Goal: Information Seeking & Learning: Learn about a topic

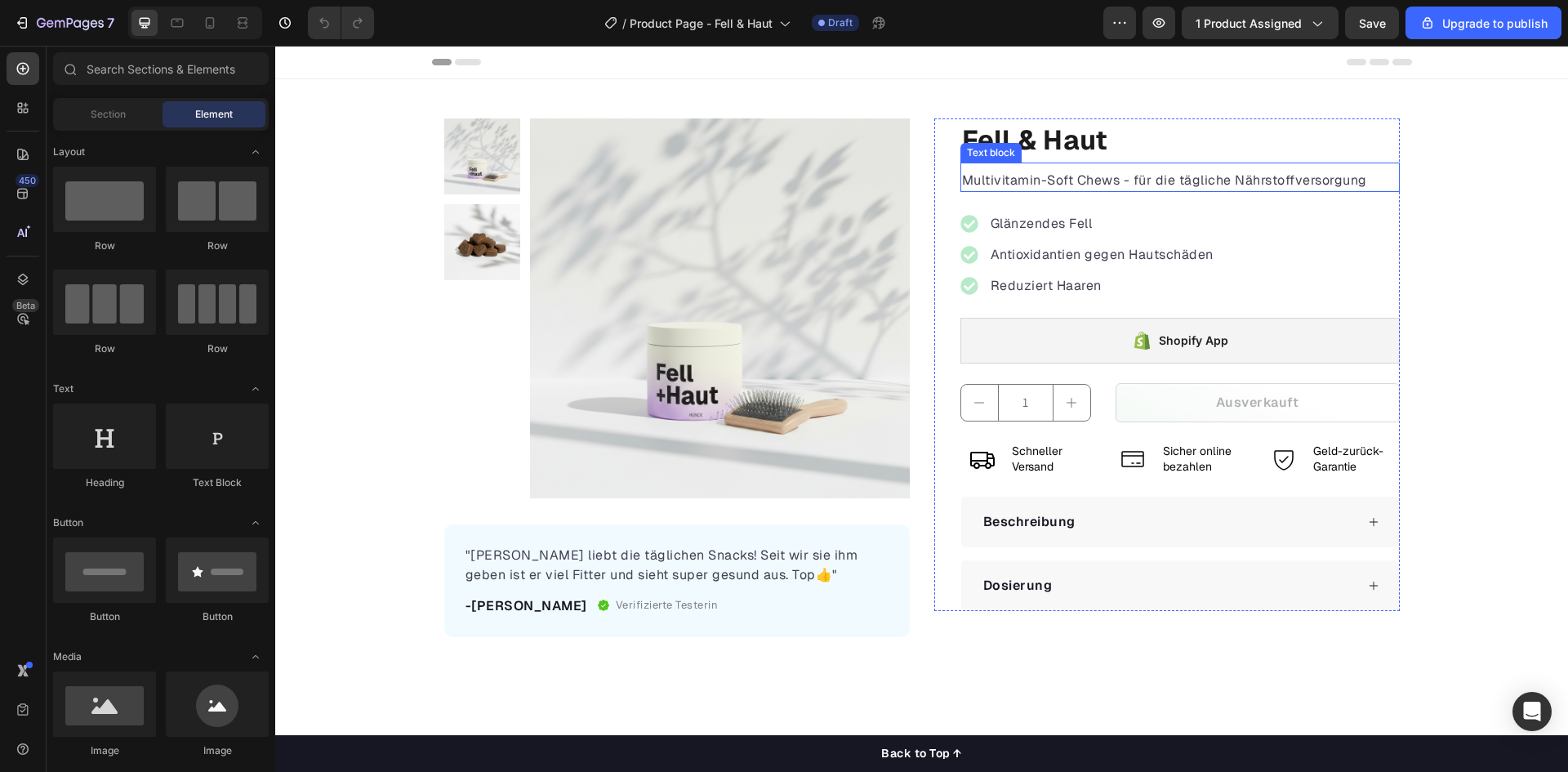
click at [1354, 182] on p "Multivitamin-Soft Chews - für die tägliche Nährstoffversorgung" at bounding box center [1180, 180] width 436 height 19
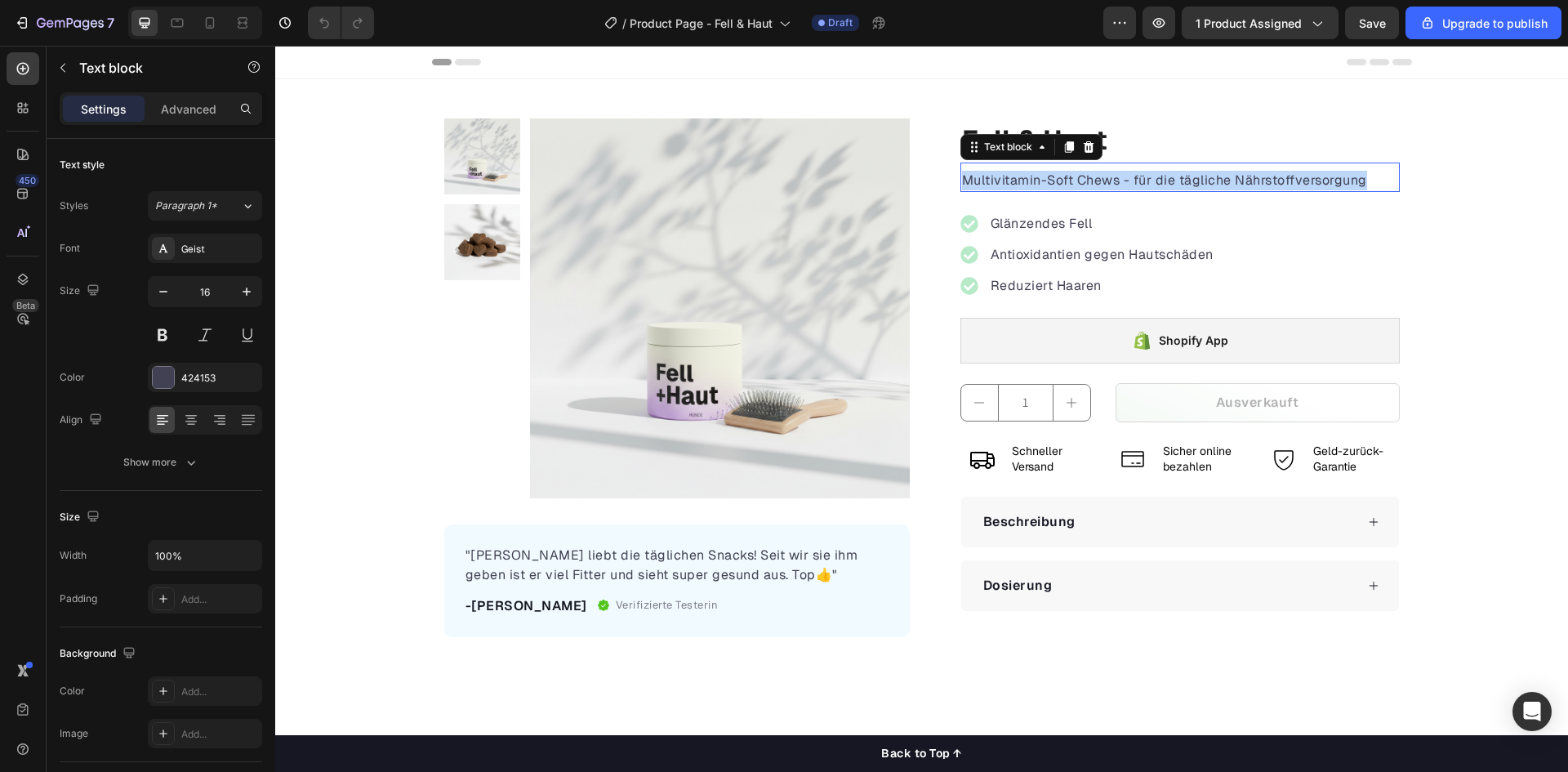
click at [1354, 182] on p "Multivitamin-Soft Chews - für die tägliche Nährstoffversorgung" at bounding box center [1180, 180] width 436 height 19
click at [1164, 185] on p "Multivitamin-Soft Chews - für die tägliche Nährstoffversorgung" at bounding box center [1180, 180] width 436 height 19
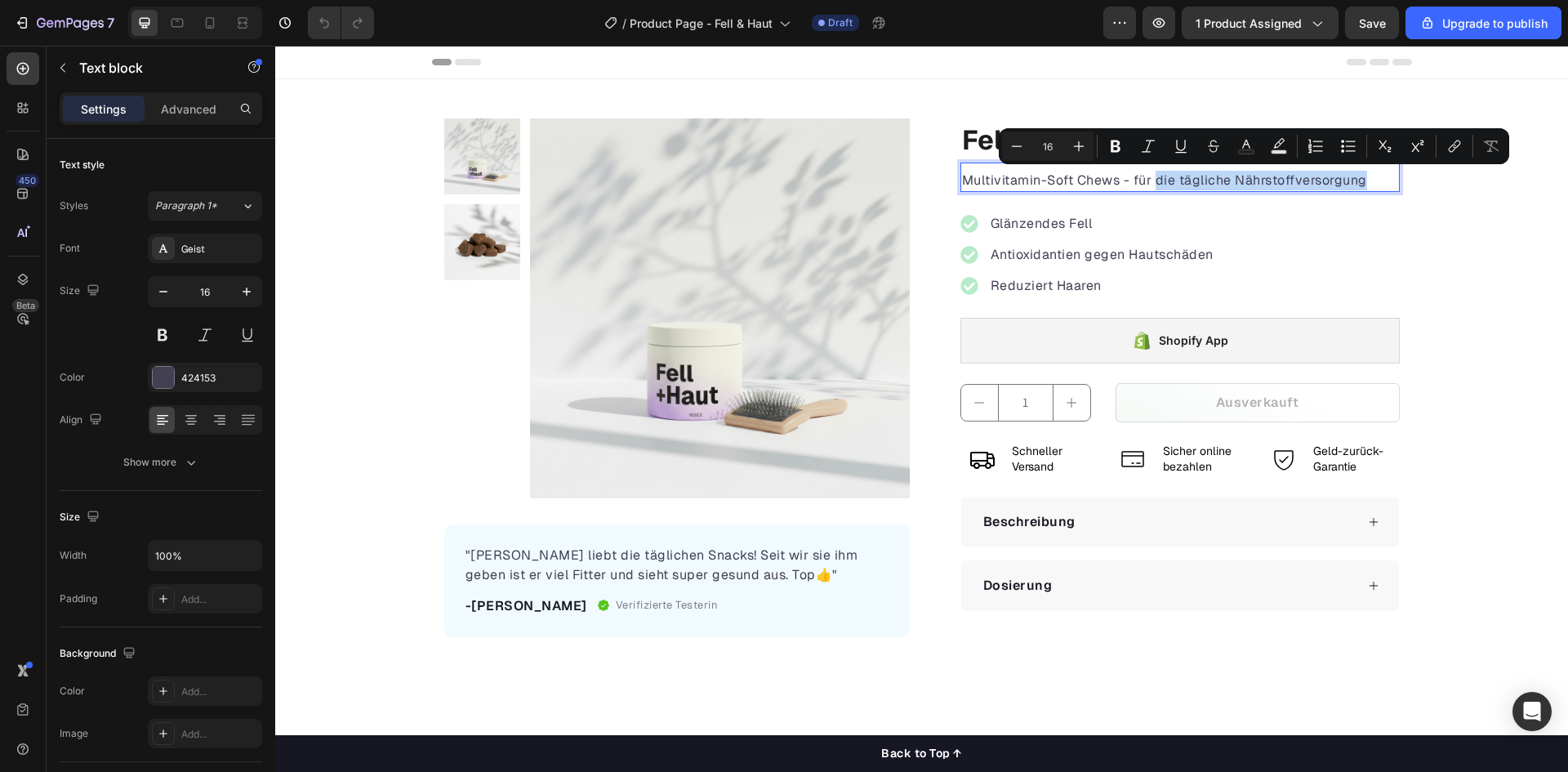
drag, startPoint x: 1153, startPoint y: 182, endPoint x: 1361, endPoint y: 187, distance: 208.1
click at [1361, 187] on p "Multivitamin-Soft Chews - für die tägliche Nährstoffversorgung" at bounding box center [1180, 180] width 436 height 19
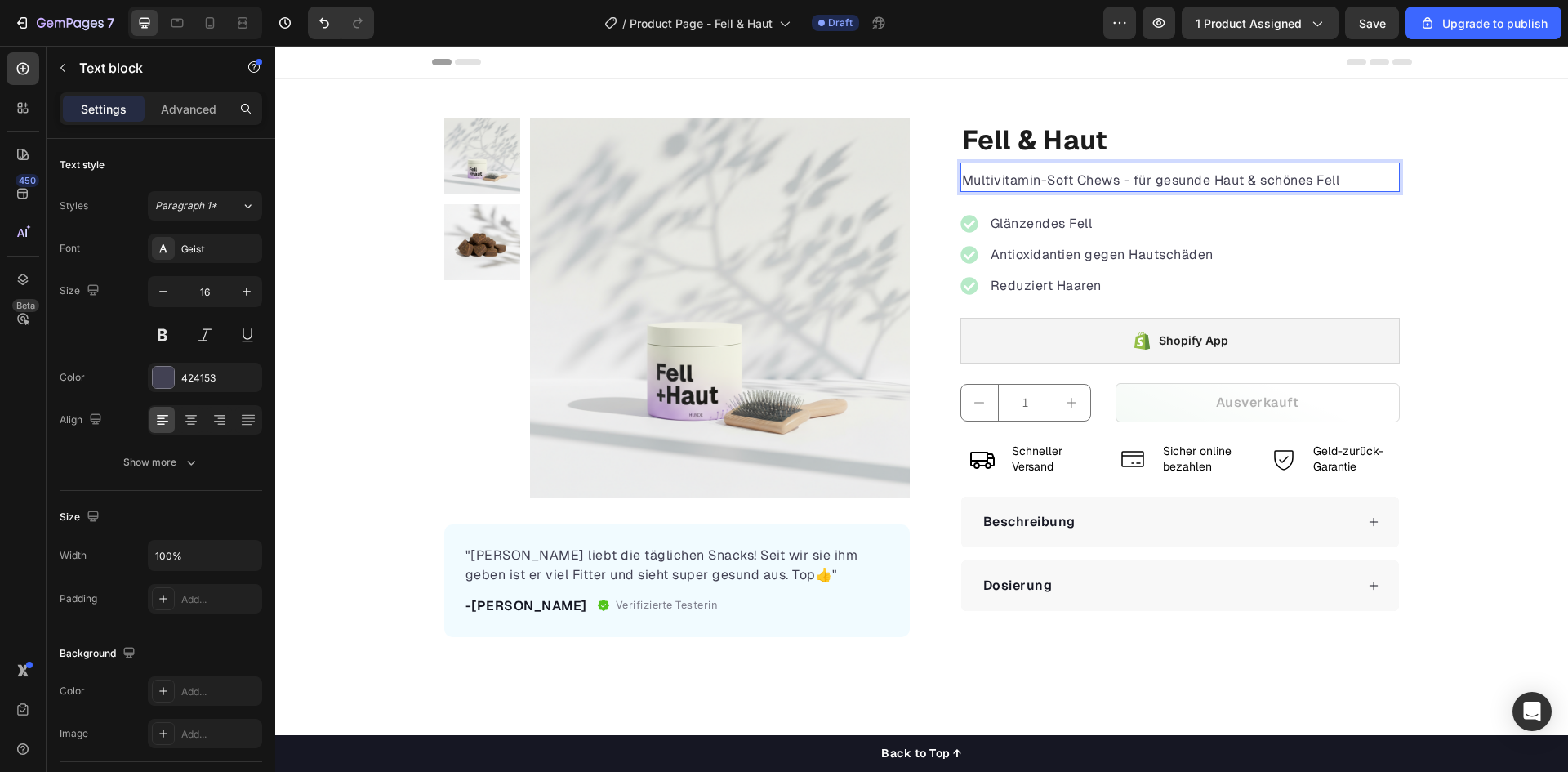
click at [1060, 181] on p "Multivitamin-Soft Chews - für gesunde Haut & schönes Fell" at bounding box center [1180, 180] width 436 height 19
click at [1032, 181] on p "Multivitamin-Soft Chews - für gesunde Haut & schönes Fell" at bounding box center [1180, 180] width 436 height 19
drag, startPoint x: 1337, startPoint y: 182, endPoint x: 855, endPoint y: 197, distance: 482.2
click at [835, 187] on div "Product Images "Felix liebt die täglichen Snacks! Seit wir sie ihm geben ist er…" at bounding box center [921, 378] width 980 height 519
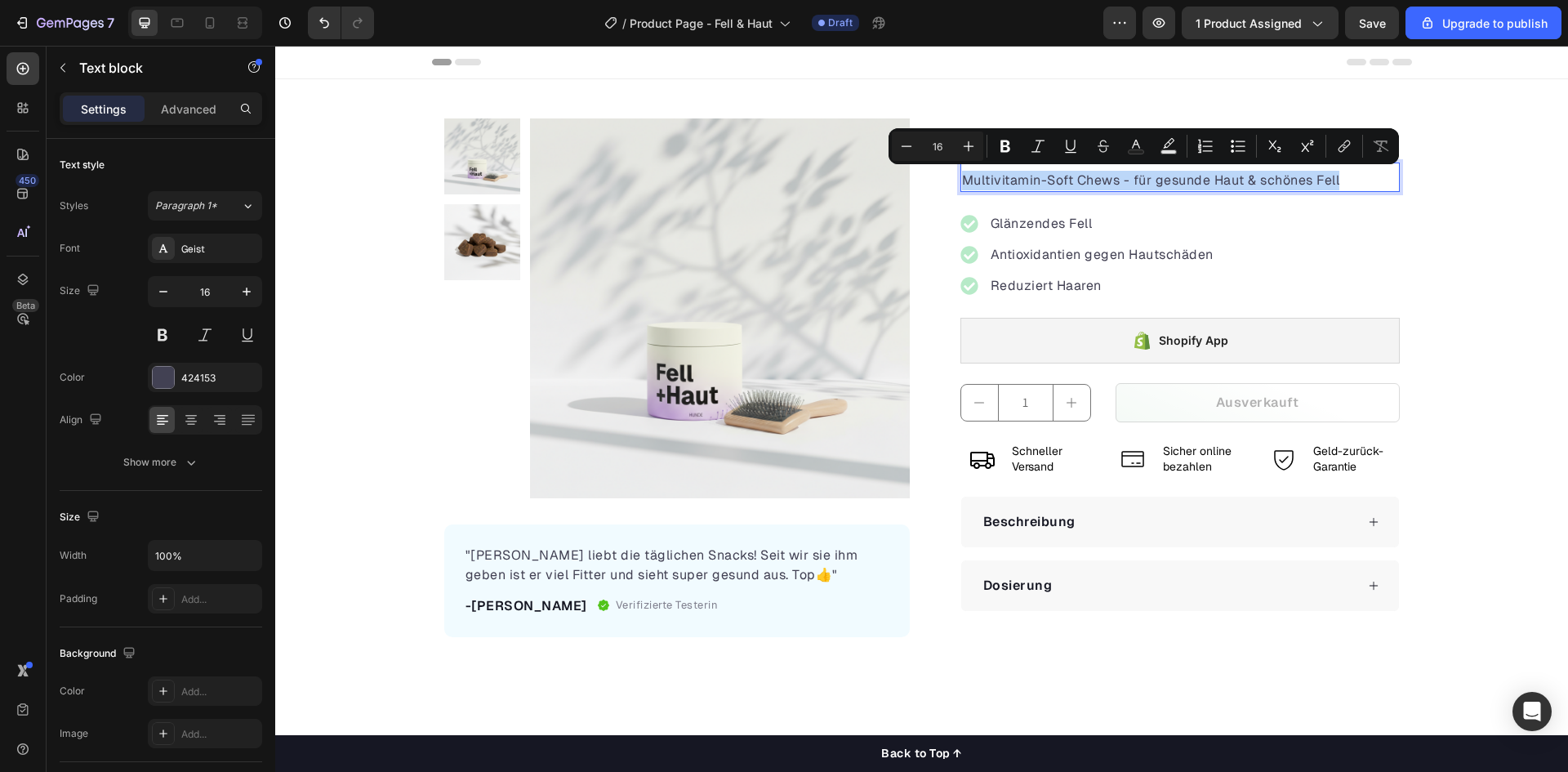
copy p "Multivitamin-Soft Chews - für gesunde Haut & schönes Fell"
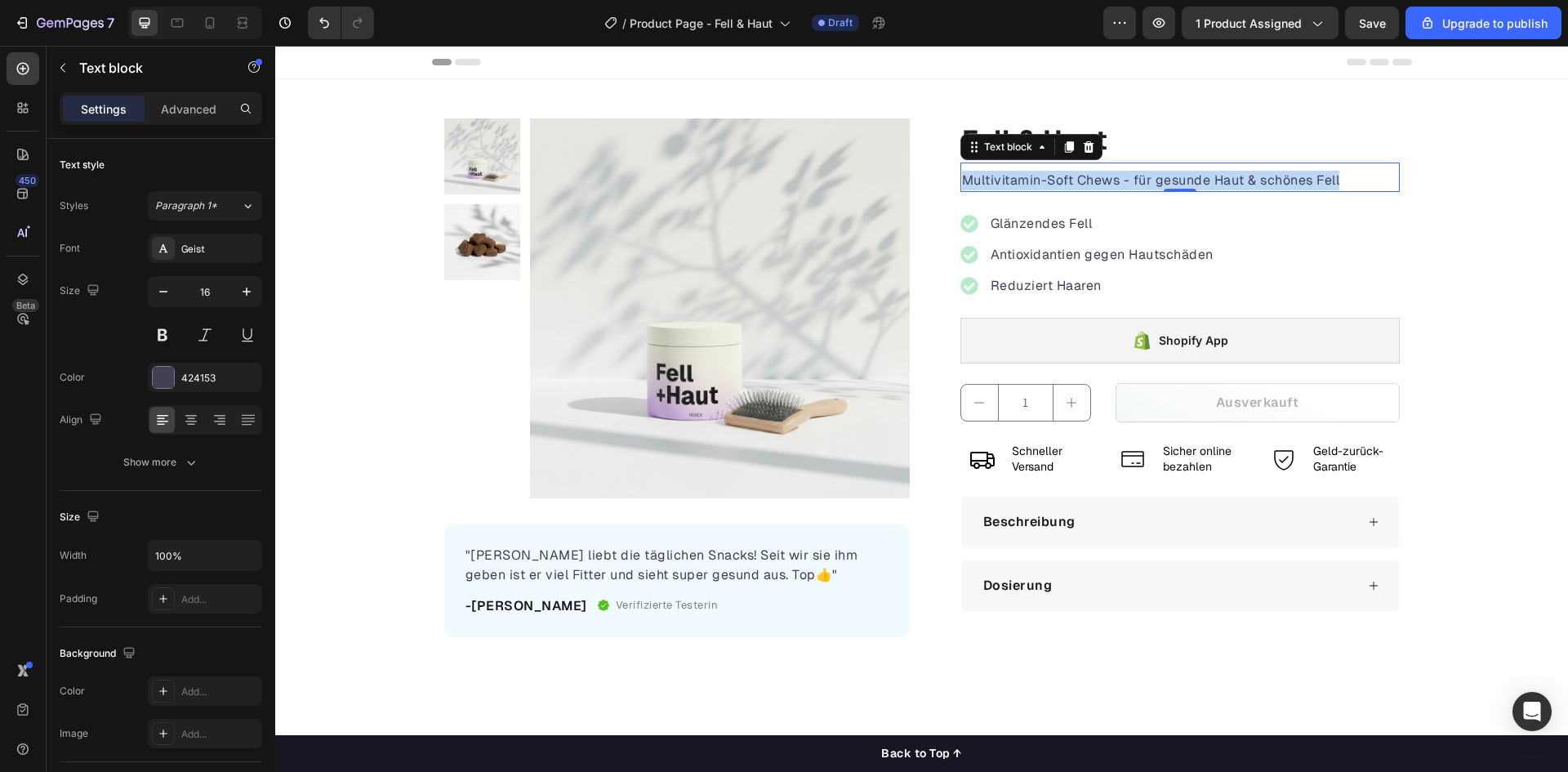
click at [1038, 178] on p "Multivitamin-Soft Chews - für gesunde Haut & schönes Fell" at bounding box center [1180, 180] width 436 height 19
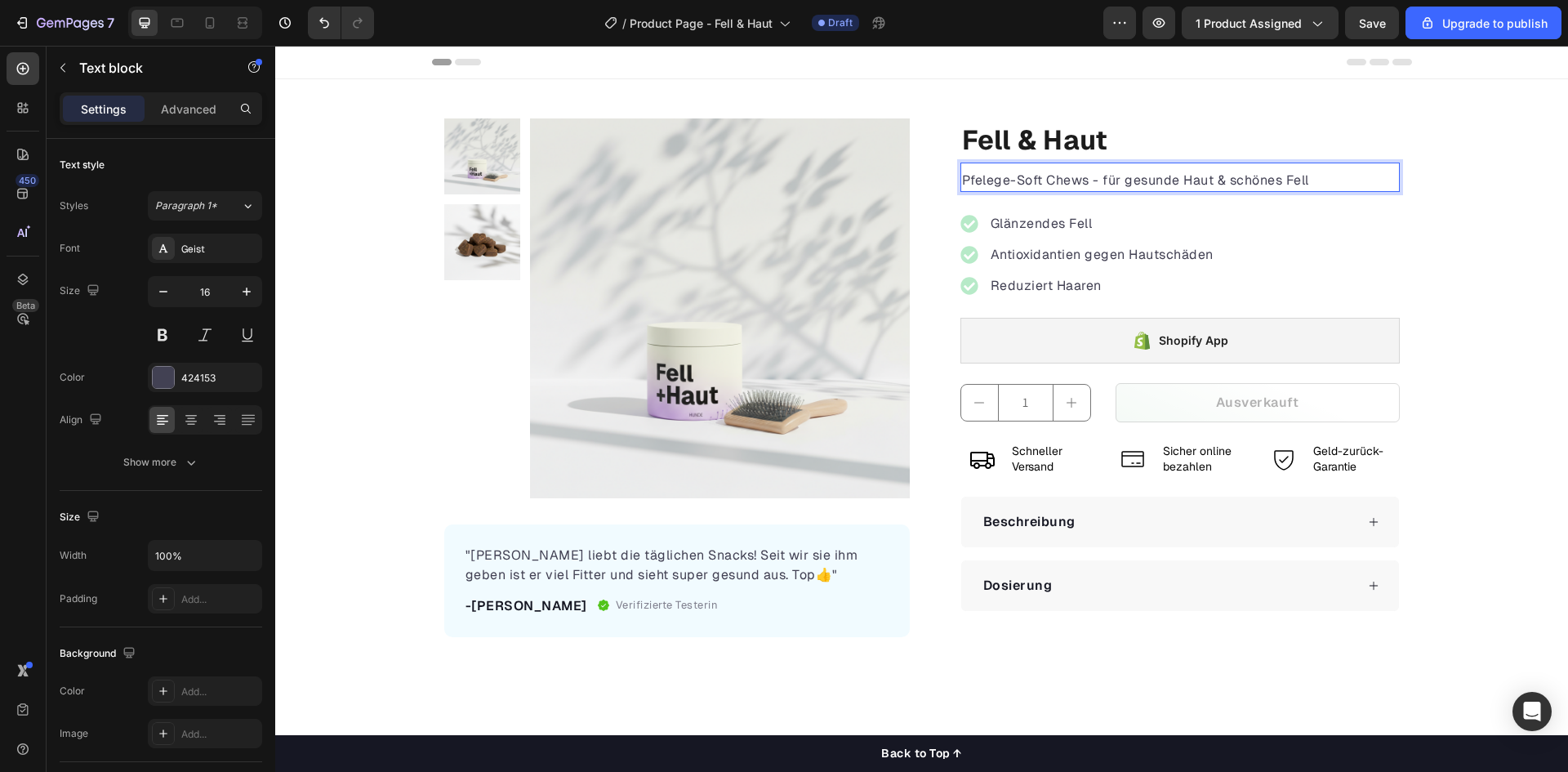
click at [975, 183] on p "Pfelege-Soft Chews - für gesunde Haut & schönes Fell" at bounding box center [1180, 180] width 436 height 19
click at [1228, 226] on div "Glänzendes Fell Antioxidantien gegen Hautschäden Reduziert Haaren" at bounding box center [1179, 254] width 439 height 126
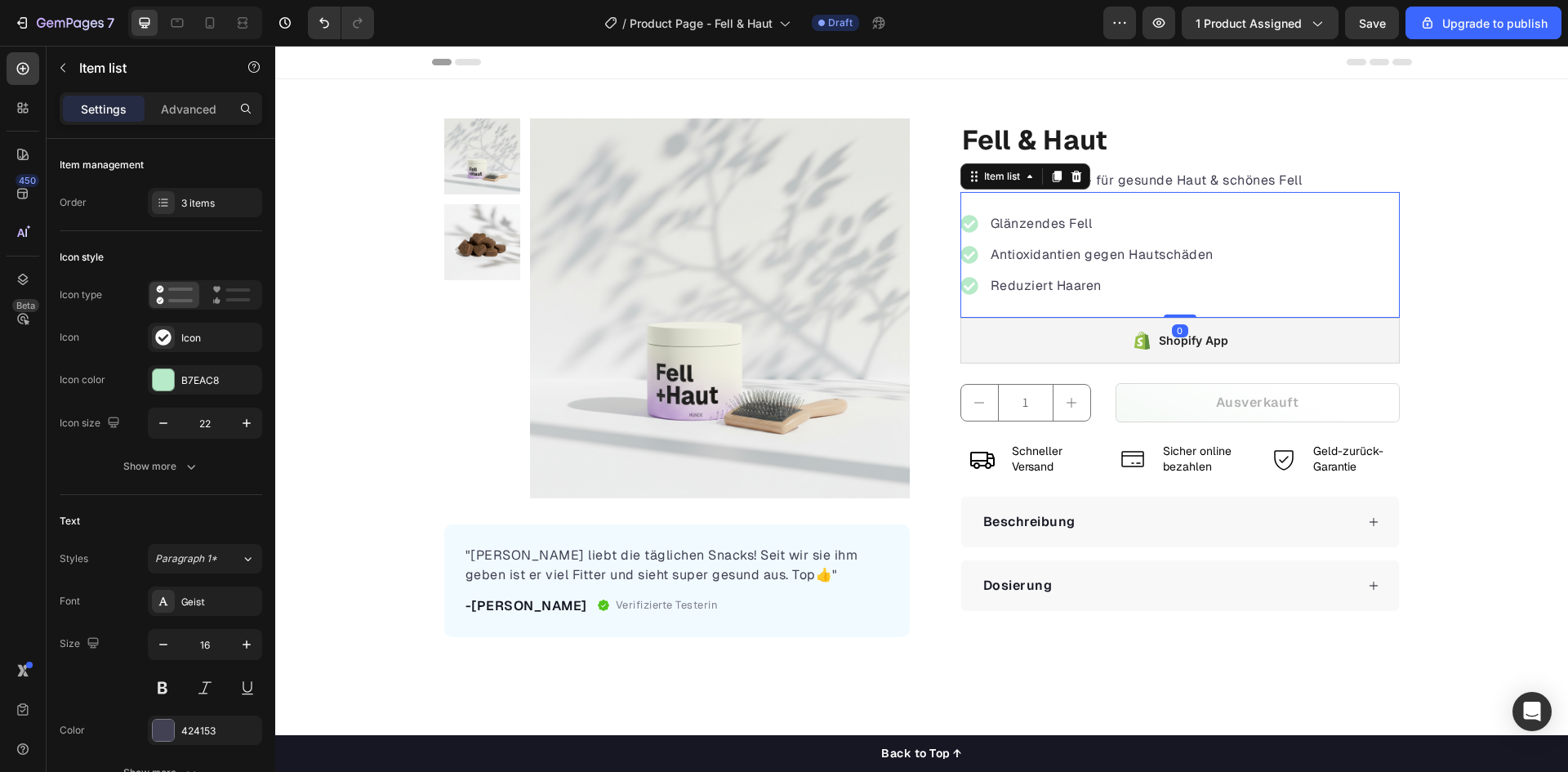
click at [1117, 260] on p "Antioxidantien gegen Hautschäden" at bounding box center [1102, 254] width 223 height 19
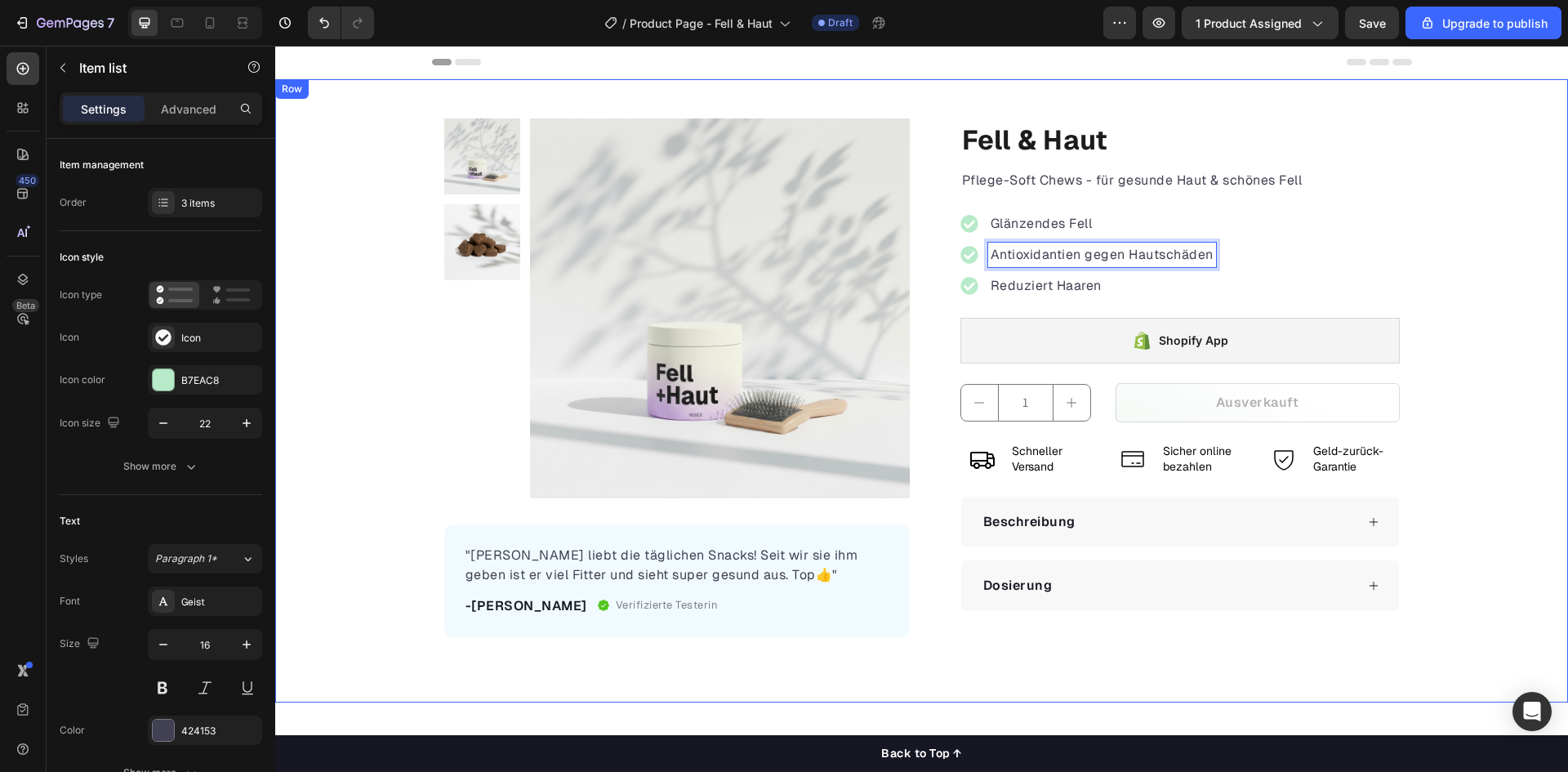
click at [1472, 206] on div "Product Images "Felix liebt die täglichen Snacks! Seit wir sie ihm geben ist er…" at bounding box center [921, 378] width 1293 height 519
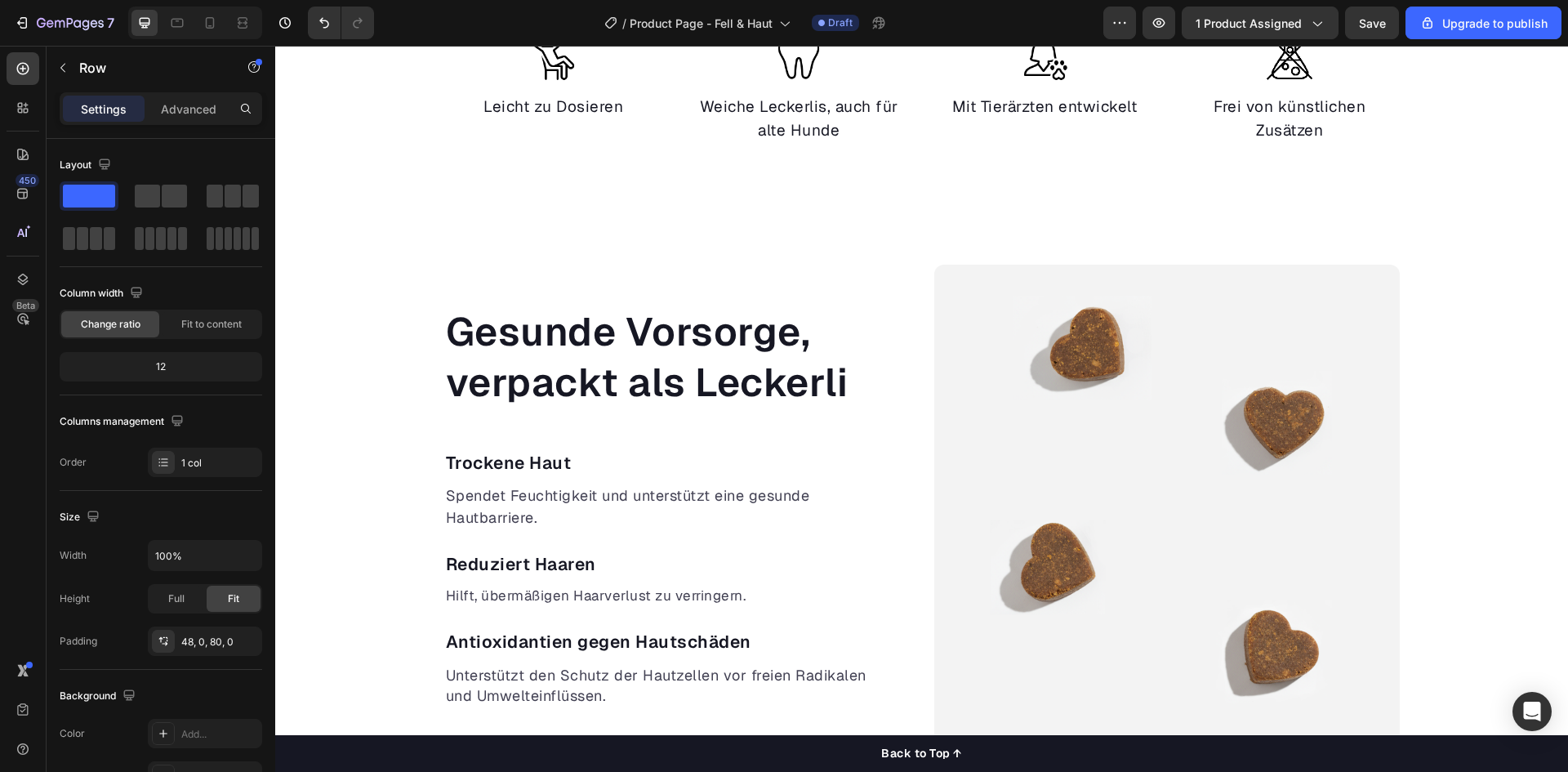
scroll to position [817, 0]
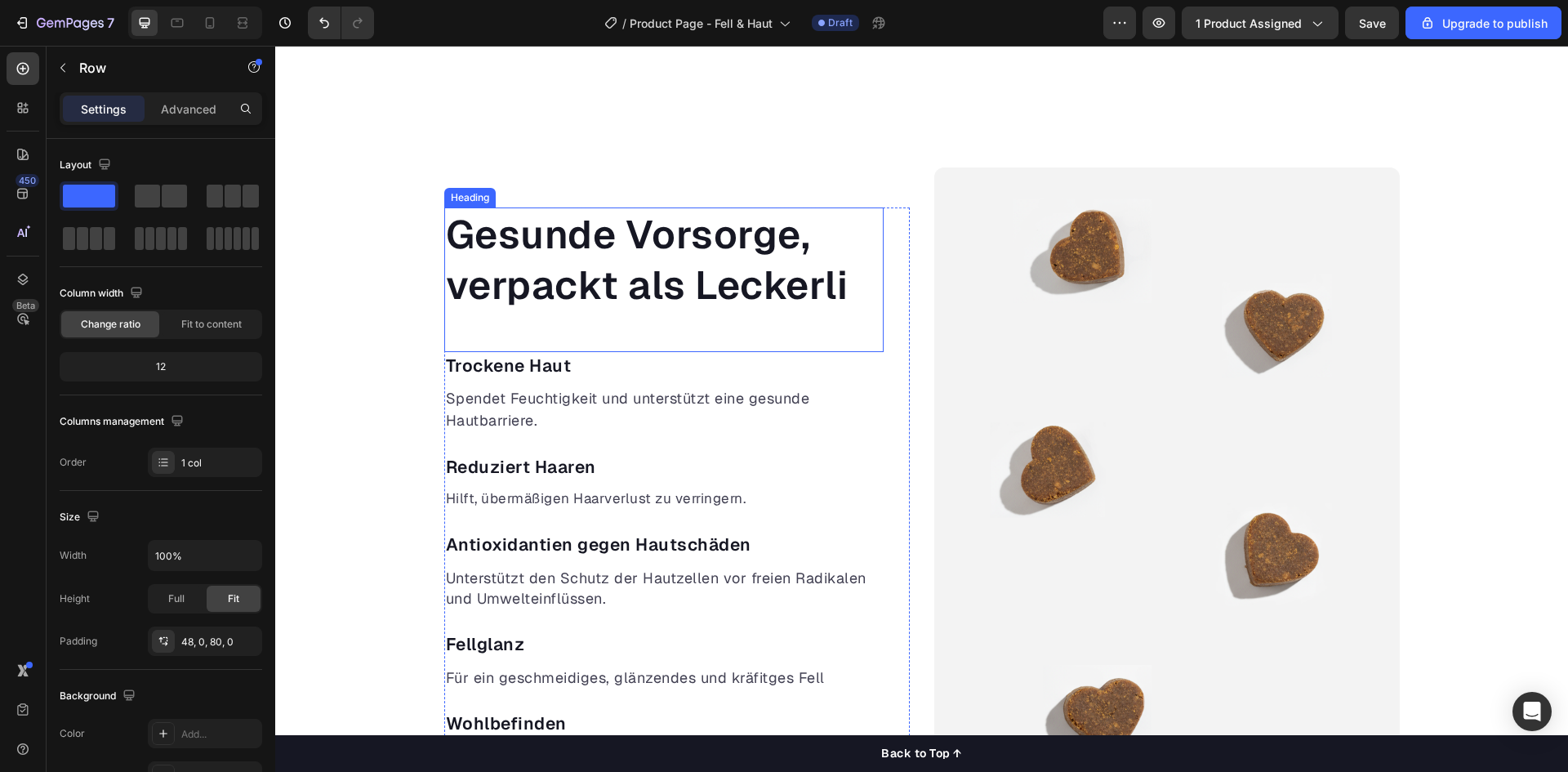
click at [463, 354] on p "Trockene Haut" at bounding box center [664, 366] width 436 height 24
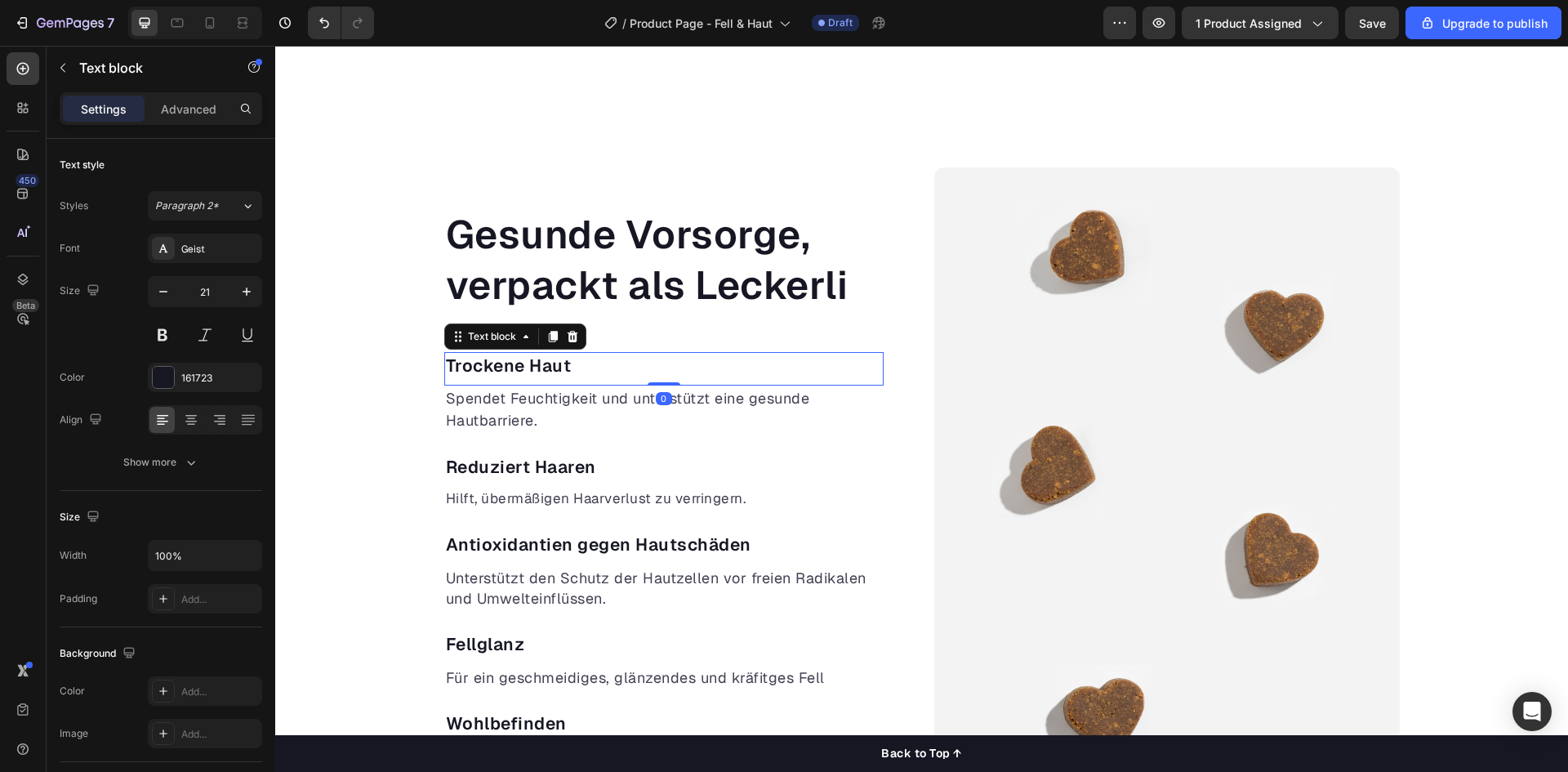
click at [463, 361] on p "Trockene Haut" at bounding box center [664, 366] width 436 height 24
click at [552, 369] on p "Bei trockene Haut" at bounding box center [664, 366] width 436 height 24
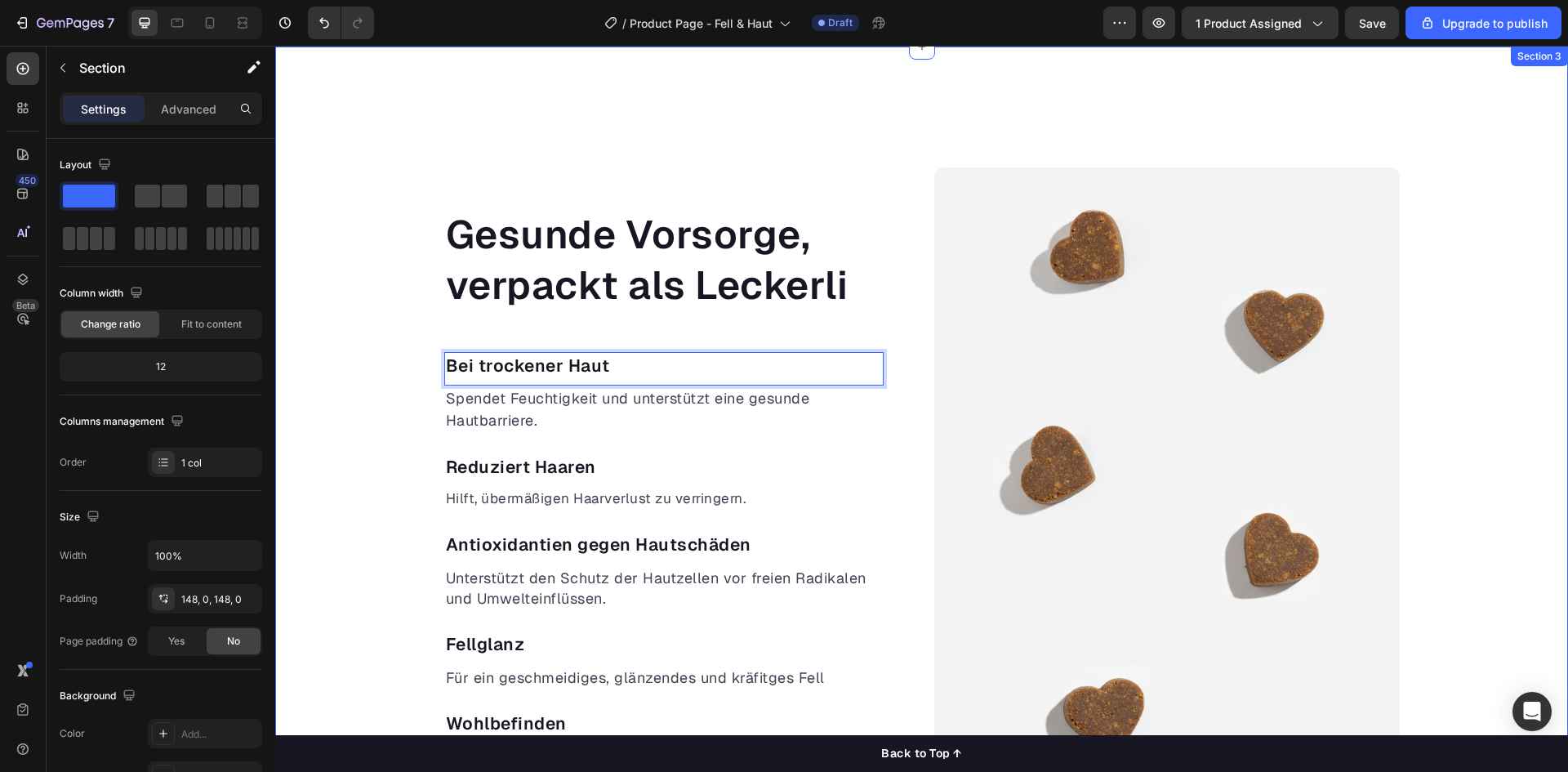
click at [355, 339] on div "Gesunde Vorsorge, verpackt als Leckerli Heading Bei trockener Haut Text block 0…" at bounding box center [921, 488] width 1293 height 641
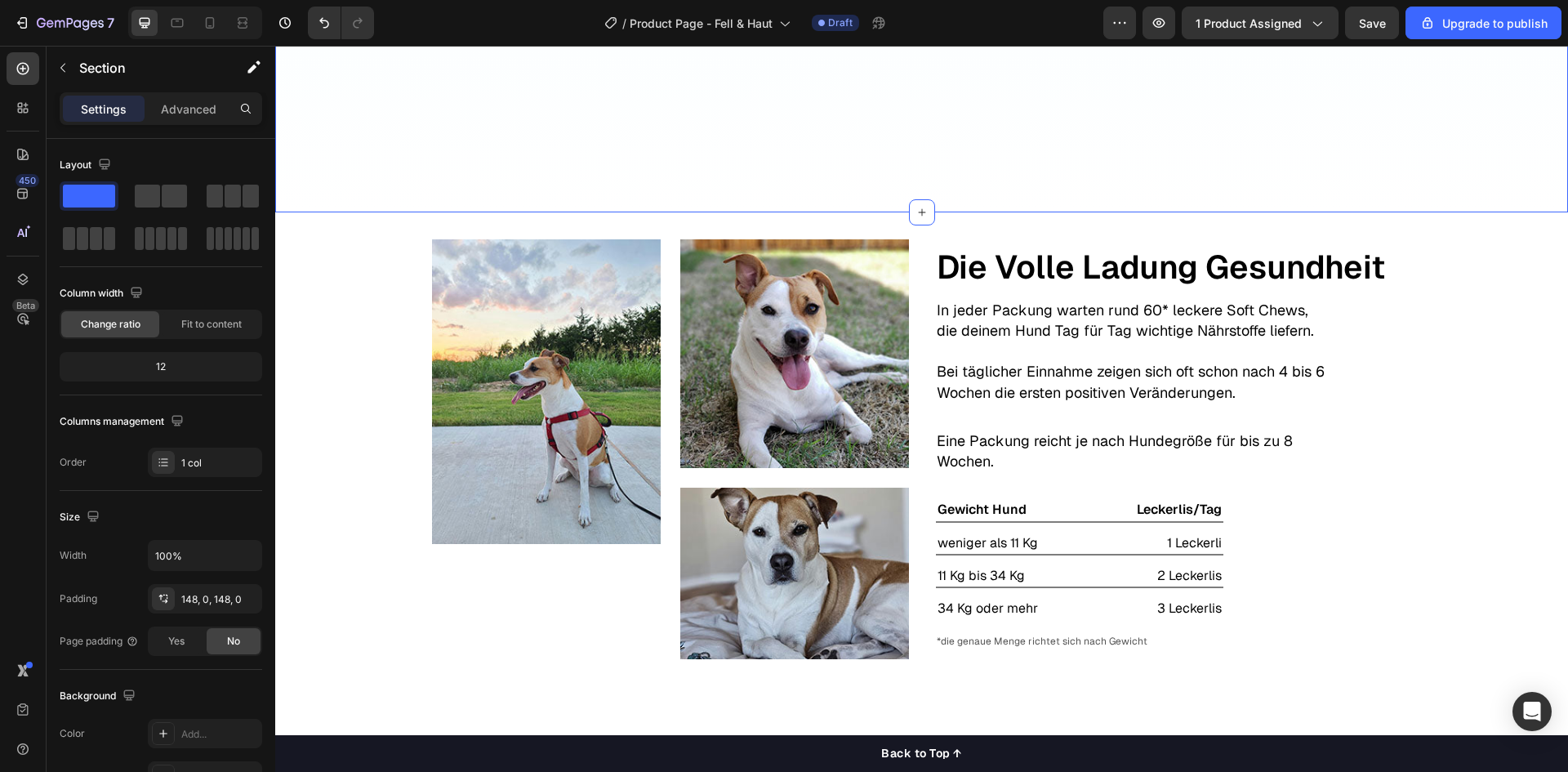
scroll to position [2288, 0]
click at [1063, 316] on p "In jeder Packung warten rund 60* leckere Soft Chews, die deinem Hund Tag für Ta…" at bounding box center [1131, 319] width 389 height 41
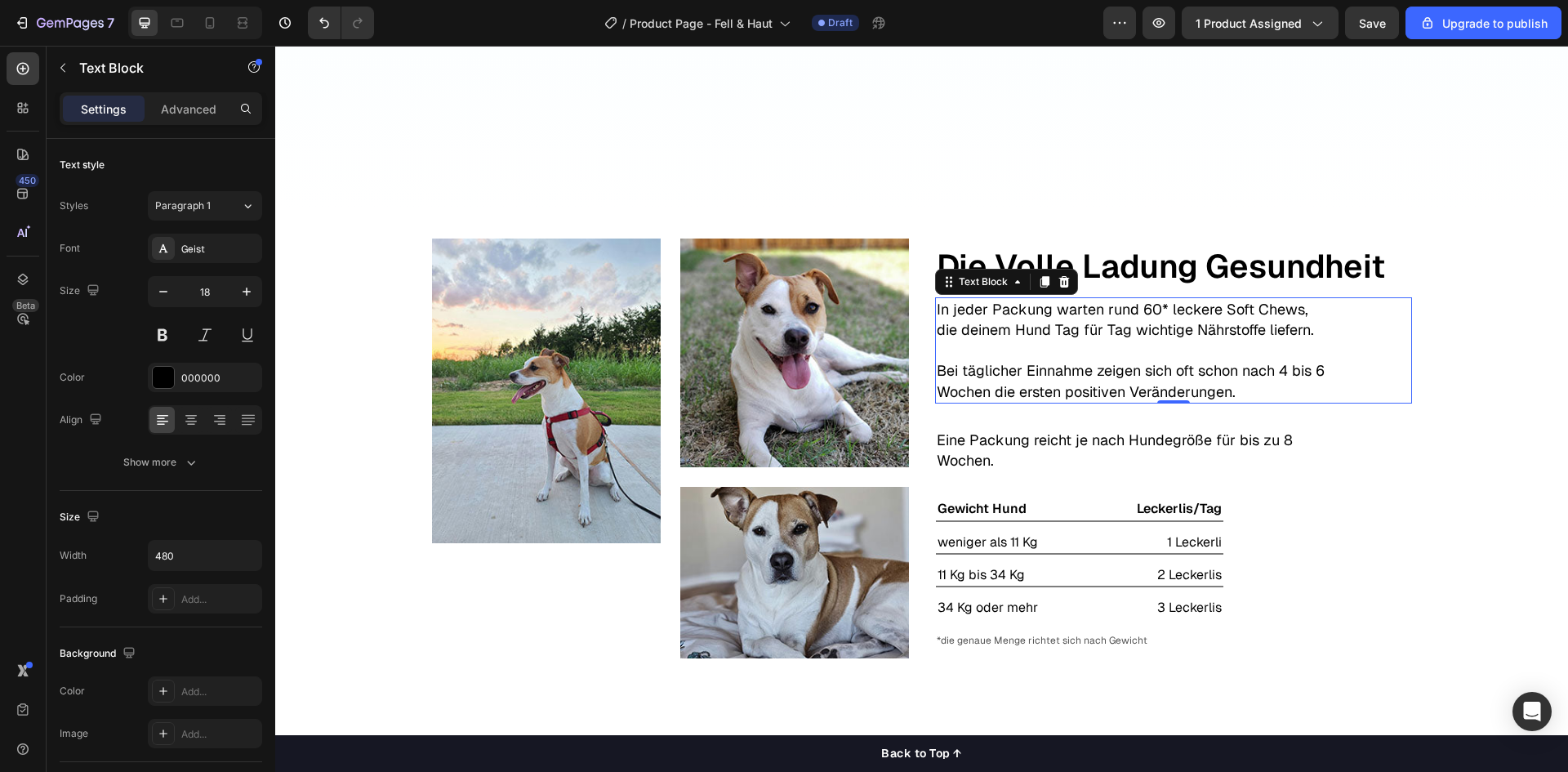
click at [1063, 316] on p "In jeder Packung warten rund 60* leckere Soft Chews, die deinem Hund Tag für Ta…" at bounding box center [1131, 319] width 389 height 41
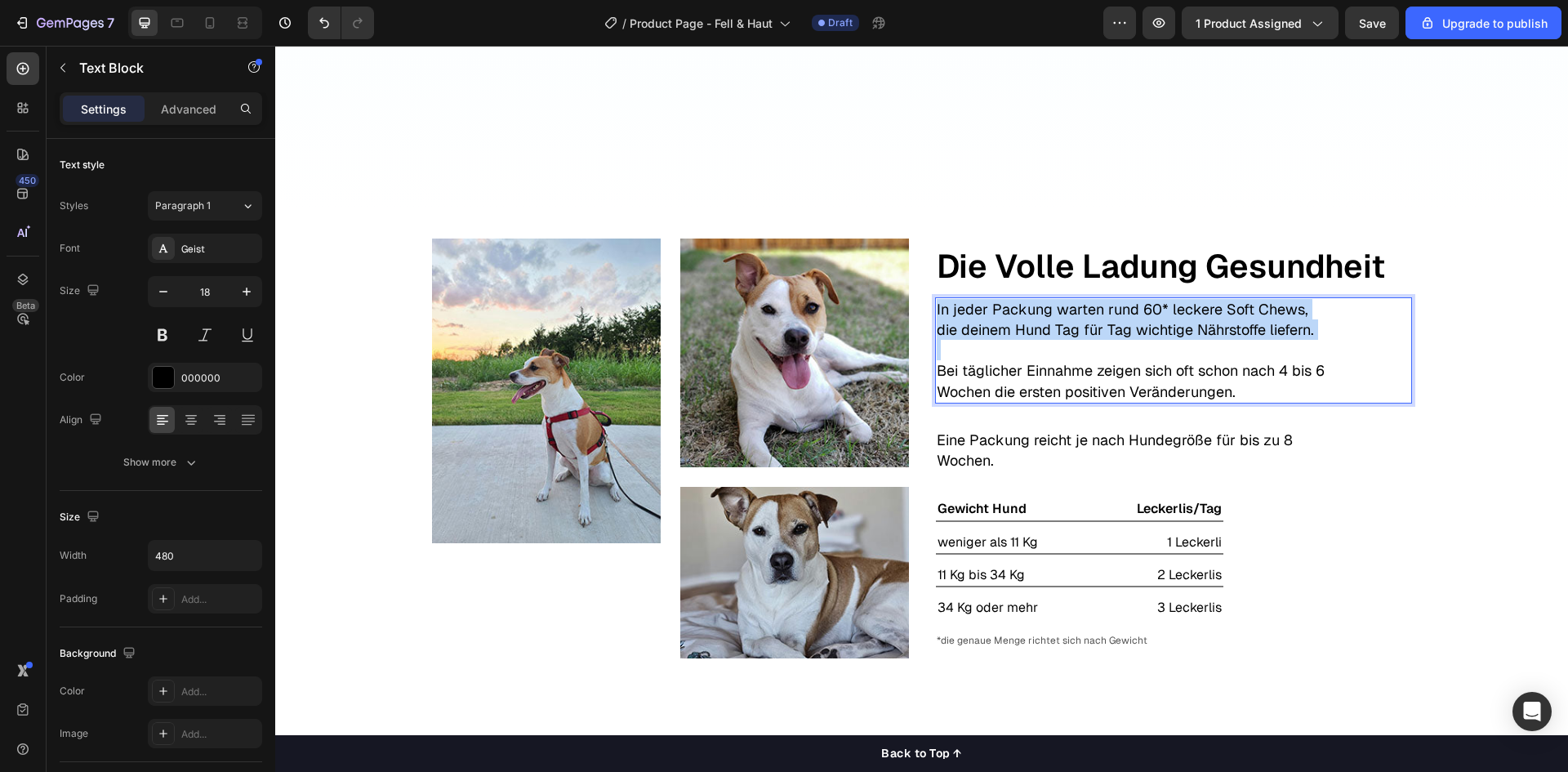
click at [1063, 316] on p "In jeder Packung warten rund 60* leckere Soft Chews, die deinem Hund Tag für Ta…" at bounding box center [1131, 319] width 389 height 41
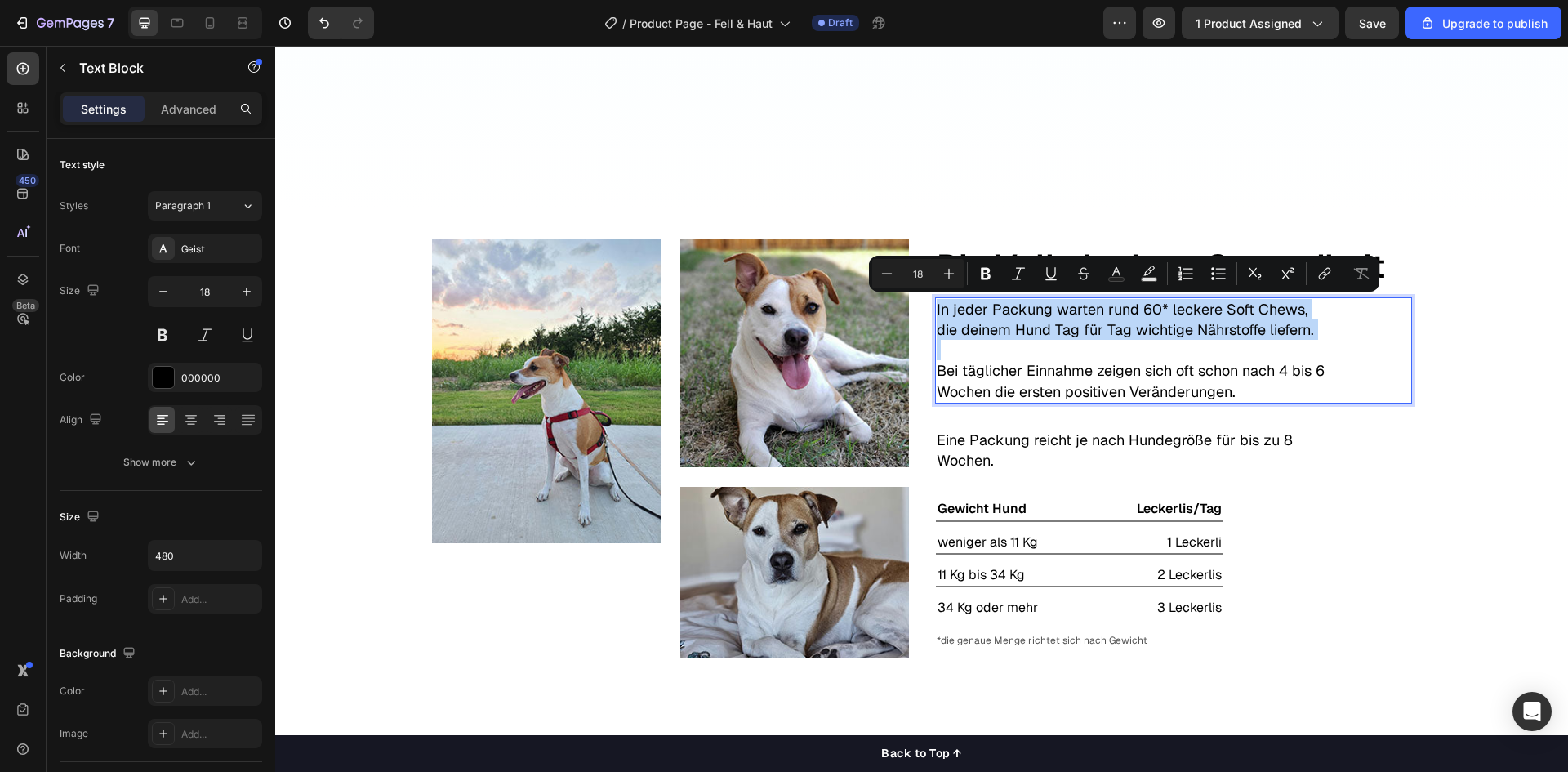
copy p "In jeder Packung warten rund 60* leckere Soft Chews, die deinem Hund Tag für Ta…"
click at [1227, 334] on p "In jeder Packung warten rund 60* leckere Soft Chews, die deinem Hund Tag für Ta…" at bounding box center [1131, 319] width 389 height 41
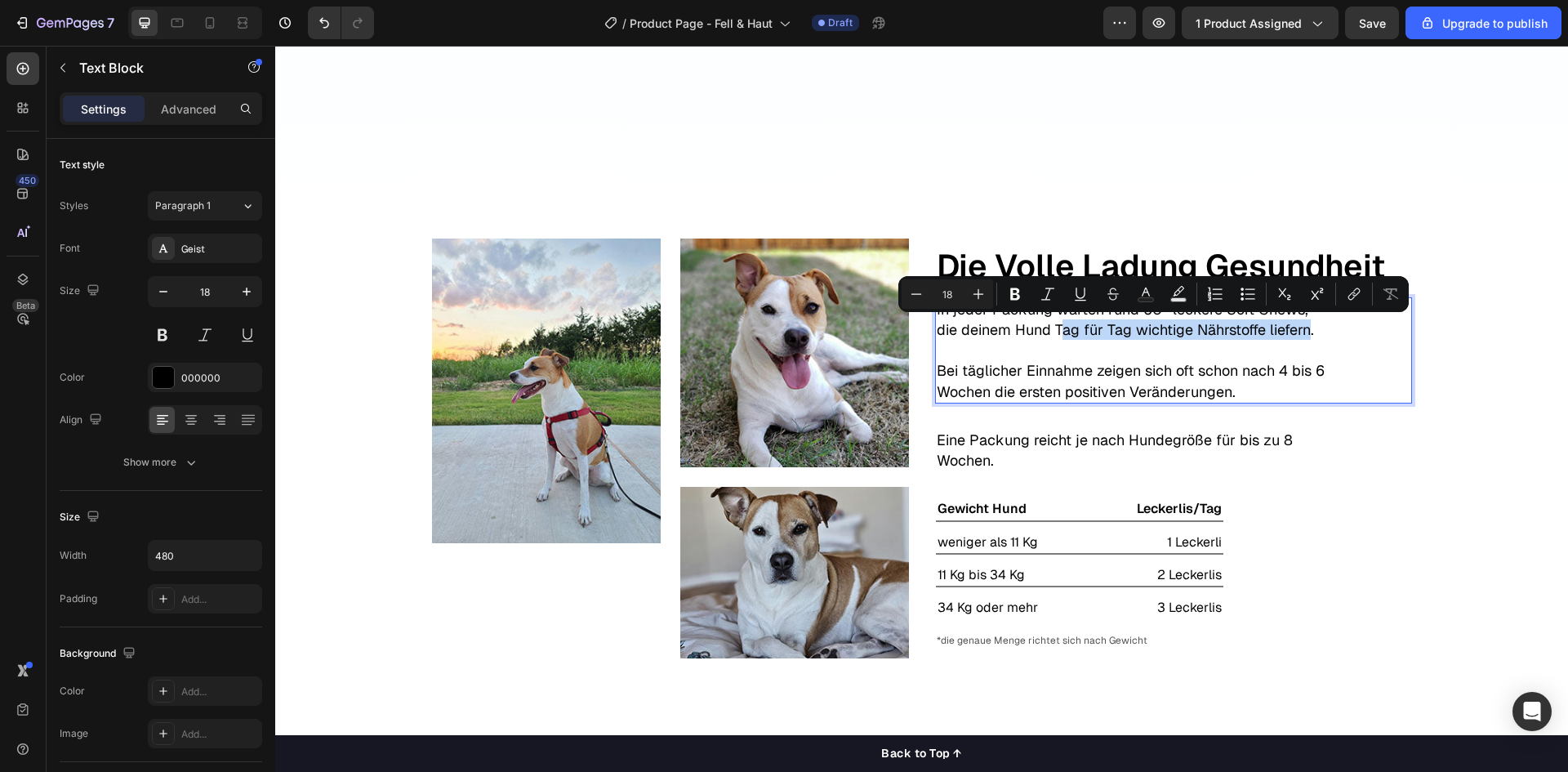
drag, startPoint x: 1279, startPoint y: 330, endPoint x: 1027, endPoint y: 333, distance: 252.0
click at [1027, 333] on p "In jeder Packung warten rund 60* leckere Soft Chews, die deinem Hund Tag für Ta…" at bounding box center [1131, 319] width 389 height 41
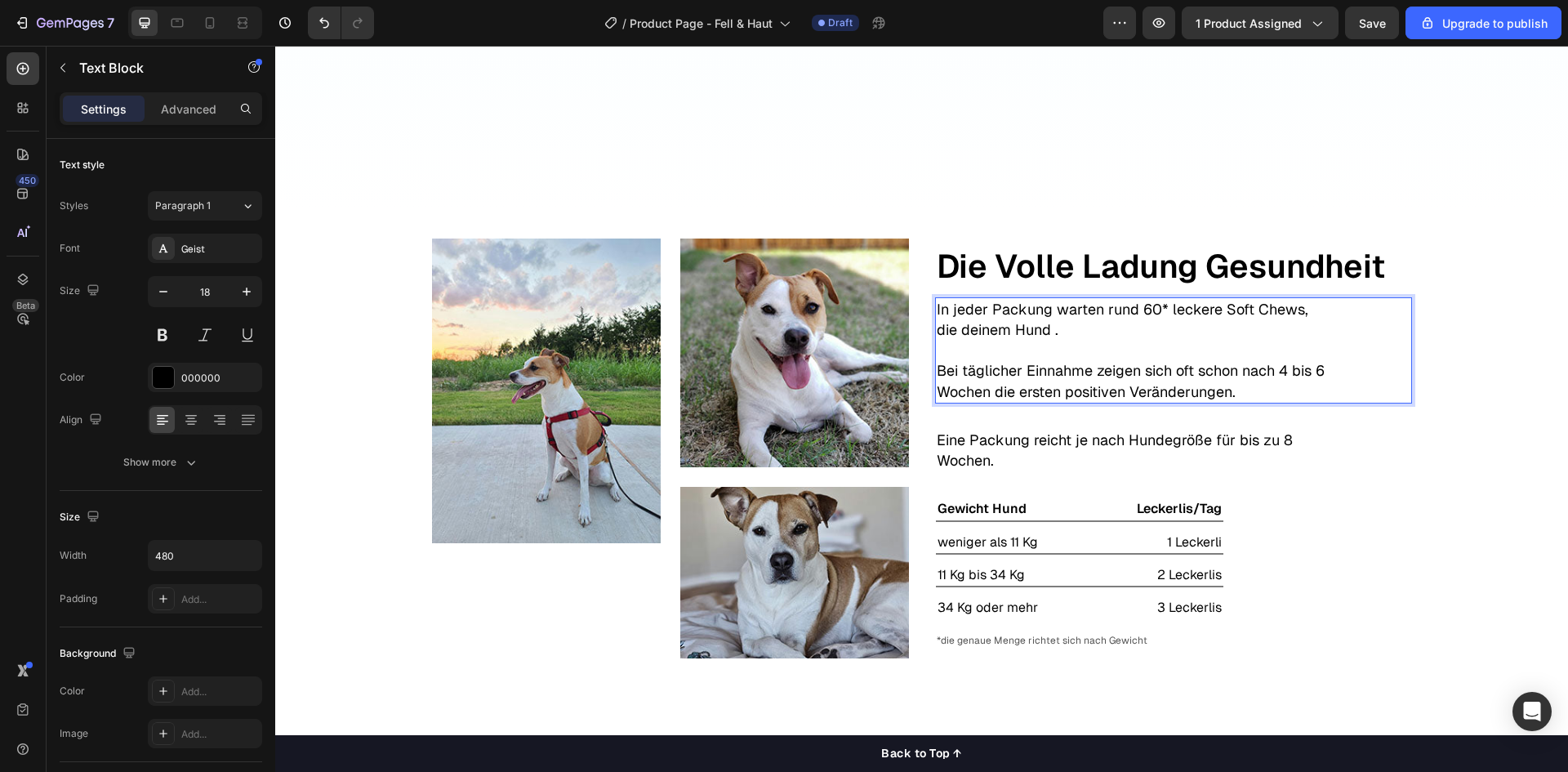
click at [1324, 313] on div "In jeder Packung warten rund 60* leckere Soft Chews, die deinem Hund . Bei tägl…" at bounding box center [1173, 350] width 477 height 106
click at [1323, 304] on div "In jeder Packung warten rund 60* leckere Soft Chews, die deinem Hund . Bei tägl…" at bounding box center [1173, 350] width 477 height 106
click at [1316, 309] on p "In jeder Packung warten rund 60* leckere Soft Chews, die deinem Hund ." at bounding box center [1131, 319] width 389 height 41
click at [1023, 331] on p "In jeder Packung warten rund 60* leckere Soft Chews, die deinem Hund ." at bounding box center [1131, 319] width 389 height 41
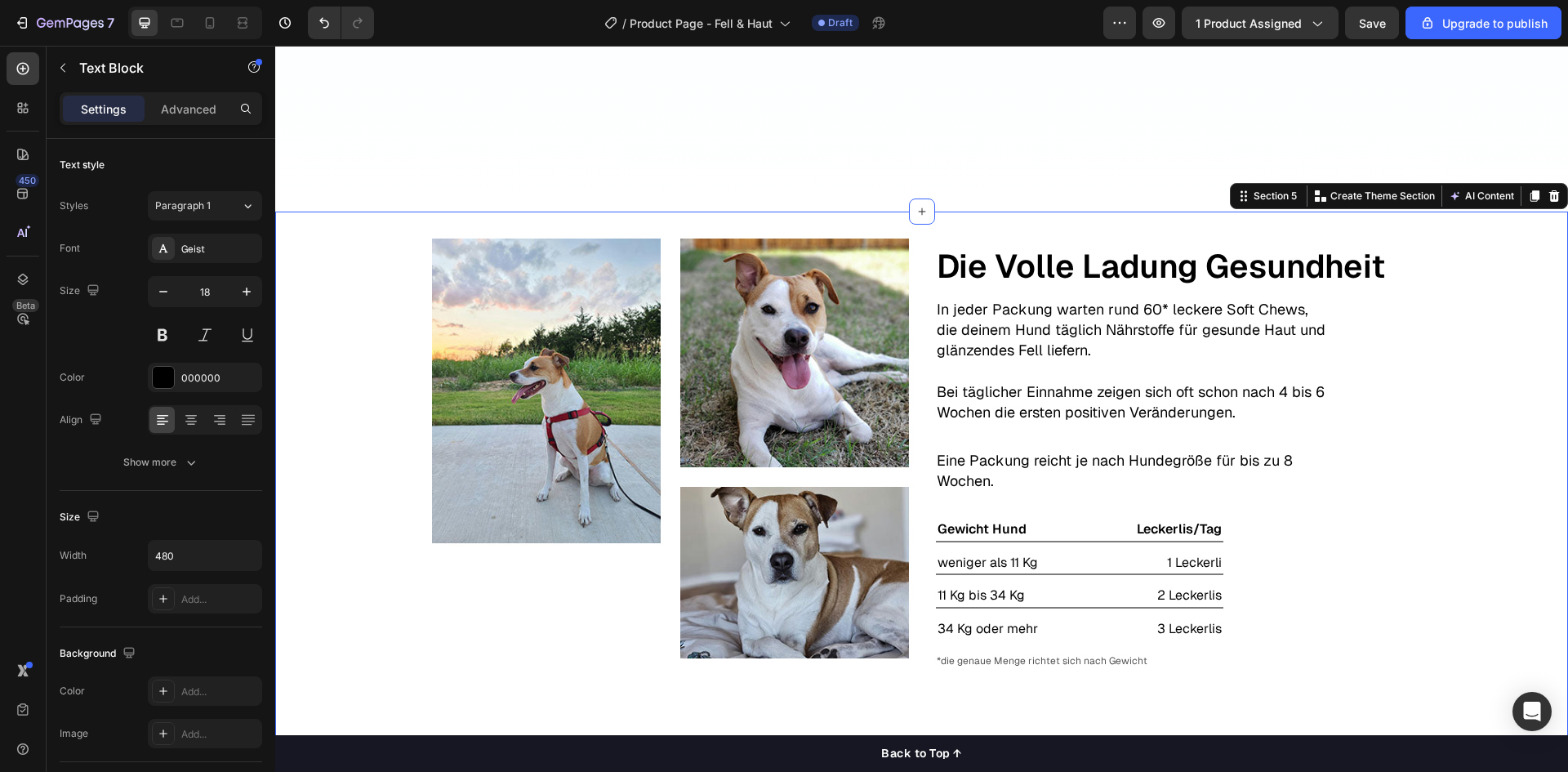
click at [1484, 509] on div "Image Image Image Row Text Block Die Volle Ladung Gesundheit Text Block In jede…" at bounding box center [921, 453] width 1293 height 432
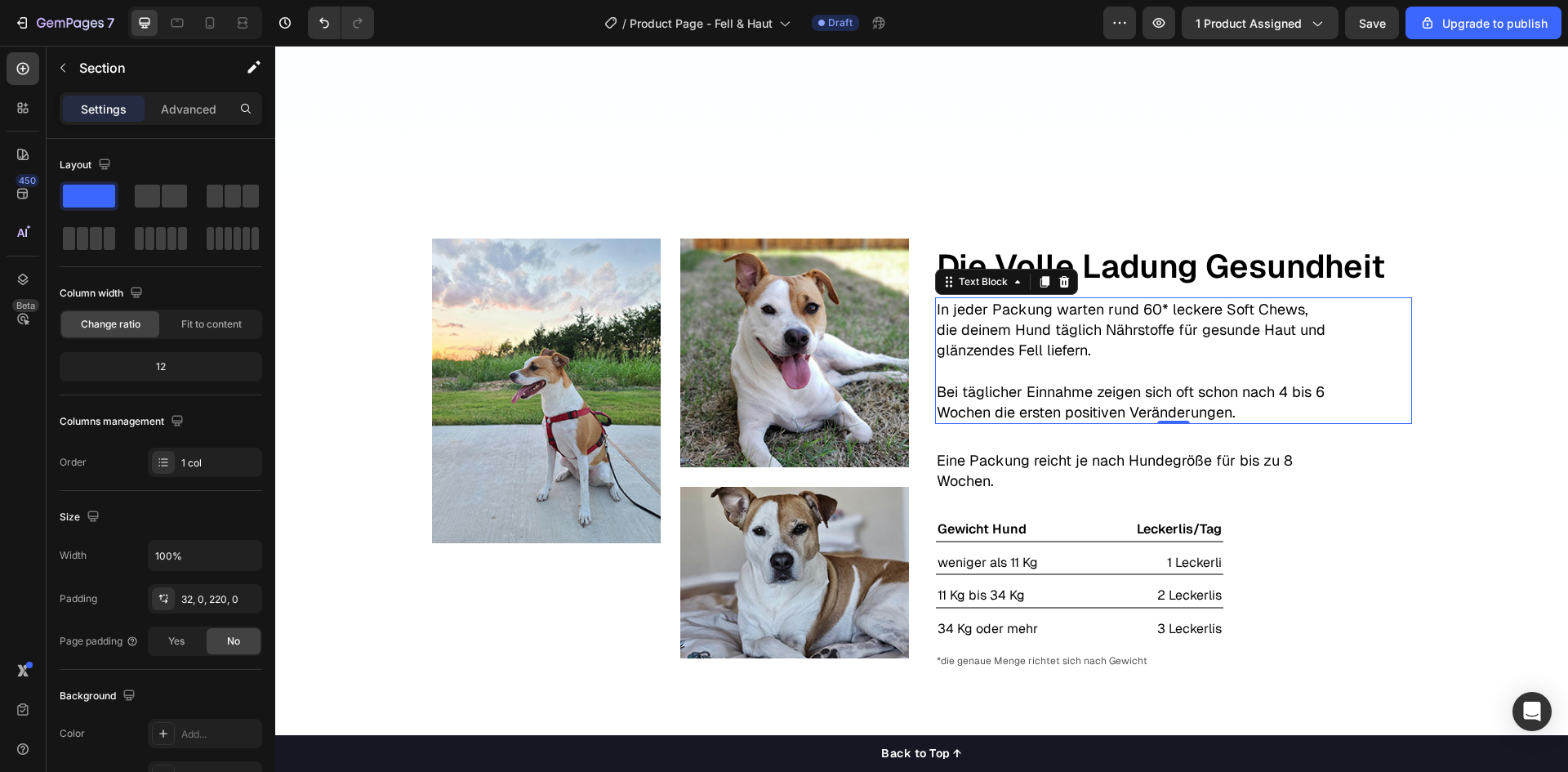
click at [1294, 390] on p "Bei täglicher Einnahme zeigen sich oft schon nach 4 bis 6 Wochen die ersten pos…" at bounding box center [1131, 402] width 389 height 41
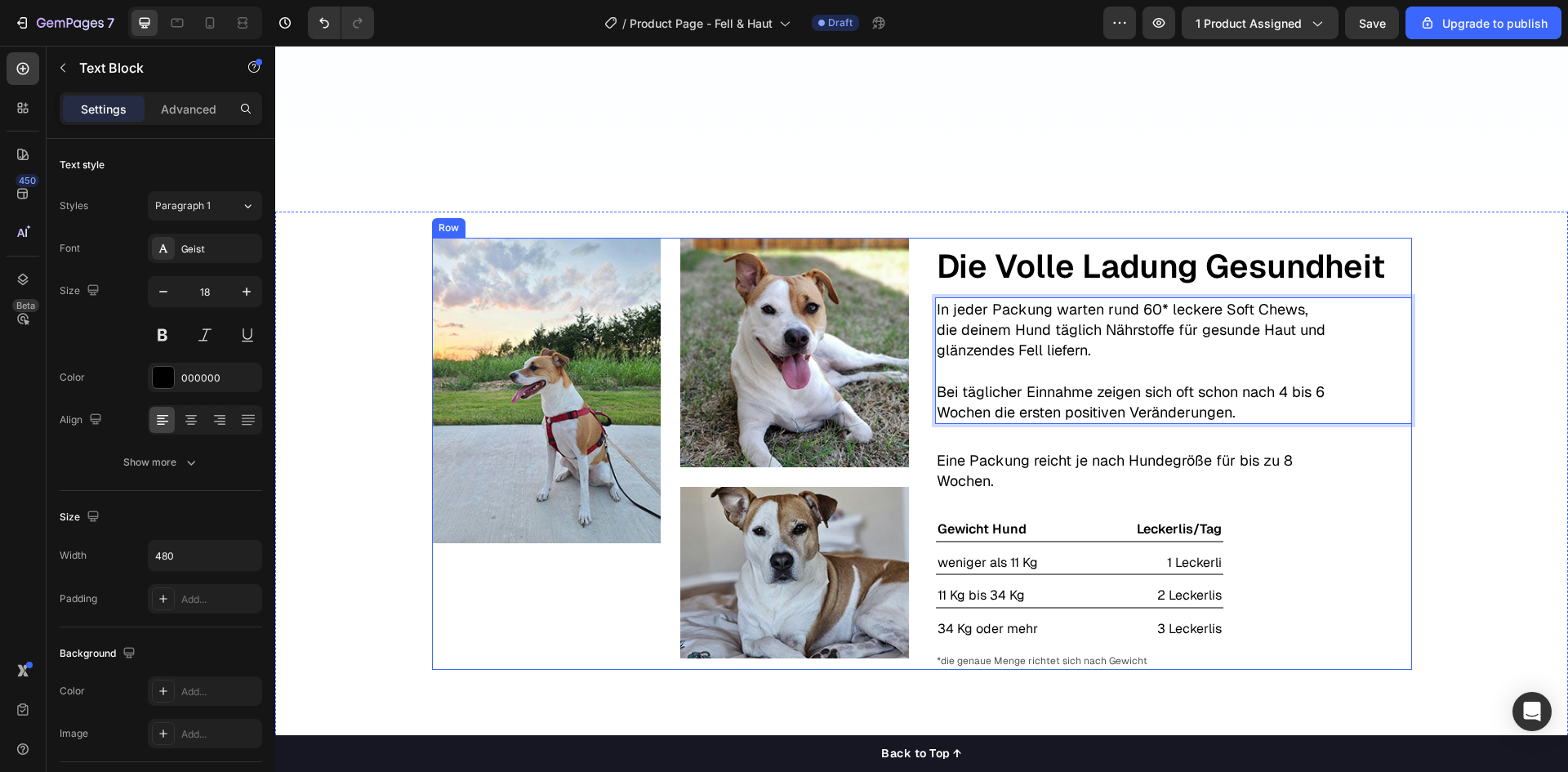
click at [1450, 530] on div "Image Image Image Row Text Block Die Volle Ladung Gesundheit Text Block In jede…" at bounding box center [921, 453] width 1293 height 432
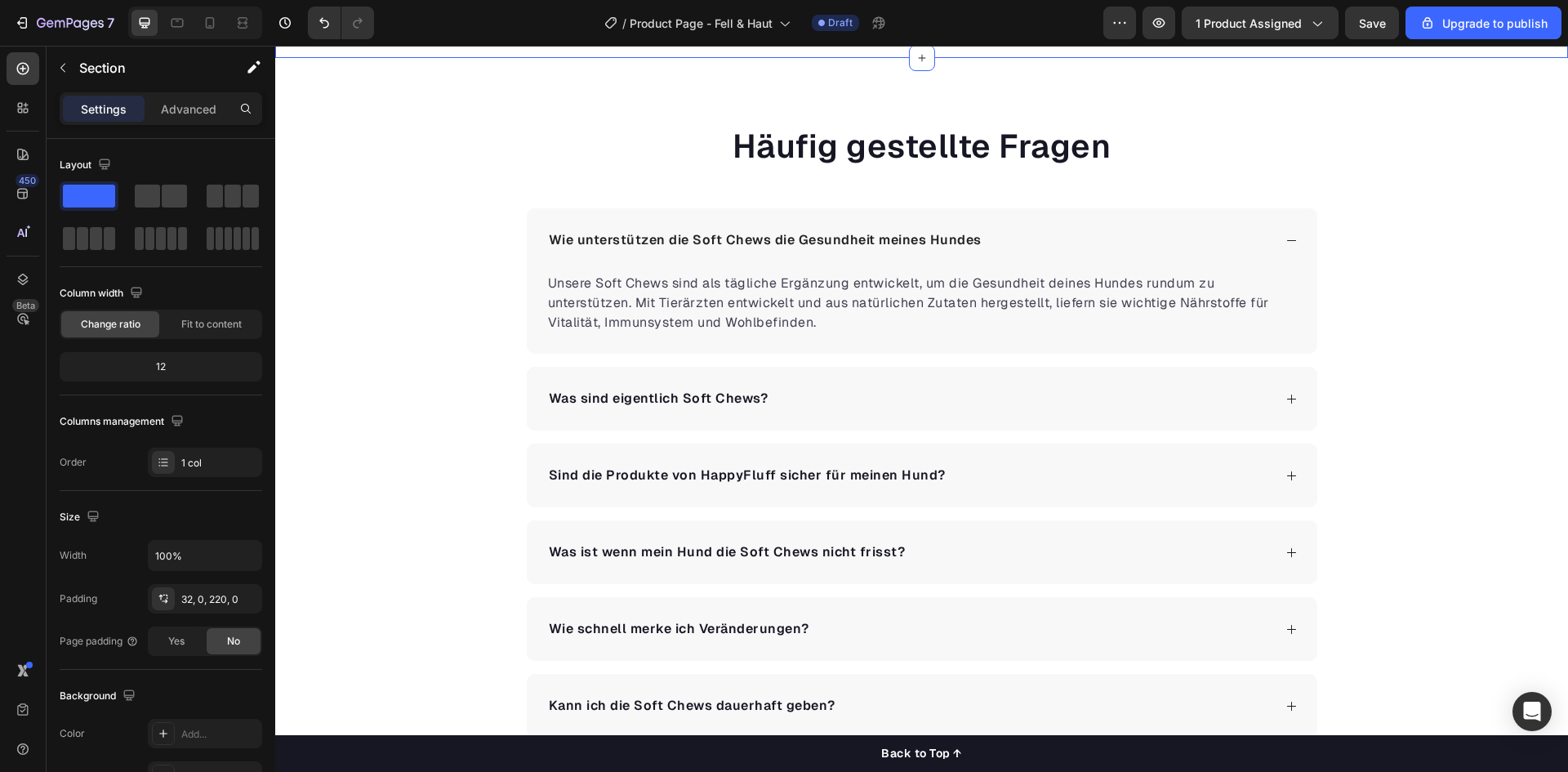
scroll to position [3105, 0]
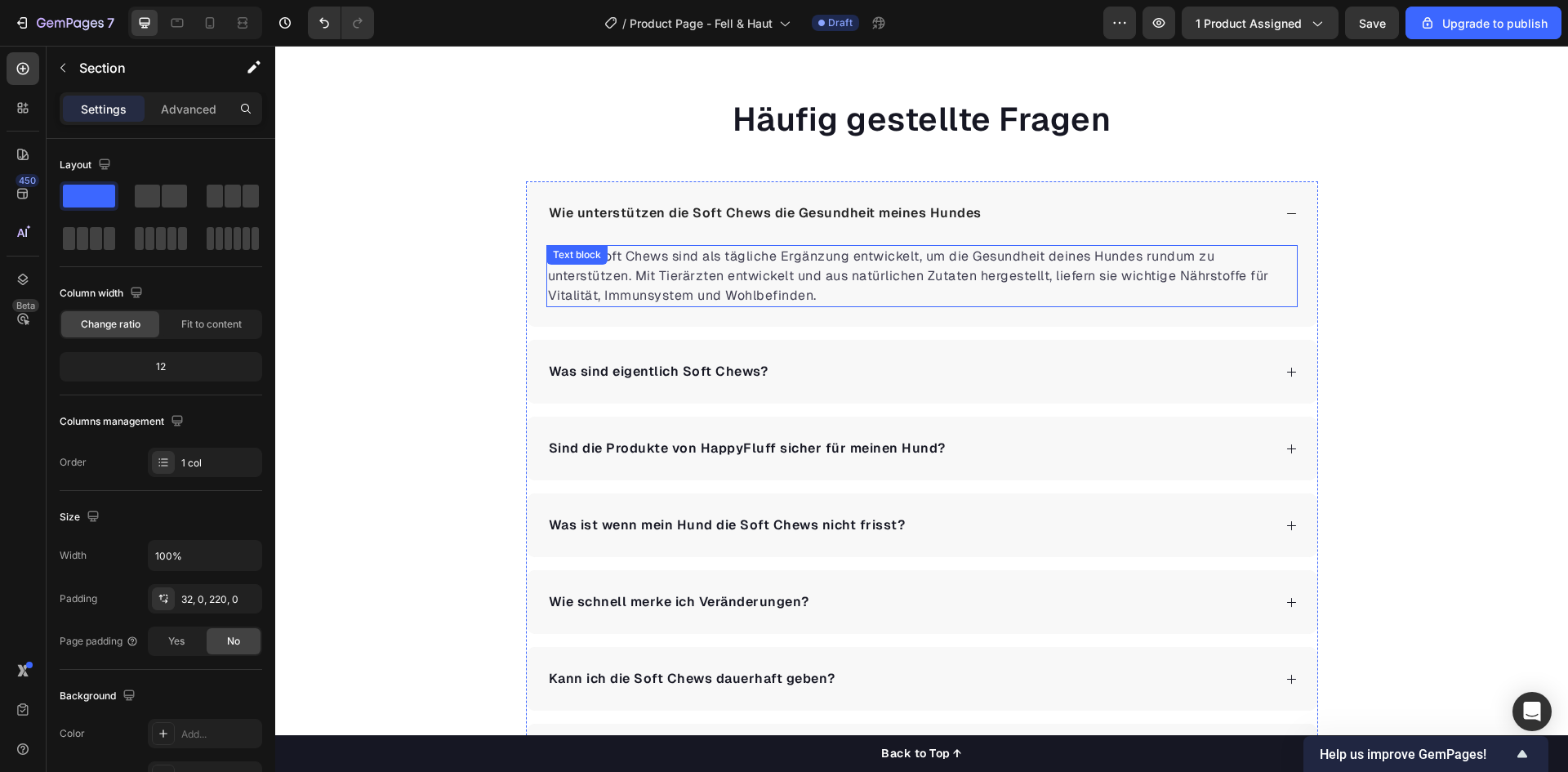
click at [628, 274] on div "Unsere Soft Chews sind als tägliche Ergänzung entwickelt, um die Gesundheit dei…" at bounding box center [922, 276] width 751 height 62
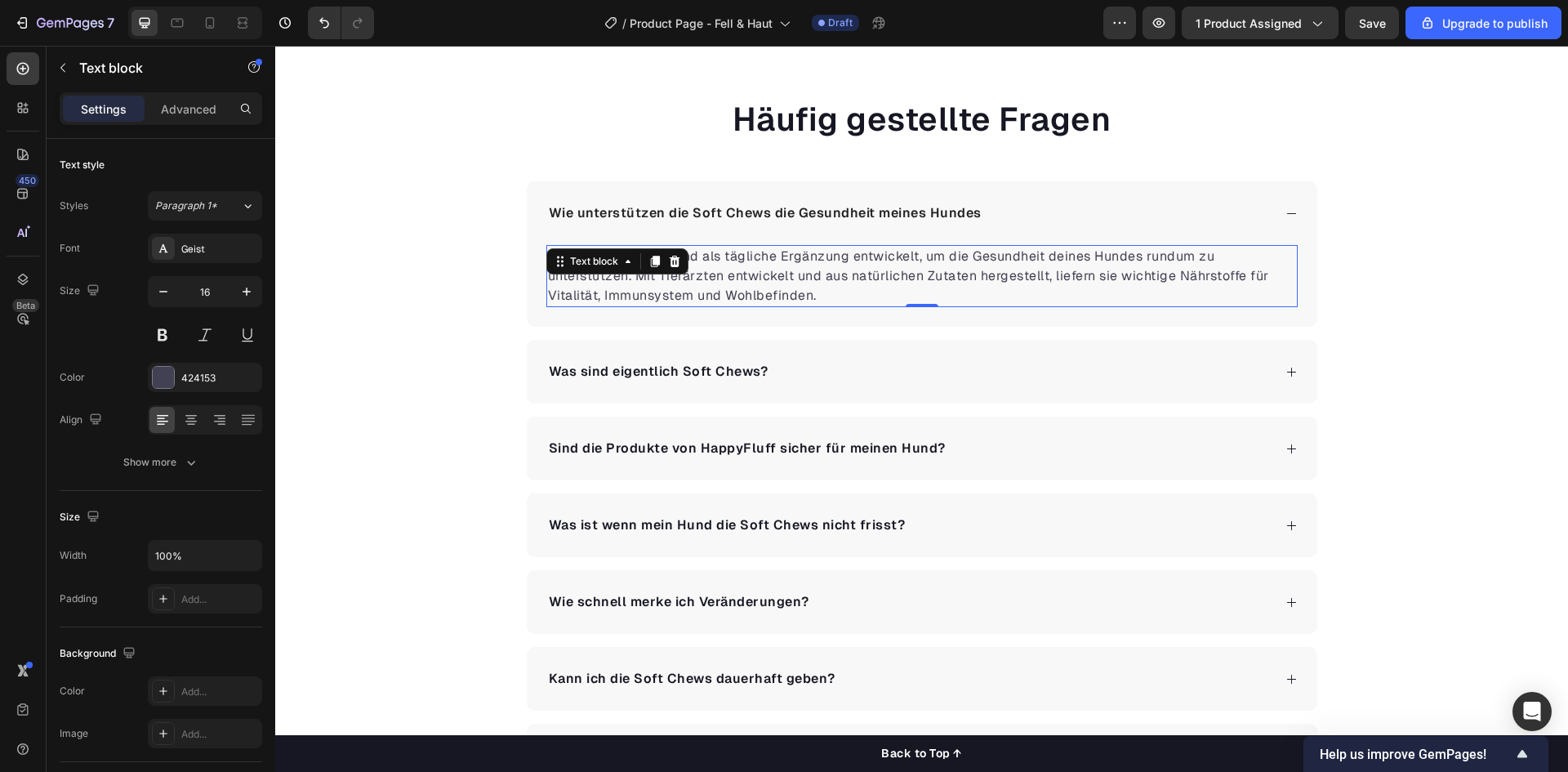
click at [628, 274] on div "Text block" at bounding box center [617, 261] width 142 height 27
click at [708, 277] on p "Unsere Soft Chews sind als tägliche Ergänzung entwickelt, um die Gesundheit dei…" at bounding box center [922, 276] width 748 height 59
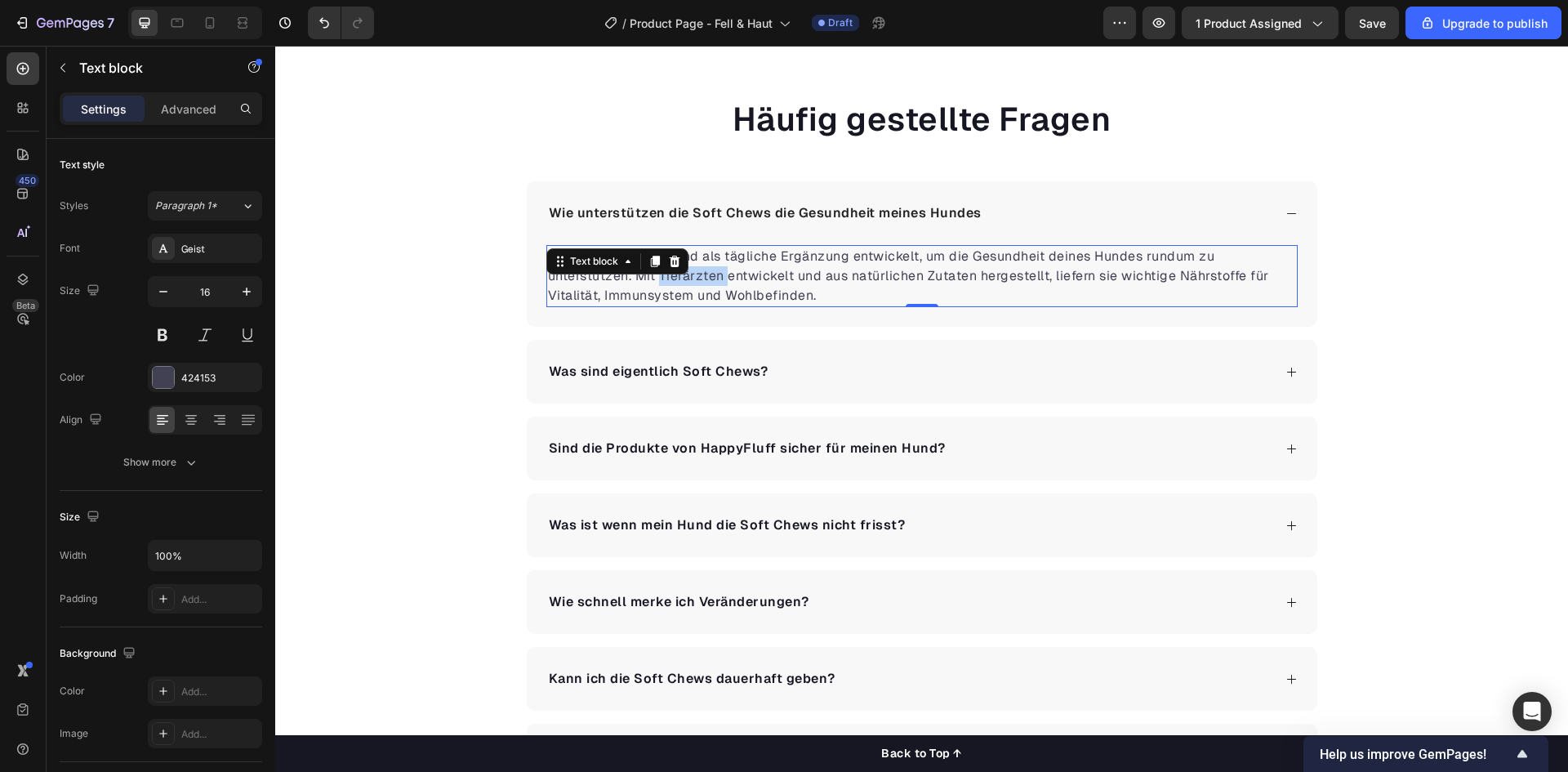
click at [709, 277] on p "Unsere Soft Chews sind als tägliche Ergänzung entwickelt, um die Gesundheit dei…" at bounding box center [922, 276] width 748 height 59
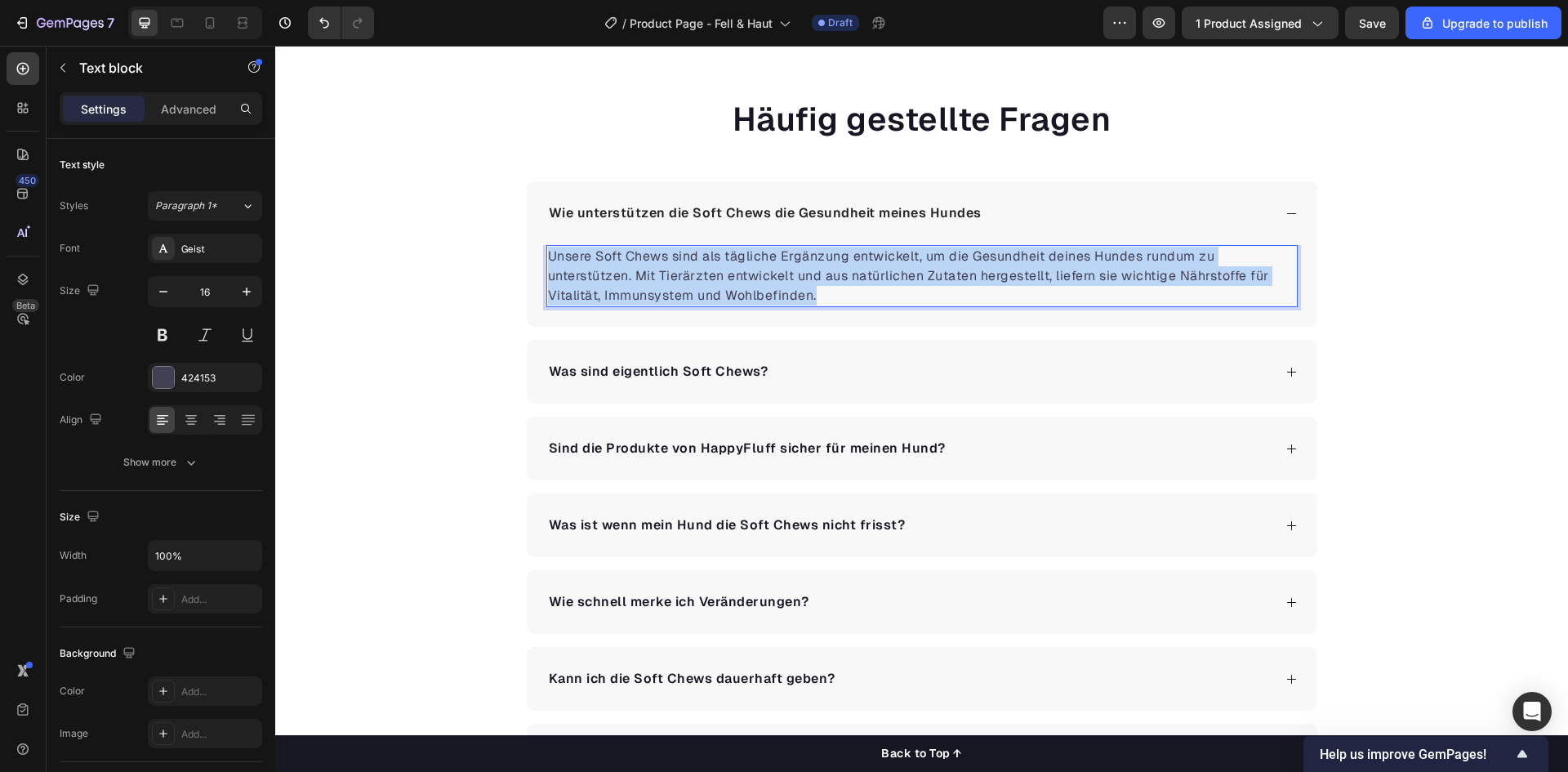
click at [709, 277] on p "Unsere Soft Chews sind als tägliche Ergänzung entwickelt, um die Gesundheit dei…" at bounding box center [922, 276] width 748 height 59
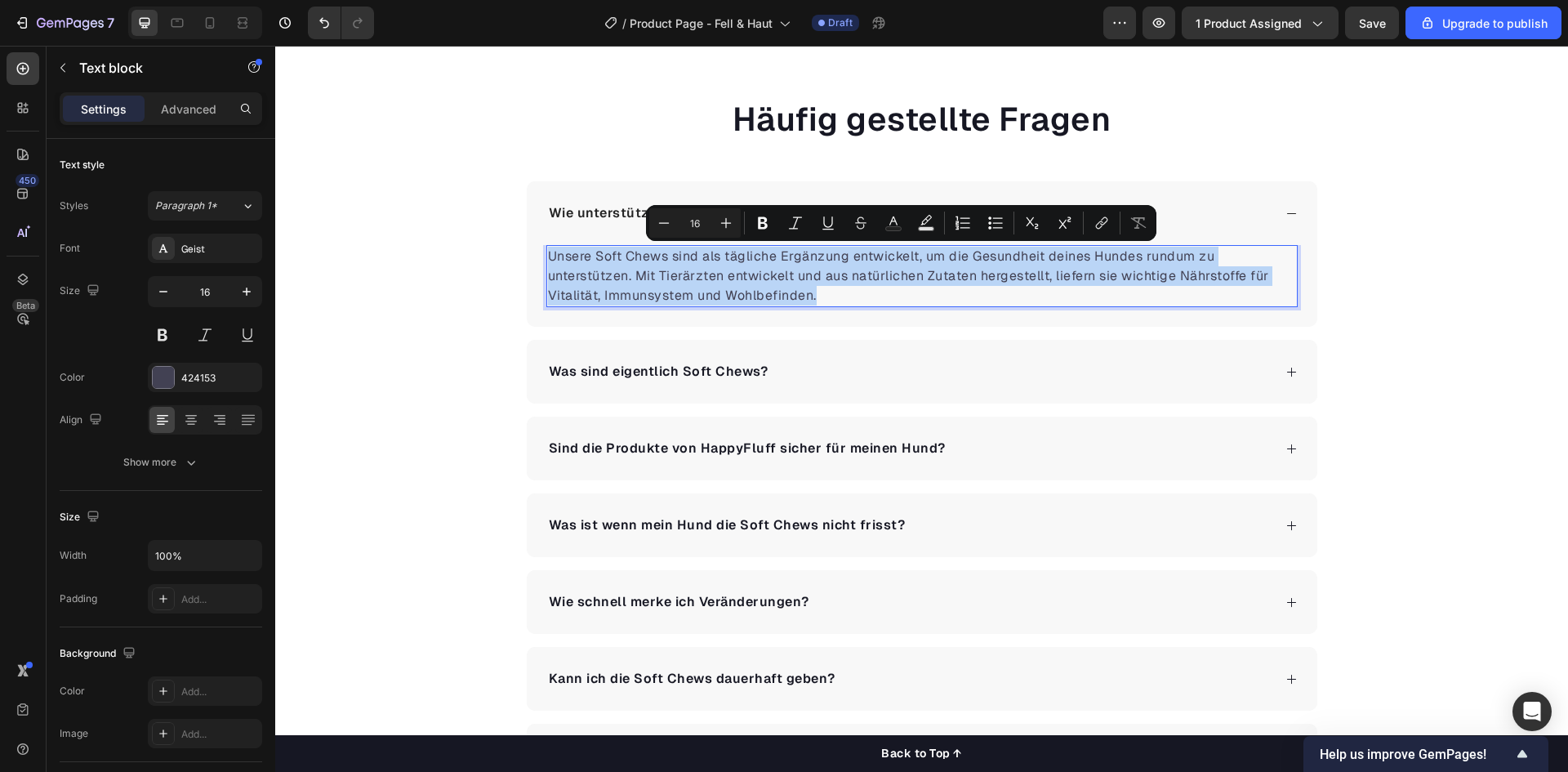
copy p "Unsere Soft Chews sind als tägliche Ergänzung entwickelt, um die Gesundheit dei…"
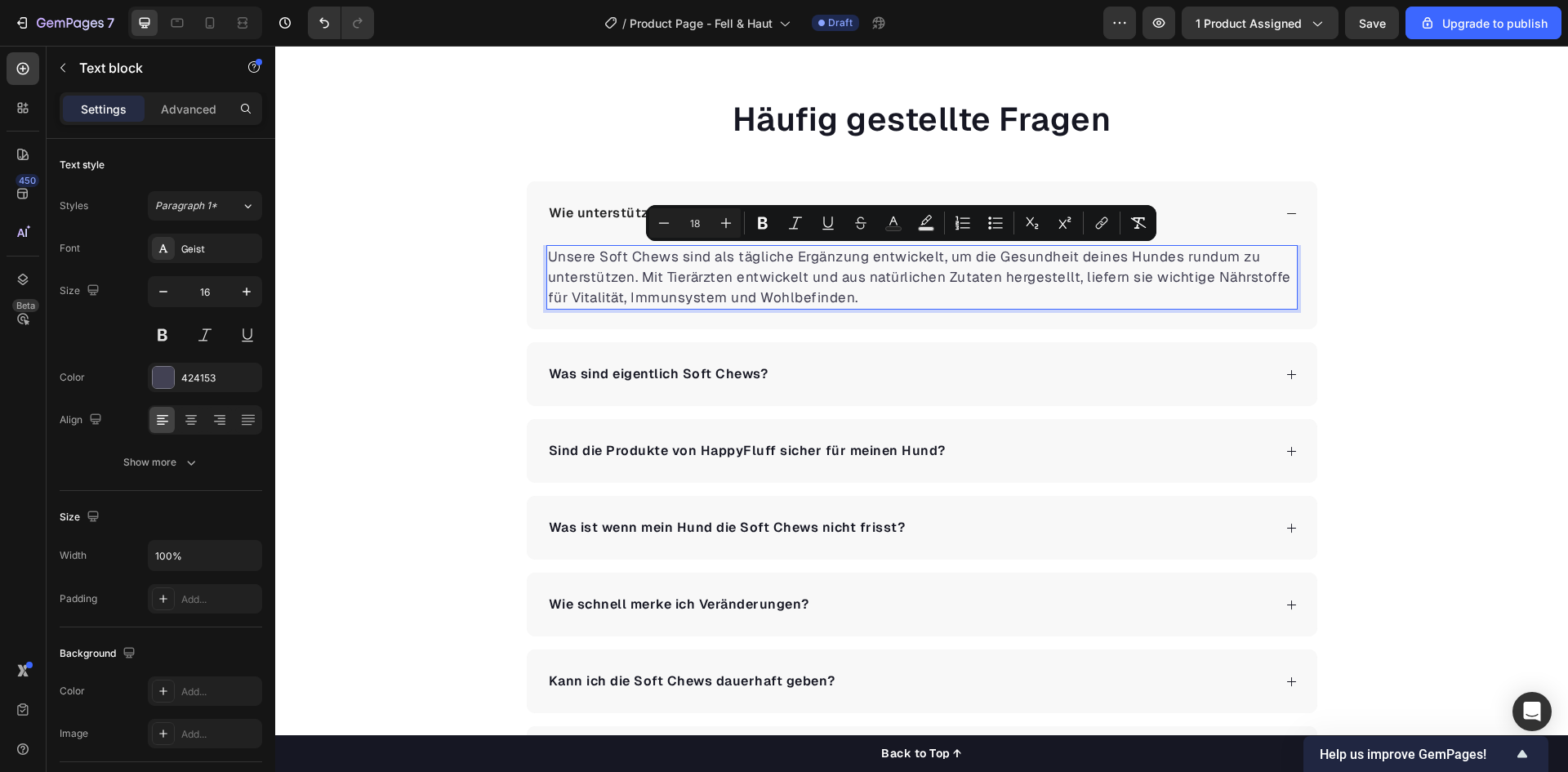
click at [712, 213] on button "Plus" at bounding box center [726, 223] width 29 height 29
click at [652, 221] on button "Minus" at bounding box center [663, 223] width 29 height 29
type input "16"
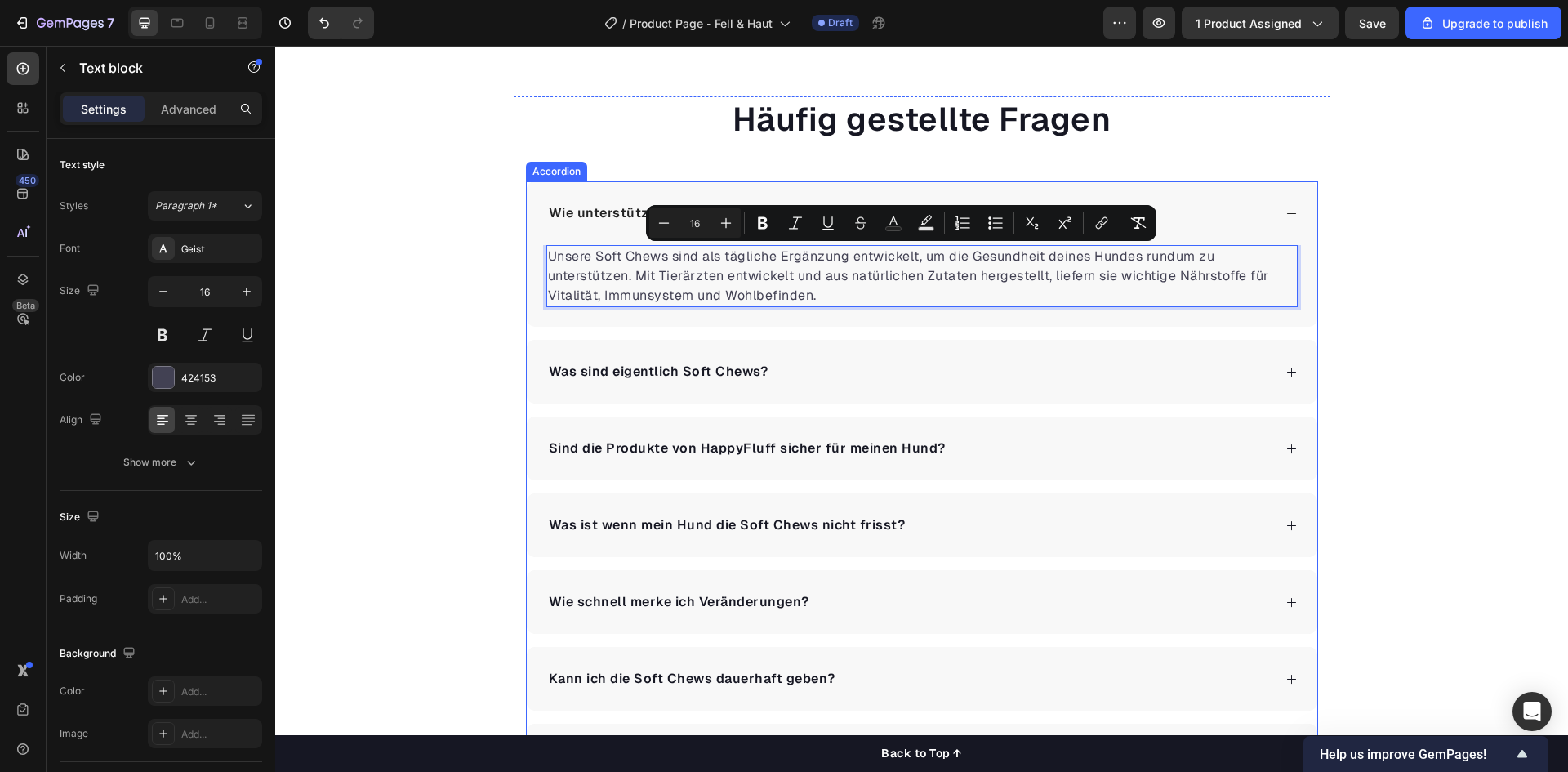
click at [916, 376] on div "Was sind eigentlich Soft Chews?" at bounding box center [909, 371] width 726 height 25
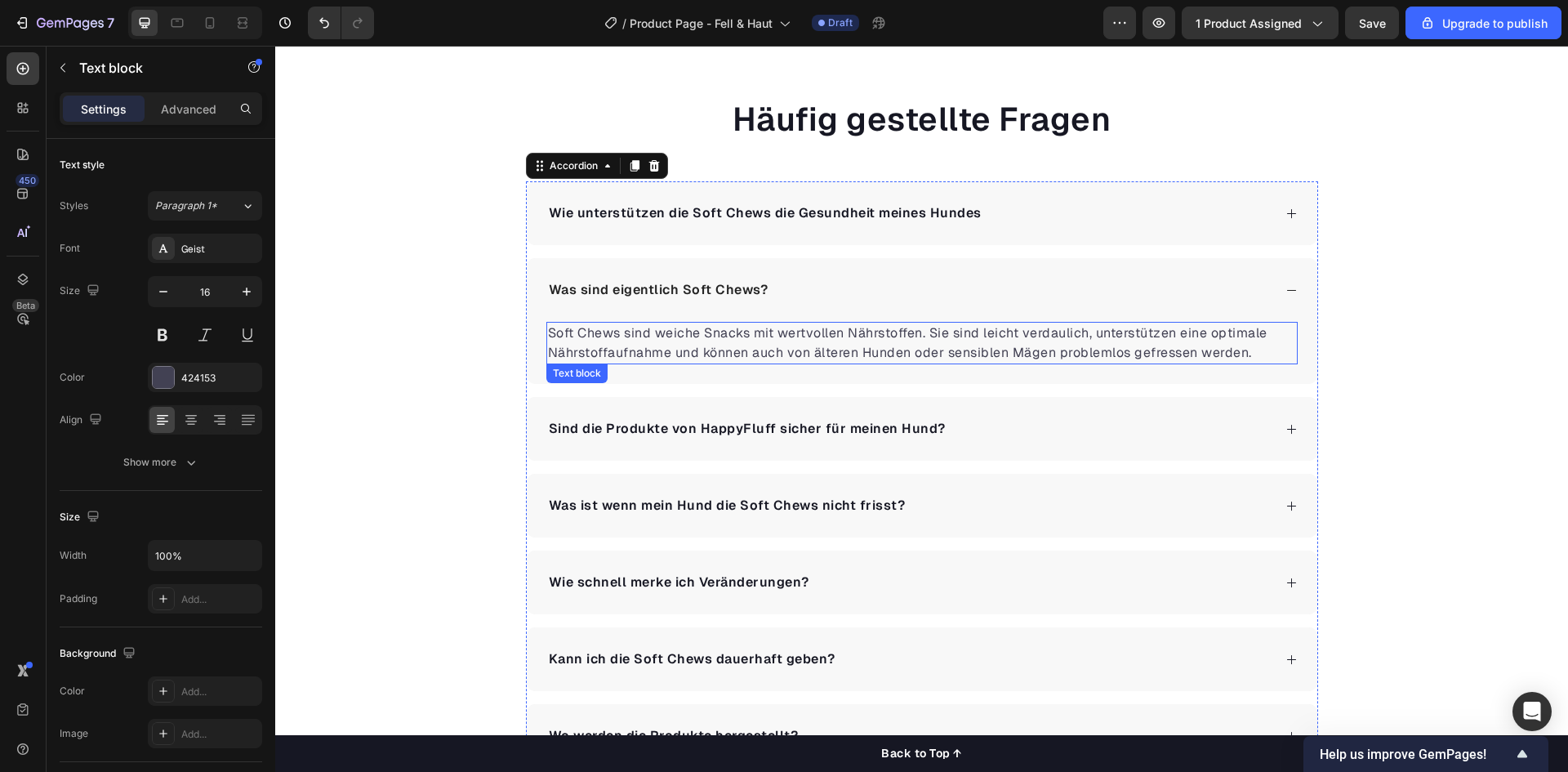
click at [787, 356] on p "Soft Chews sind weiche Snacks mit wertvollen Nährstoffen. Sie sind leicht verda…" at bounding box center [922, 343] width 748 height 39
click at [727, 206] on p "Wie unterstützen die Soft Chews die Gesundheit meines Hundes" at bounding box center [765, 213] width 433 height 19
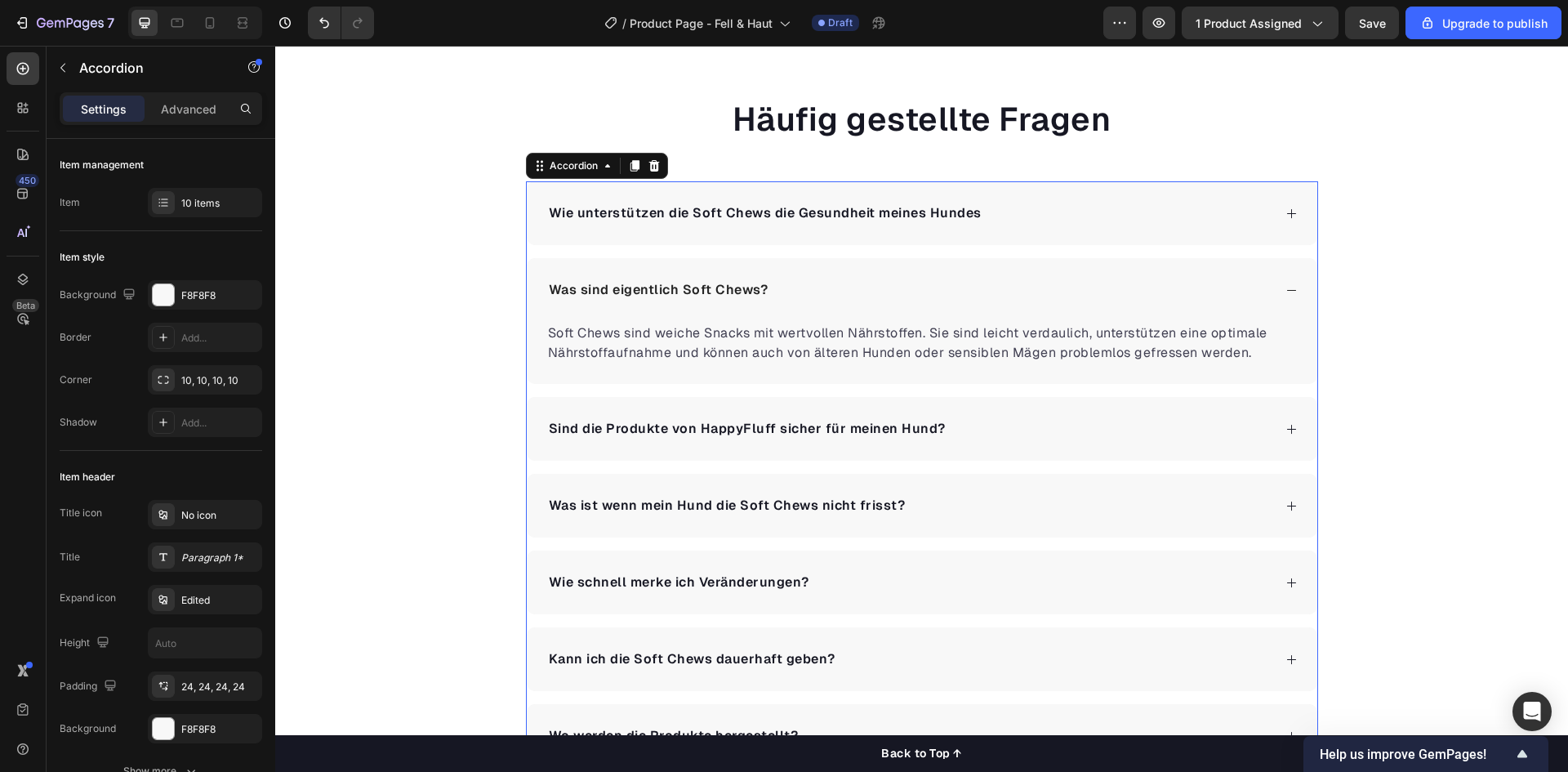
click at [727, 214] on p "Wie unterstützen die Soft Chews die Gesundheit meines Hundes" at bounding box center [765, 213] width 433 height 19
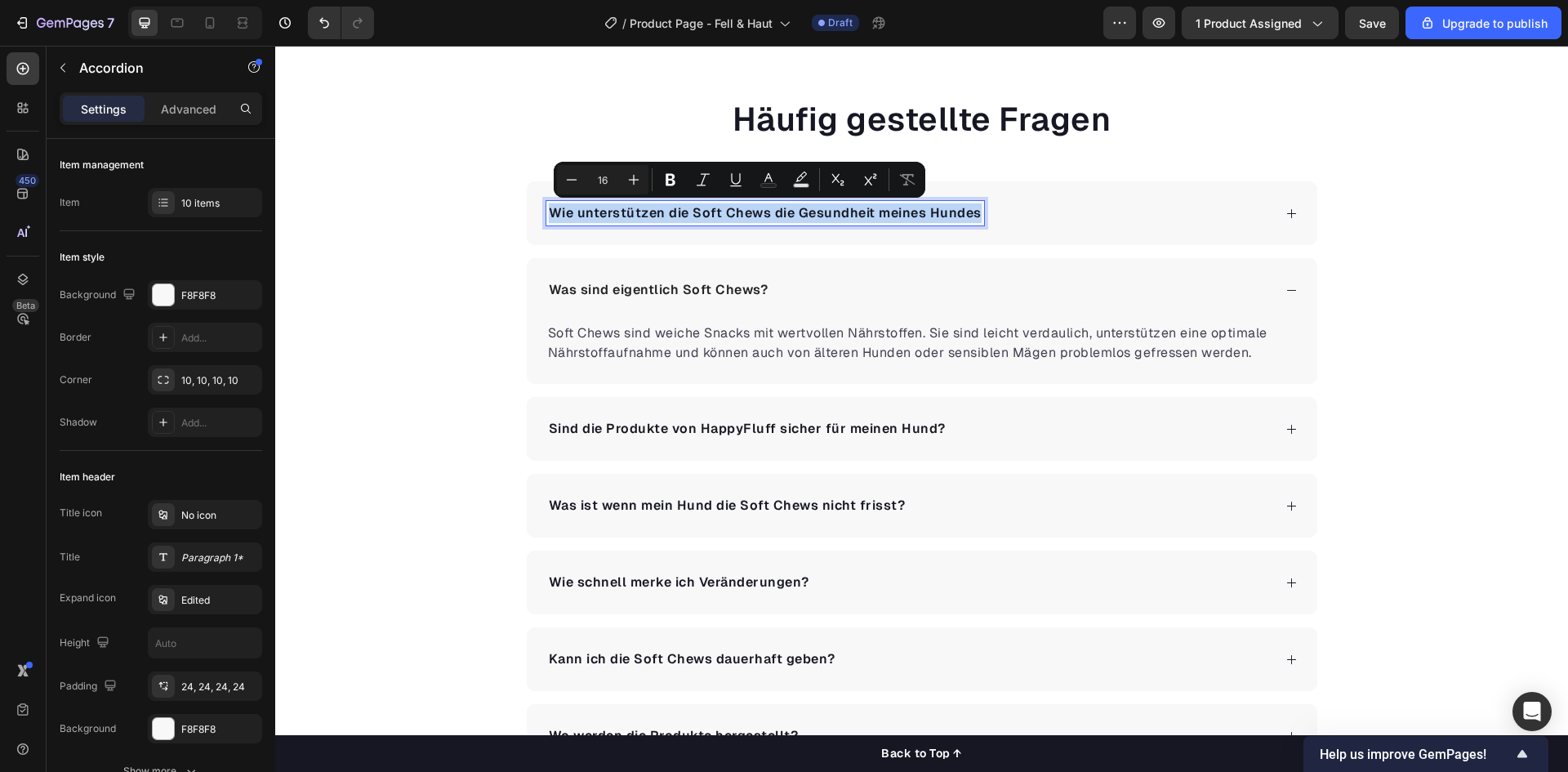
click at [727, 214] on p "Wie unterstützen die Soft Chews die Gesundheit meines Hundes" at bounding box center [765, 213] width 433 height 19
copy p "Wie unterstützen die Soft Chews die Gesundheit meines Hundes"
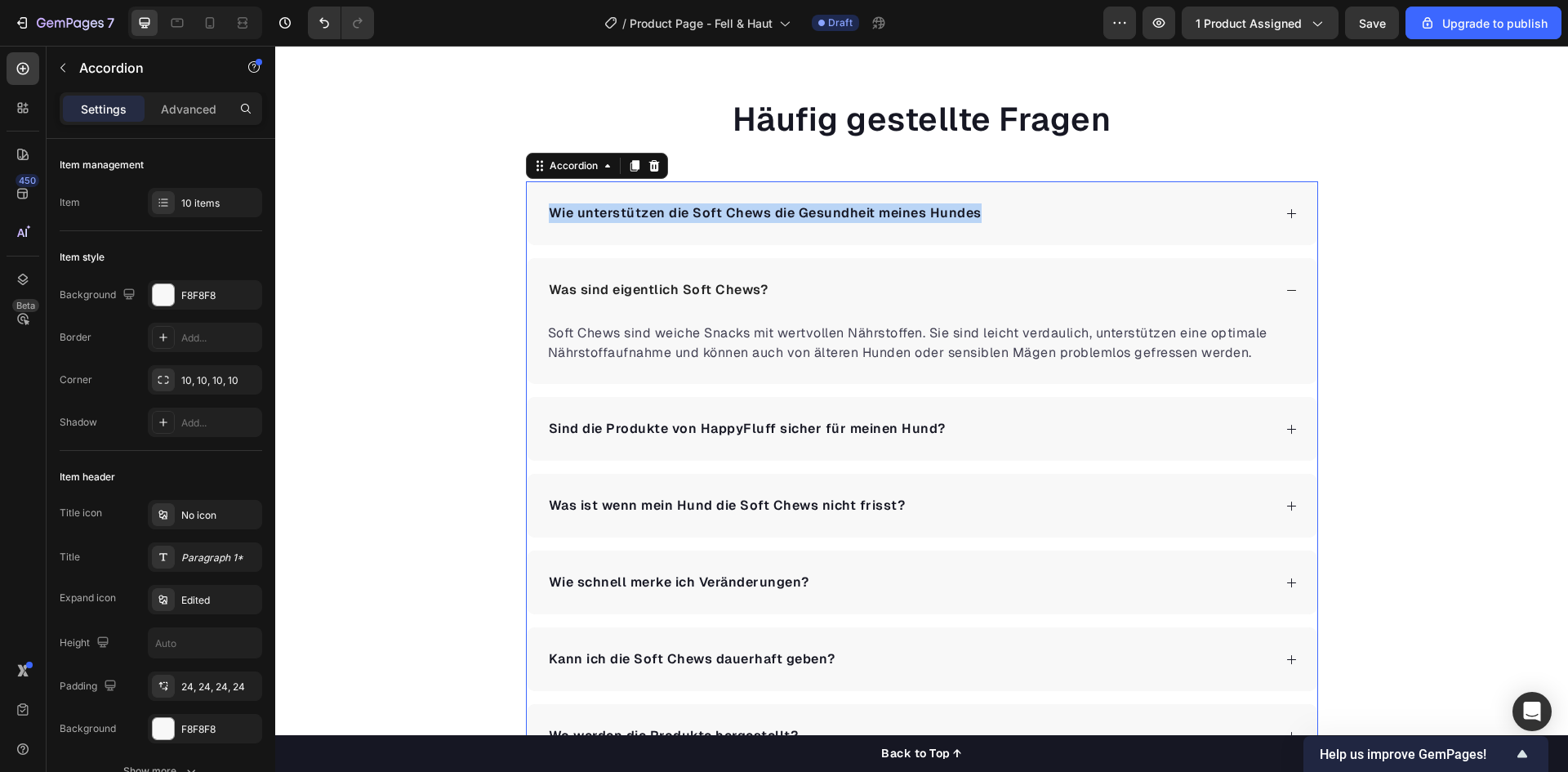
click at [1072, 270] on div "Was sind eigentlich Soft Chews?" at bounding box center [922, 291] width 791 height 64
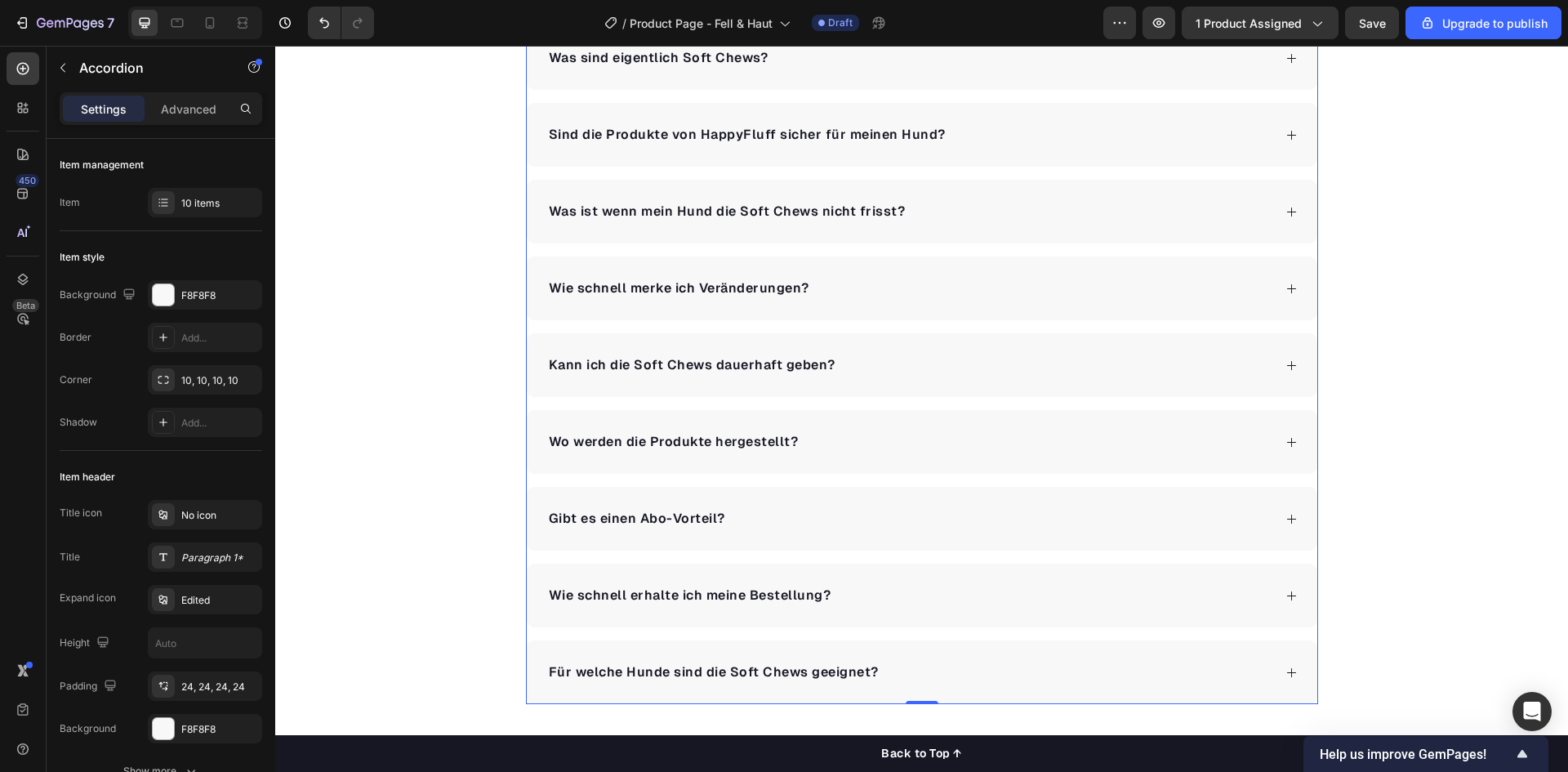
scroll to position [3350, 0]
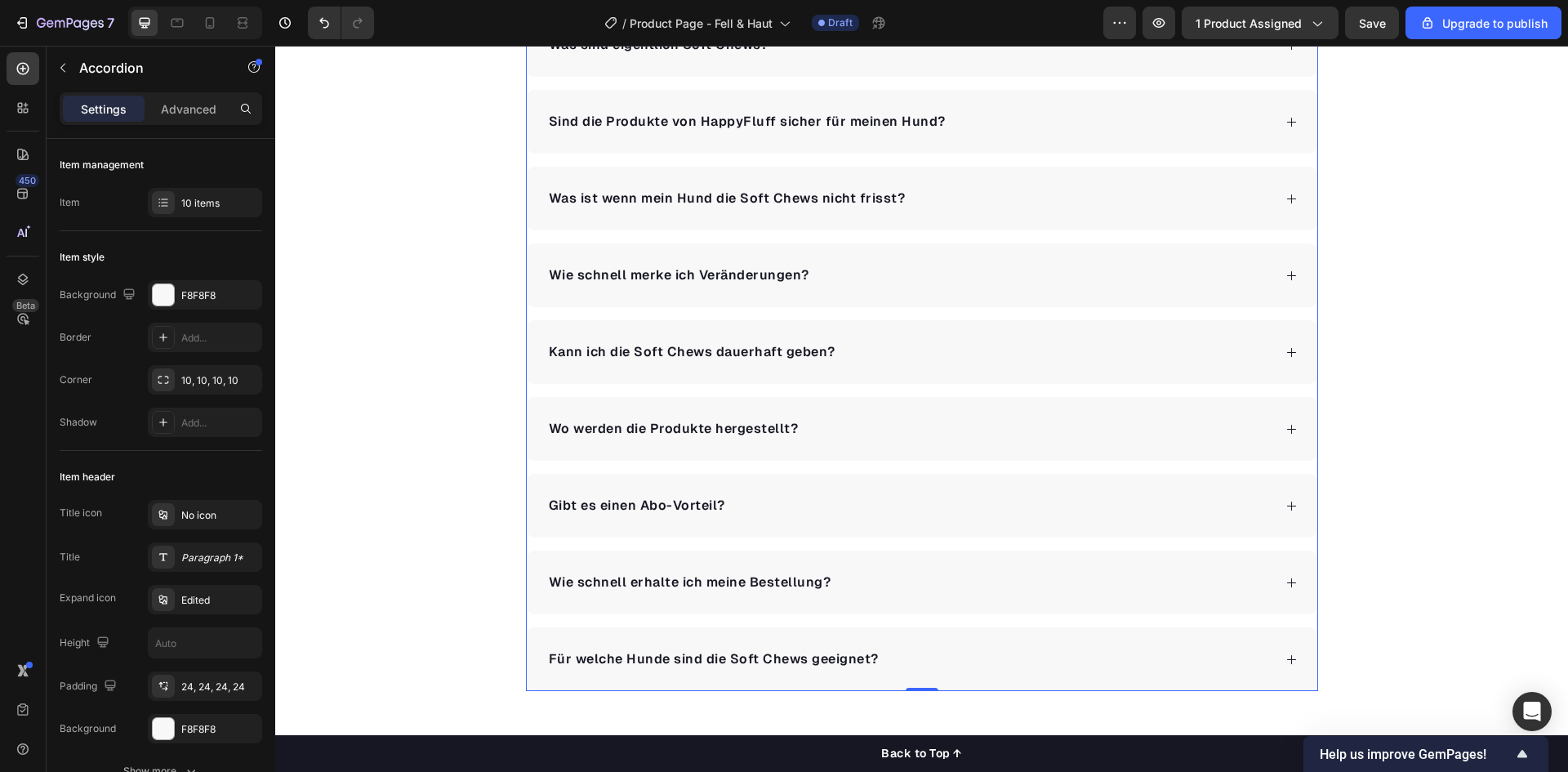
click at [987, 282] on div "Wie schnell merke ich Veränderungen?" at bounding box center [909, 275] width 726 height 25
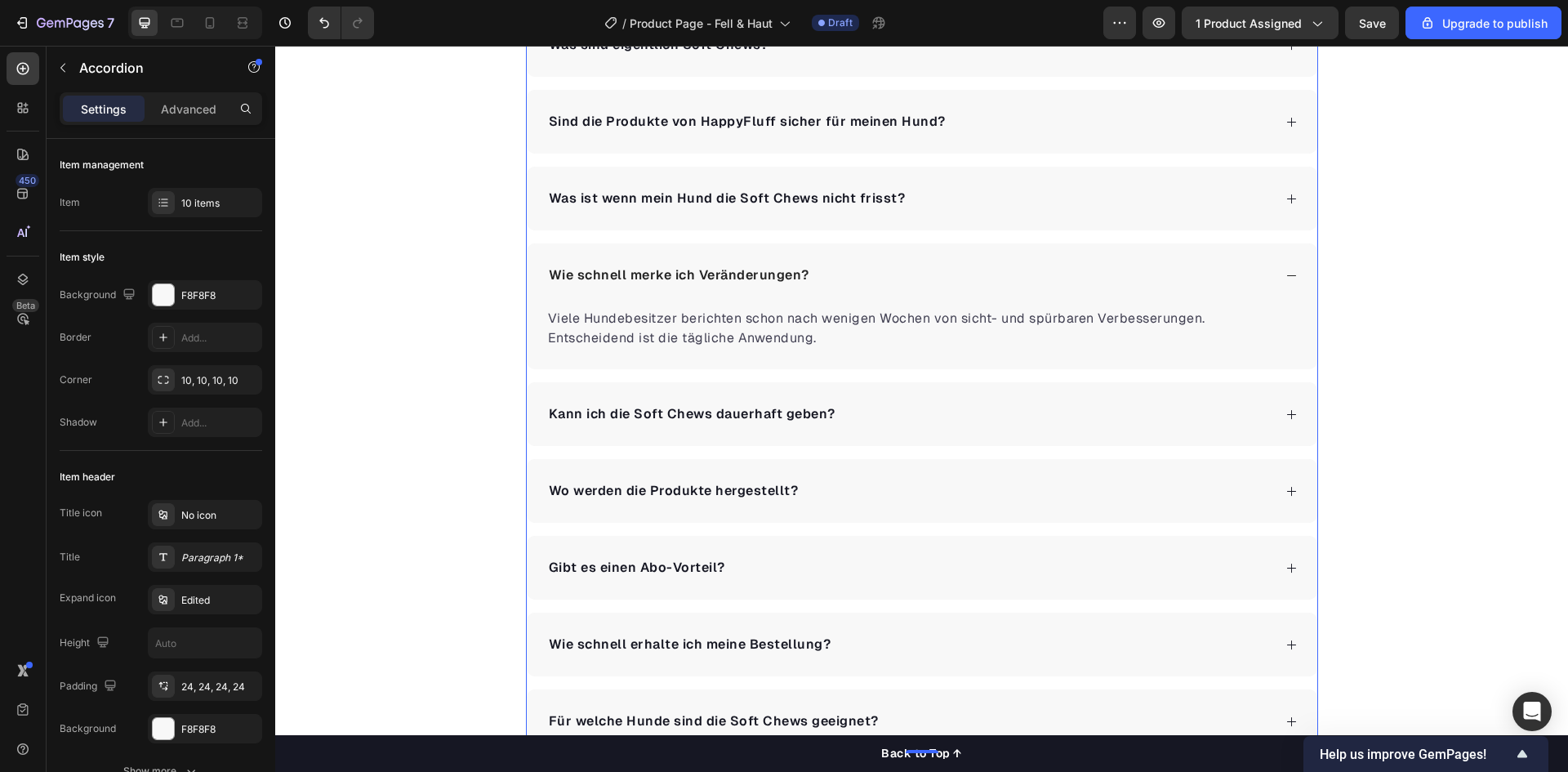
click at [987, 282] on div "Wie schnell merke ich Veränderungen?" at bounding box center [909, 275] width 726 height 25
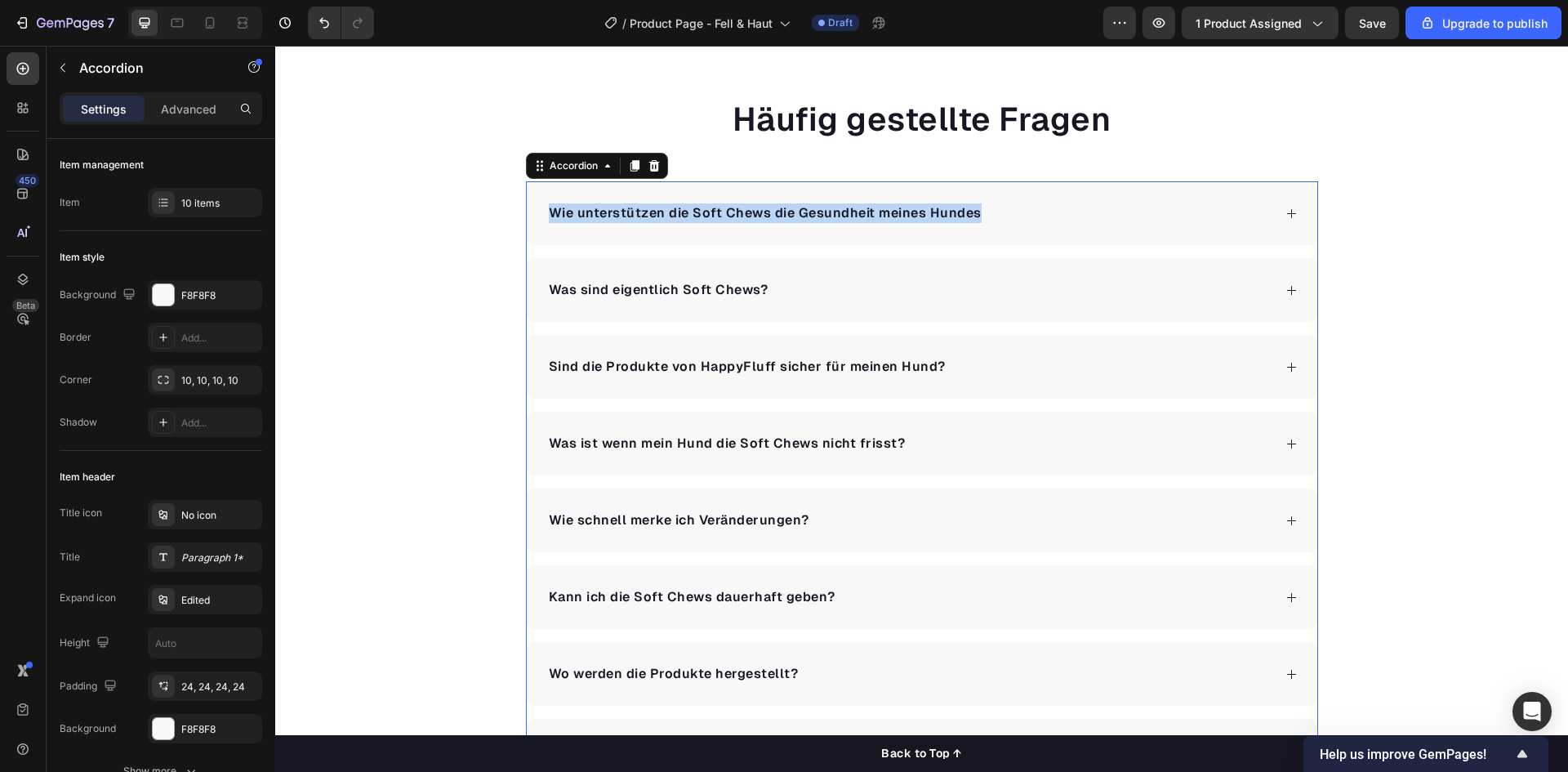
scroll to position [3023, 0]
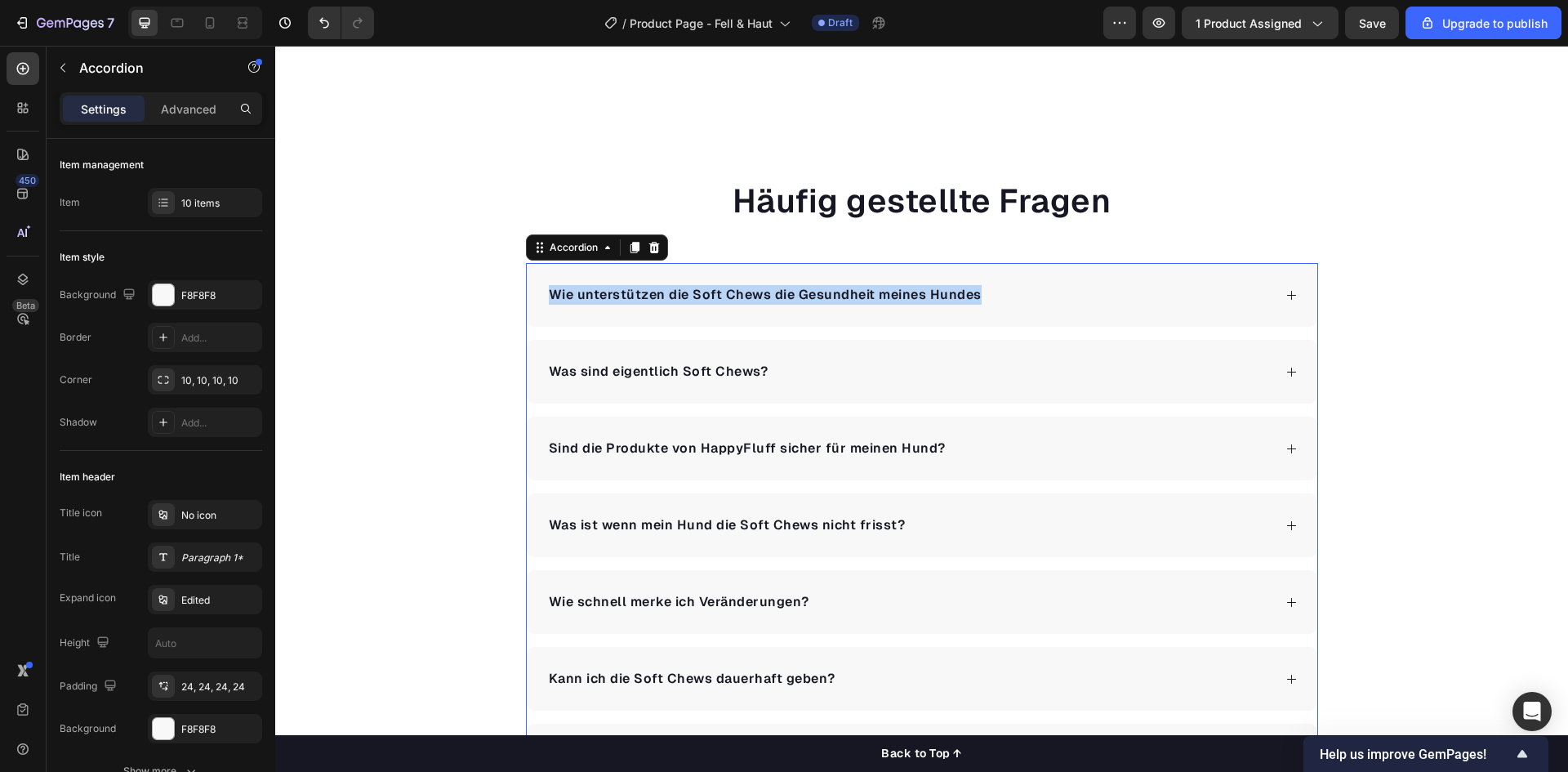
click at [1040, 319] on div "Wie unterstützen die Soft Chews die Gesundheit meines Hundes" at bounding box center [922, 295] width 791 height 64
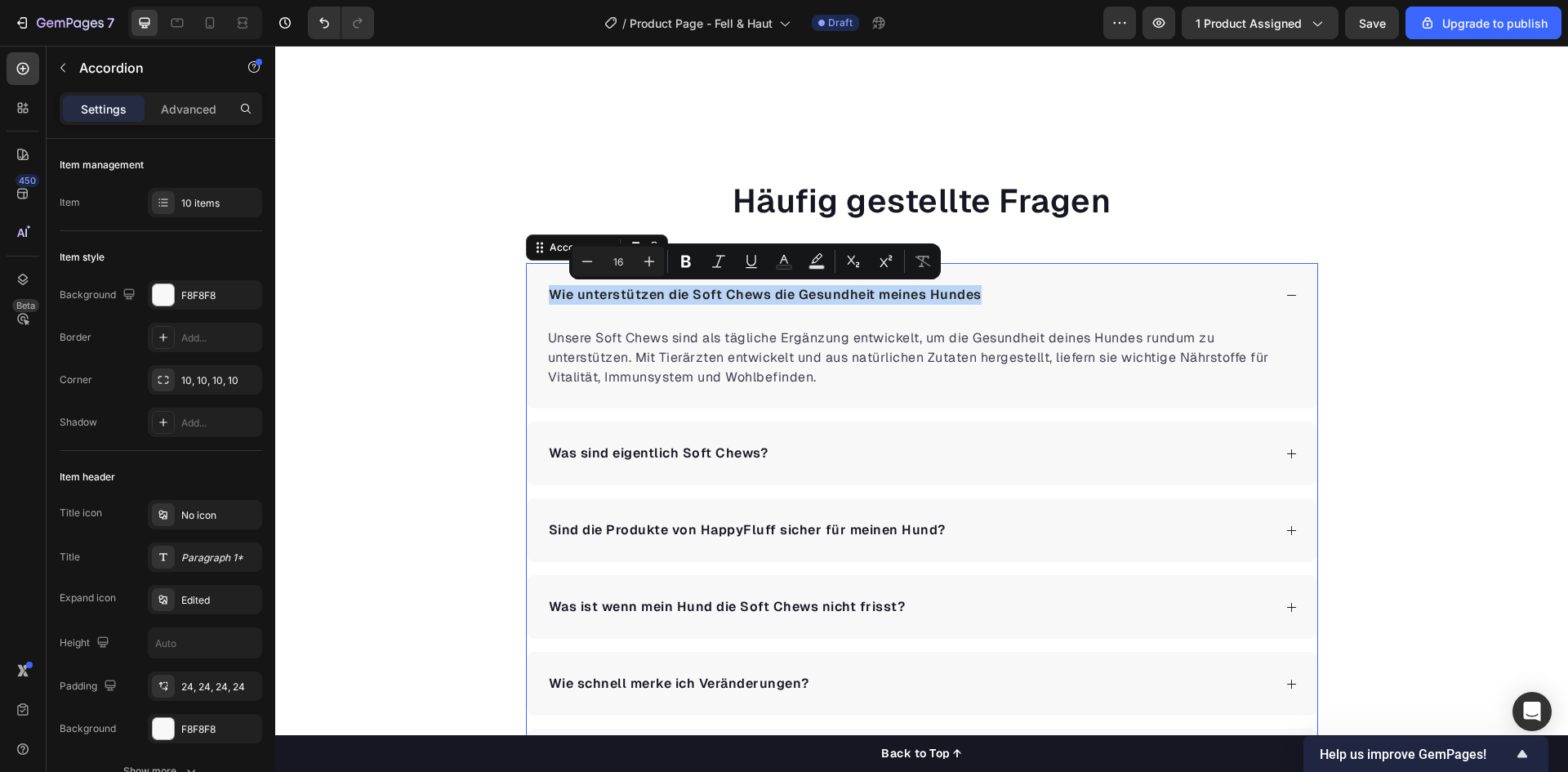
click at [822, 292] on p "Wie unterstützen die Soft Chews die Gesundheit meines Hundes" at bounding box center [765, 294] width 433 height 19
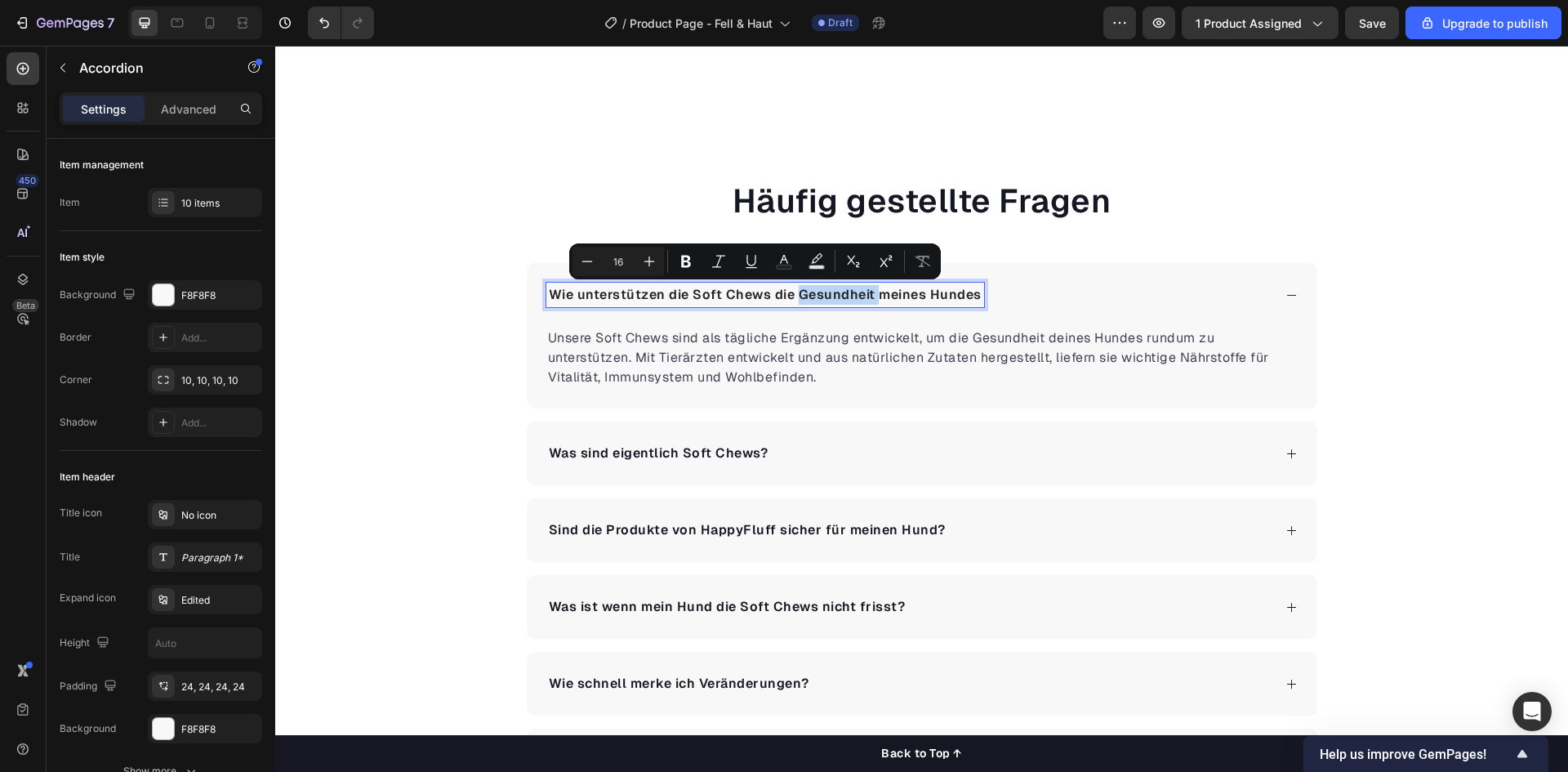
click at [822, 292] on p "Wie unterstützen die Soft Chews die Gesundheit meines Hundes" at bounding box center [765, 294] width 433 height 19
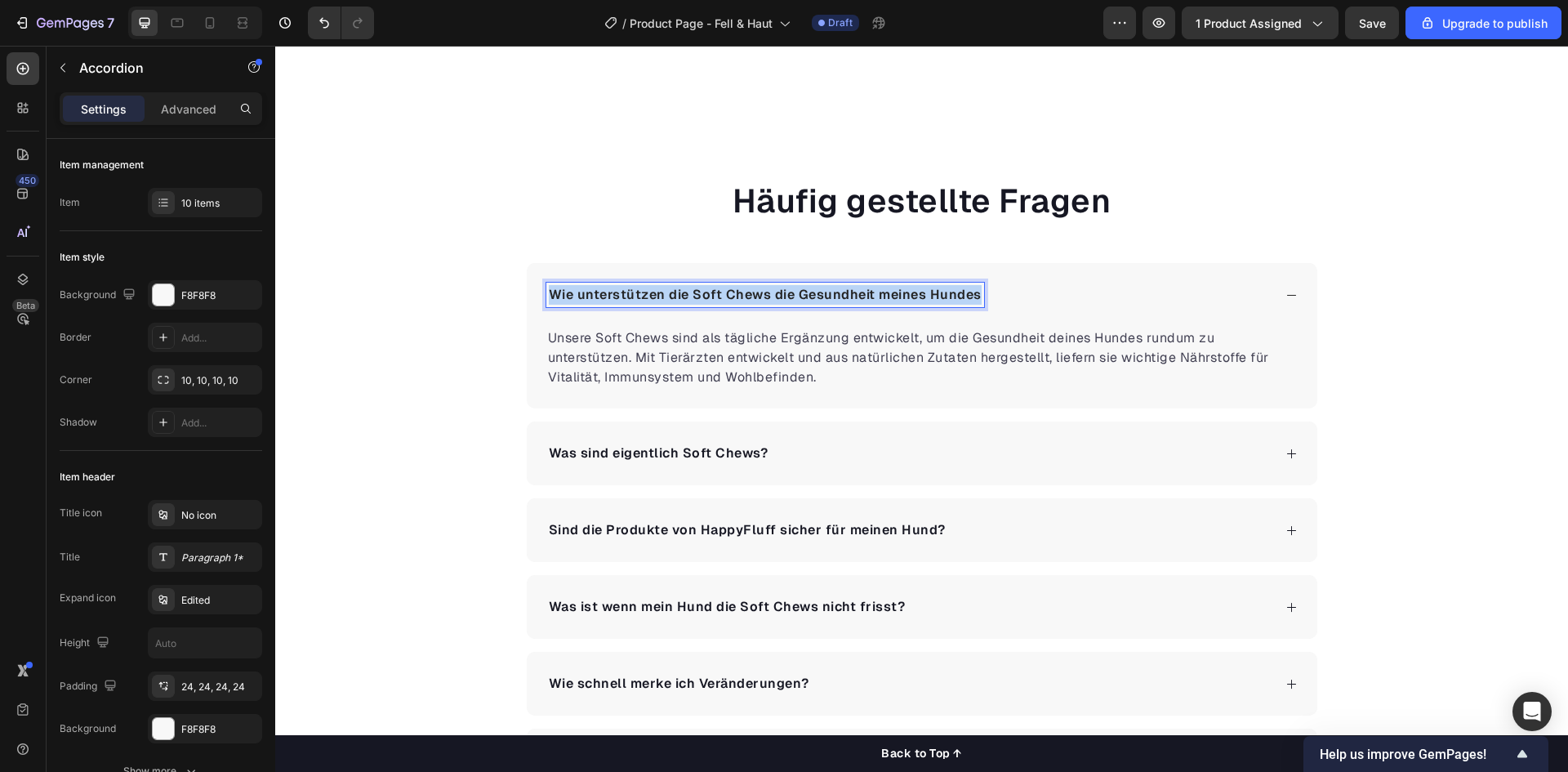
click at [822, 292] on p "Wie unterstützen die Soft Chews die Gesundheit meines Hundes" at bounding box center [765, 294] width 433 height 19
click at [810, 295] on p "Wie unterstützen die Soft Chews Haut && Fell meines Hundes?" at bounding box center [761, 294] width 424 height 19
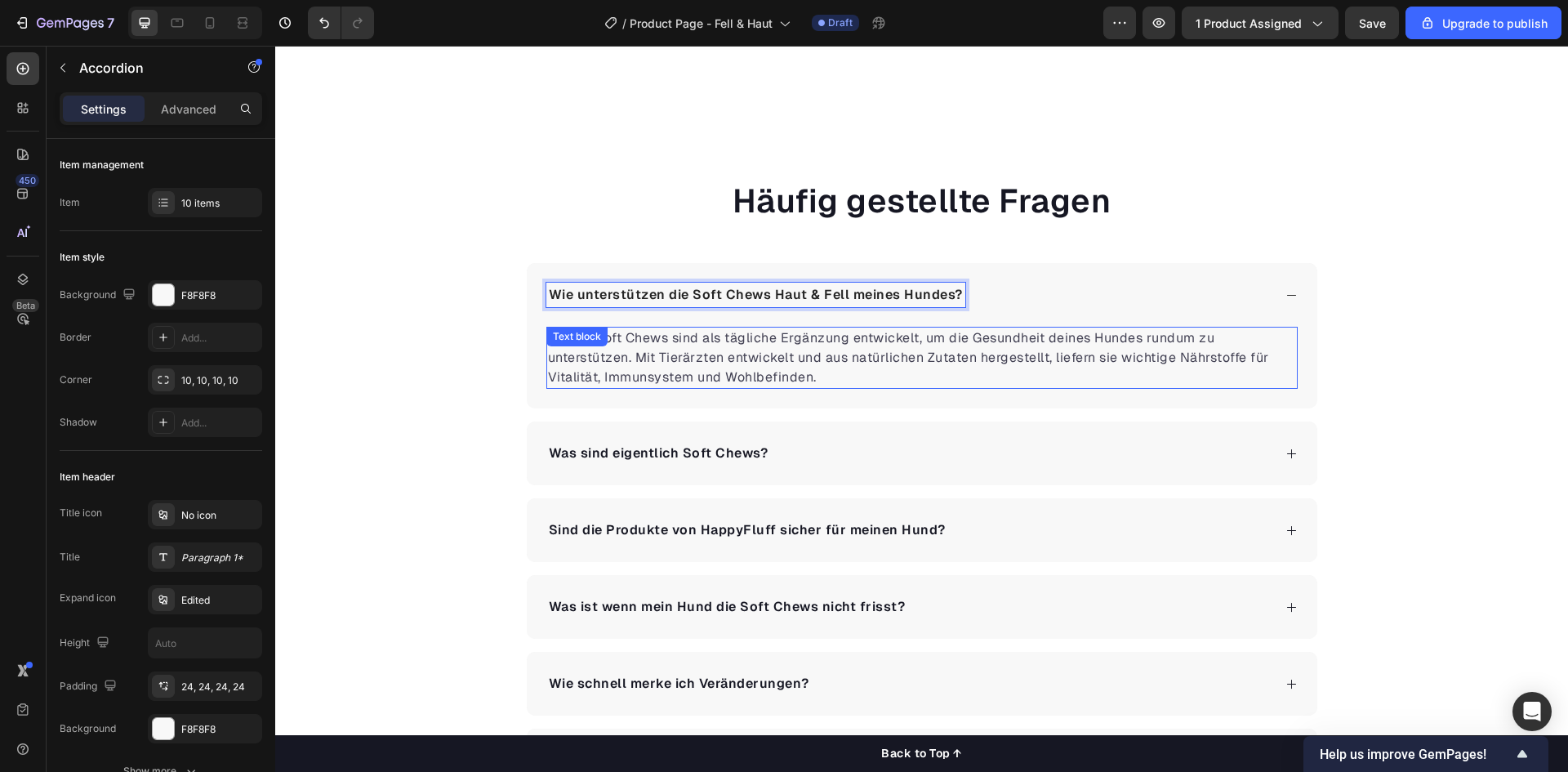
click at [774, 352] on span "Unsere Soft Chews sind als tägliche Ergänzung entwickelt, um die Gesundheit dei…" at bounding box center [908, 357] width 721 height 56
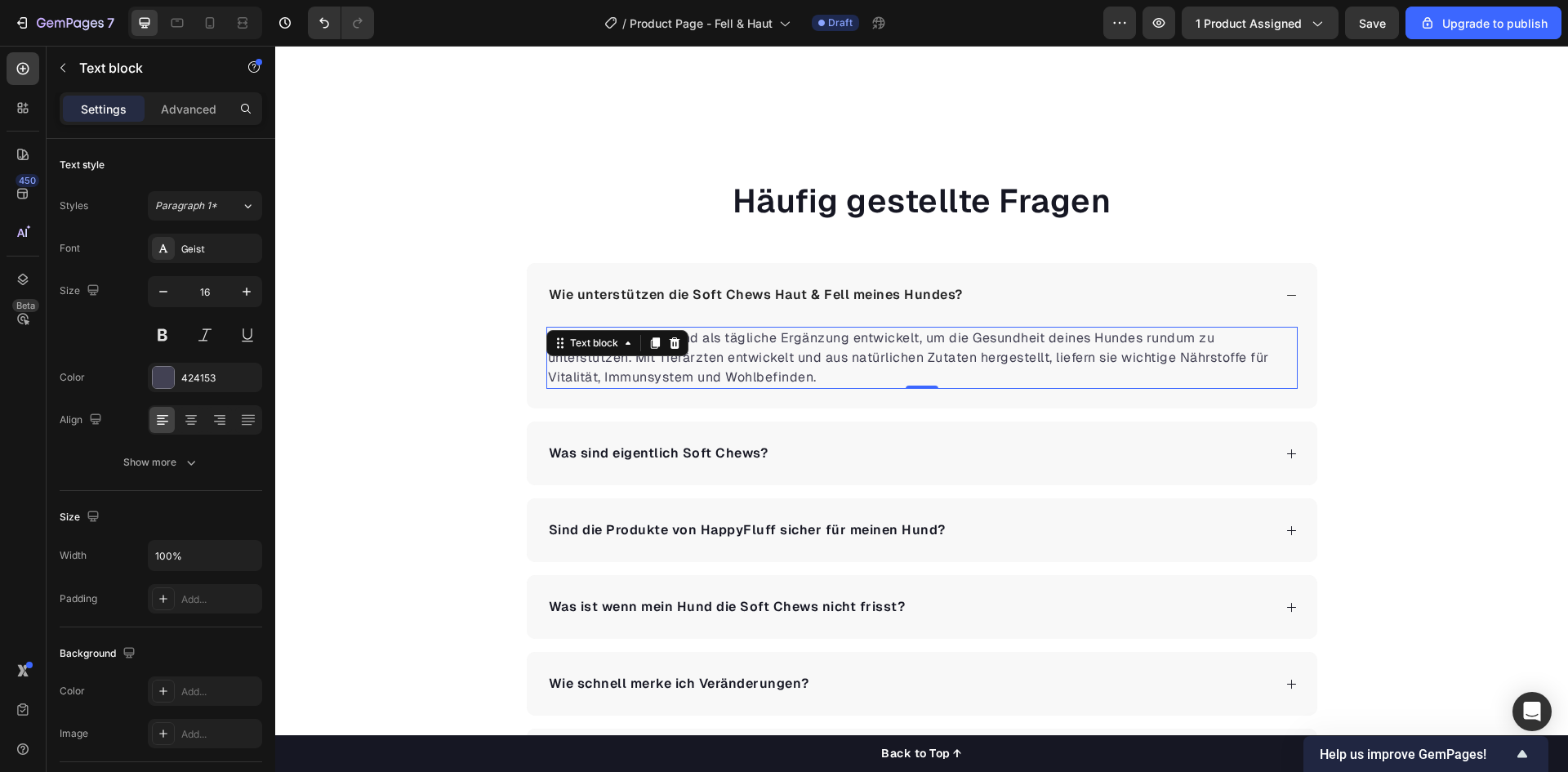
click at [774, 352] on span "Unsere Soft Chews sind als tägliche Ergänzung entwickelt, um die Gesundheit dei…" at bounding box center [908, 357] width 721 height 56
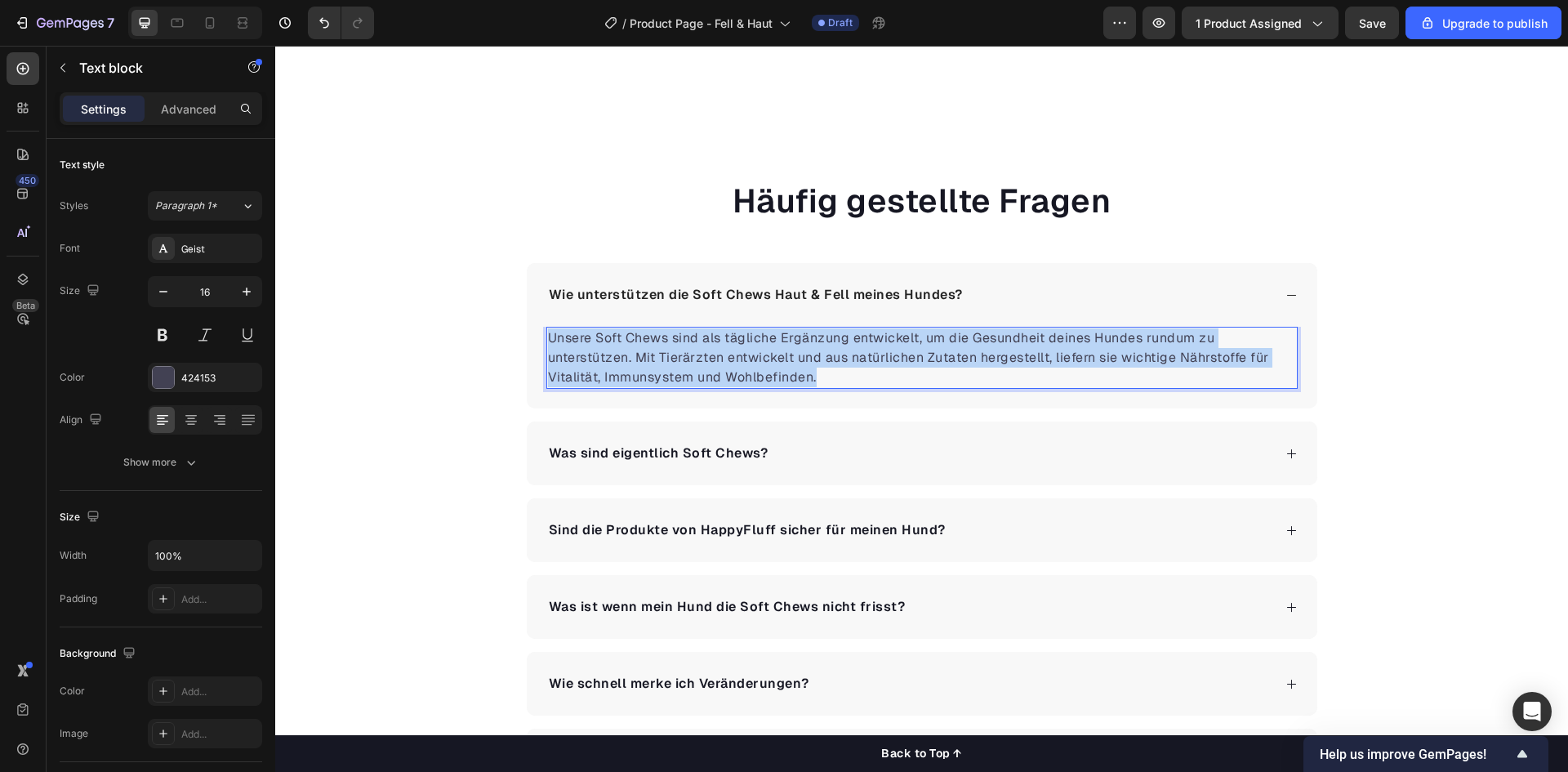
click at [774, 352] on span "Unsere Soft Chews sind als tägliche Ergänzung entwickelt, um die Gesundheit dei…" at bounding box center [908, 357] width 721 height 56
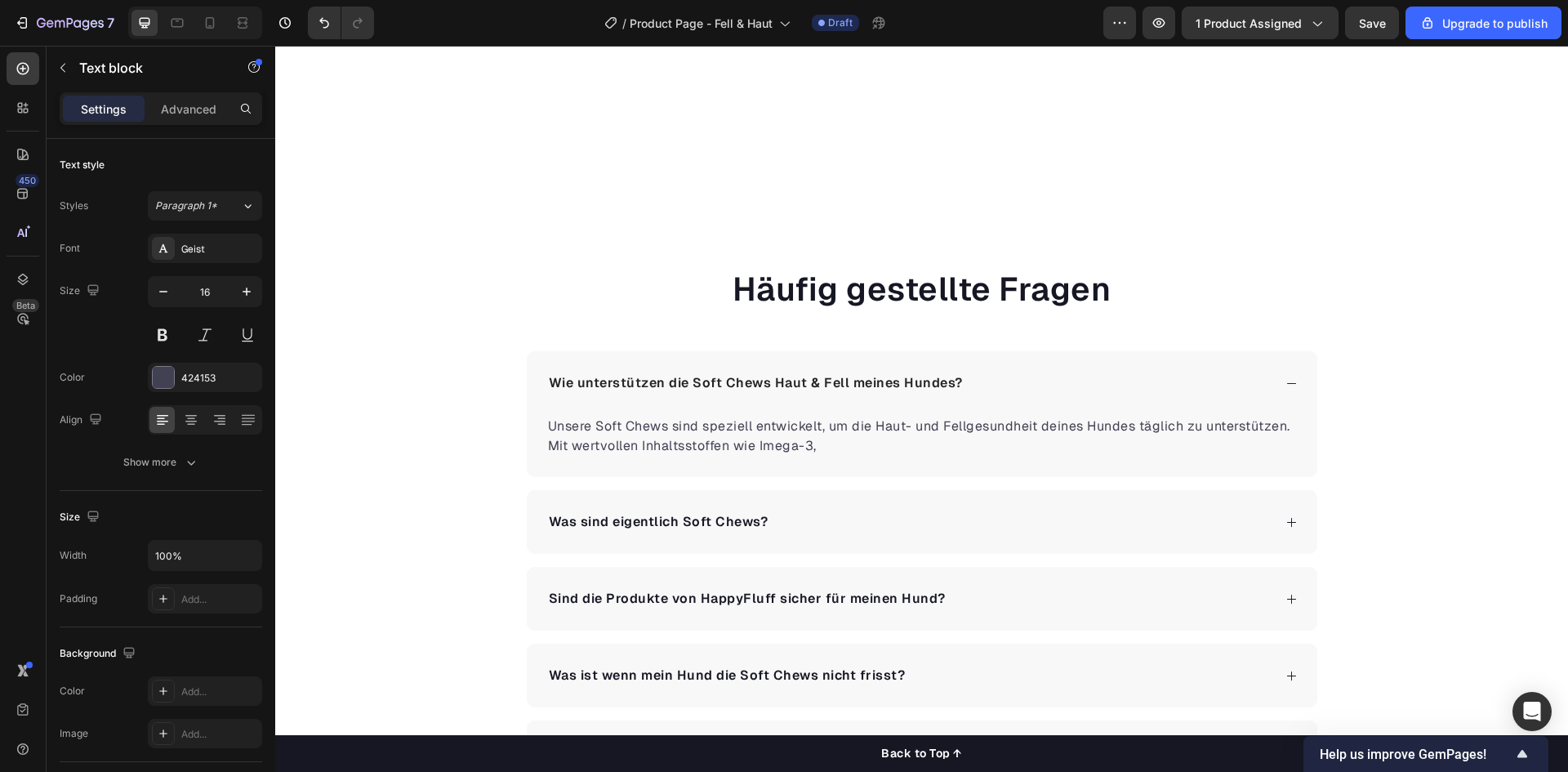
scroll to position [2941, 0]
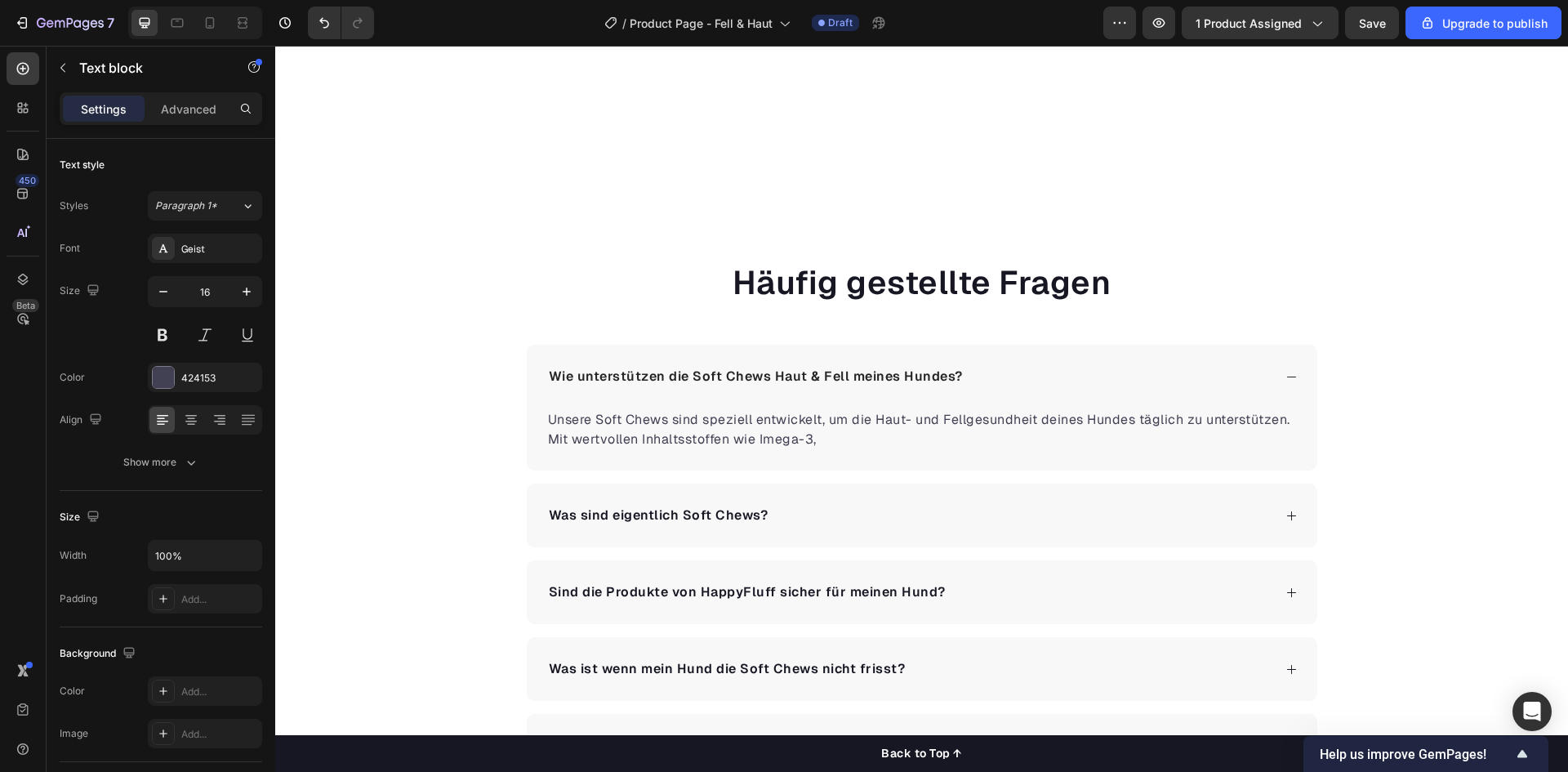
click at [828, 430] on p "Unsere Soft Chews sind speziell entwickelt, um die Haut- und Fellgesundheit dei…" at bounding box center [922, 429] width 748 height 39
click at [824, 438] on p "Unsere Soft Chews sind speziell entwickelt, um die Haut- und Fellgesundheit dei…" at bounding box center [922, 429] width 748 height 39
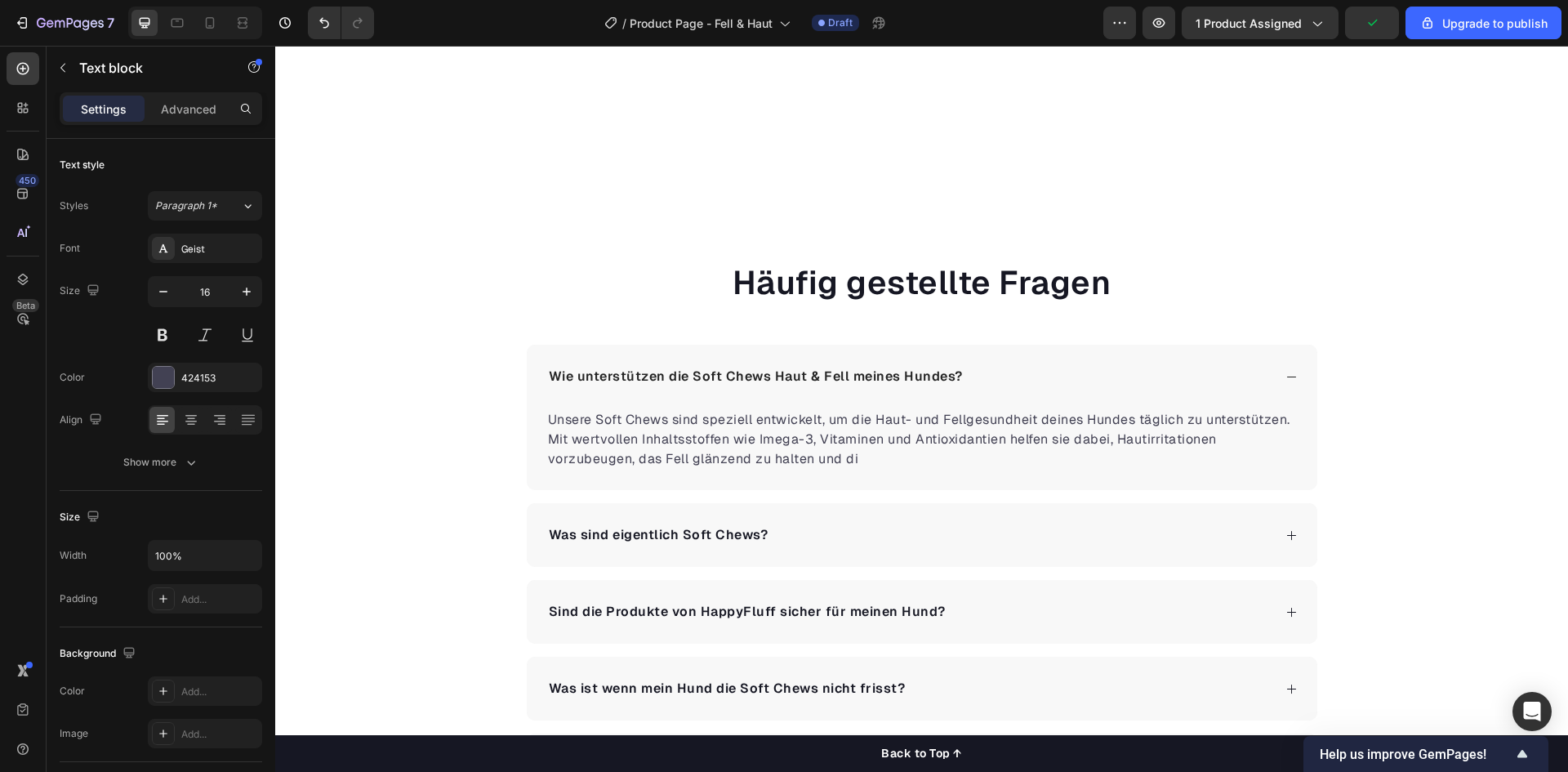
click at [630, 464] on span "Unsere Soft Chews sind speziell entwickelt, um die Haut- und Fellgesundheit dei…" at bounding box center [919, 438] width 742 height 56
drag, startPoint x: 894, startPoint y: 464, endPoint x: 830, endPoint y: 465, distance: 64.0
click at [830, 465] on p "Unsere Soft Chews sind speziell entwickelt, um die Haut- und Fellgesundheit dei…" at bounding box center [922, 439] width 748 height 59
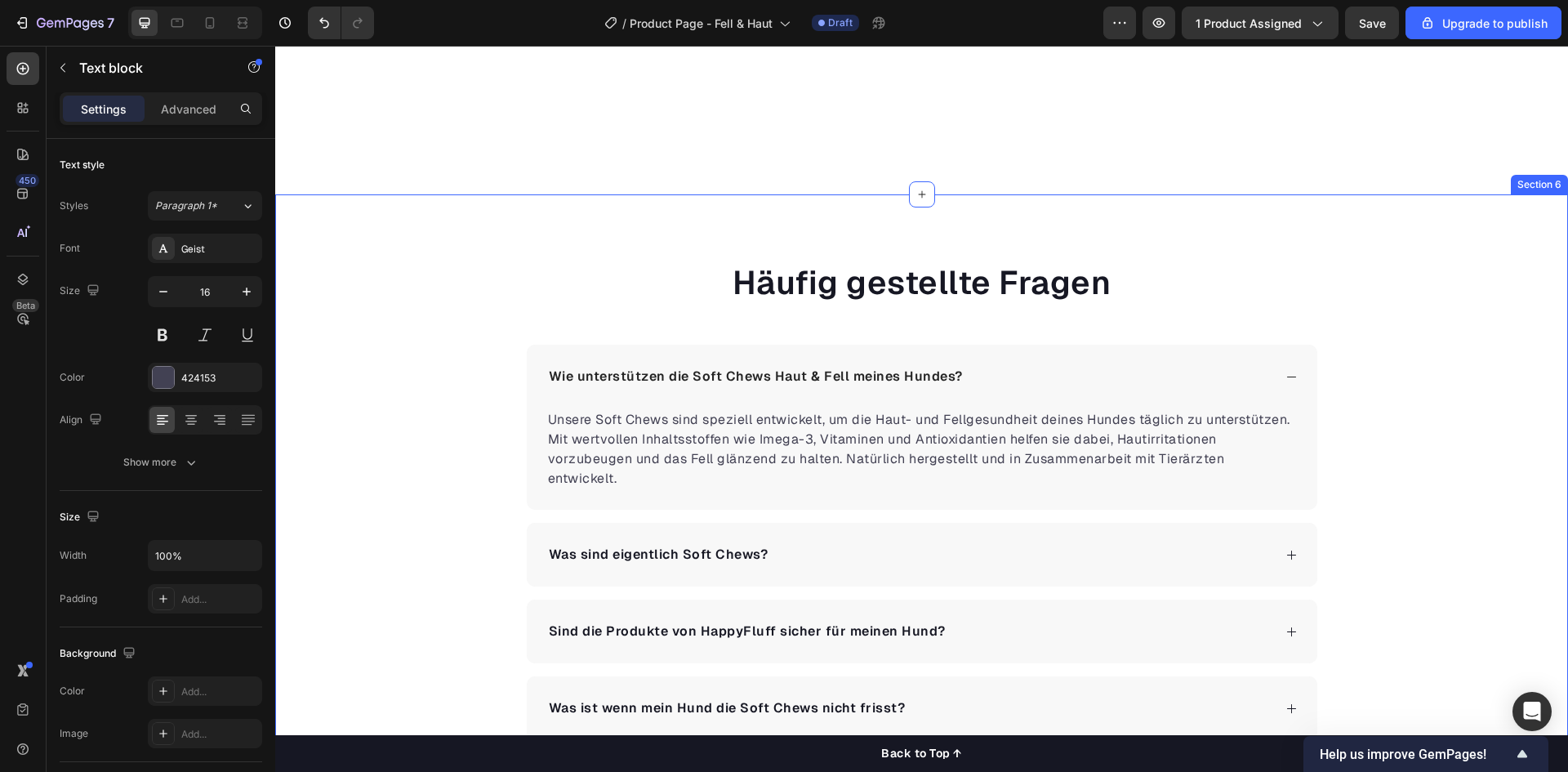
click at [451, 383] on div "Häufig gestellte Fragen Heading Wie unterstützen die Soft Chews Haut & Fell mei…" at bounding box center [921, 730] width 1293 height 942
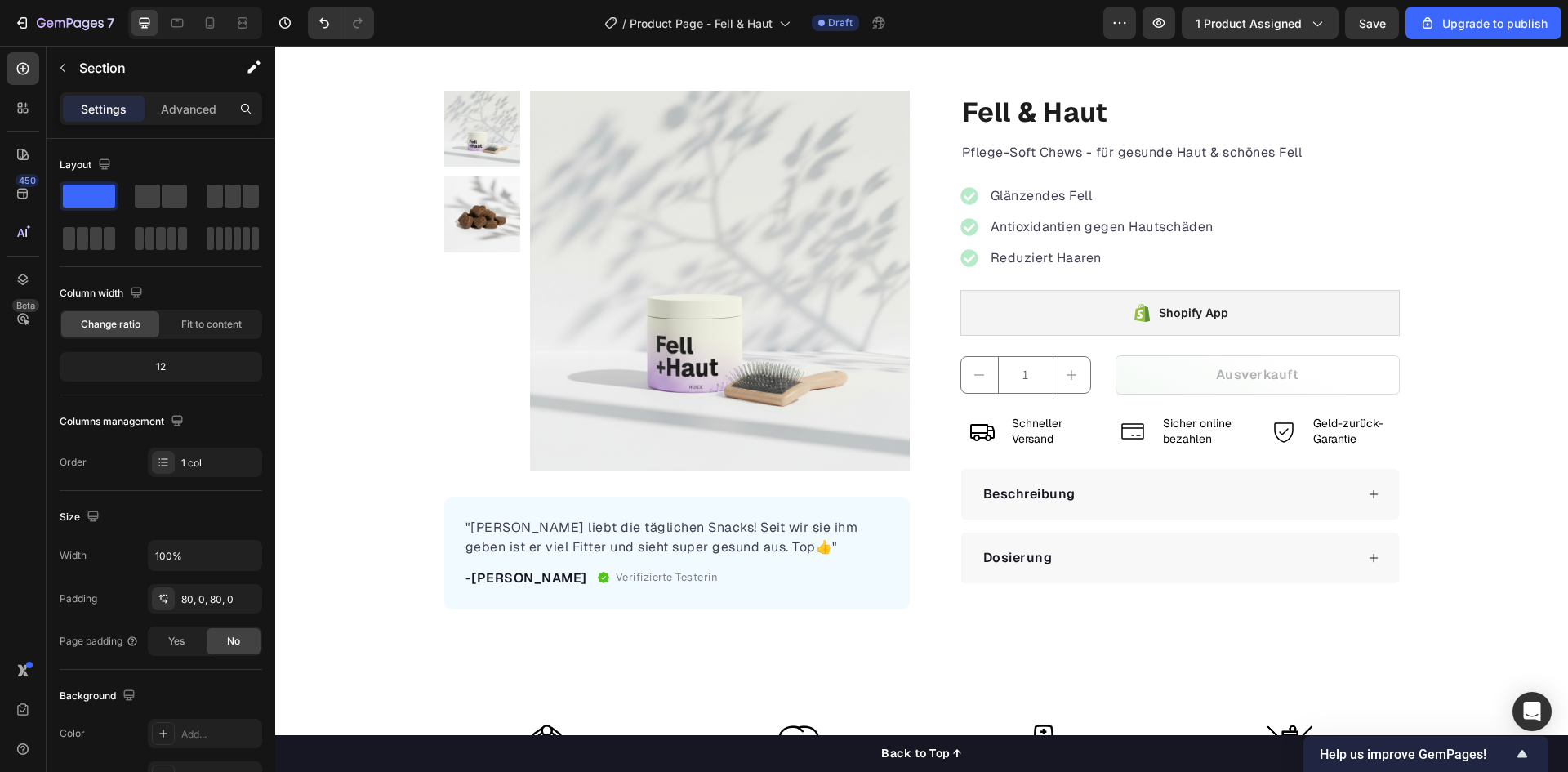
scroll to position [0, 0]
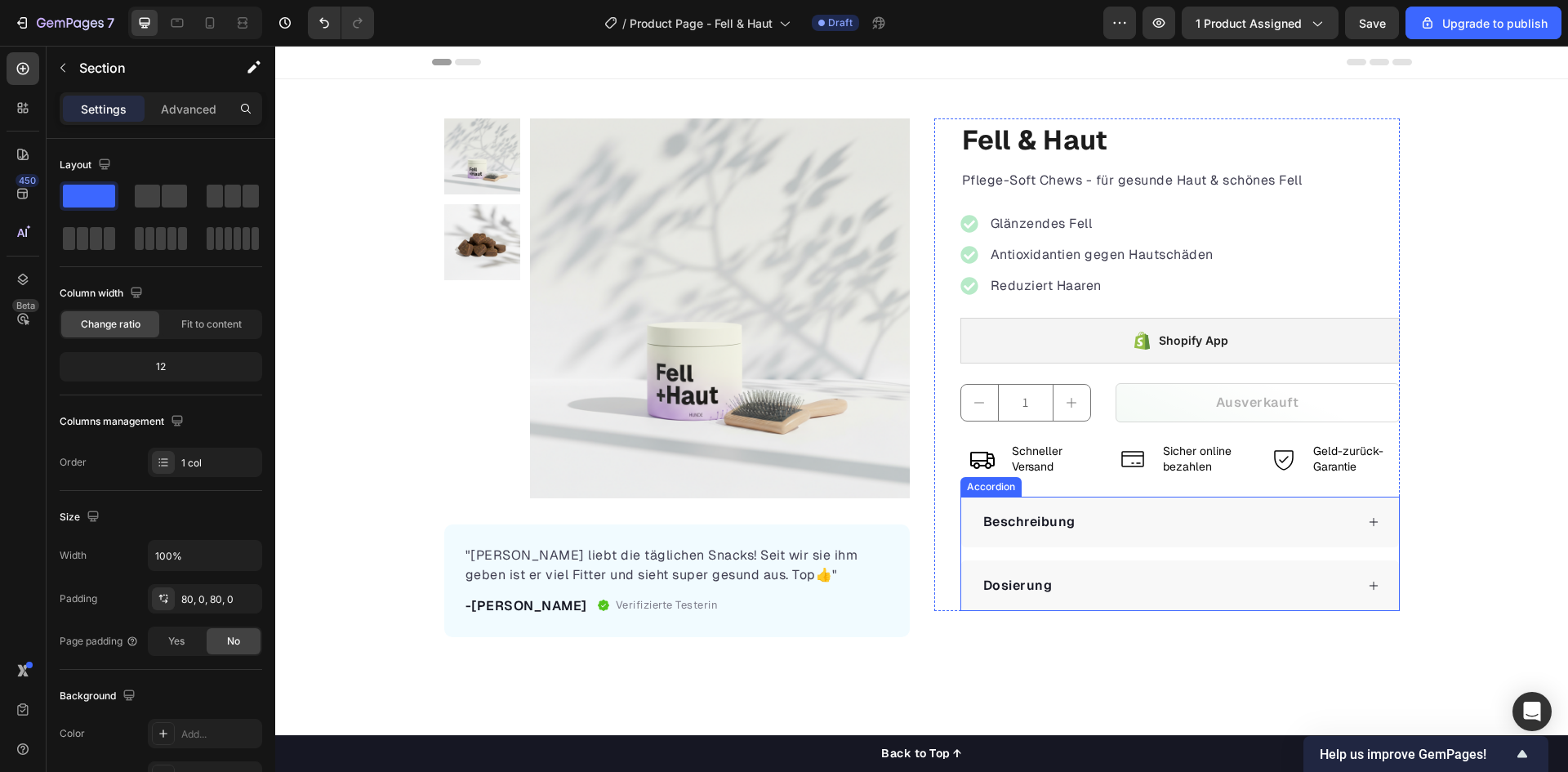
click at [1072, 514] on div "Beschreibung" at bounding box center [1168, 522] width 374 height 25
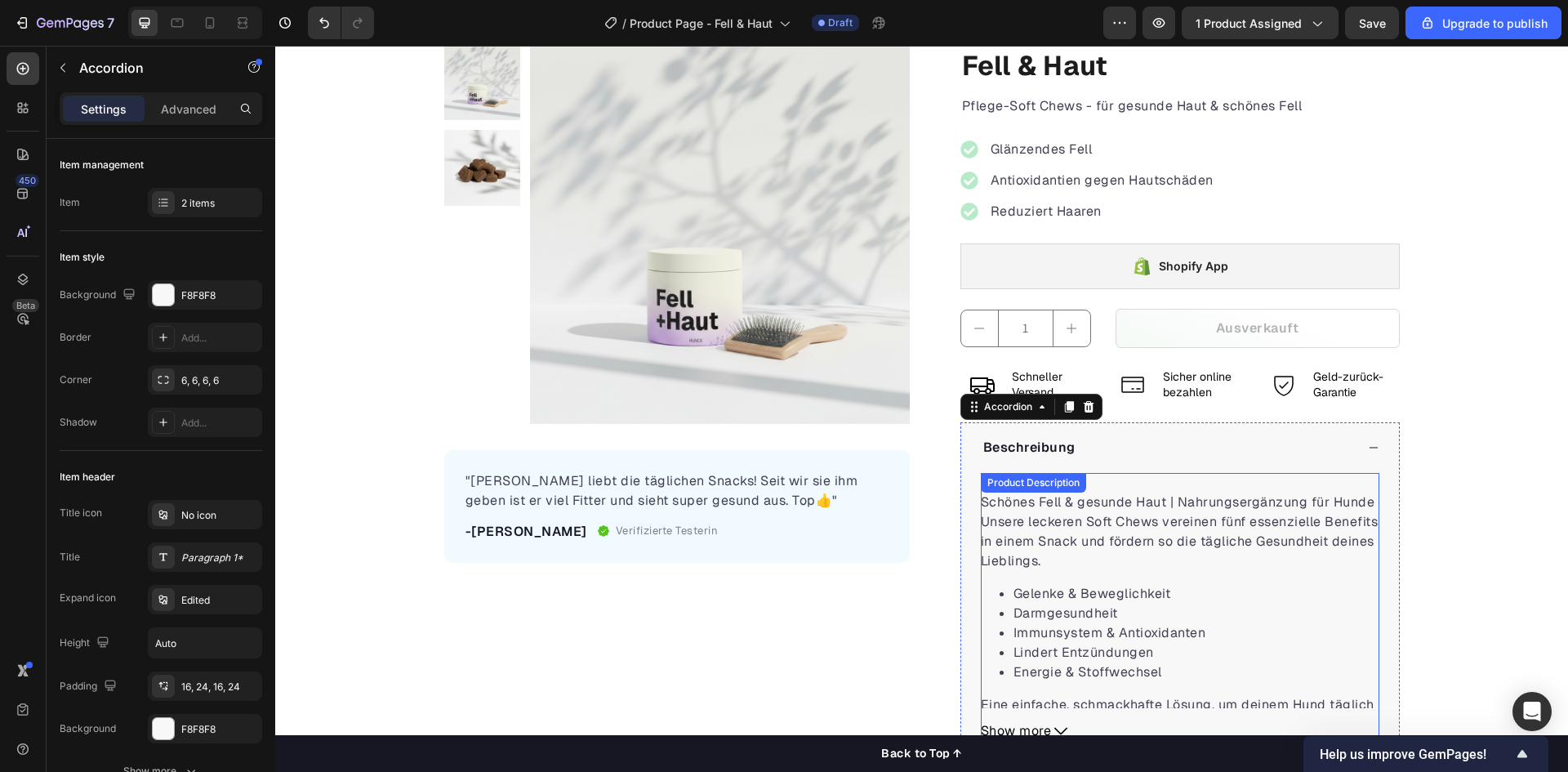
scroll to position [82, 0]
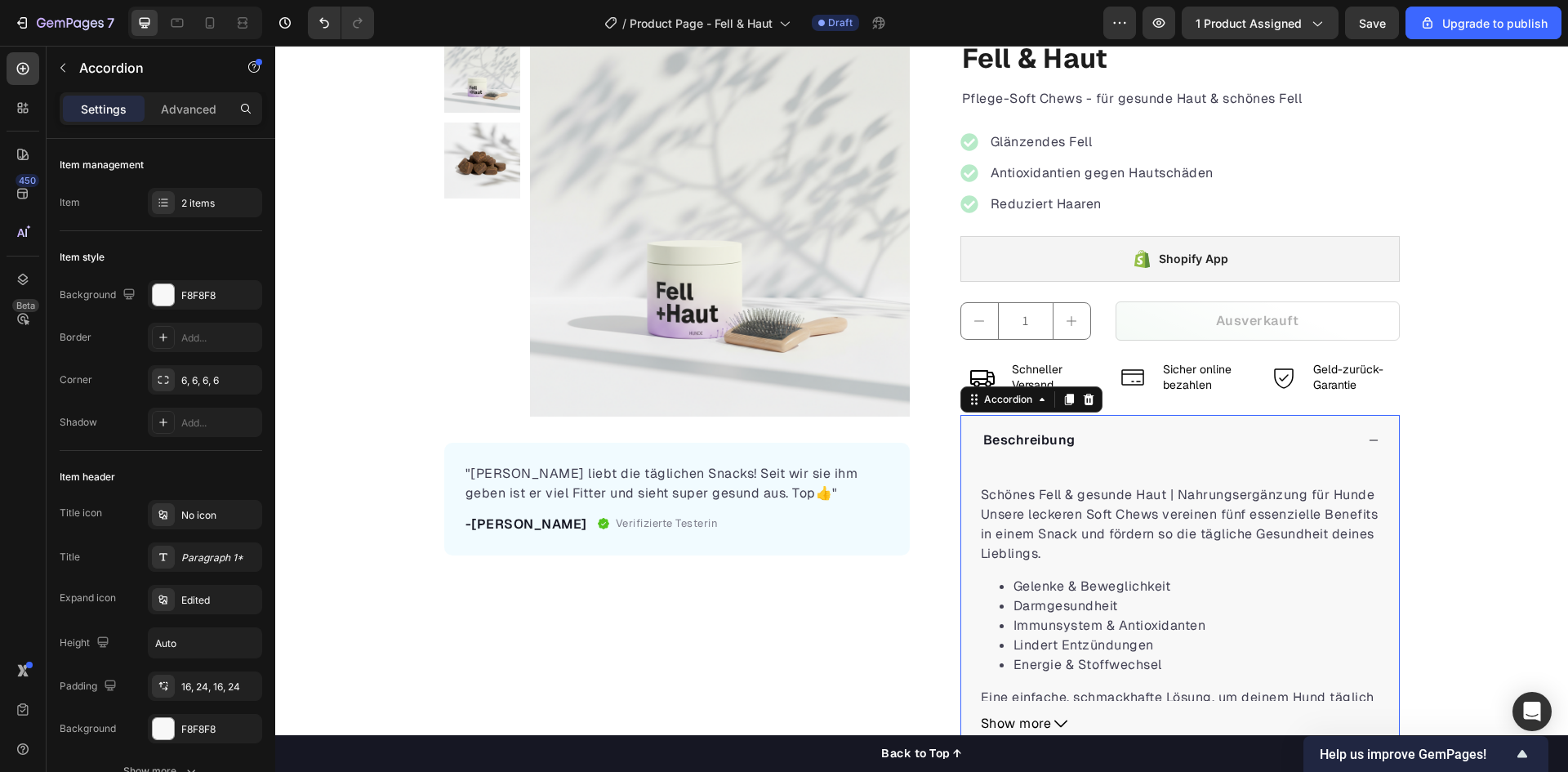
click at [1167, 433] on div "Beschreibung" at bounding box center [1168, 440] width 374 height 25
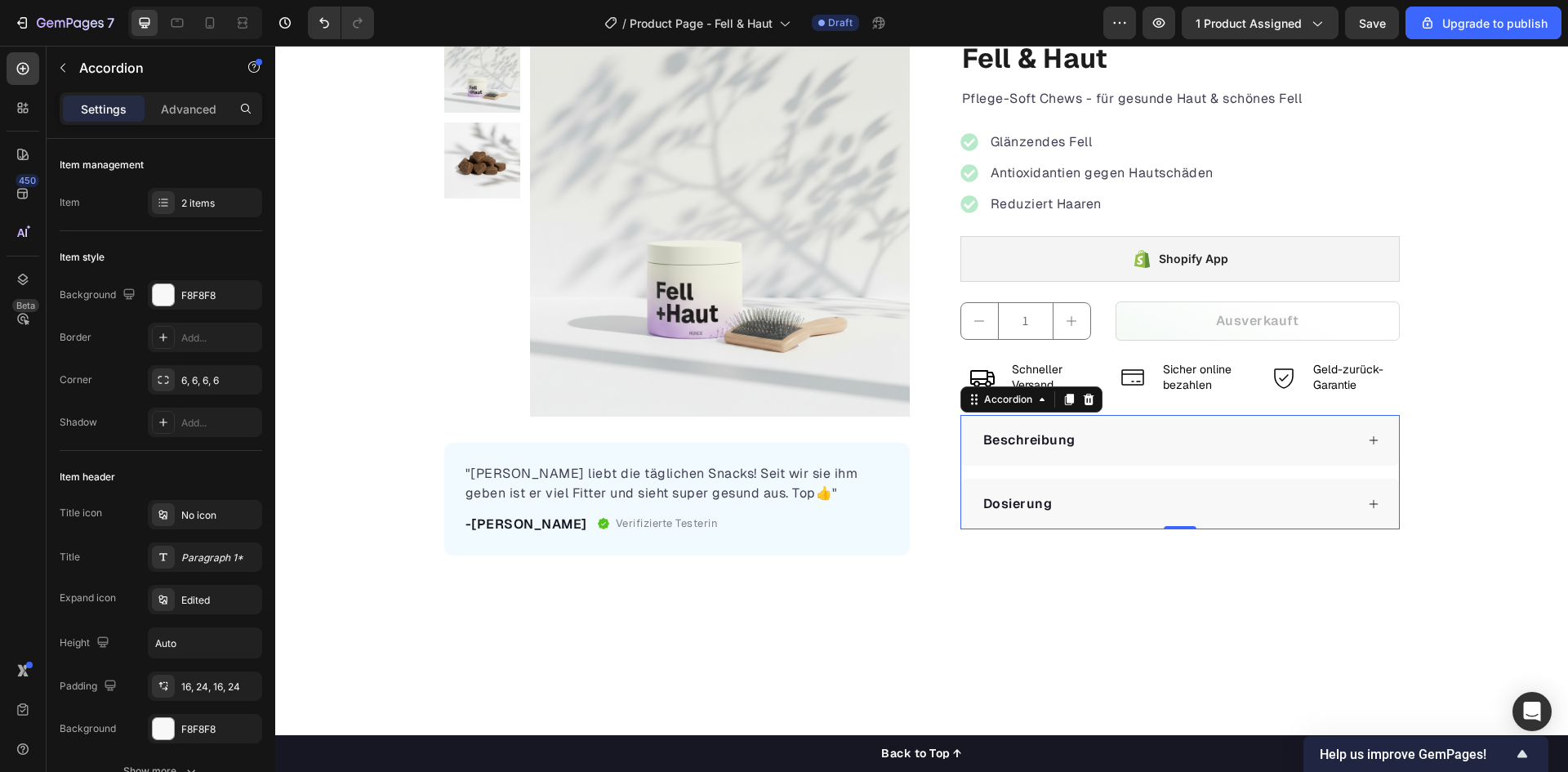
click at [1148, 514] on div "Dosierung" at bounding box center [1168, 503] width 374 height 25
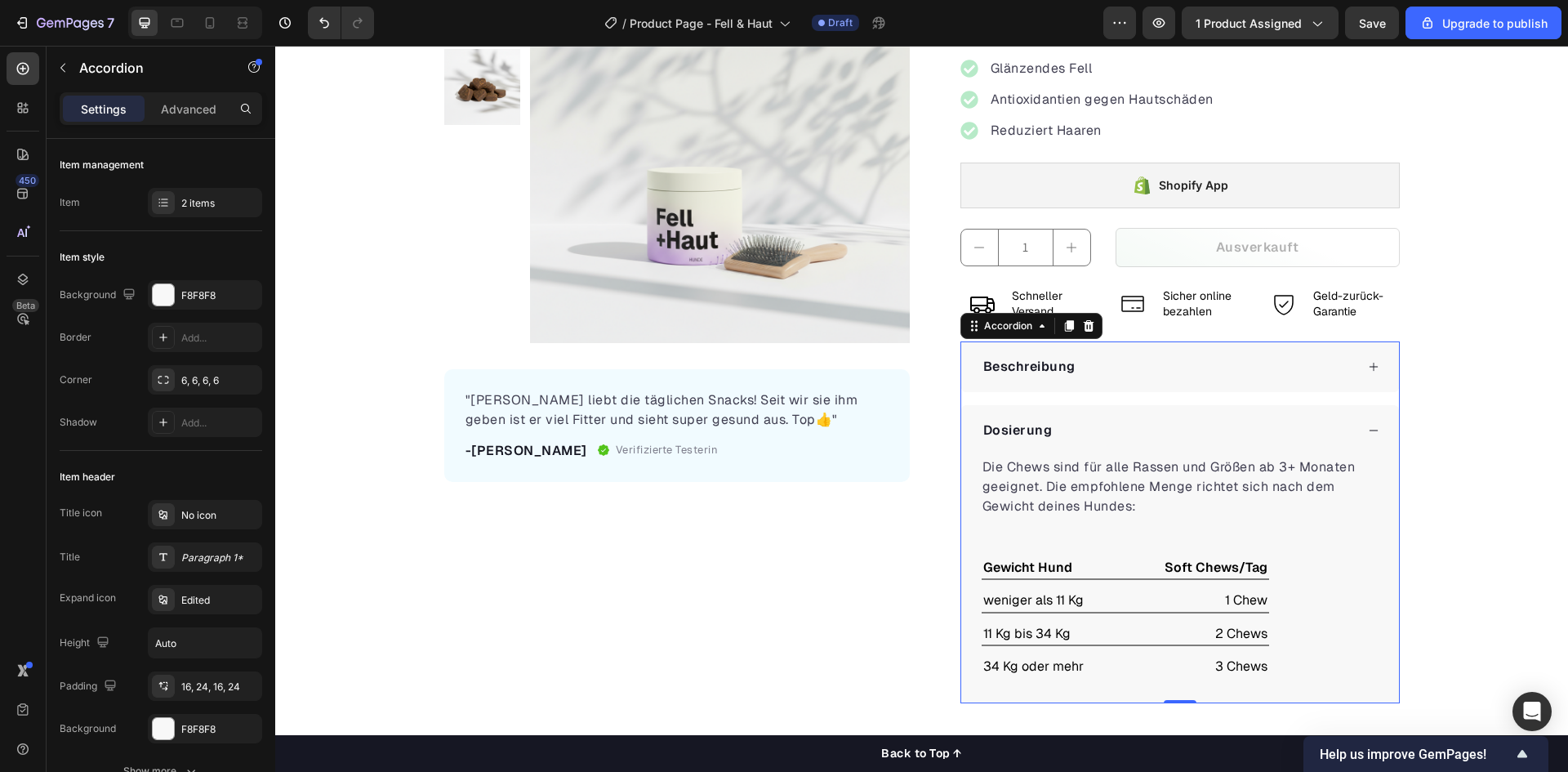
scroll to position [163, 0]
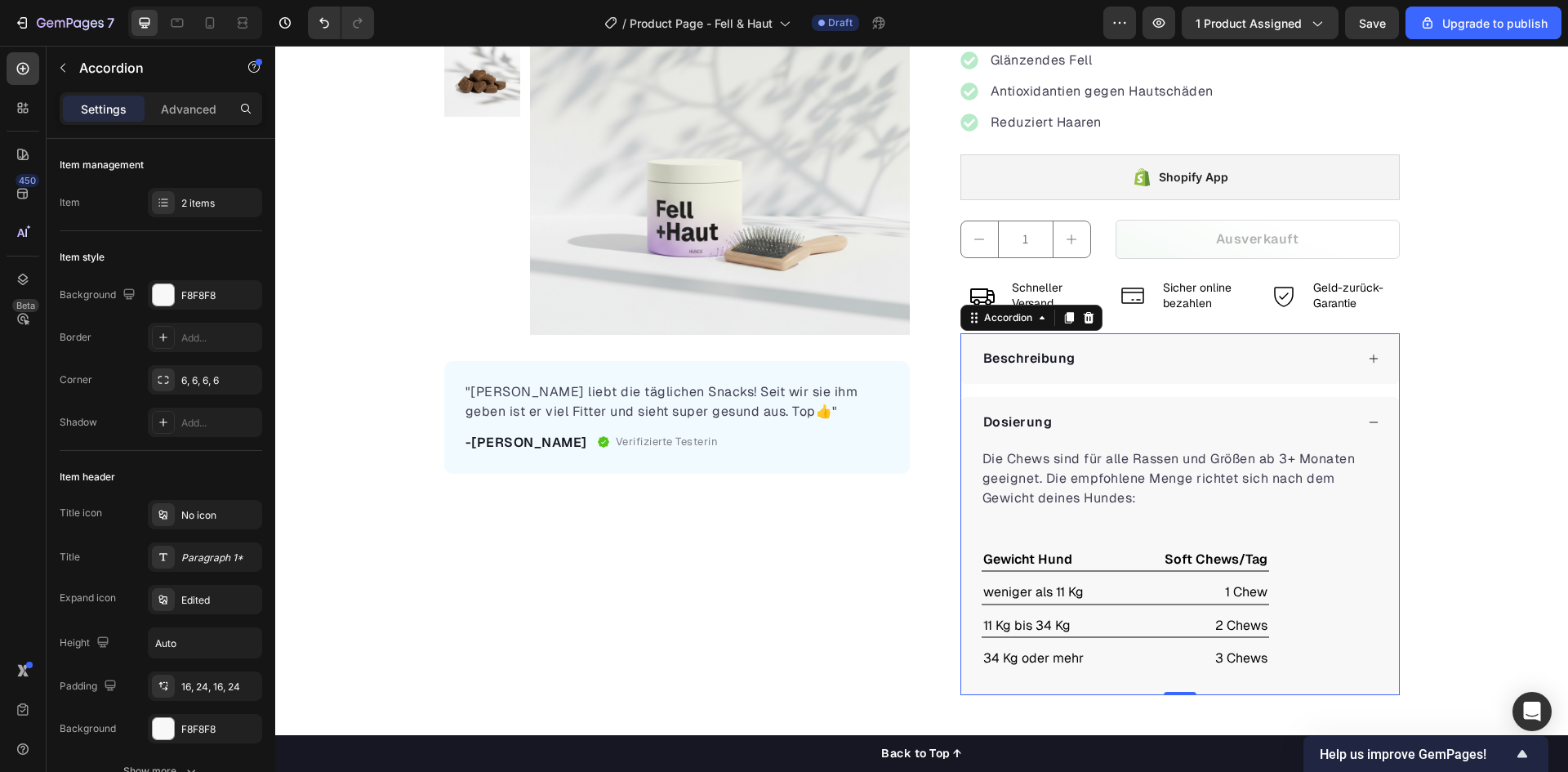
click at [1142, 410] on div "Dosierung" at bounding box center [1168, 422] width 374 height 25
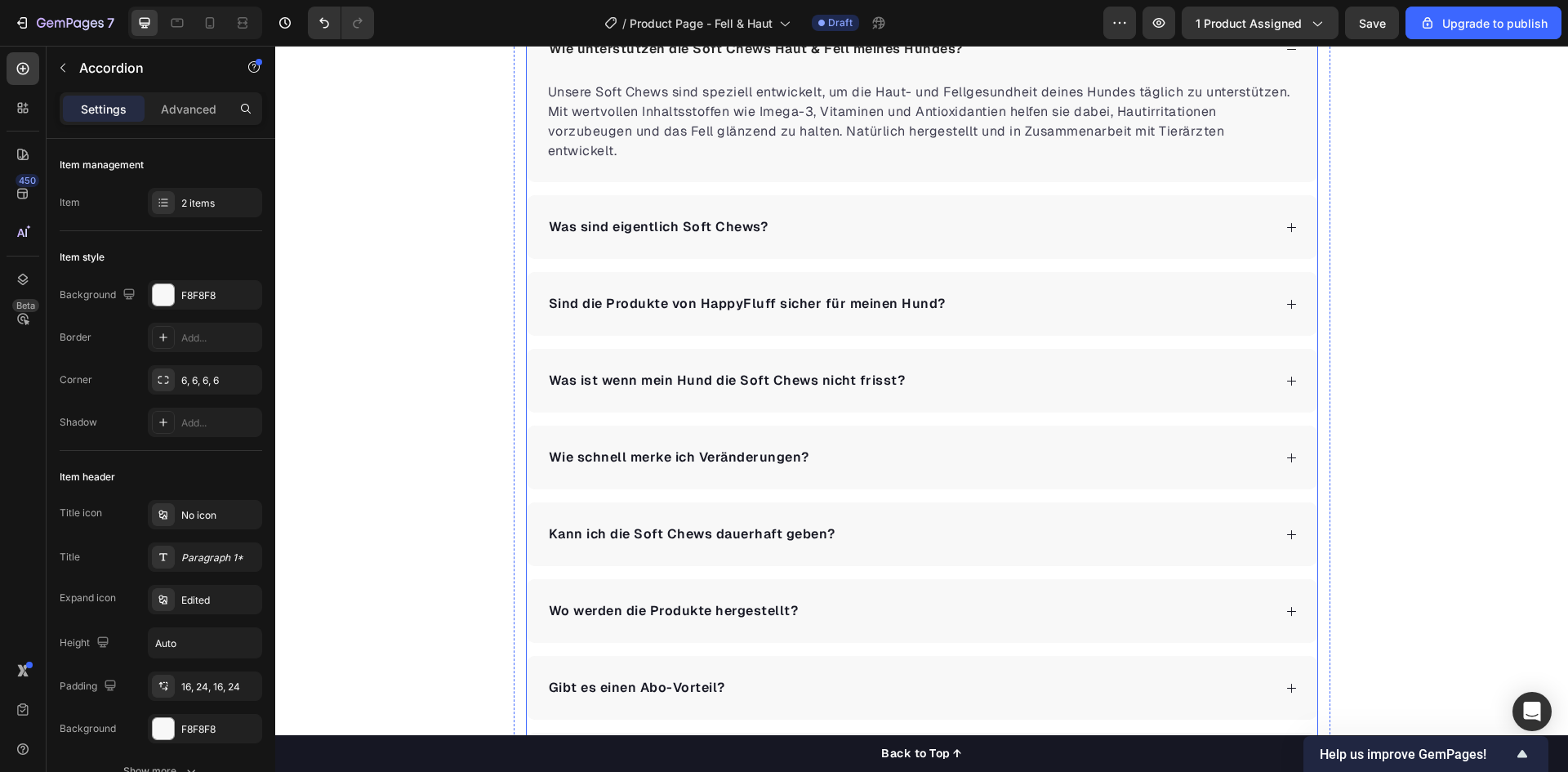
scroll to position [3350, 0]
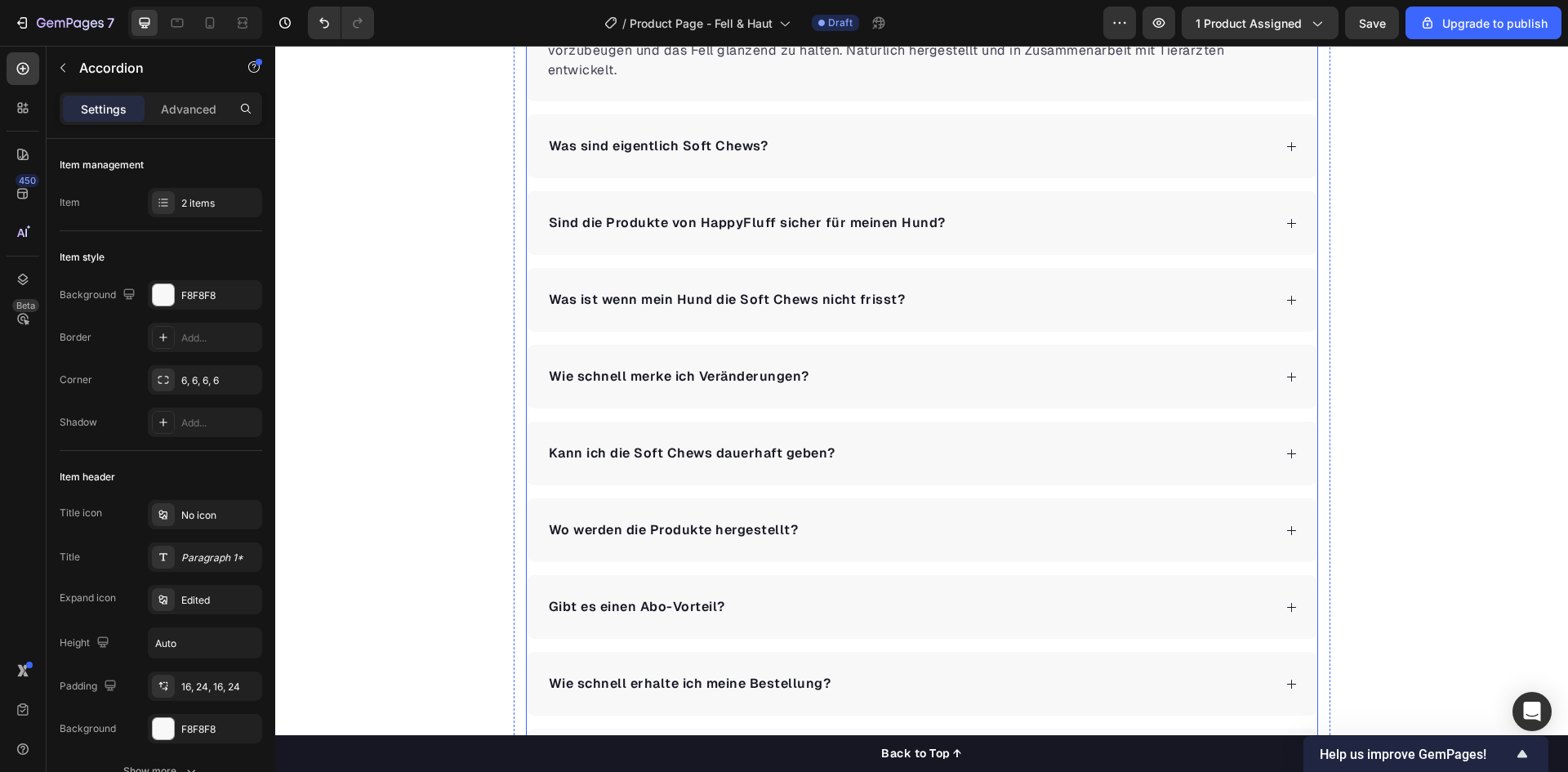
click at [970, 441] on div "Kann ich die Soft Chews dauerhaft geben?" at bounding box center [909, 453] width 726 height 25
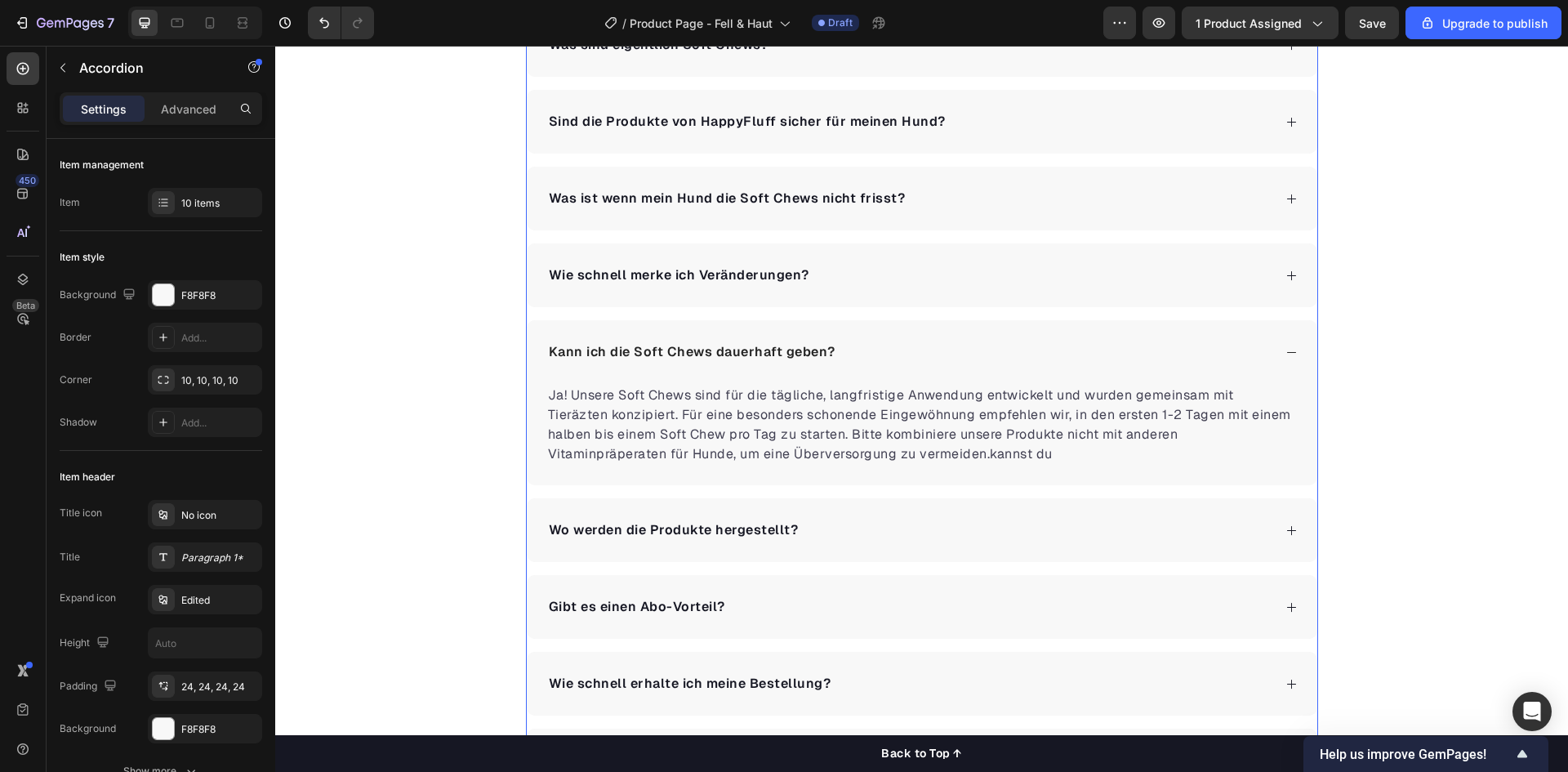
click at [921, 332] on div "Kann ich die Soft Chews dauerhaft geben?" at bounding box center [922, 352] width 791 height 64
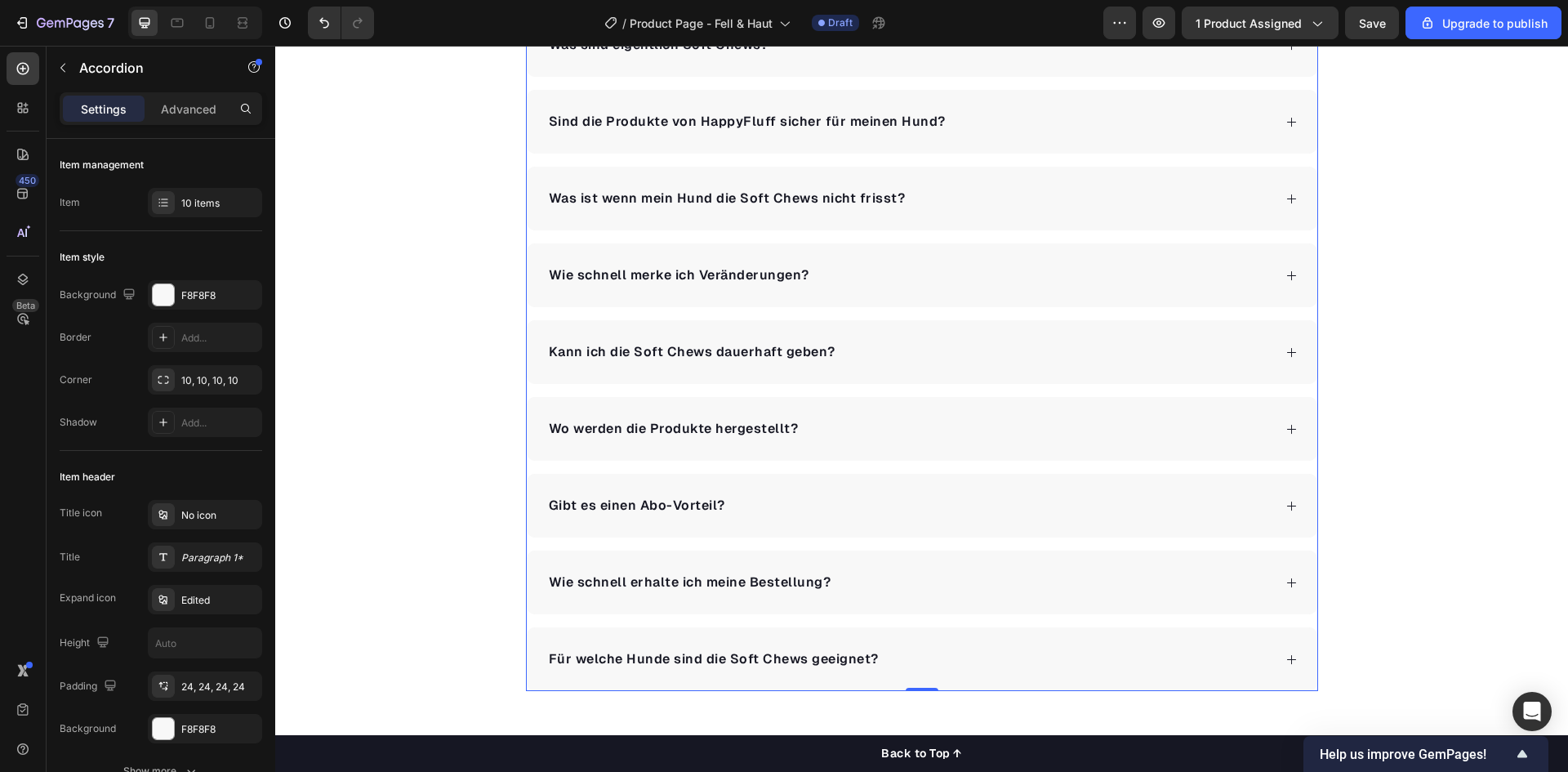
click at [900, 347] on div "Kann ich die Soft Chews dauerhaft geben?" at bounding box center [909, 352] width 726 height 25
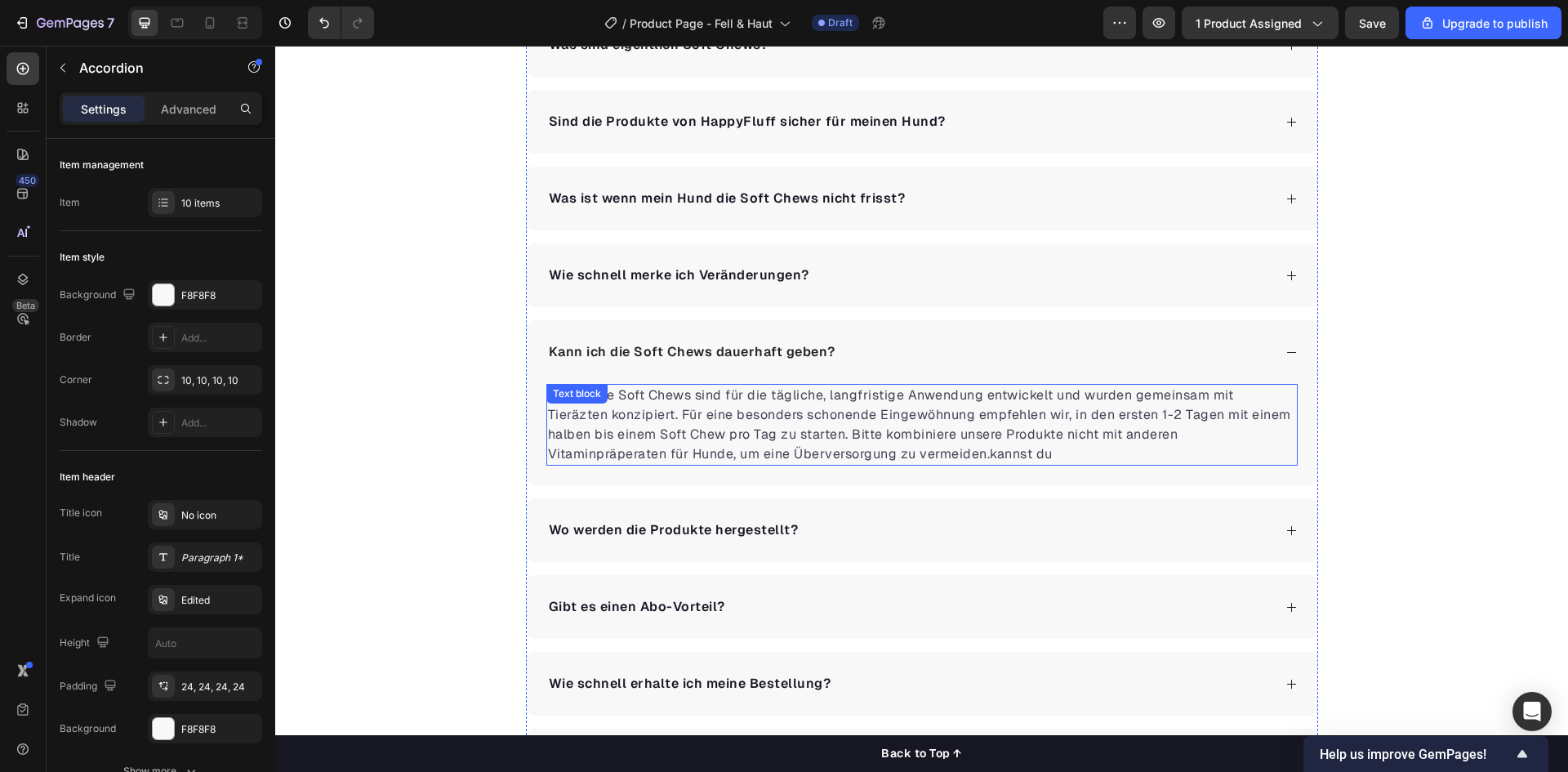
click at [879, 455] on p "Ja! Unsere Soft Chews sind für die tägliche, langfristige Anwendung entwickelt …" at bounding box center [922, 425] width 748 height 79
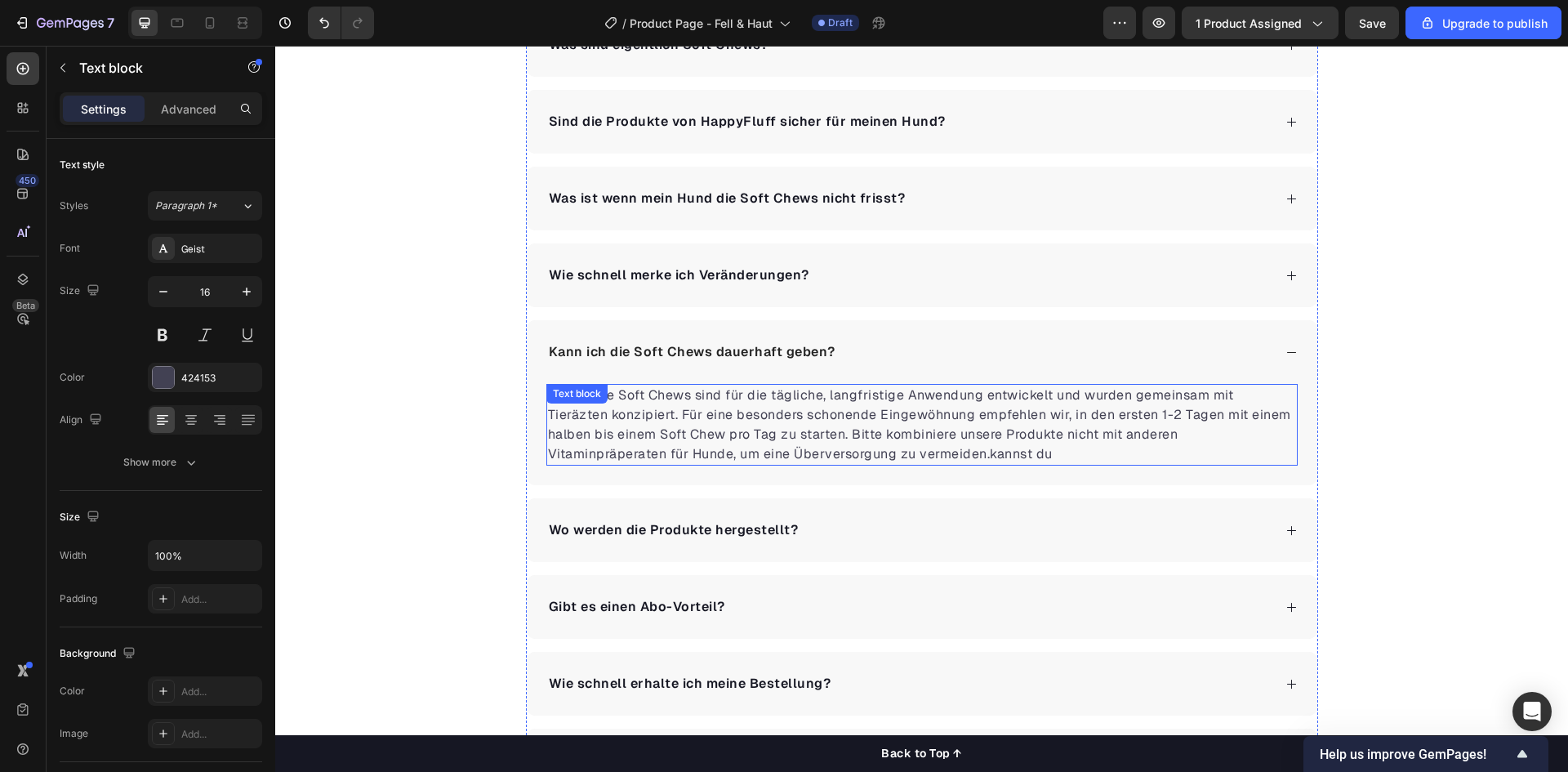
click at [879, 455] on p "Ja! Unsere Soft Chews sind für die tägliche, langfristige Anwendung entwickelt …" at bounding box center [922, 425] width 748 height 79
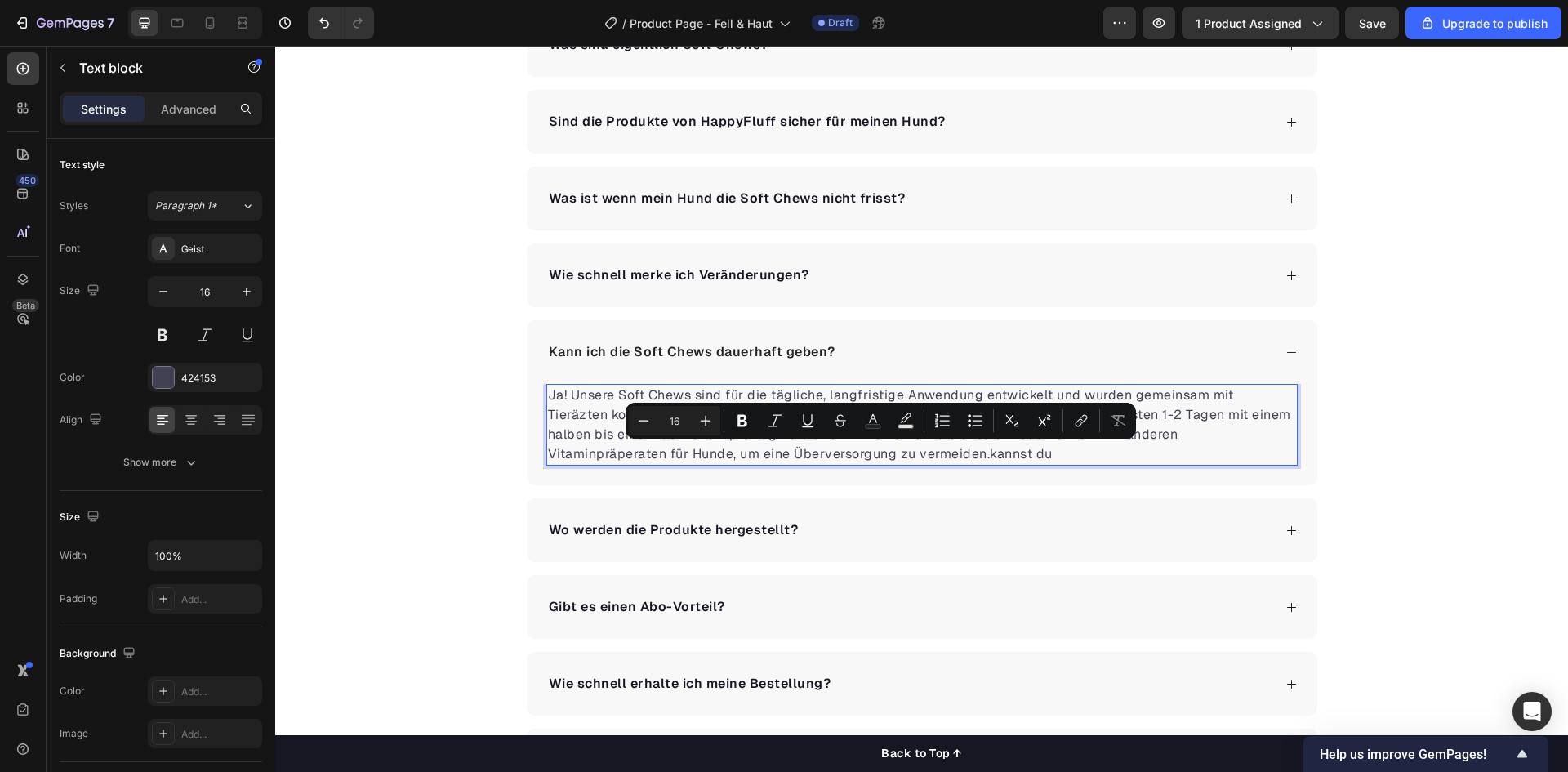
click at [907, 456] on p "Ja! Unsere Soft Chews sind für die tägliche, langfristige Anwendung entwickelt …" at bounding box center [922, 425] width 748 height 79
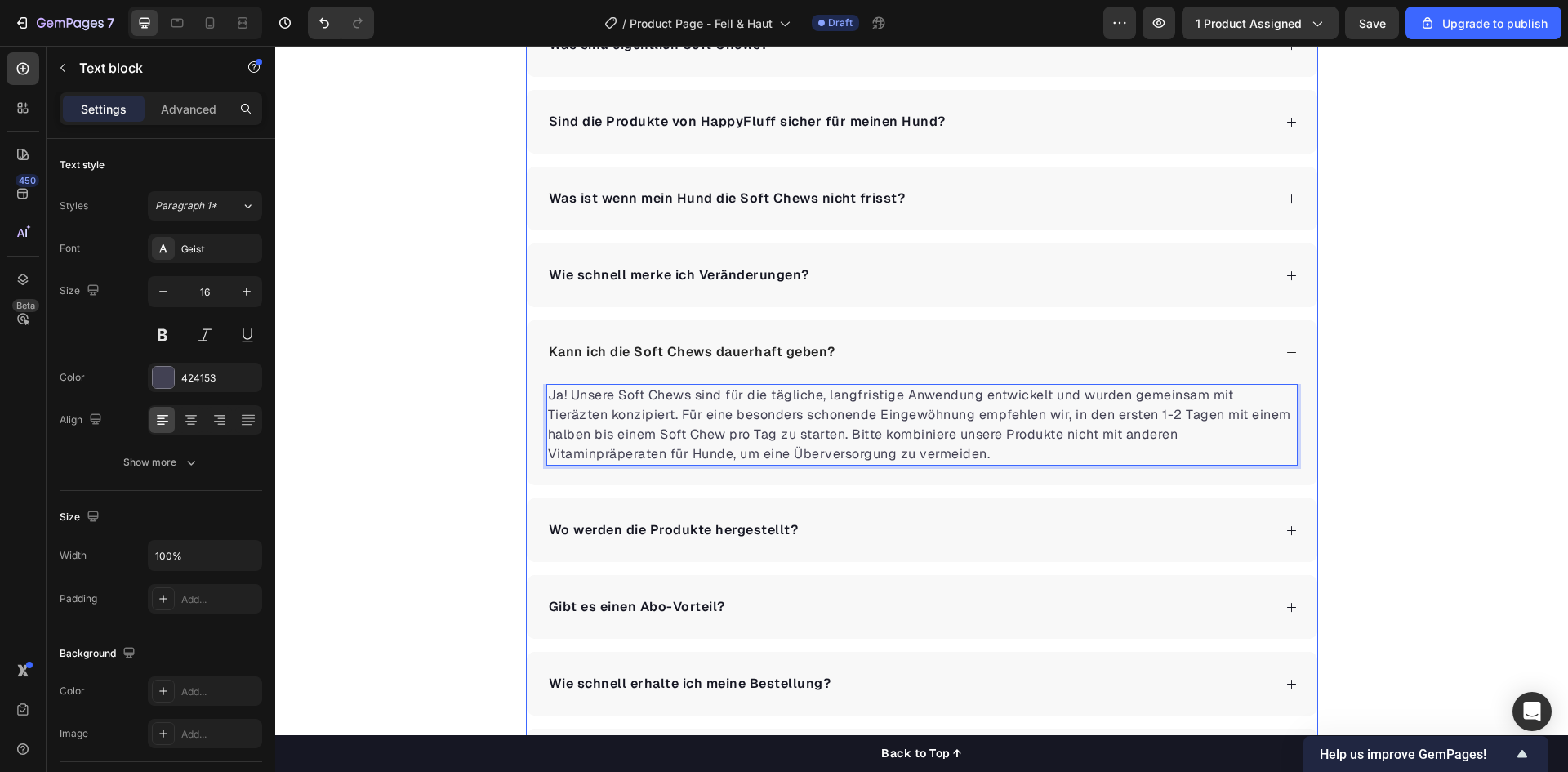
click at [860, 527] on div "Wo werden die Produkte hergestellt?" at bounding box center [909, 530] width 726 height 25
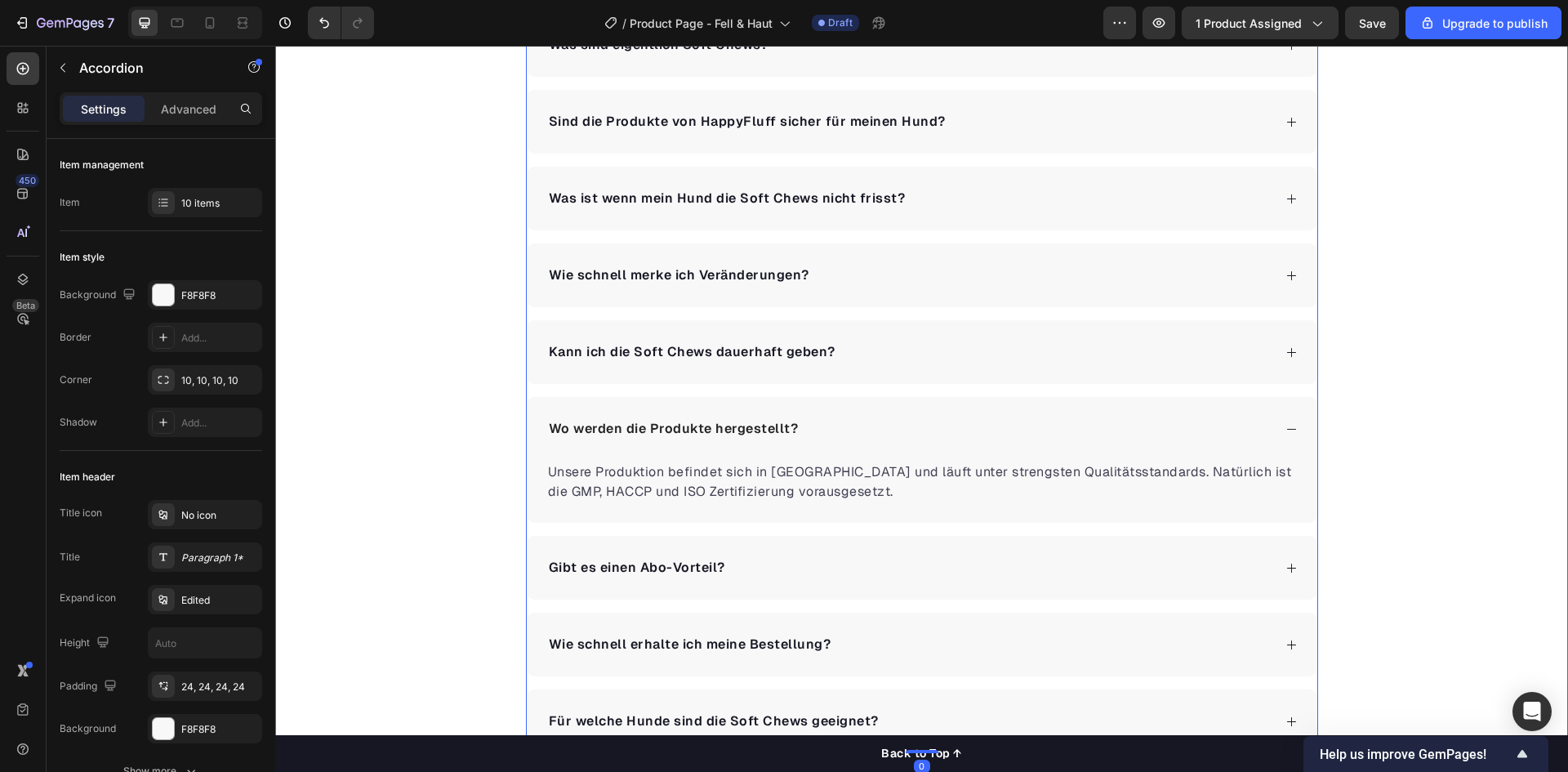
click at [383, 439] on div "Häufig gestellte Fragen Heading Wie unterstützen die Soft Chews Haut & Fell mei…" at bounding box center [921, 303] width 1293 height 902
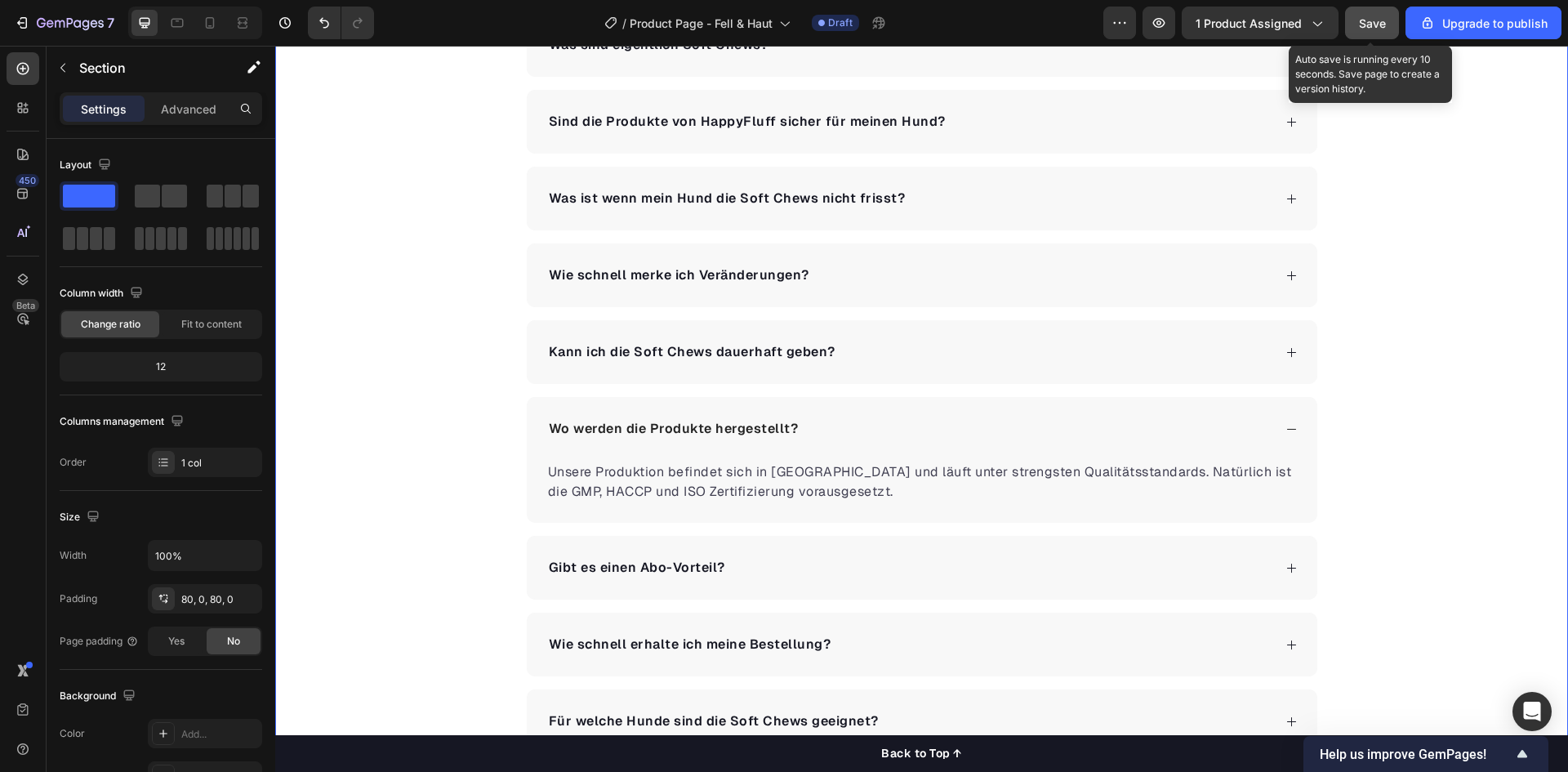
drag, startPoint x: 1384, startPoint y: 30, endPoint x: 1054, endPoint y: 50, distance: 330.6
click at [1384, 30] on div "Save" at bounding box center [1372, 23] width 27 height 17
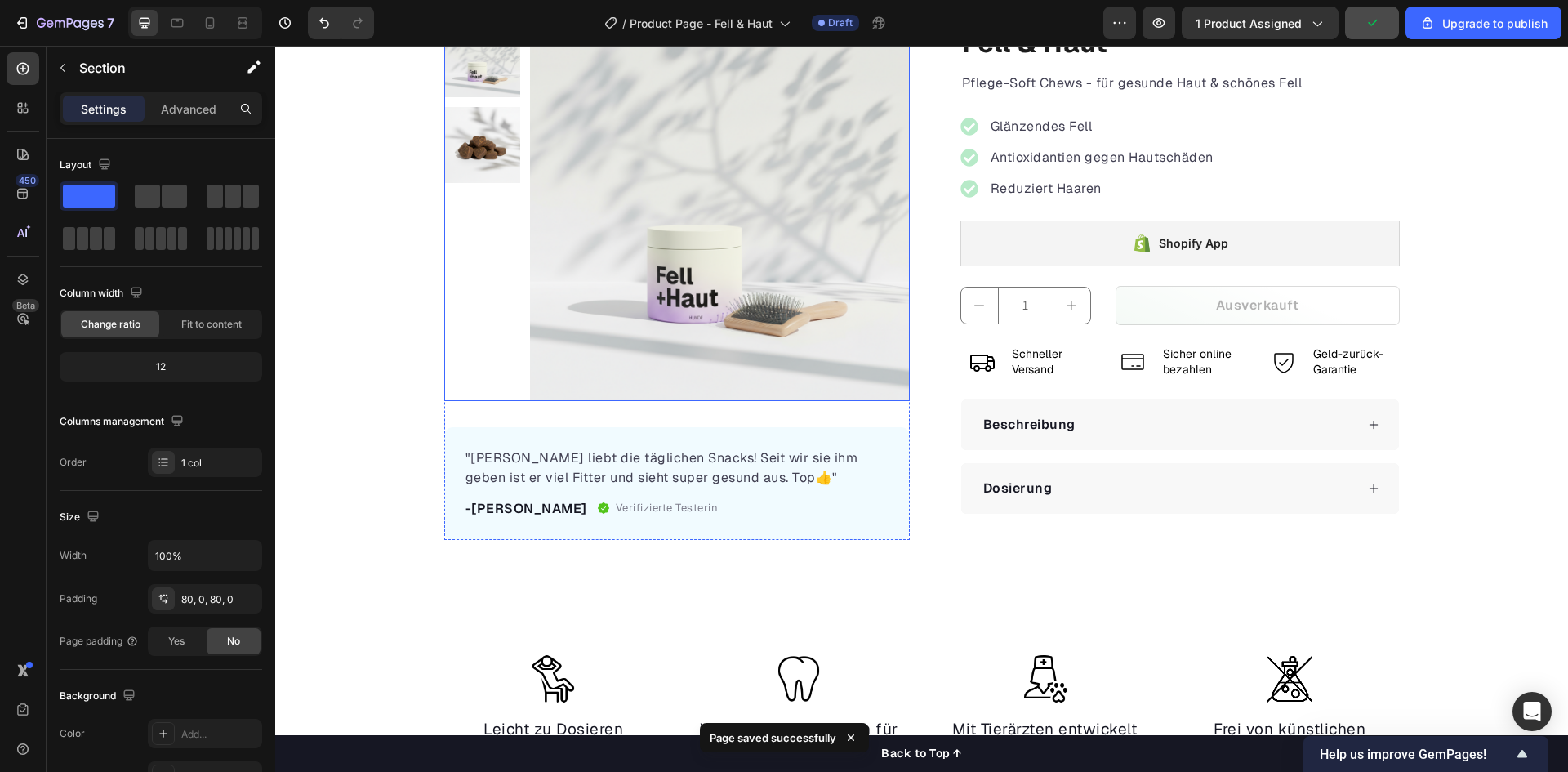
scroll to position [0, 0]
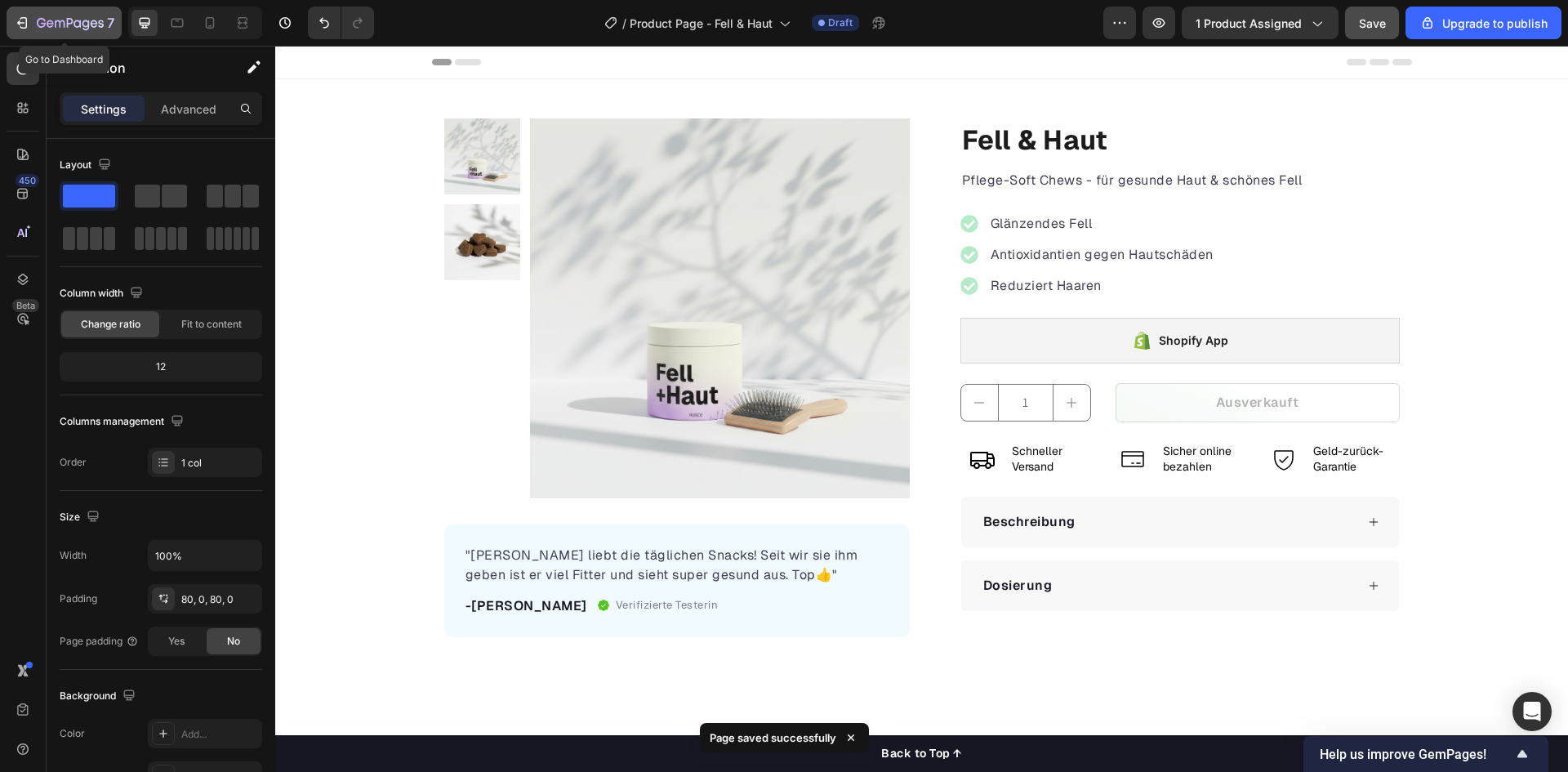
click at [97, 32] on div "7" at bounding box center [75, 22] width 78 height 19
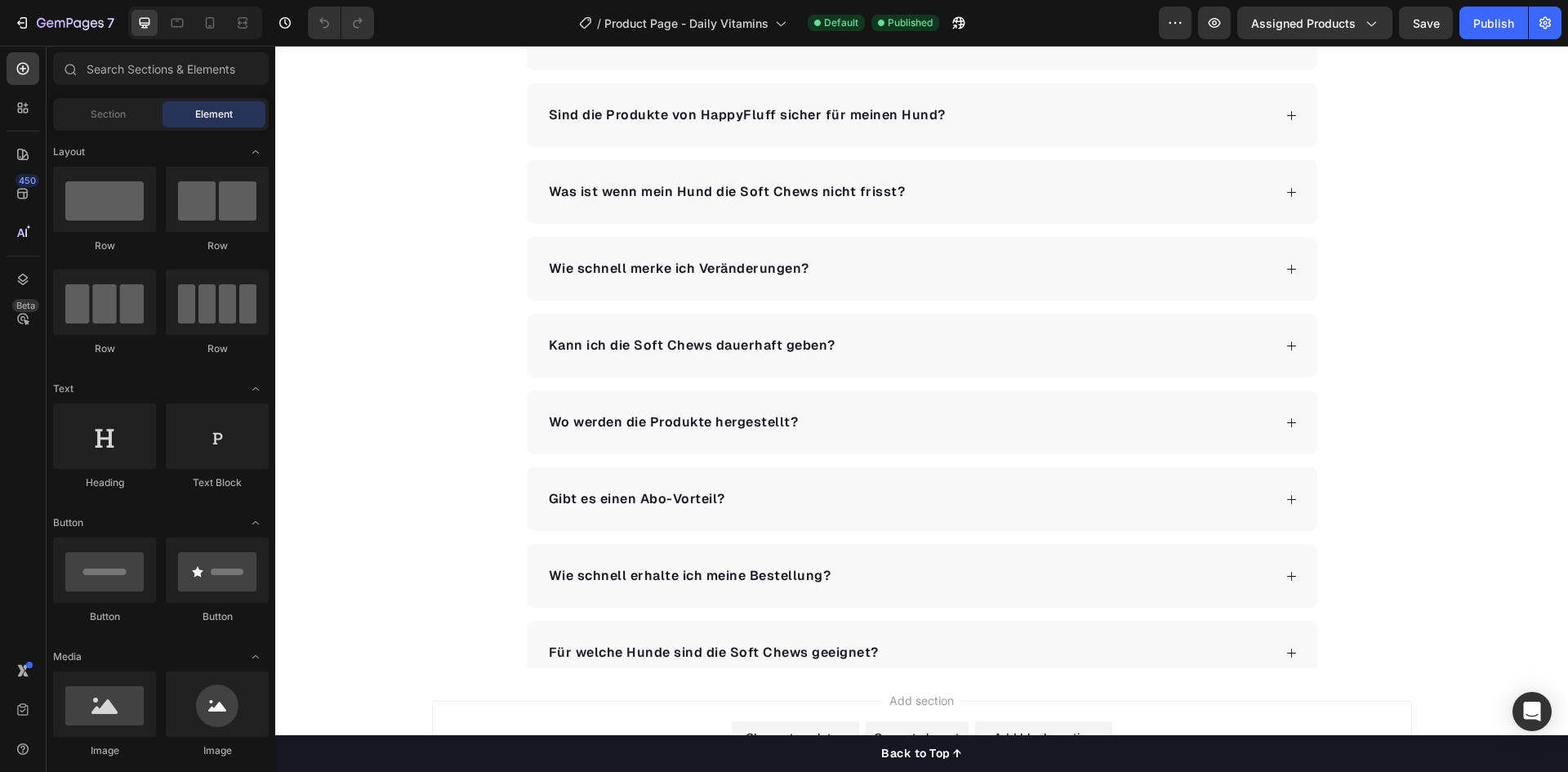
scroll to position [3432, 0]
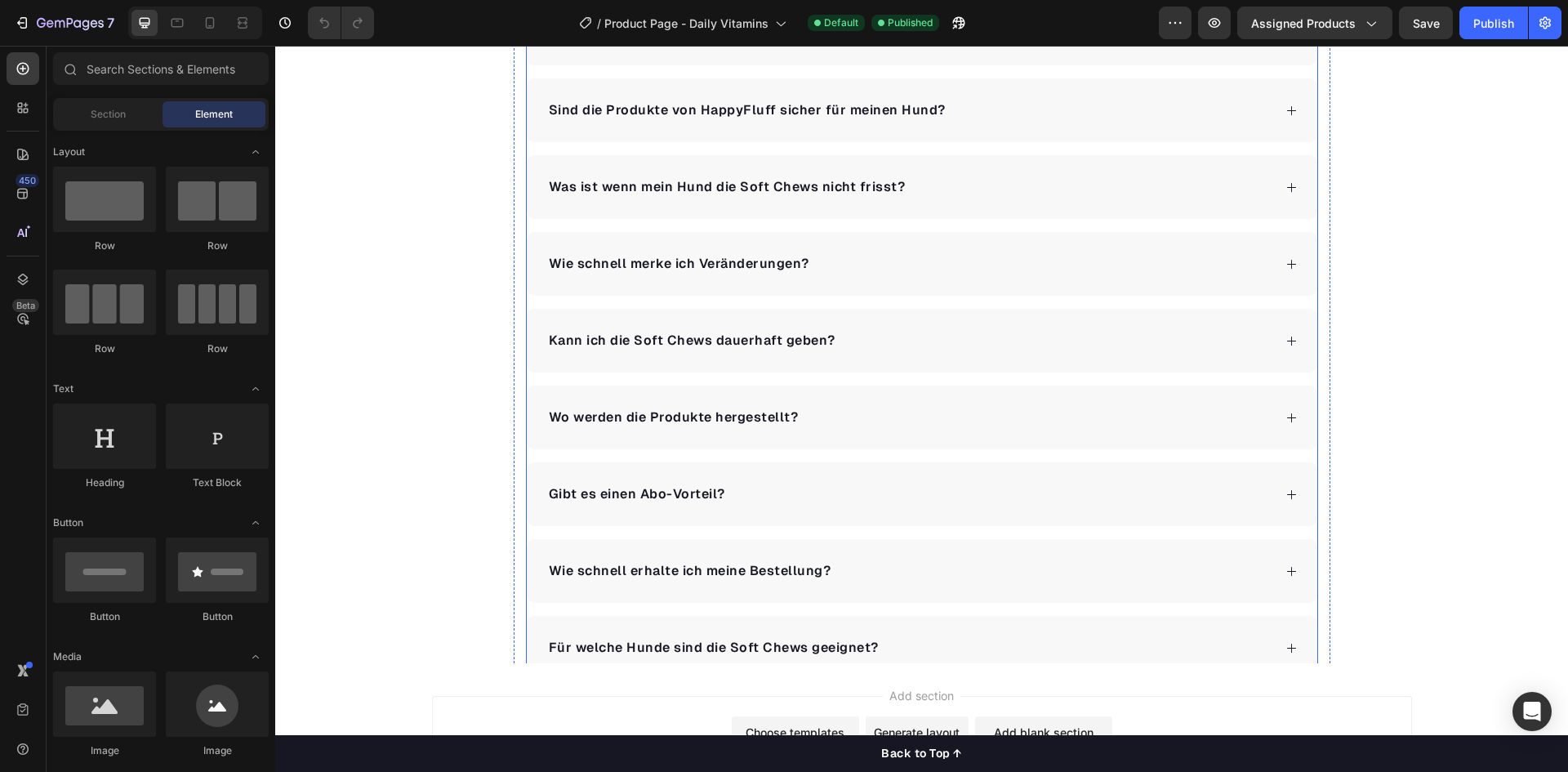
click at [852, 280] on div "Wie schnell merke ich Veränderungen?" at bounding box center [922, 264] width 791 height 64
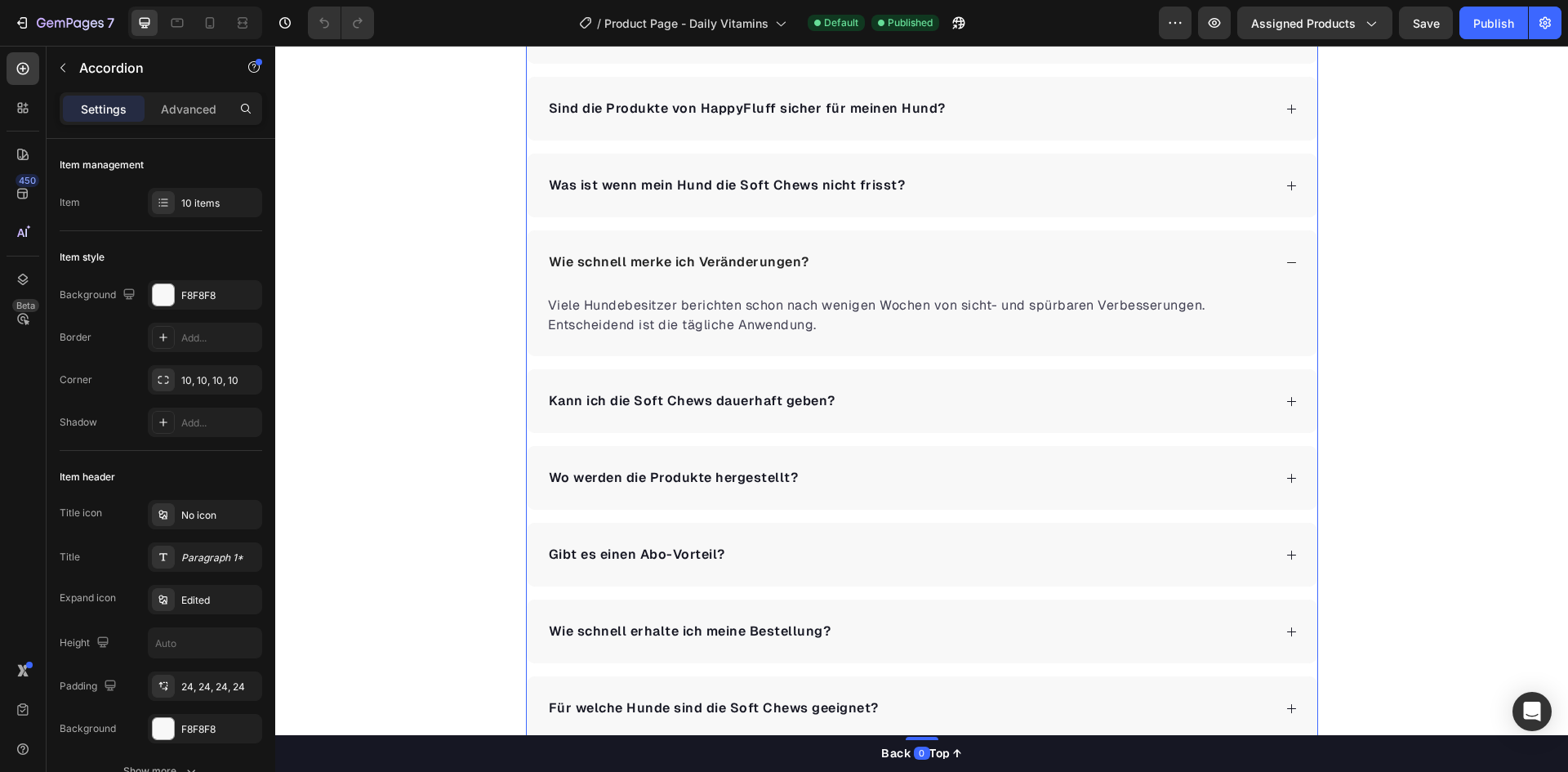
scroll to position [3350, 0]
click at [871, 402] on div "Kann ich die Soft Chews dauerhaft geben?" at bounding box center [909, 403] width 726 height 25
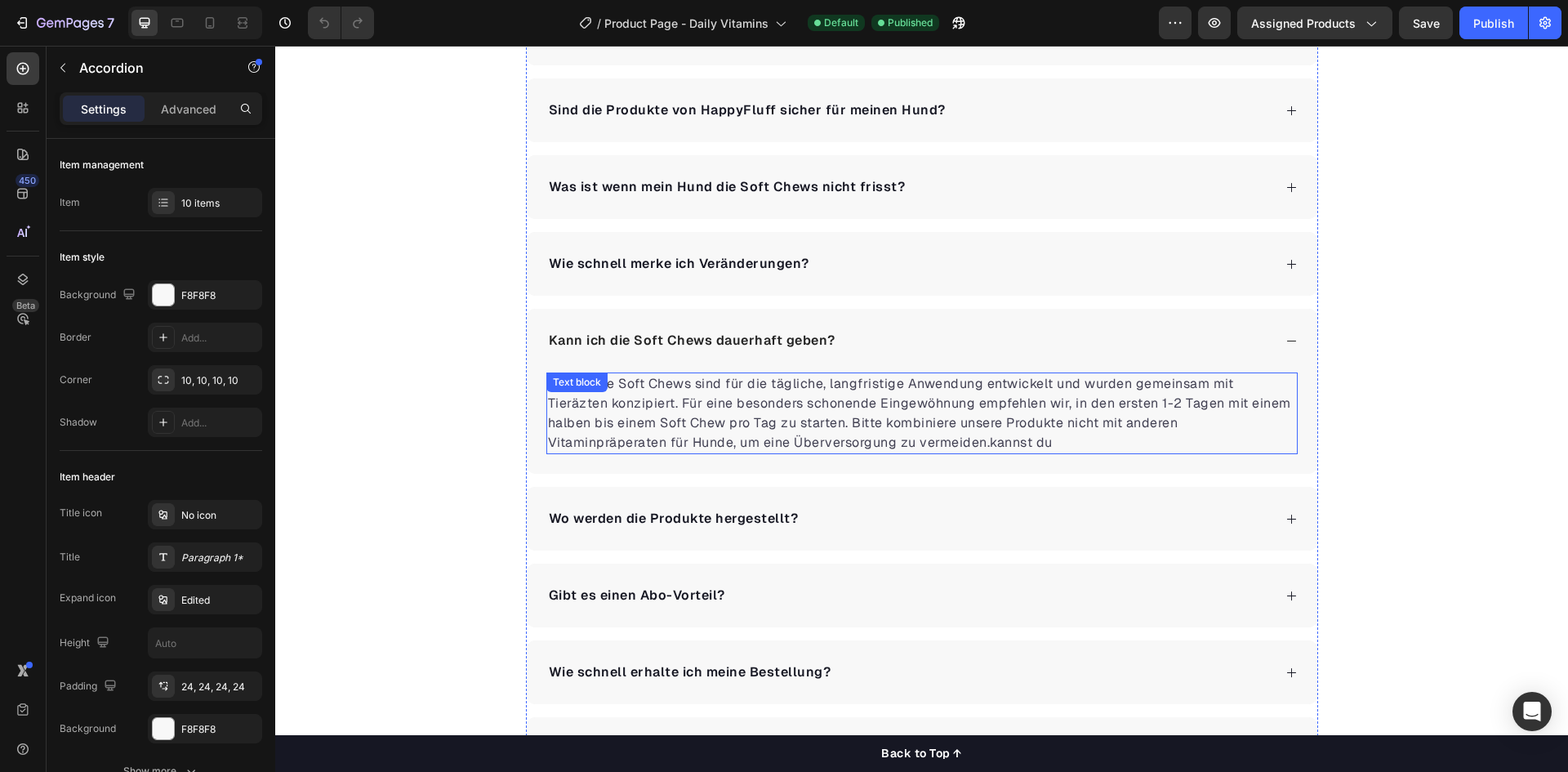
click at [898, 426] on p "Ja! Unsere Soft Chews sind für die tägliche, langfristige Anwendung entwickelt …" at bounding box center [922, 414] width 748 height 79
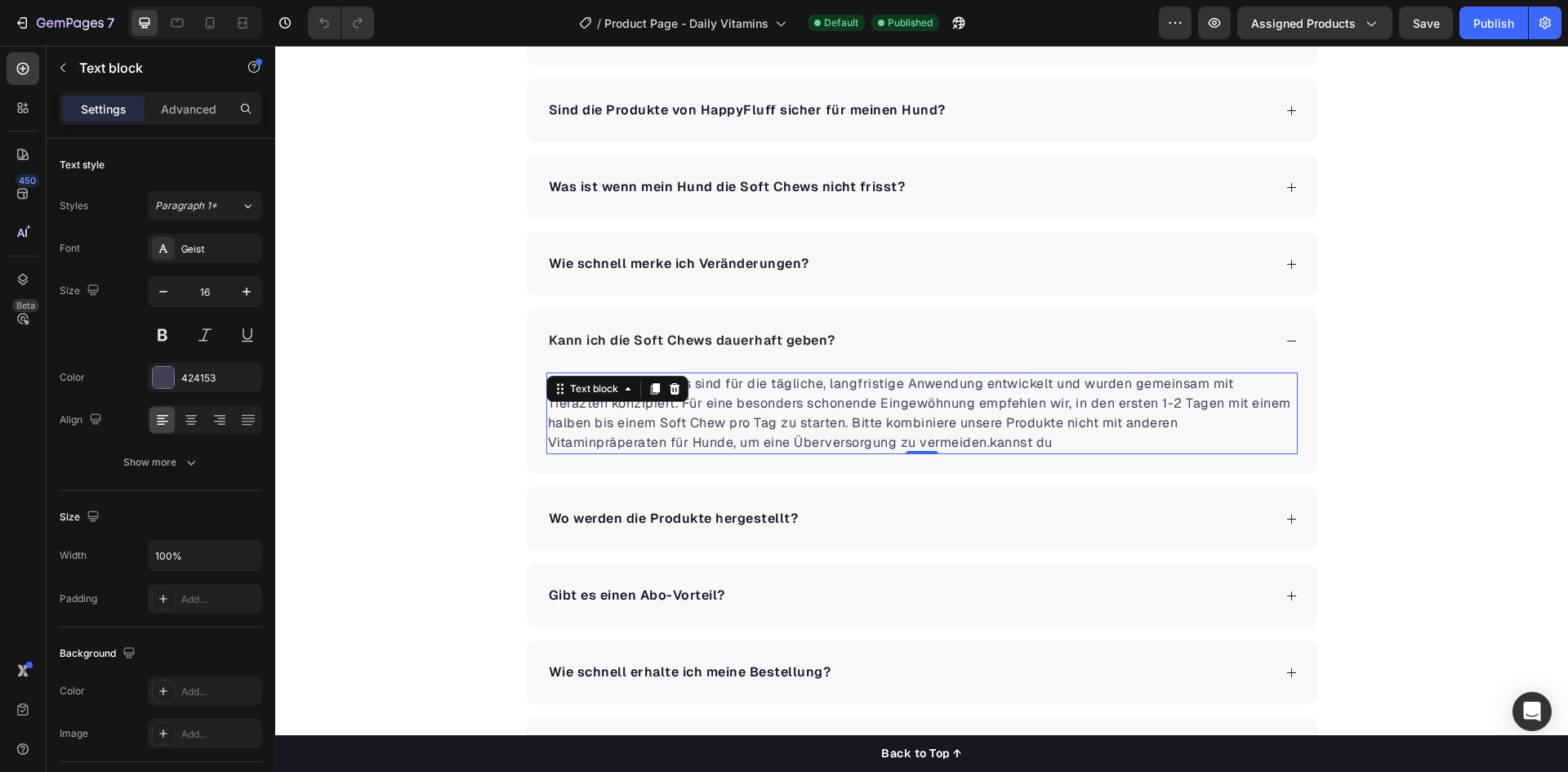
click at [906, 439] on p "Ja! Unsere Soft Chews sind für die tägliche, langfristige Anwendung entwickelt …" at bounding box center [922, 414] width 748 height 79
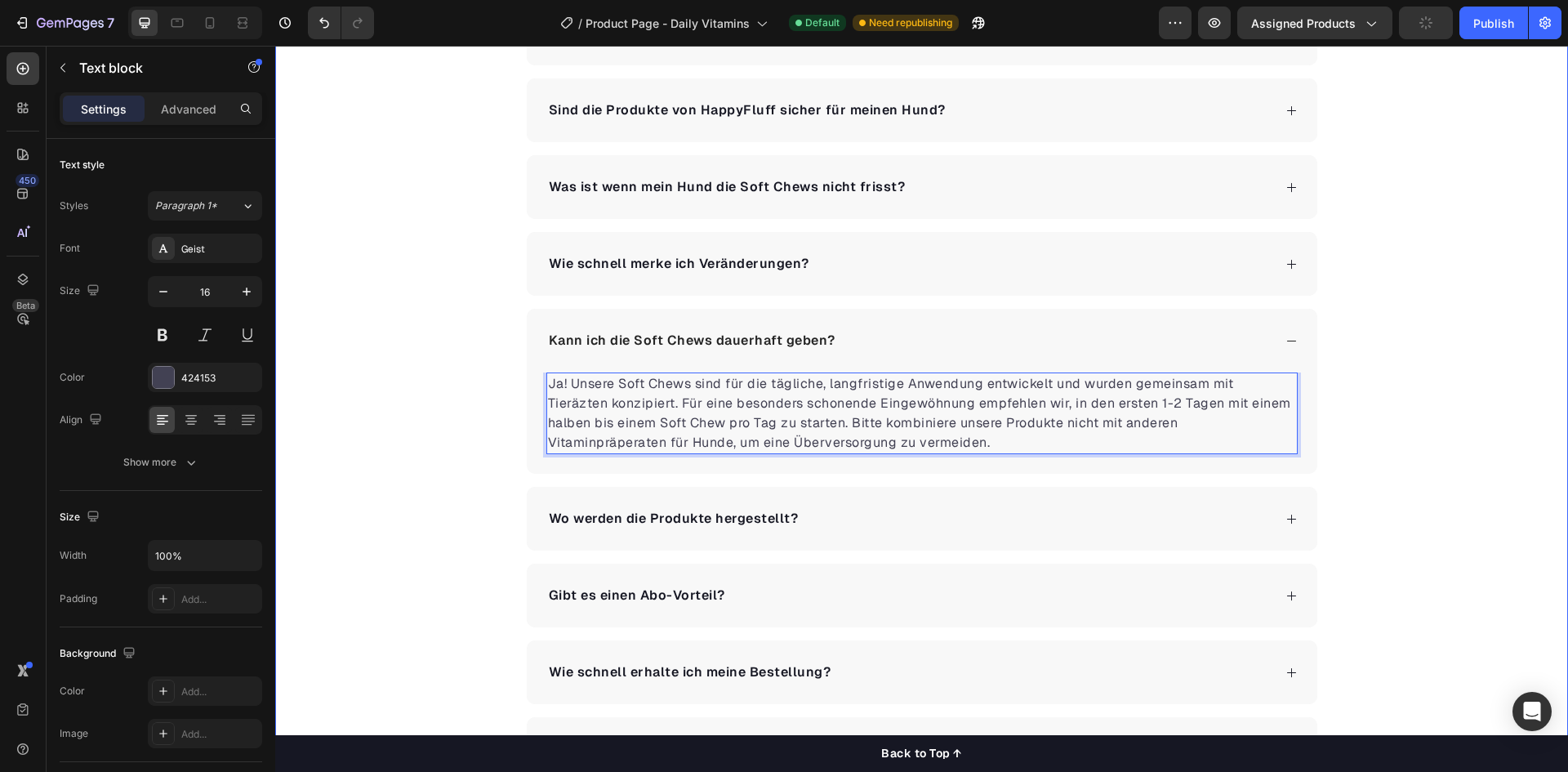
click at [448, 409] on div "Häufig gestellte Fragen Heading Wie unterstützen die Soft Chews die Gesundheit …" at bounding box center [921, 310] width 1293 height 942
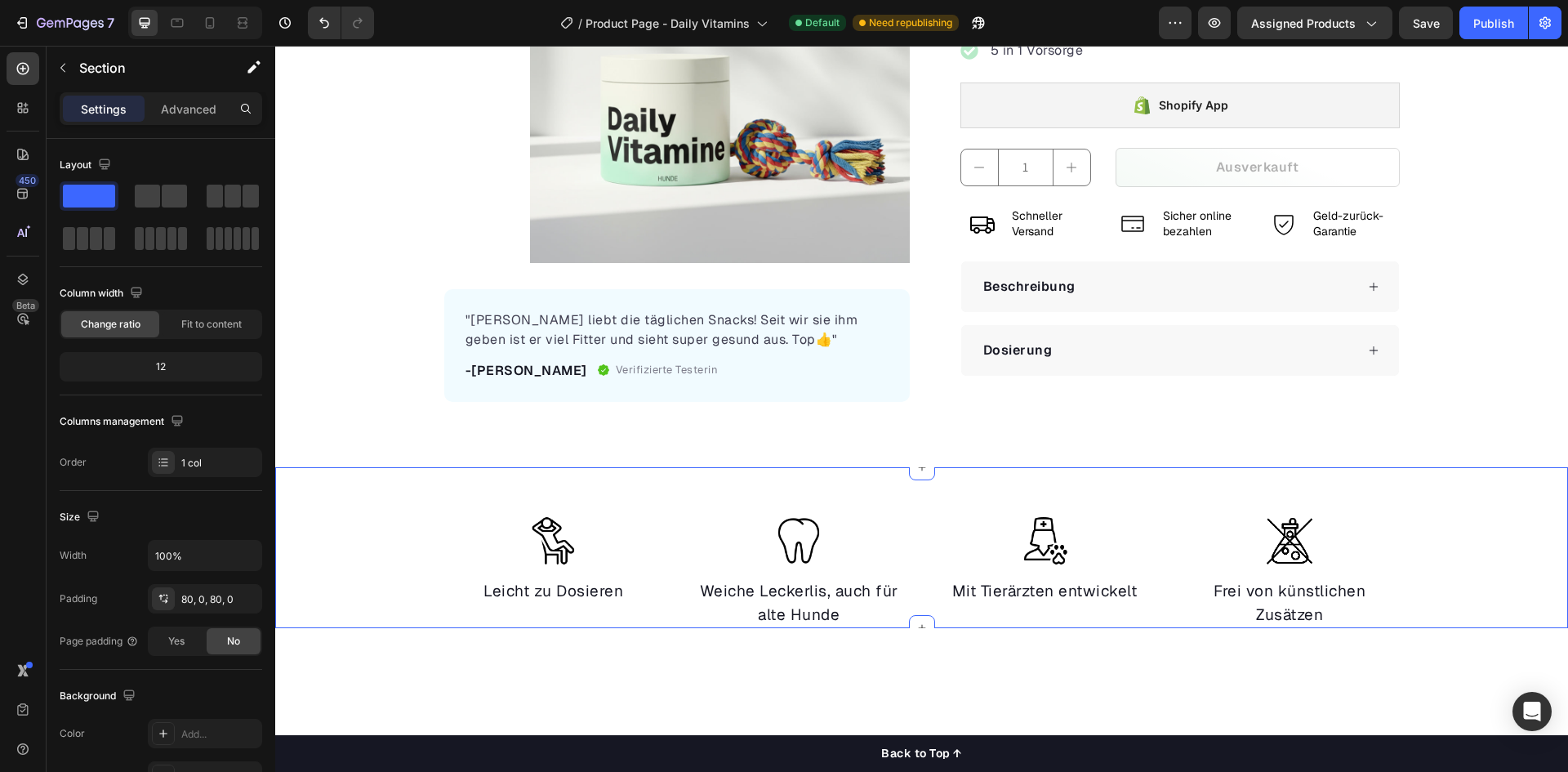
scroll to position [0, 0]
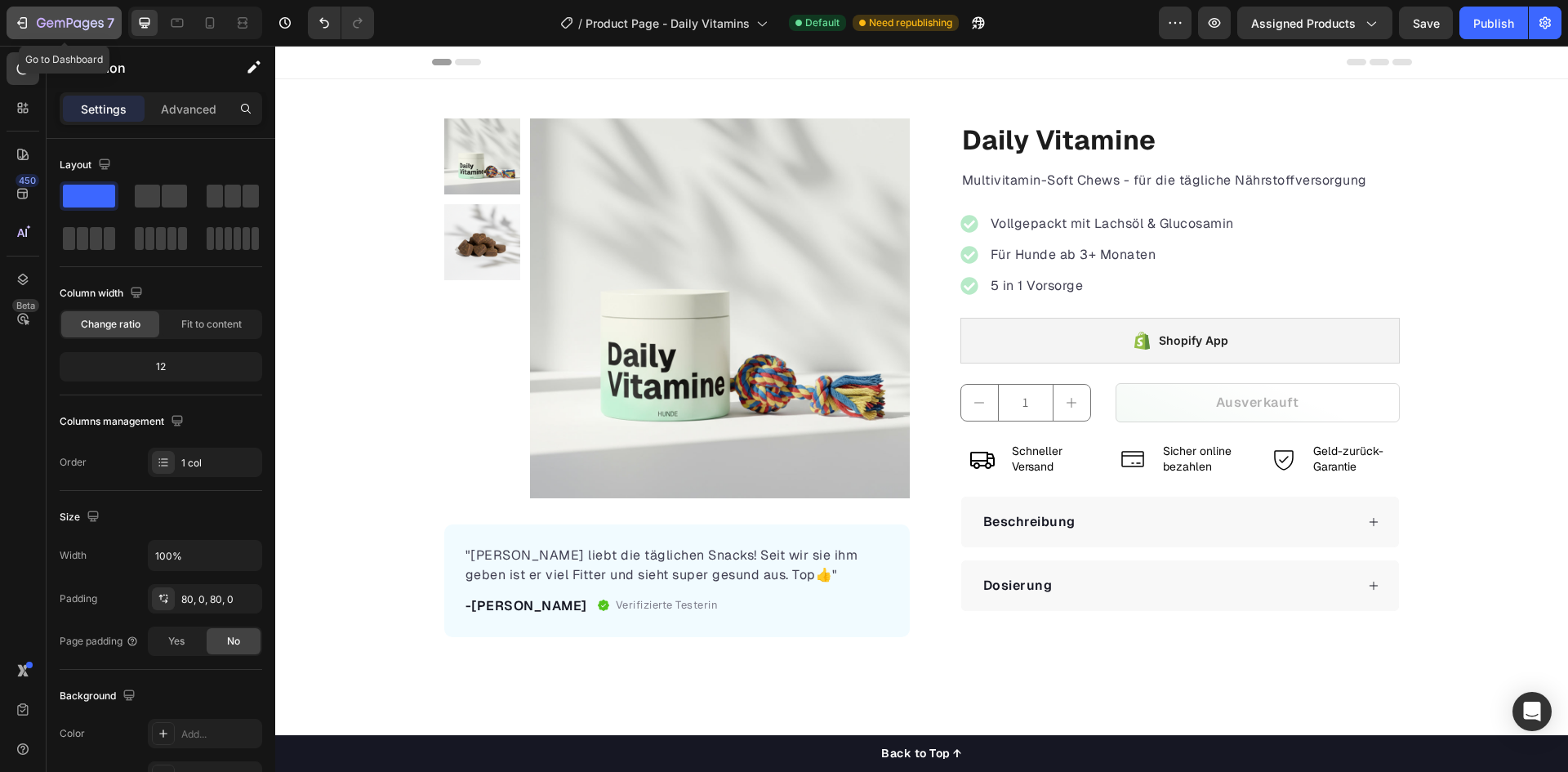
click at [96, 28] on icon "button" at bounding box center [70, 24] width 67 height 14
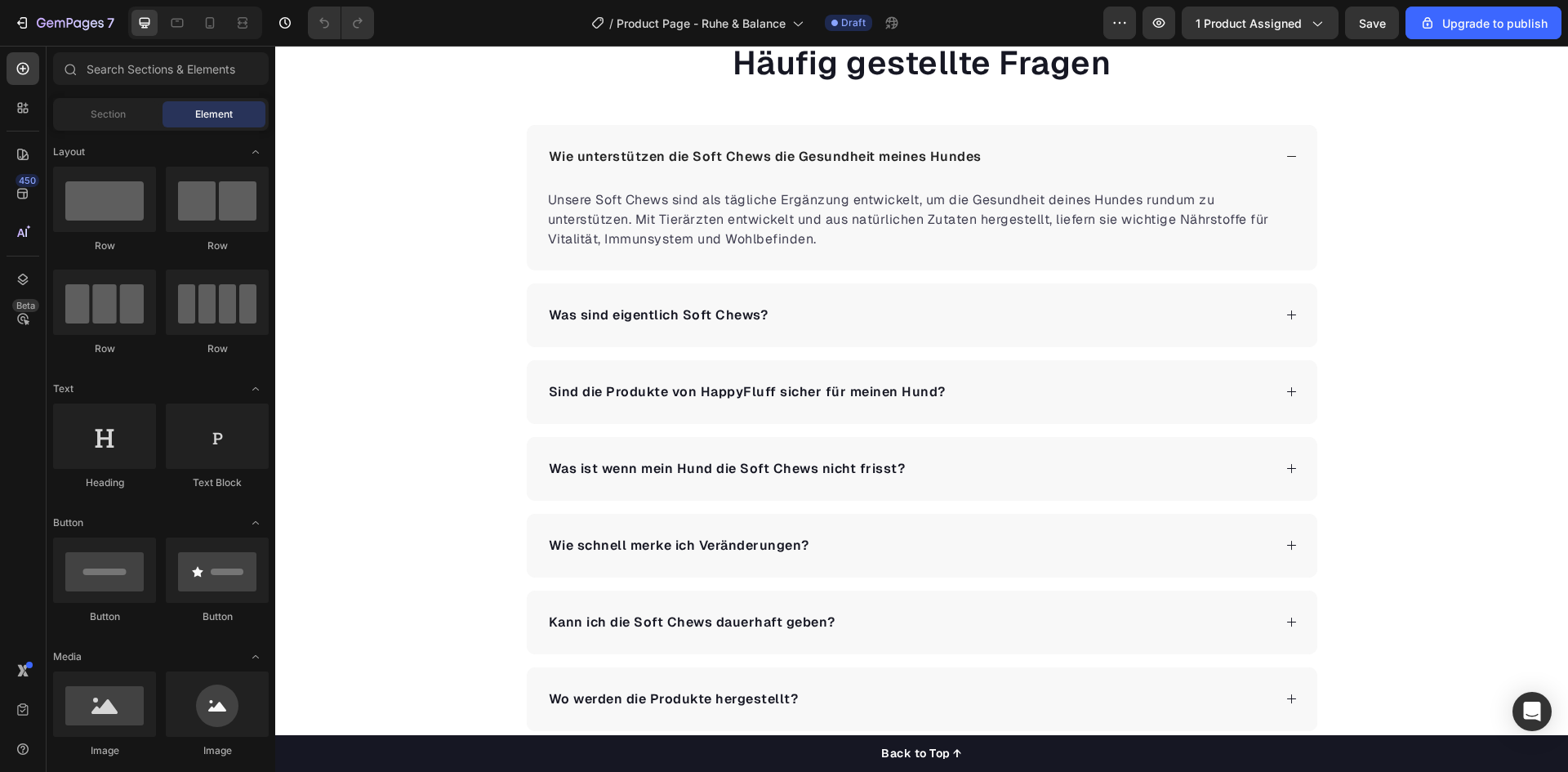
scroll to position [3269, 0]
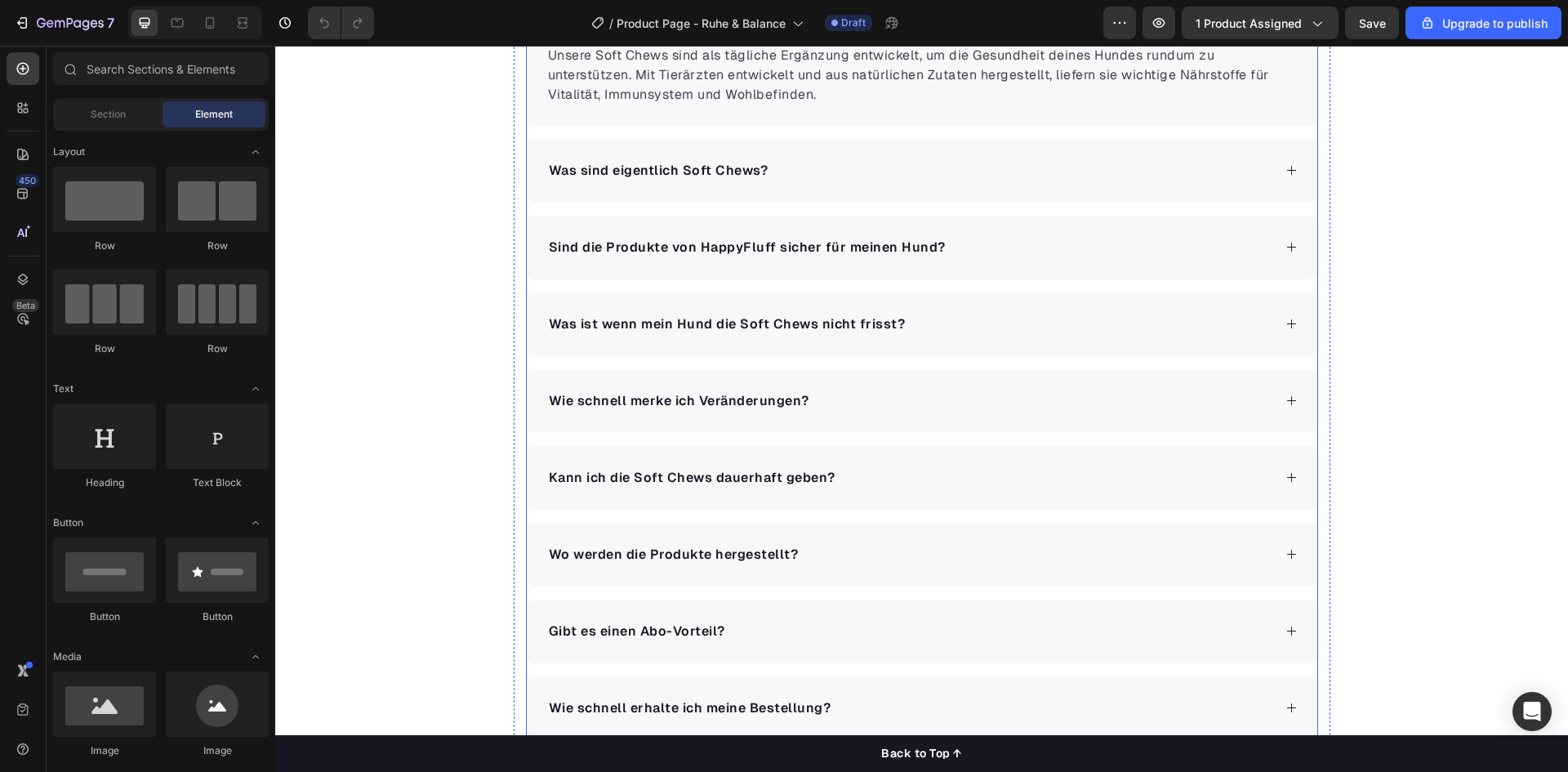
click at [769, 328] on p "Was ist wenn mein Hund die Soft Chews nicht frisst?" at bounding box center [727, 324] width 356 height 19
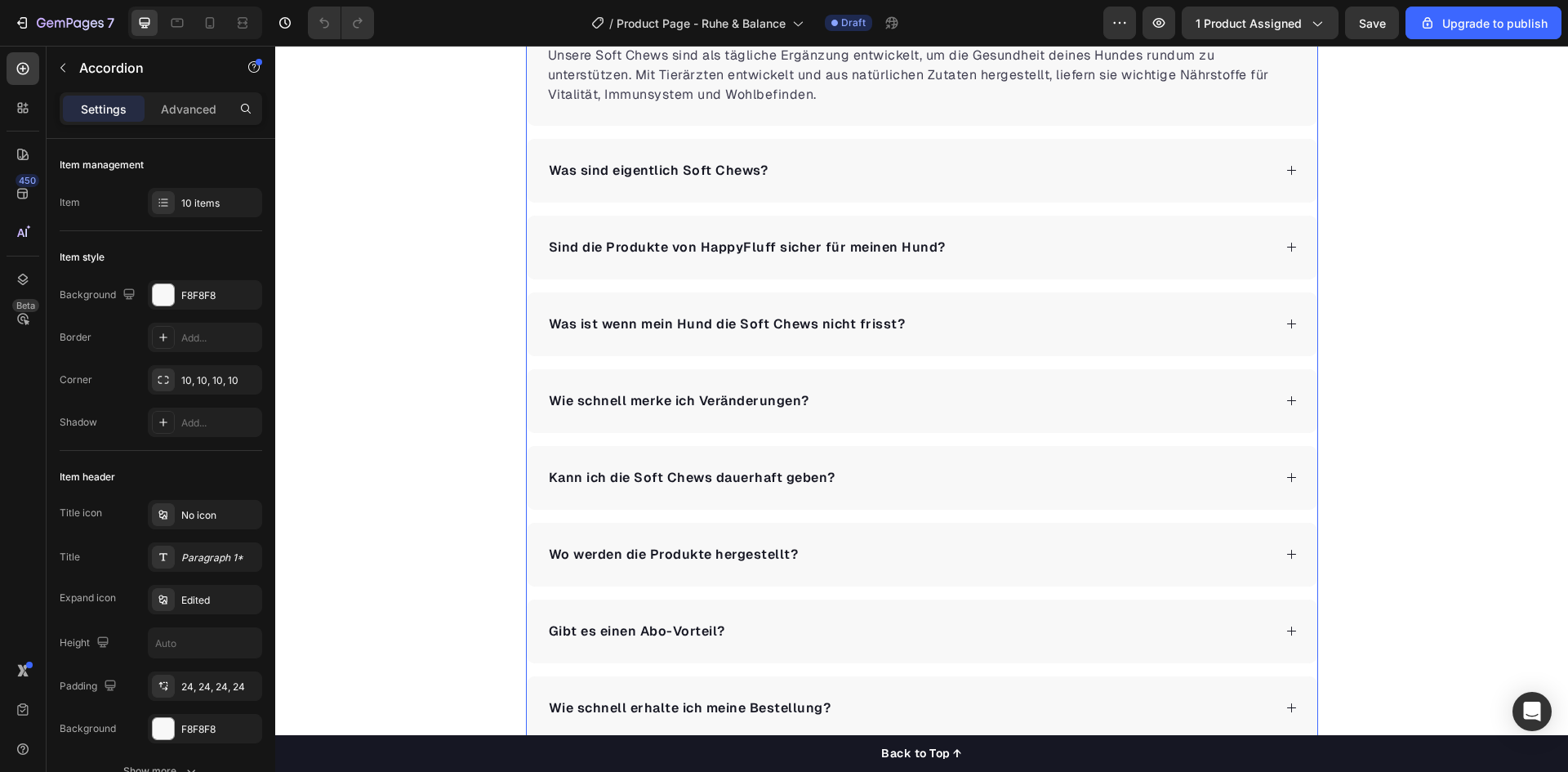
click at [957, 248] on div "Sind die Produkte von HappyFluff sicher für meinen Hund?" at bounding box center [909, 248] width 726 height 25
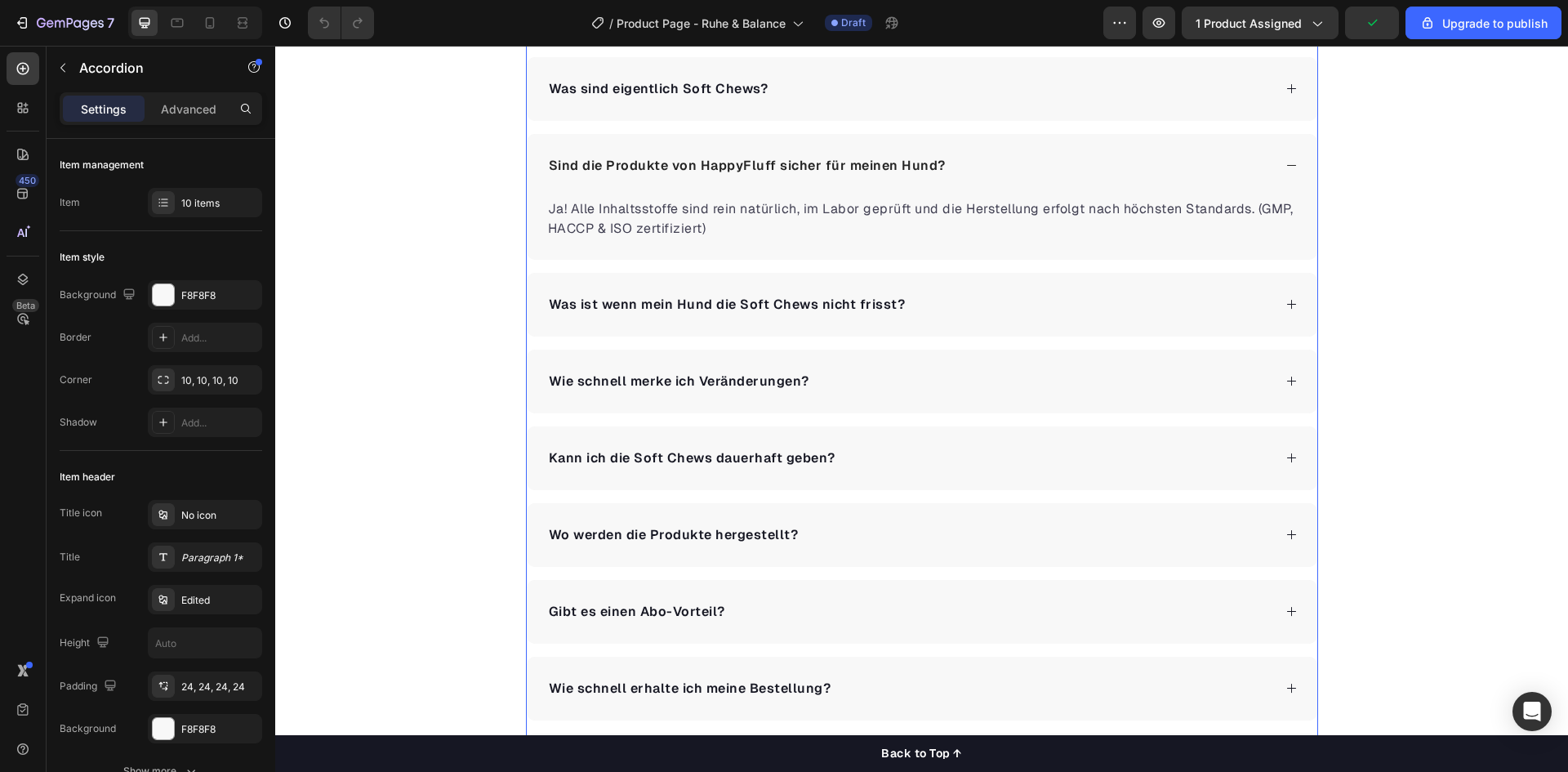
click at [975, 302] on div "Was ist wenn mein Hund die Soft Chews nicht frisst?" at bounding box center [909, 304] width 726 height 25
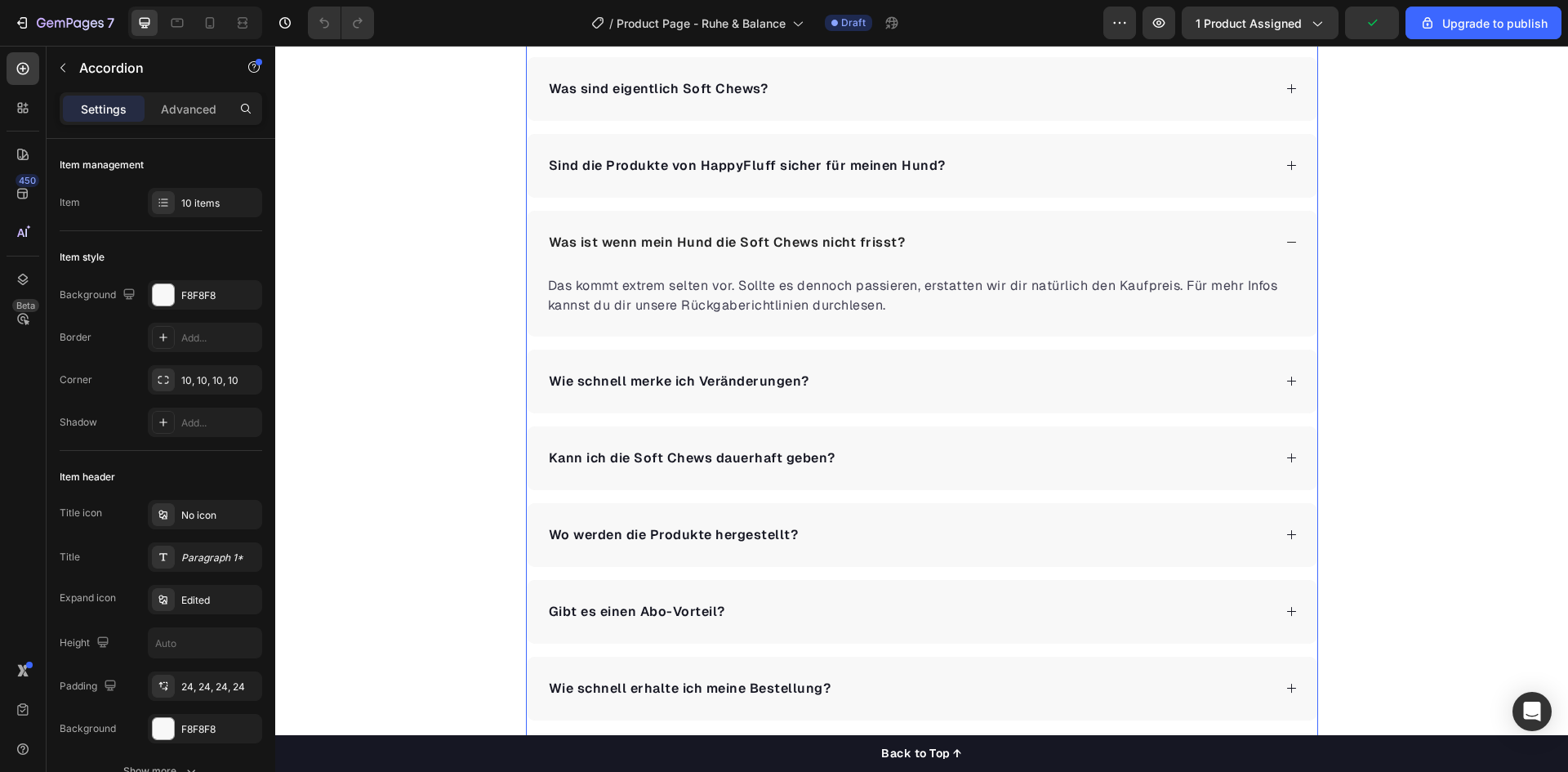
click at [974, 367] on div "Wie schnell merke ich Veränderungen?" at bounding box center [922, 381] width 791 height 64
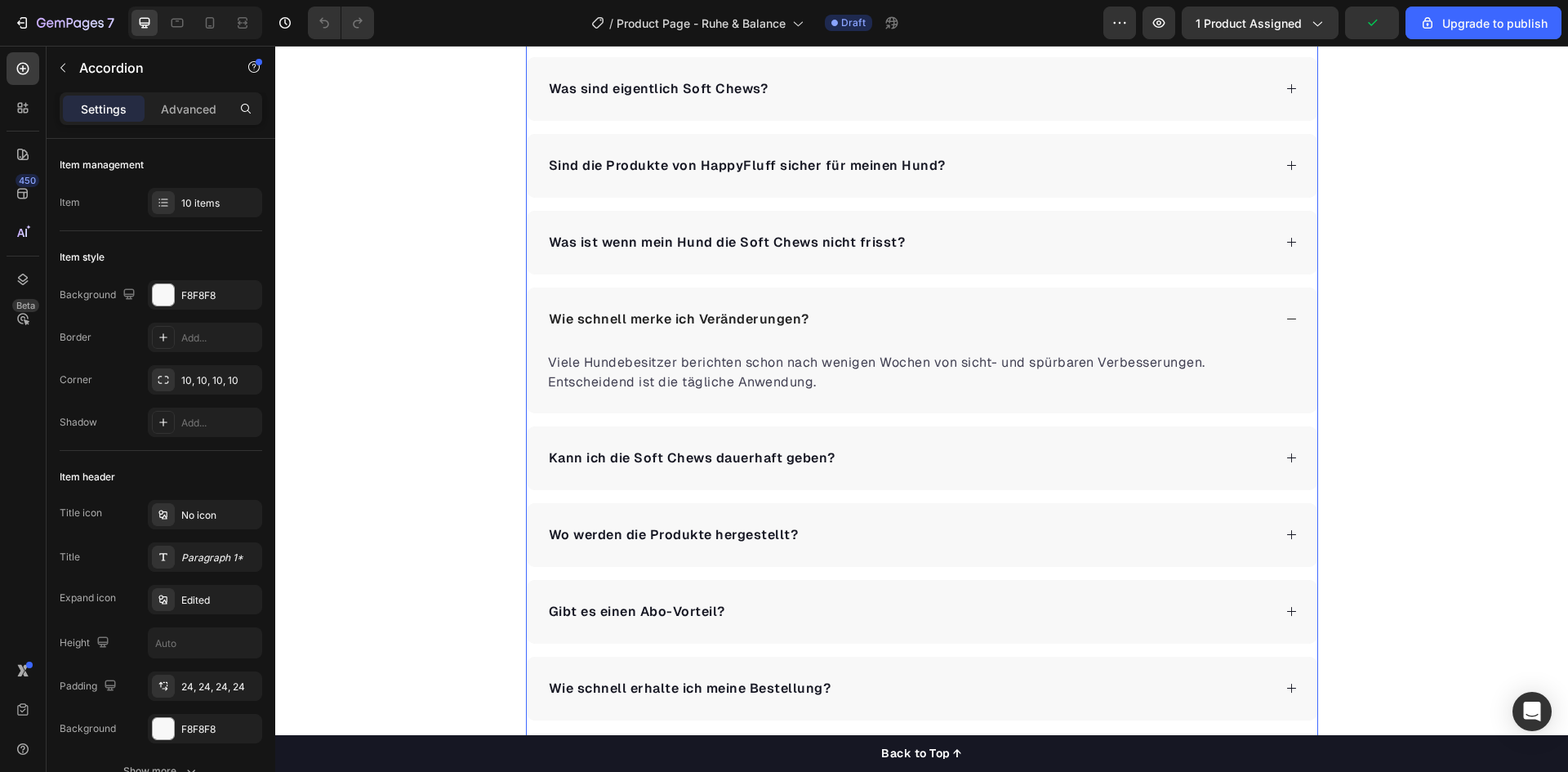
click at [964, 438] on div "Kann ich die Soft Chews dauerhaft geben?" at bounding box center [922, 458] width 791 height 64
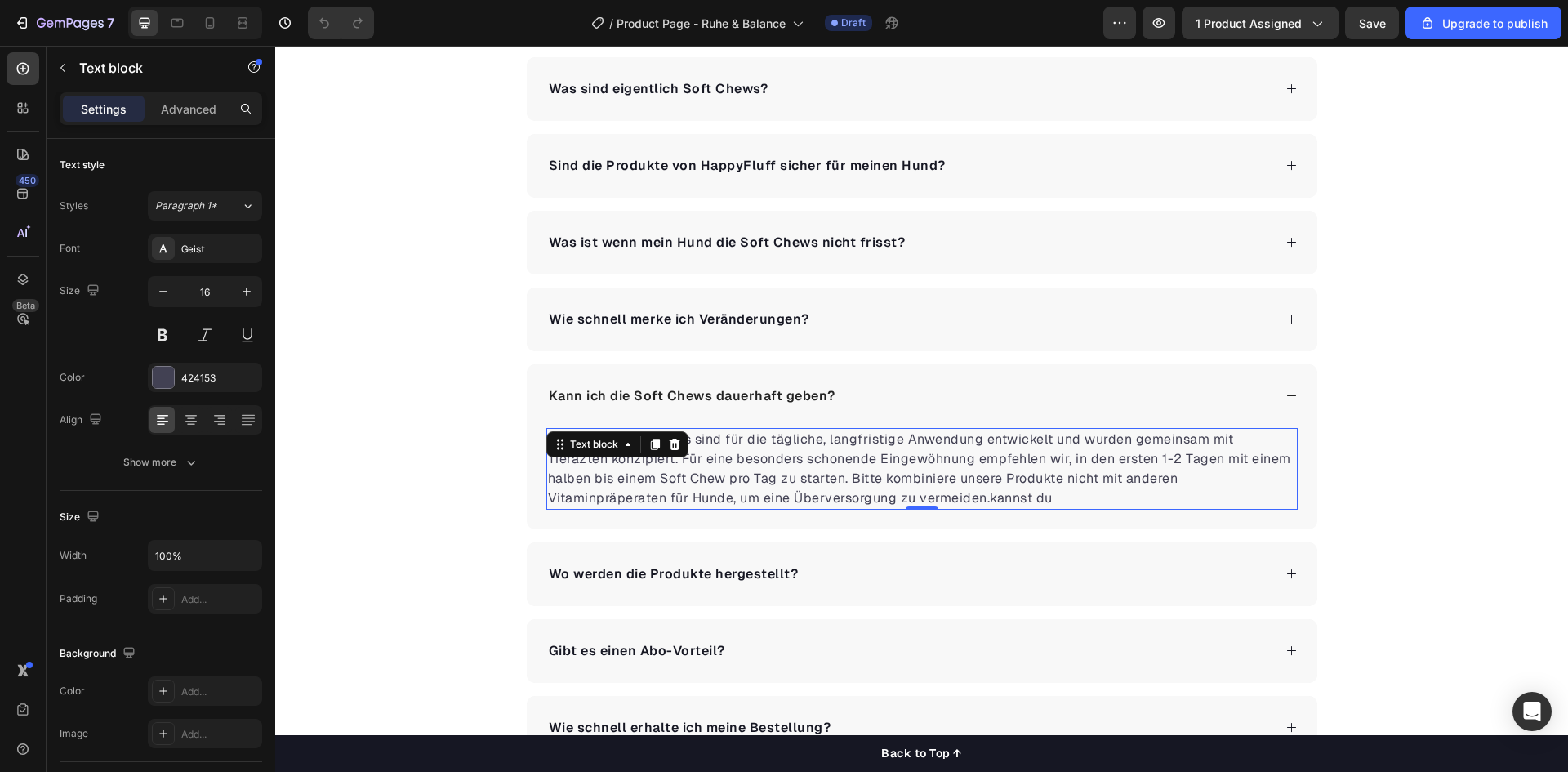
click at [923, 499] on p "Ja! Unsere Soft Chews sind für die tägliche, langfristige Anwendung entwickelt …" at bounding box center [922, 469] width 748 height 79
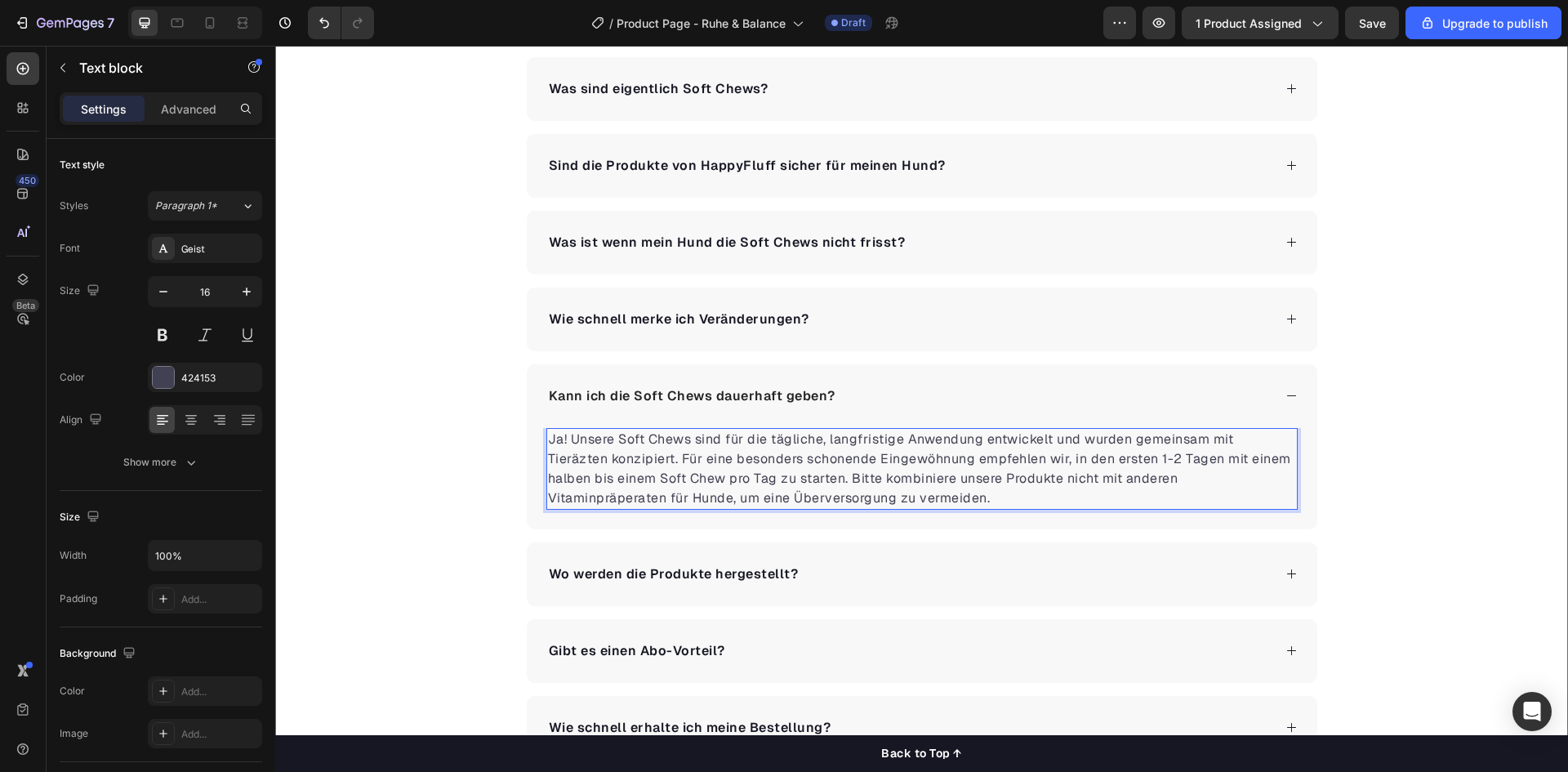
click at [424, 425] on div "Häufig gestellte Fragen Heading Wie unterstützen die Soft Chews die Gesundheit …" at bounding box center [921, 366] width 1293 height 942
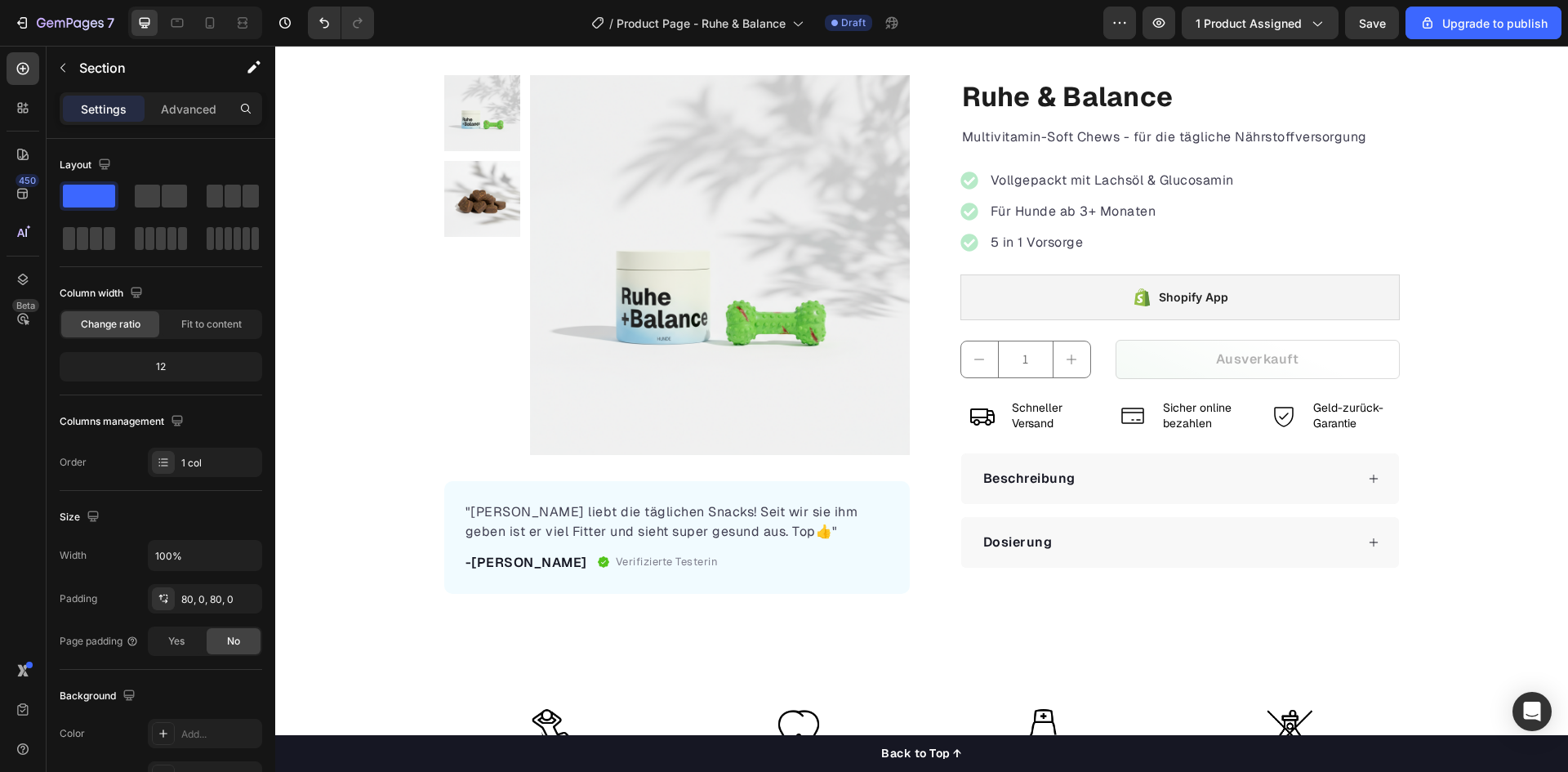
scroll to position [0, 0]
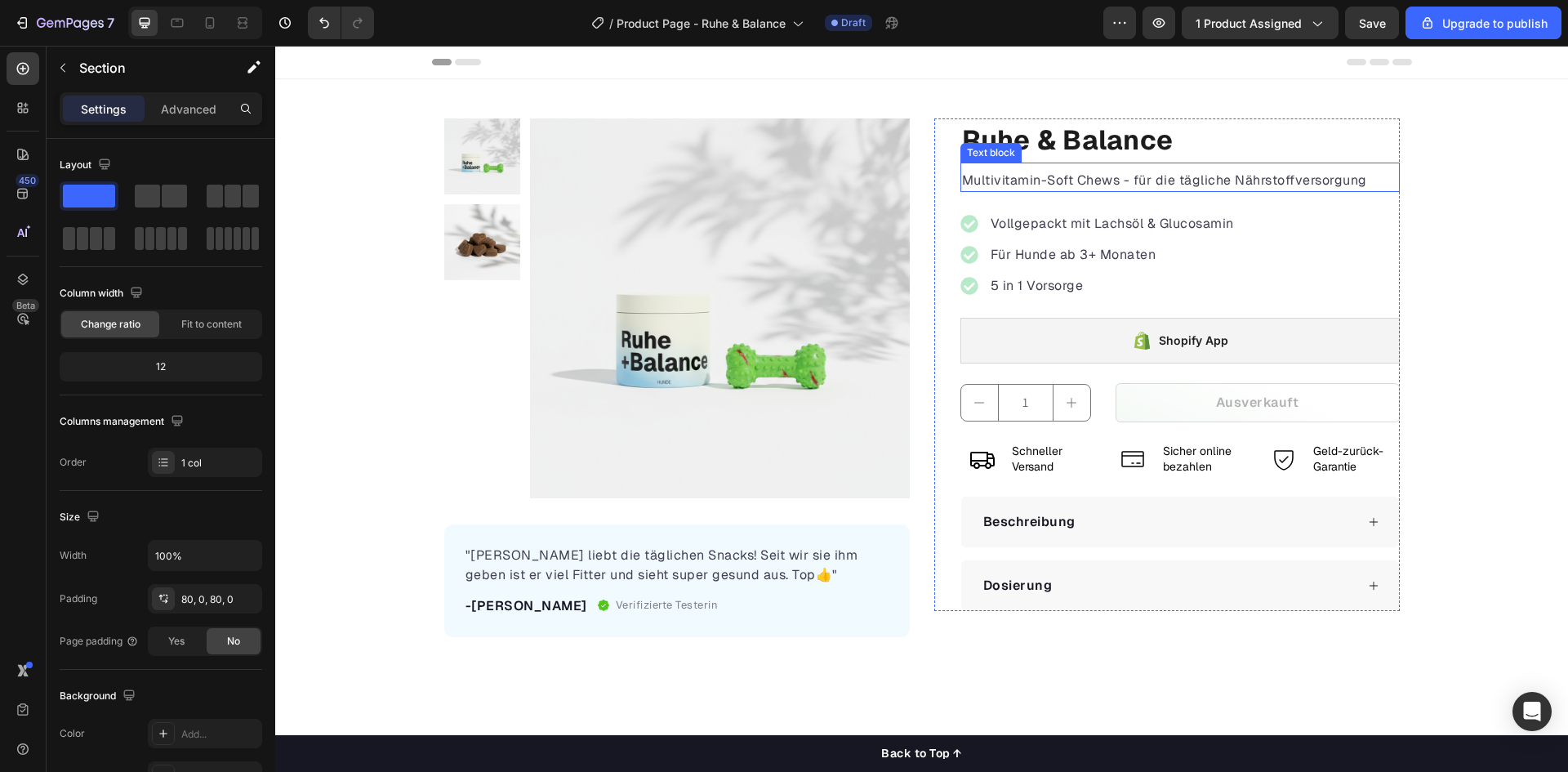
click at [1051, 182] on p "Multivitamin-Soft Chews - für die tägliche Nährstoffversorgung" at bounding box center [1180, 180] width 436 height 19
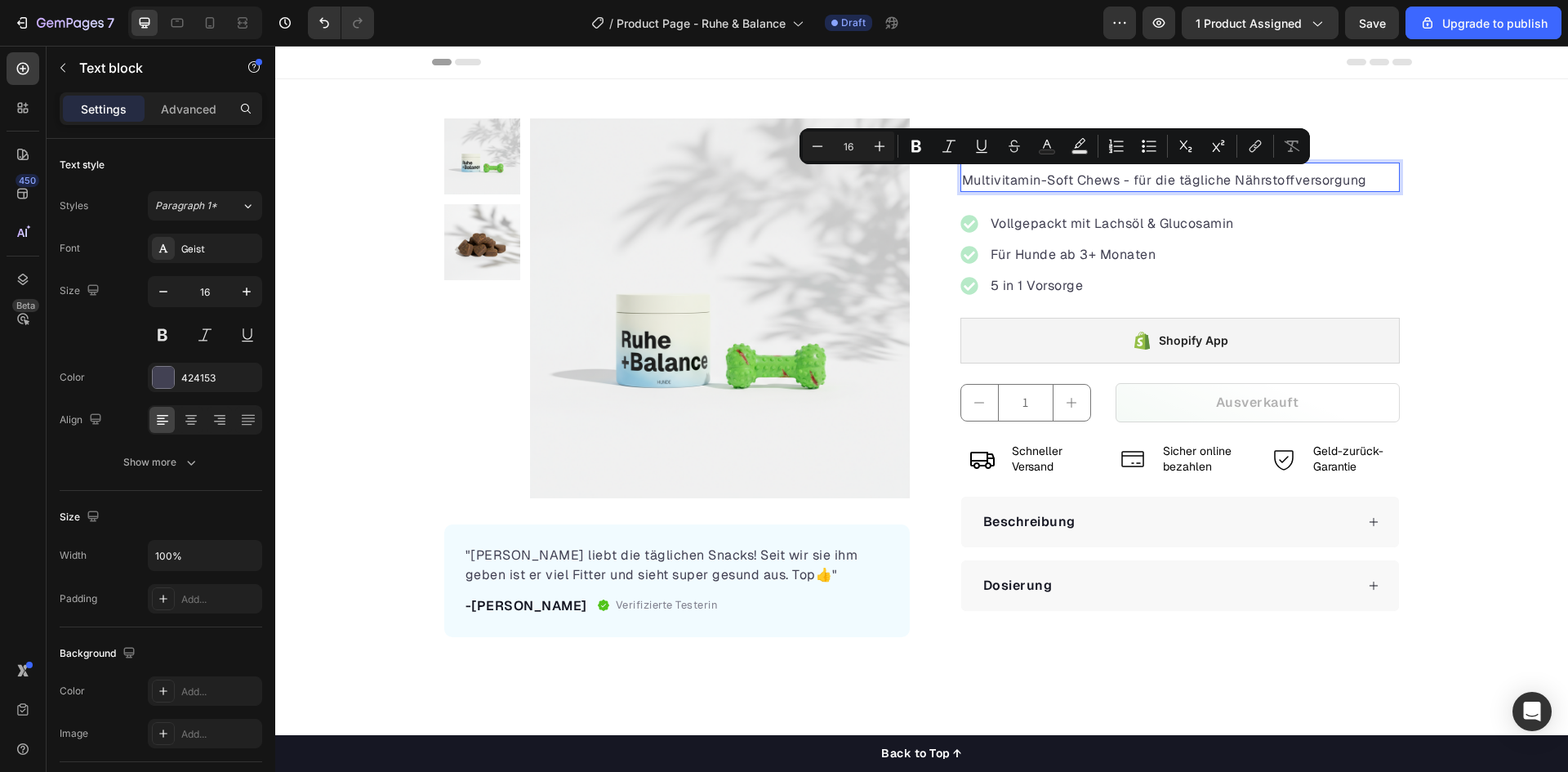
click at [1032, 182] on p "Multivitamin-Soft Chews - für die tägliche Nährstoffversorgung" at bounding box center [1180, 180] width 436 height 19
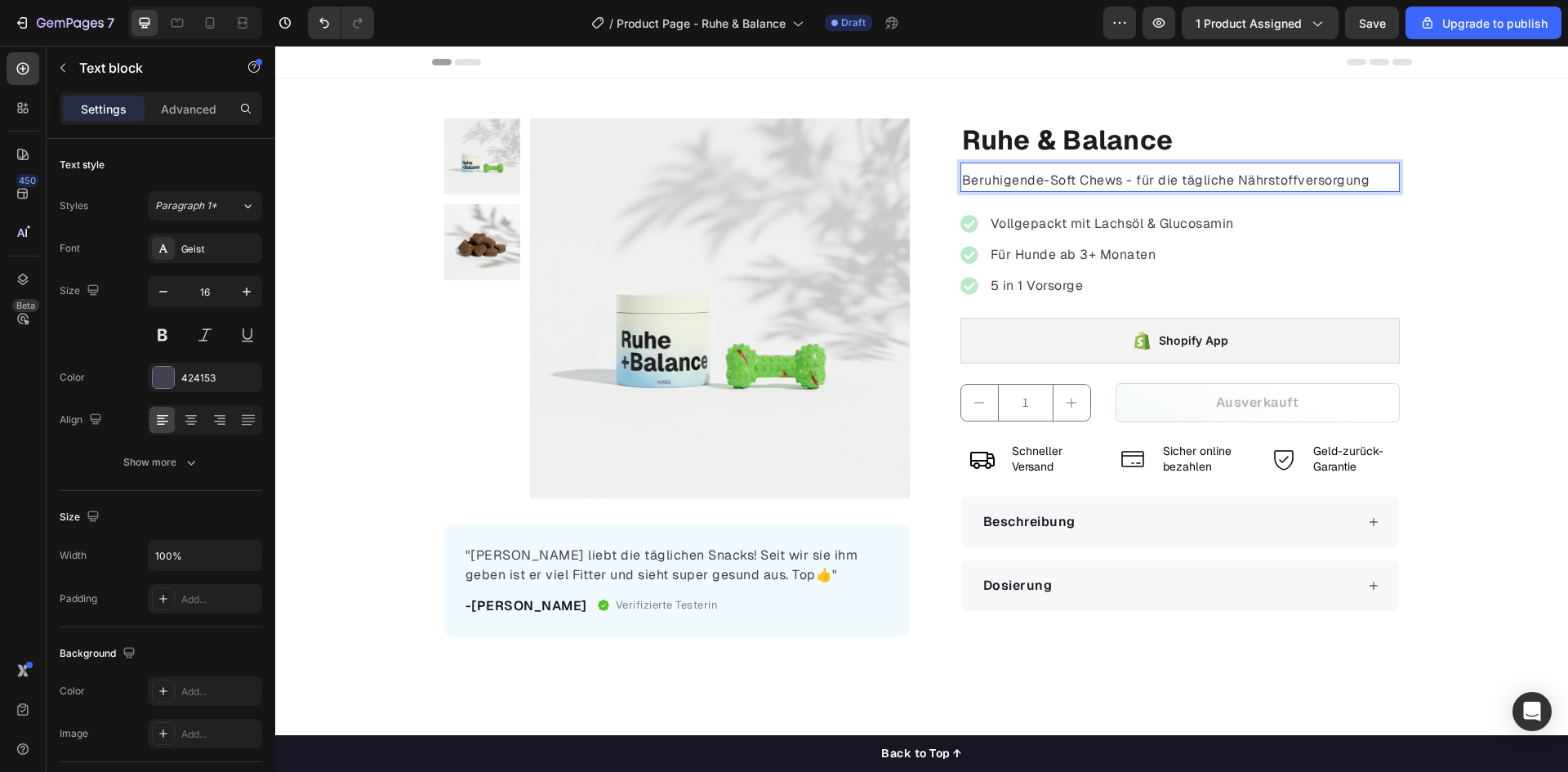
click at [1223, 185] on p "Beruhigende-Soft Chews - für die tägliche Nährstoffversorgung" at bounding box center [1180, 180] width 436 height 19
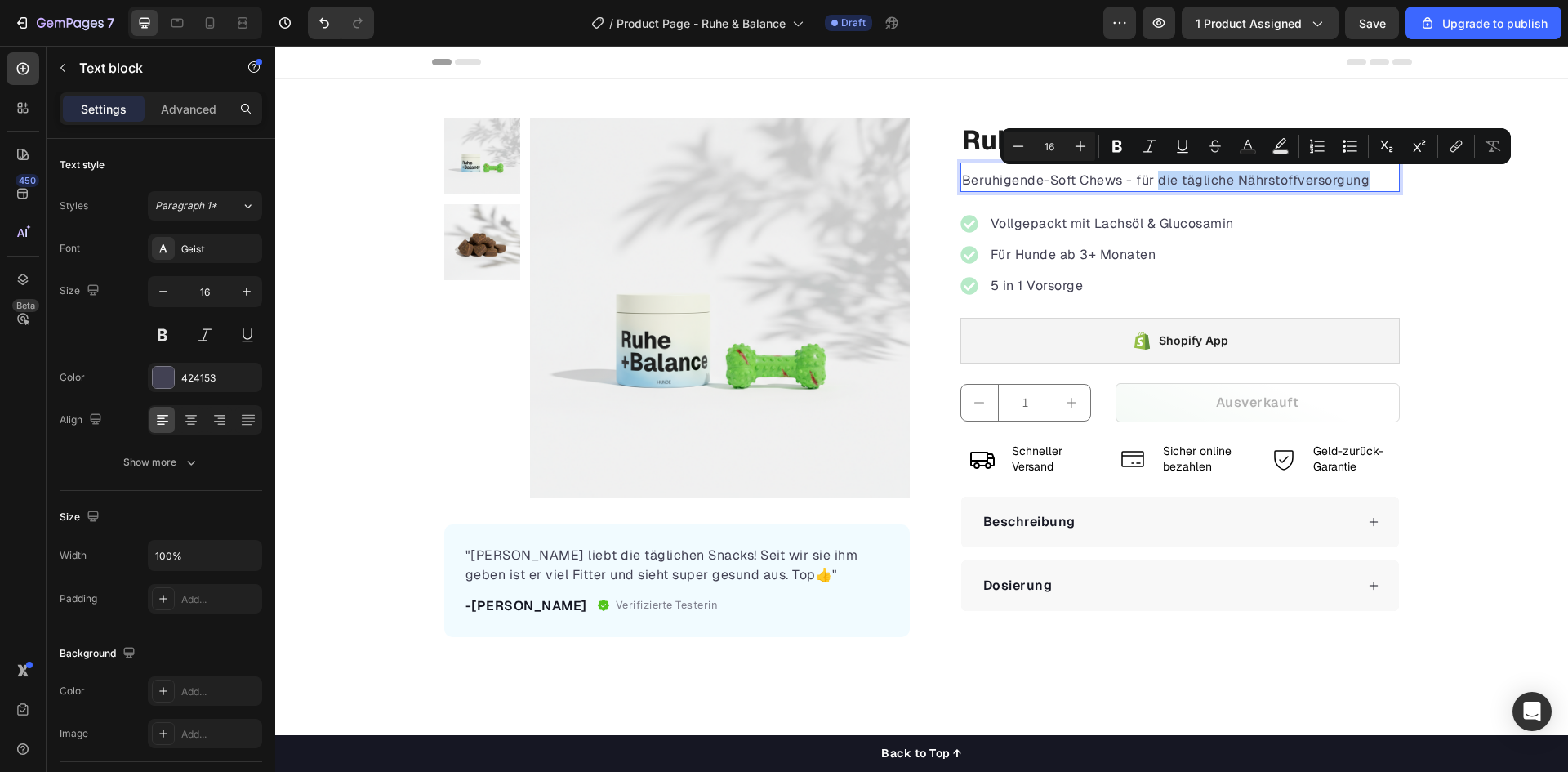
drag, startPoint x: 1361, startPoint y: 182, endPoint x: 1152, endPoint y: 186, distance: 209.0
click at [1152, 186] on p "Beruhigende-Soft Chews - für die tägliche Nährstoffversorgung" at bounding box center [1180, 180] width 436 height 19
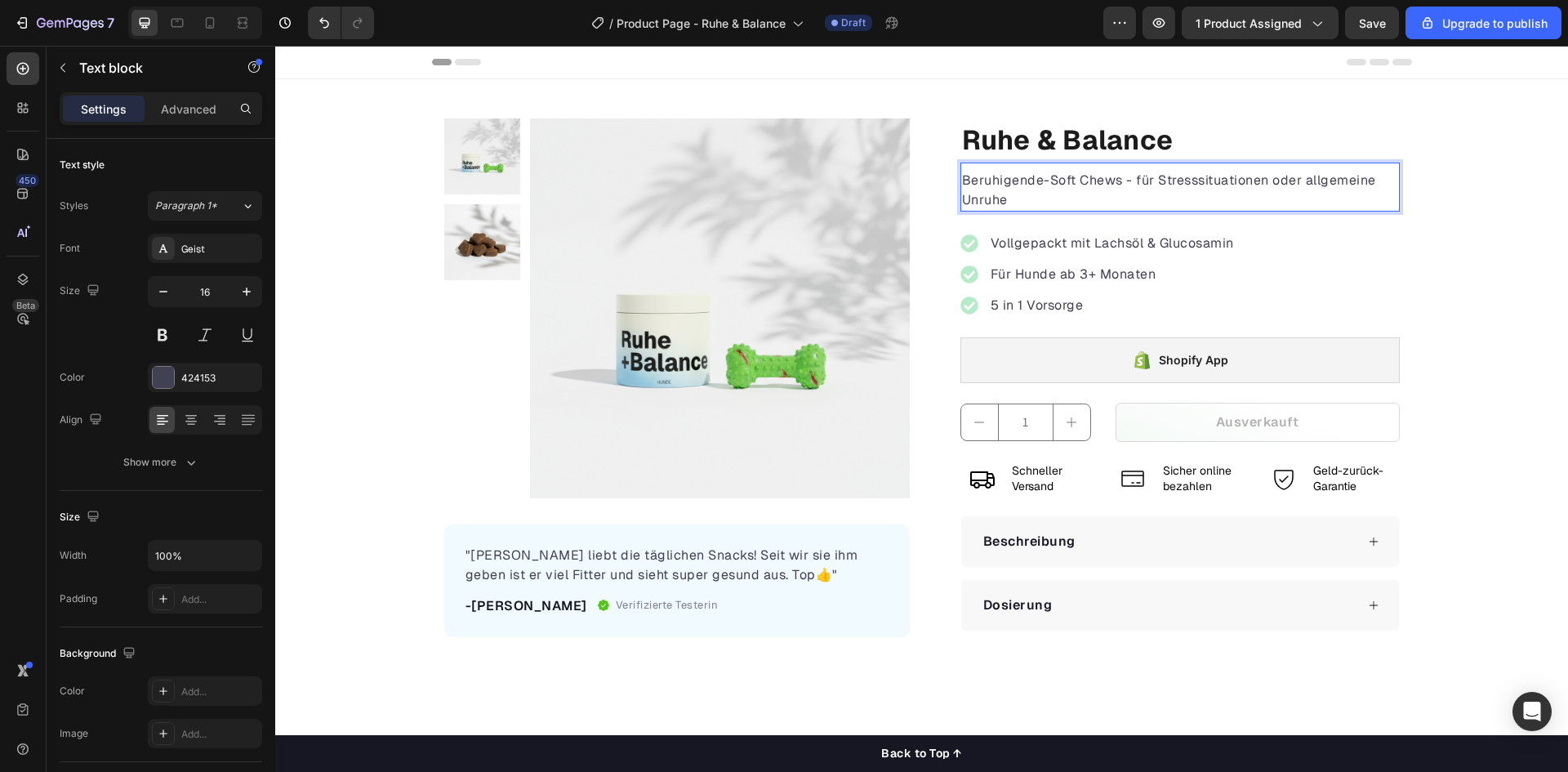
click at [1296, 178] on p "Beruhigende-Soft Chews - für Stresssituationen oder allgemeine Unruhe" at bounding box center [1180, 190] width 436 height 39
click at [1045, 183] on p "Beruhigende-Soft Chews - für Stresssituationen & allgemeine Unruhe" at bounding box center [1180, 190] width 436 height 39
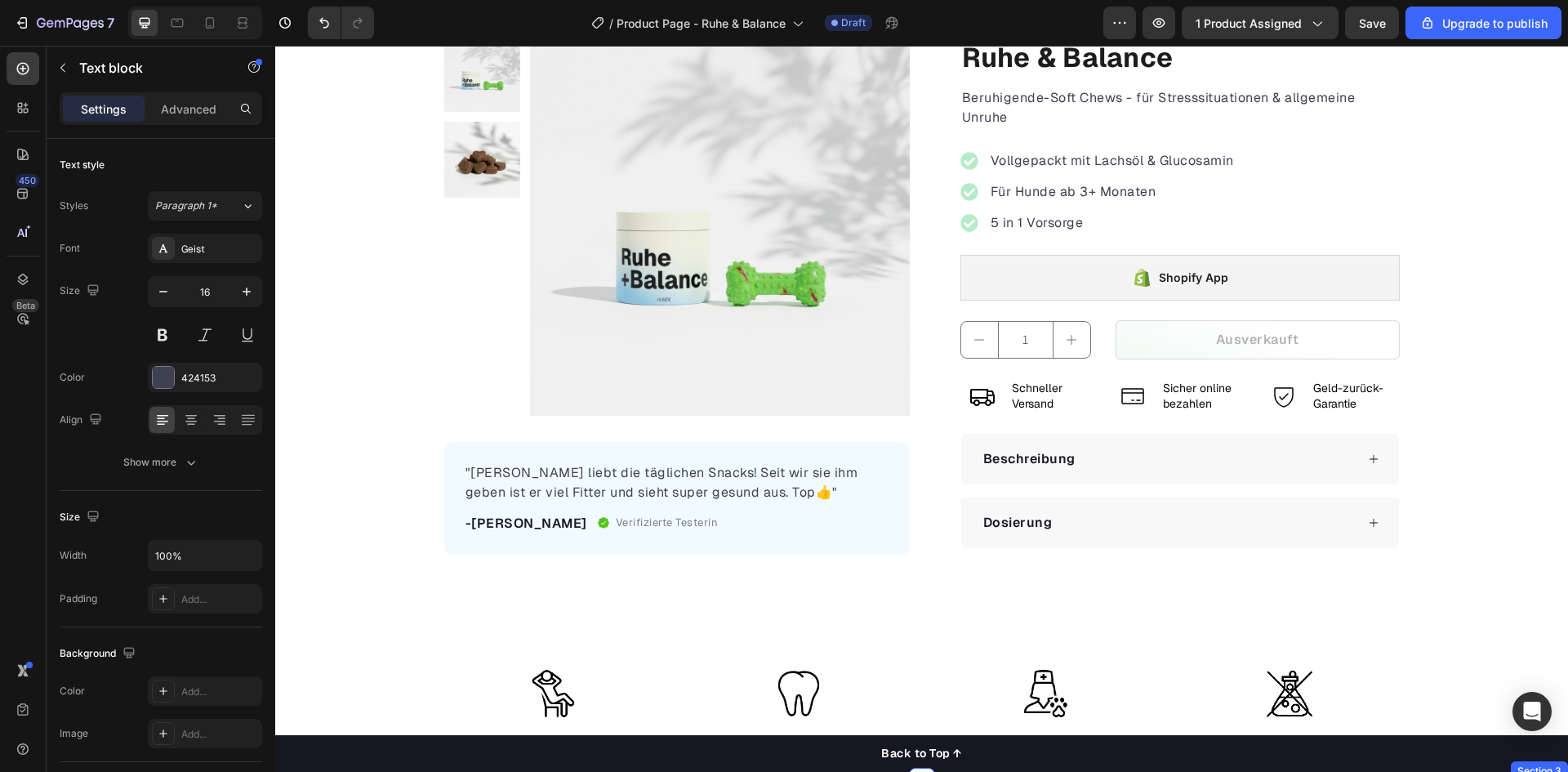
scroll to position [82, 0]
click at [1069, 469] on div "Beschreibung" at bounding box center [1029, 459] width 97 height 25
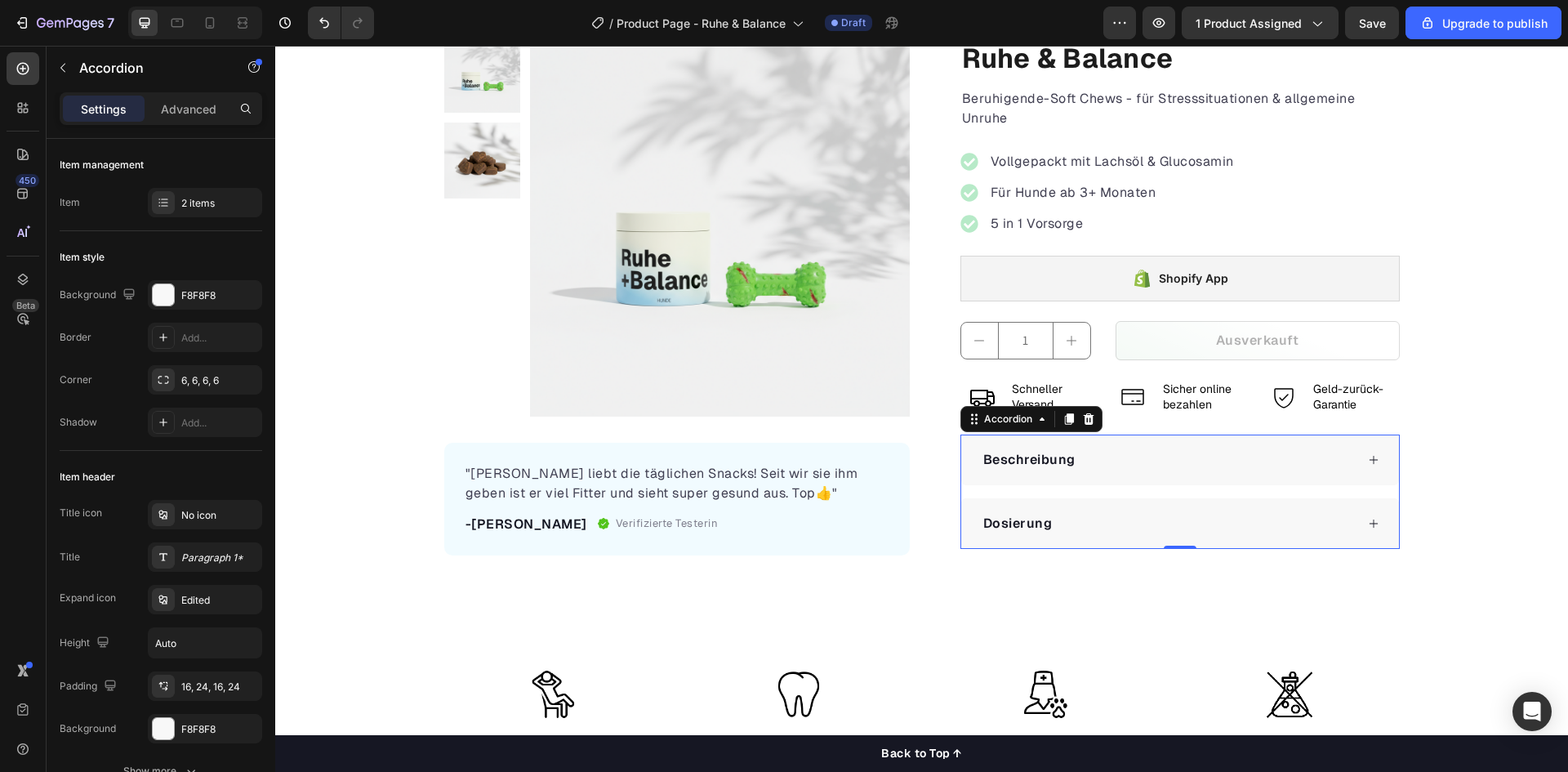
click at [1133, 458] on div "Beschreibung" at bounding box center [1168, 459] width 374 height 25
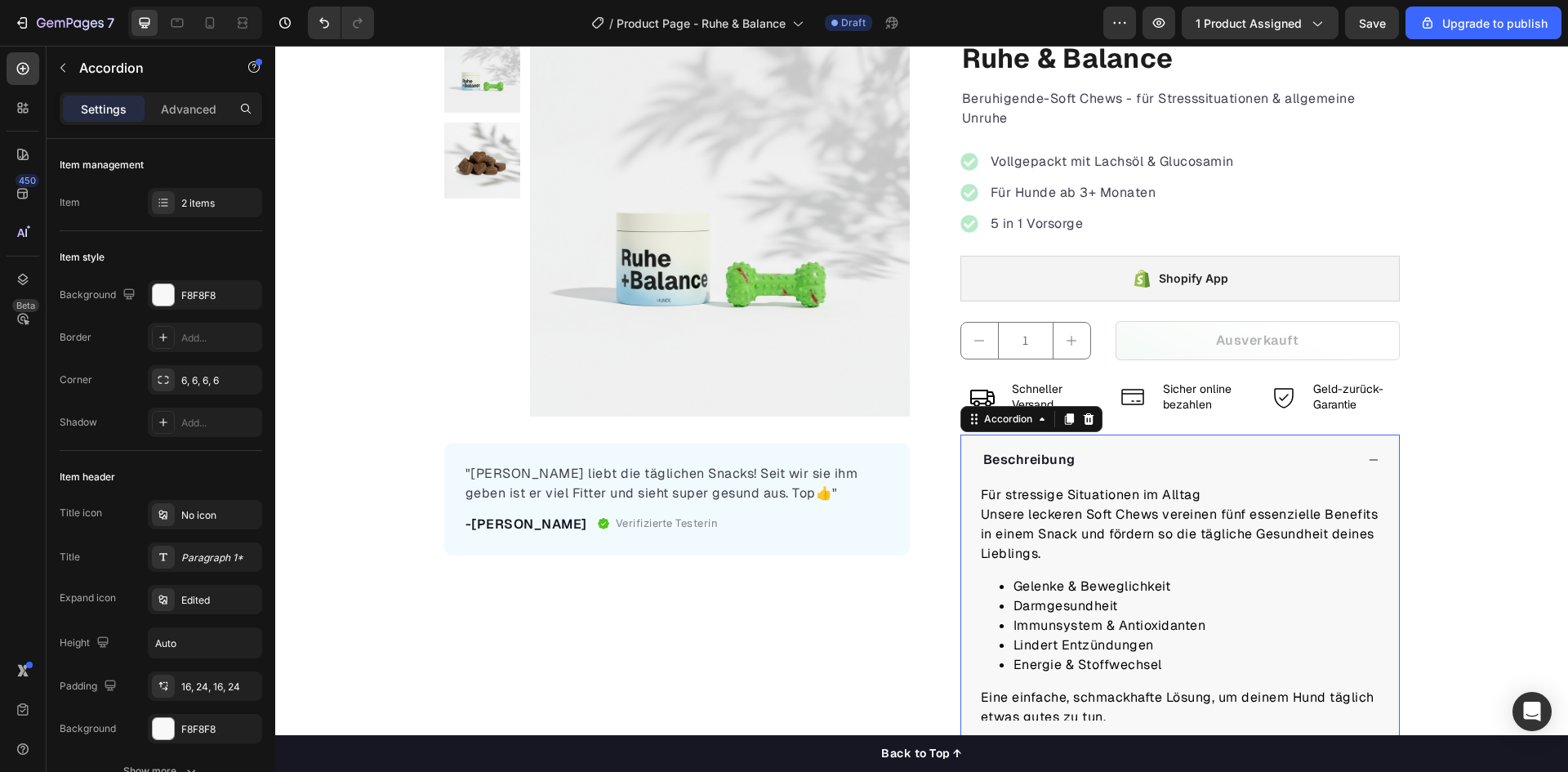
click at [1133, 458] on div "Beschreibung" at bounding box center [1168, 459] width 374 height 25
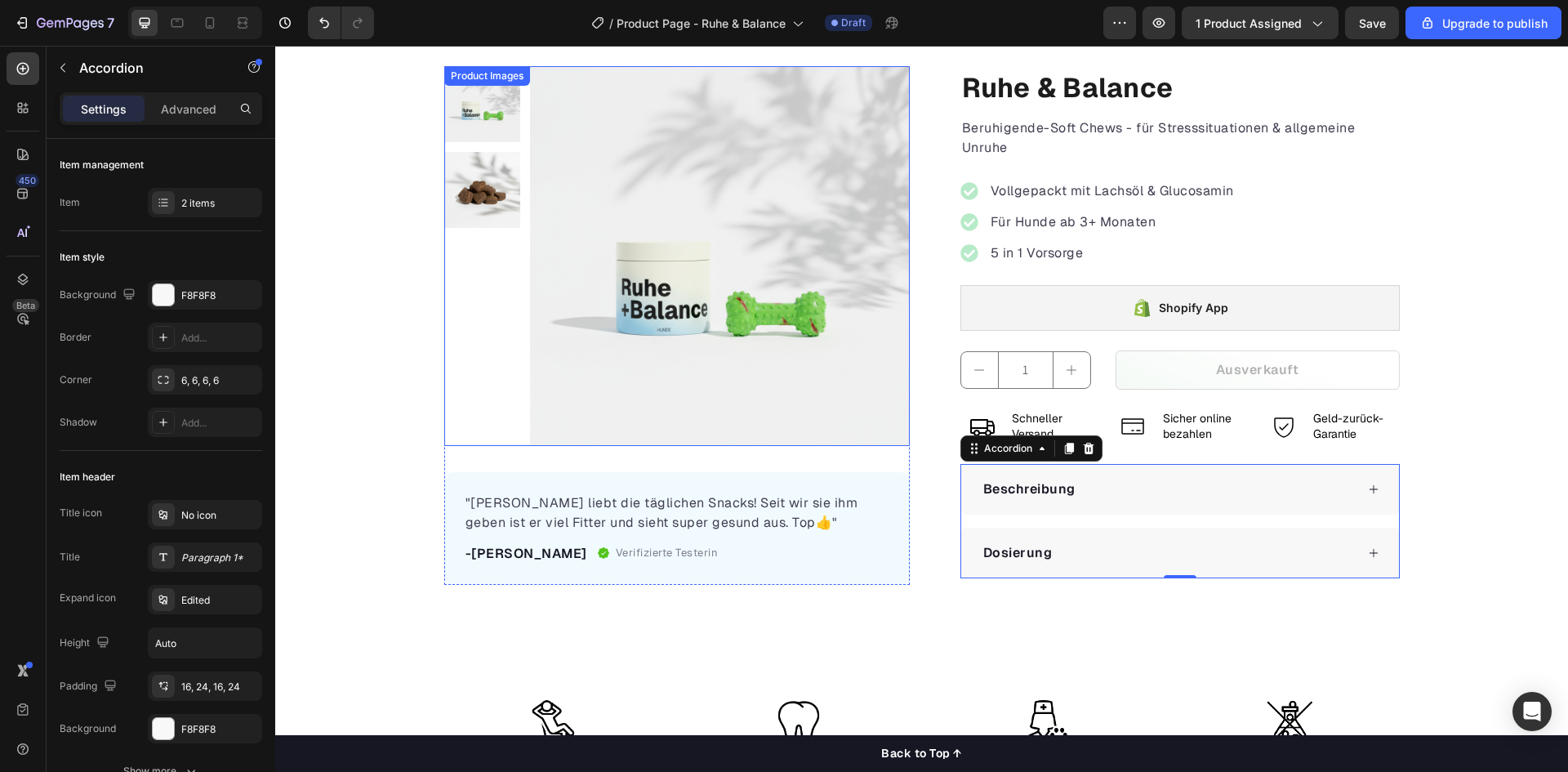
scroll to position [0, 0]
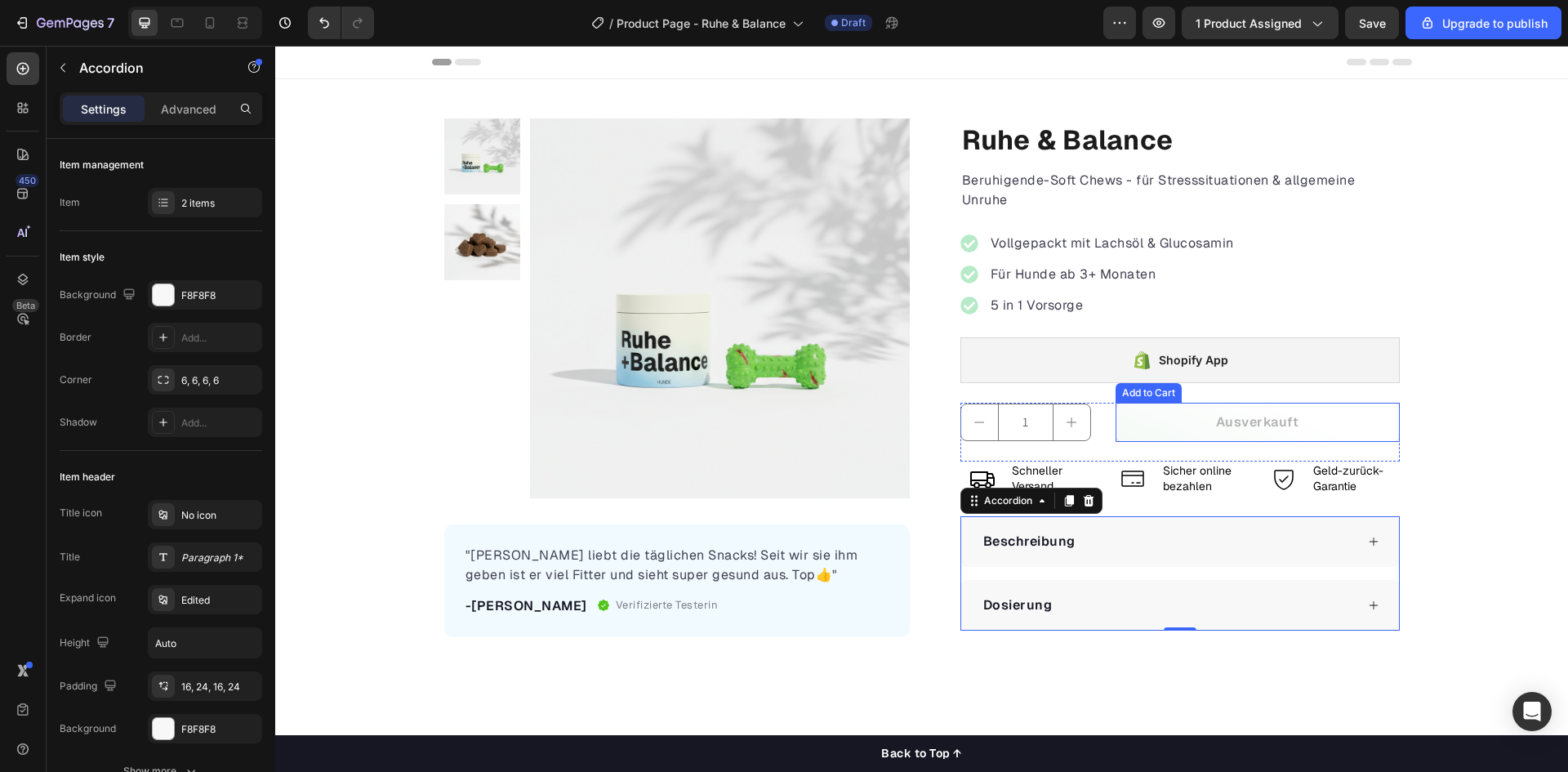
click at [1143, 425] on button "Ausverkauft" at bounding box center [1257, 422] width 284 height 39
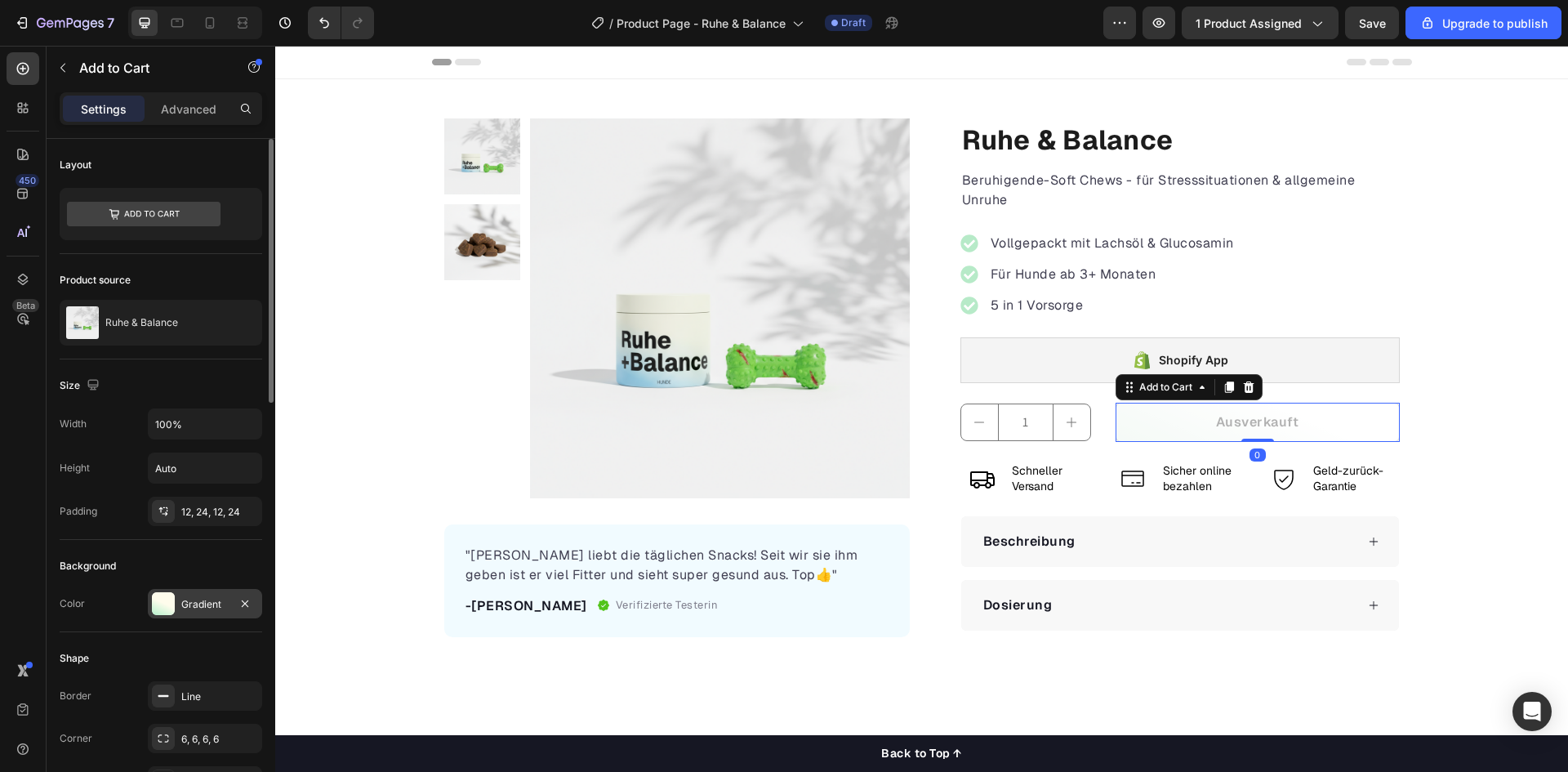
scroll to position [82, 0]
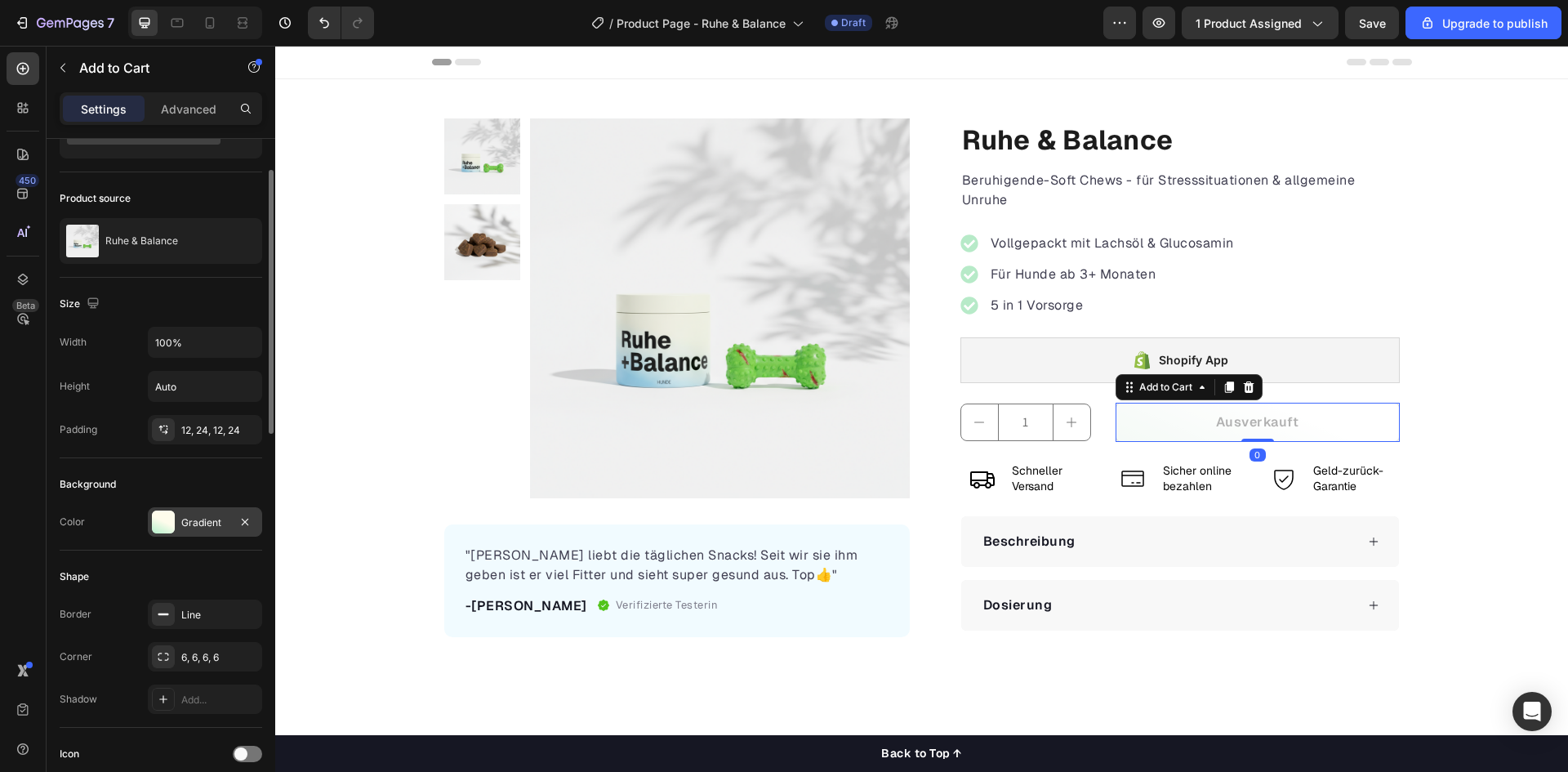
click at [161, 525] on div at bounding box center [163, 522] width 23 height 23
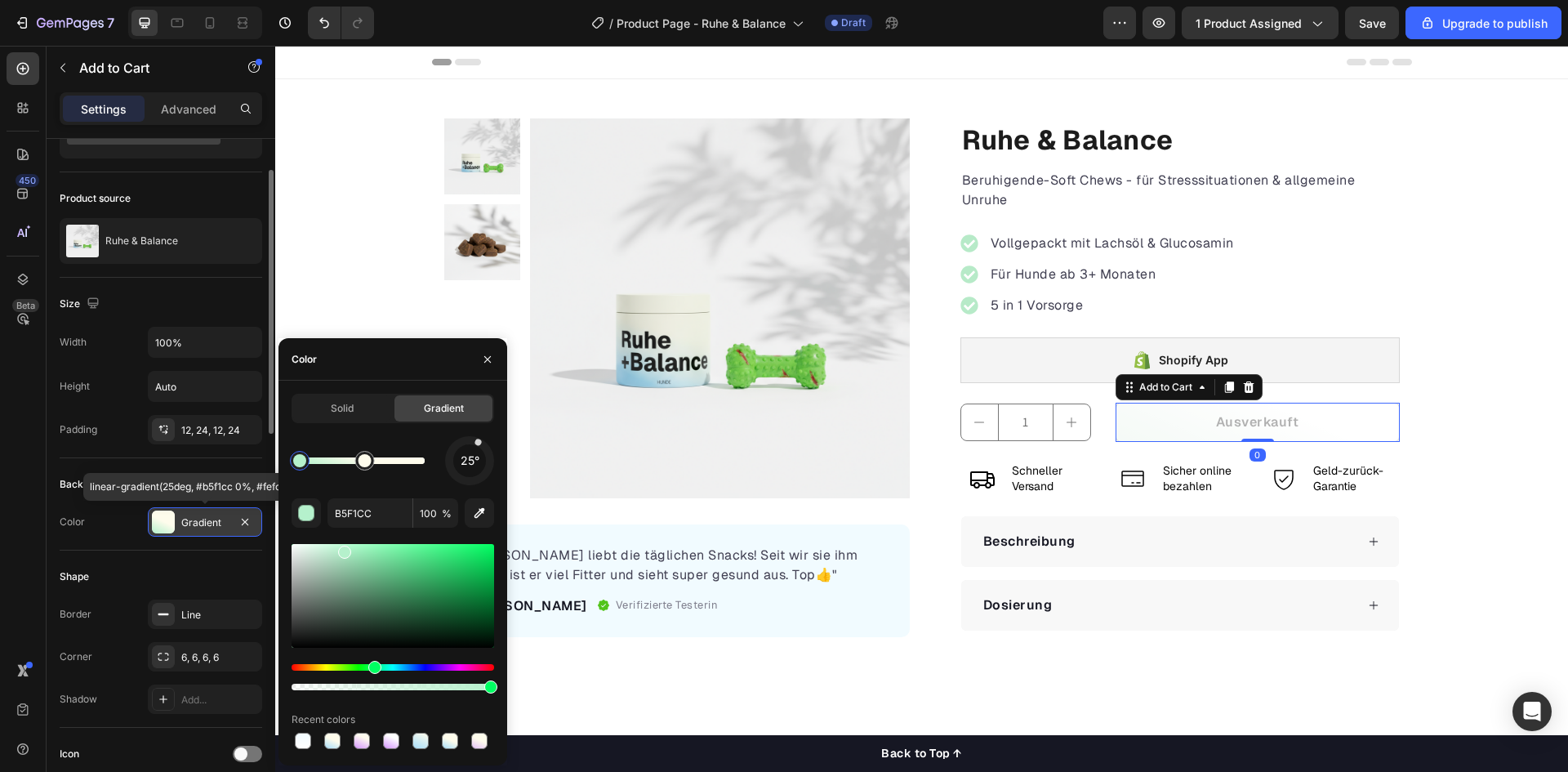
click at [161, 525] on div at bounding box center [163, 522] width 23 height 23
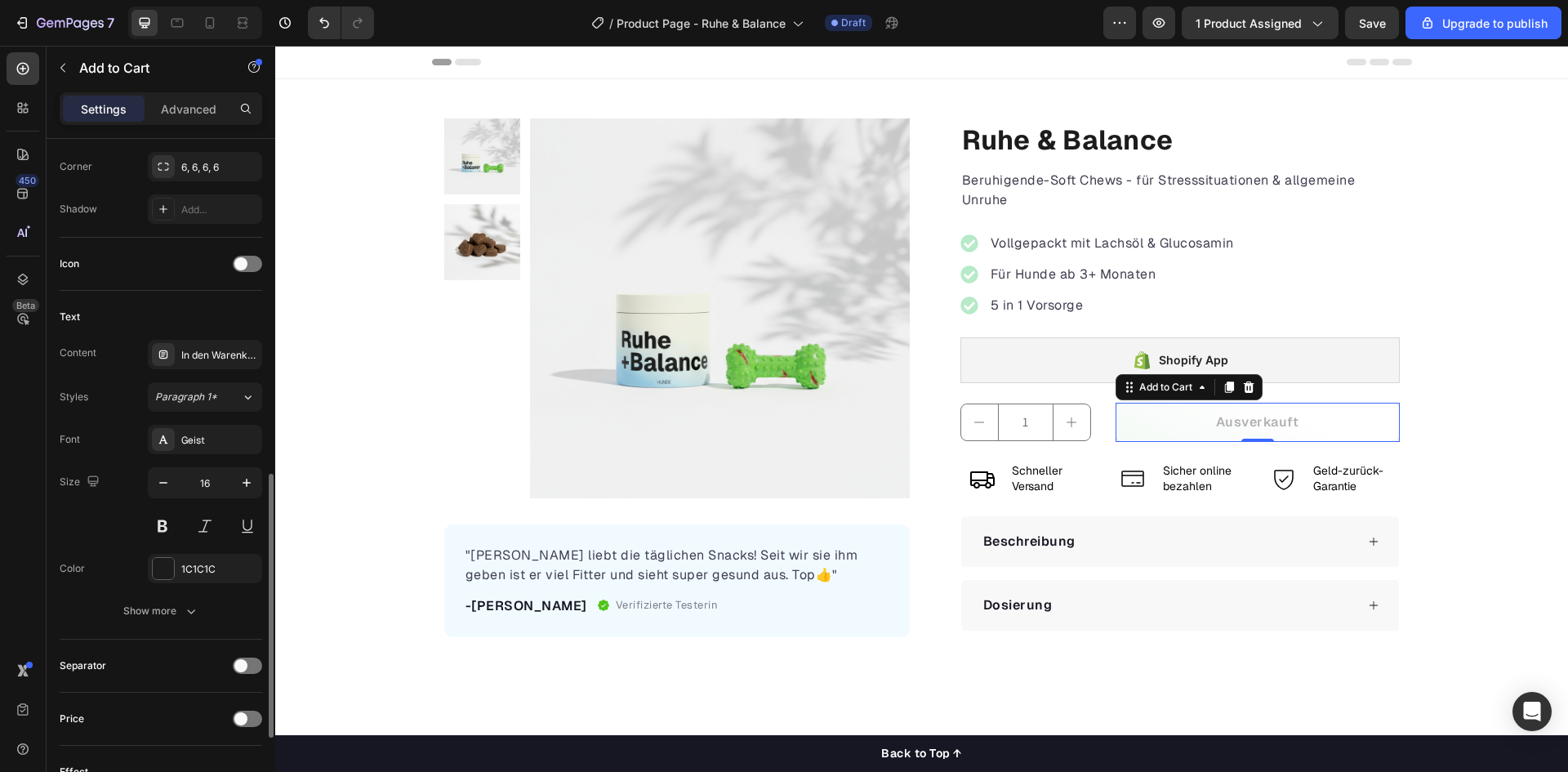
scroll to position [654, 0]
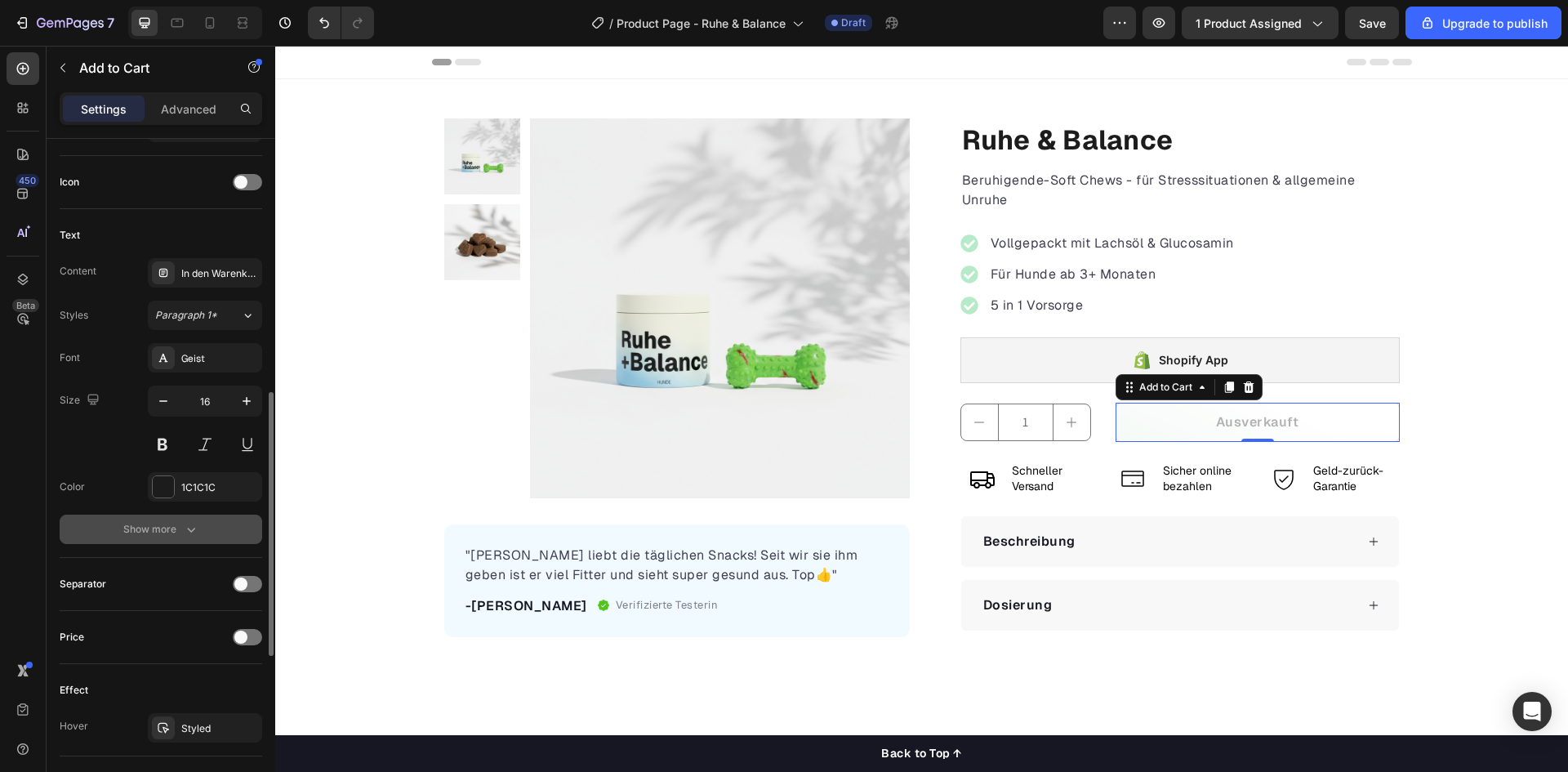
click at [106, 524] on button "Show more" at bounding box center [160, 529] width 203 height 29
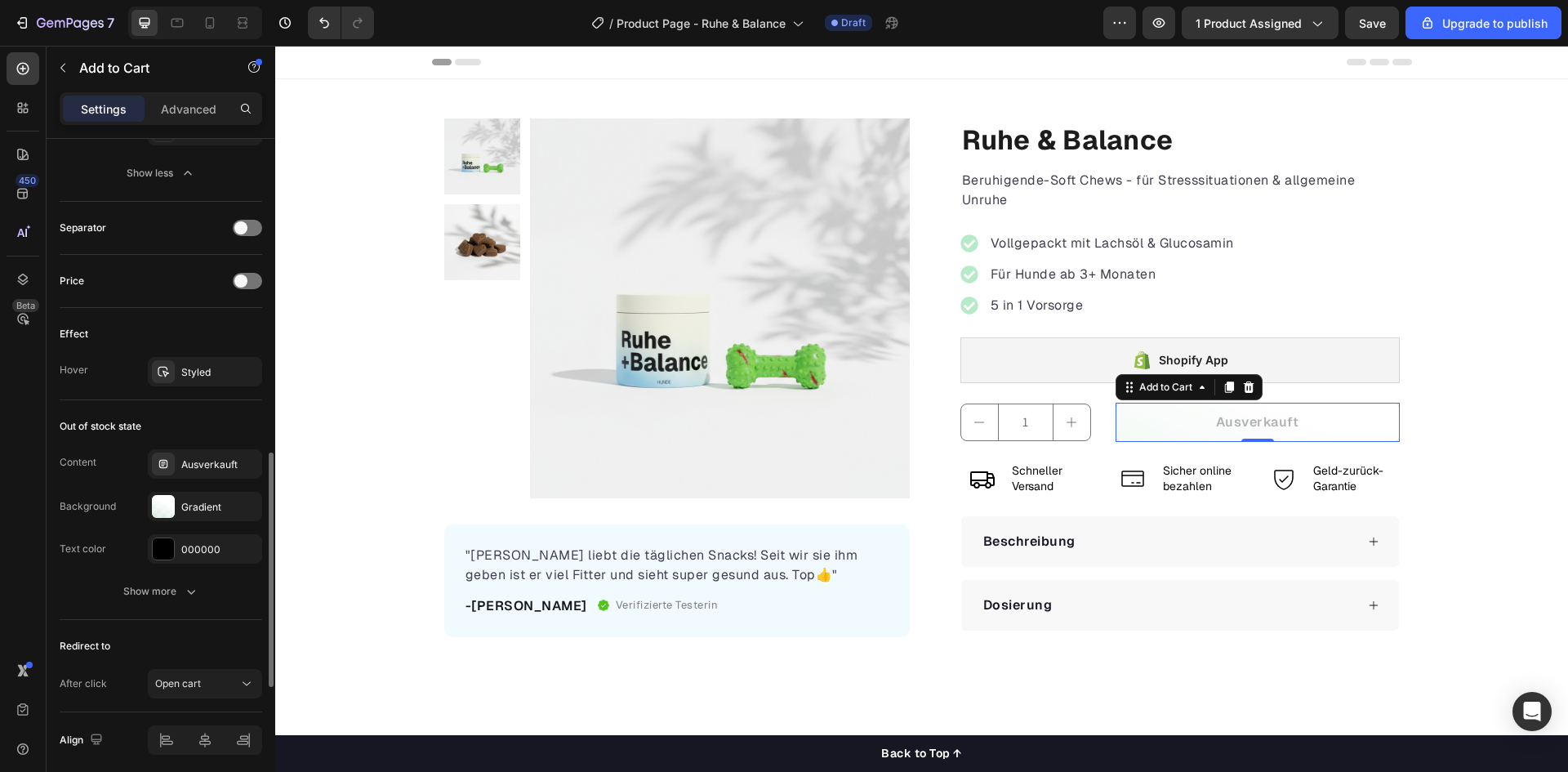
scroll to position [1287, 0]
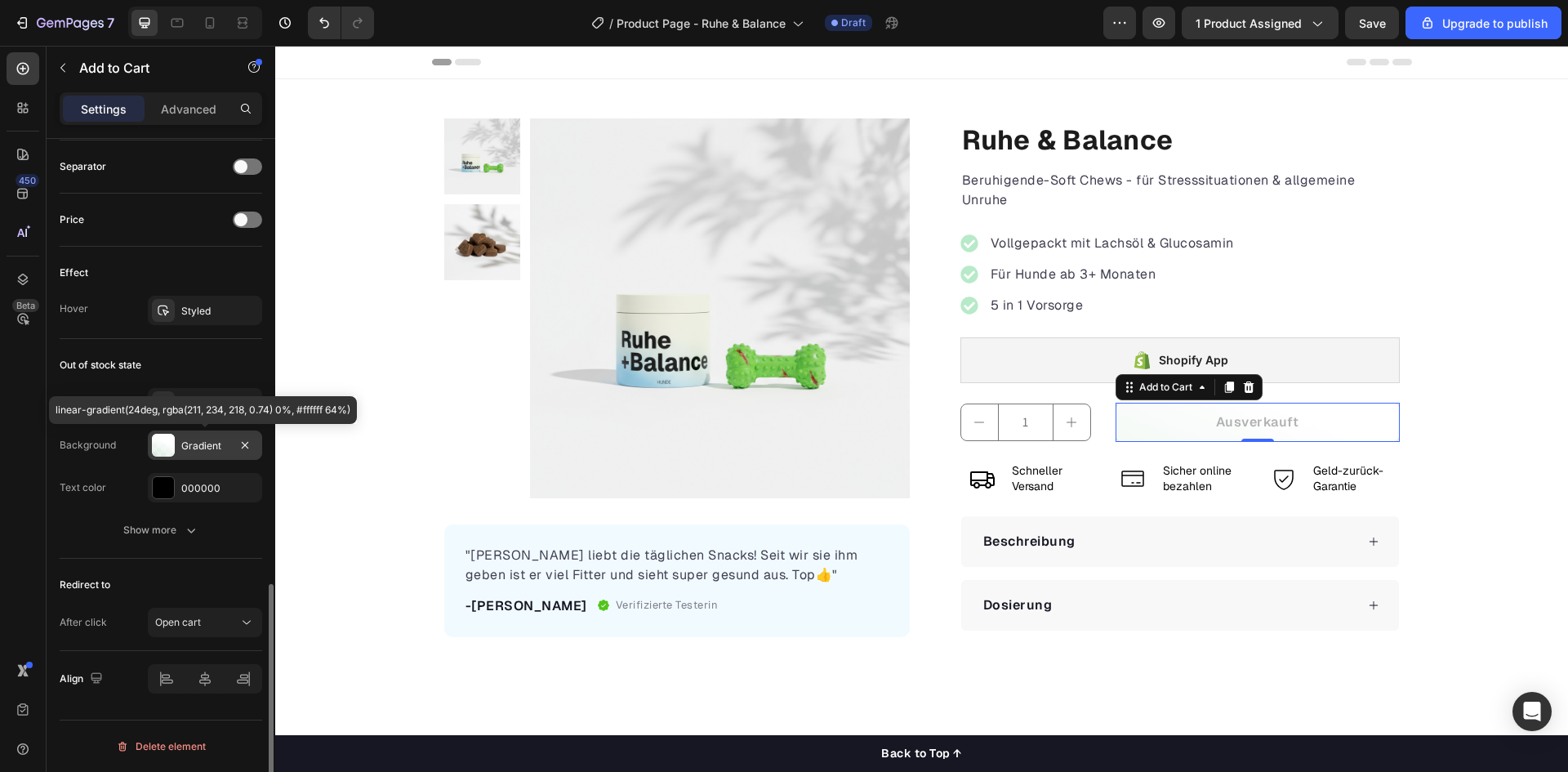
click at [162, 445] on div at bounding box center [163, 445] width 23 height 23
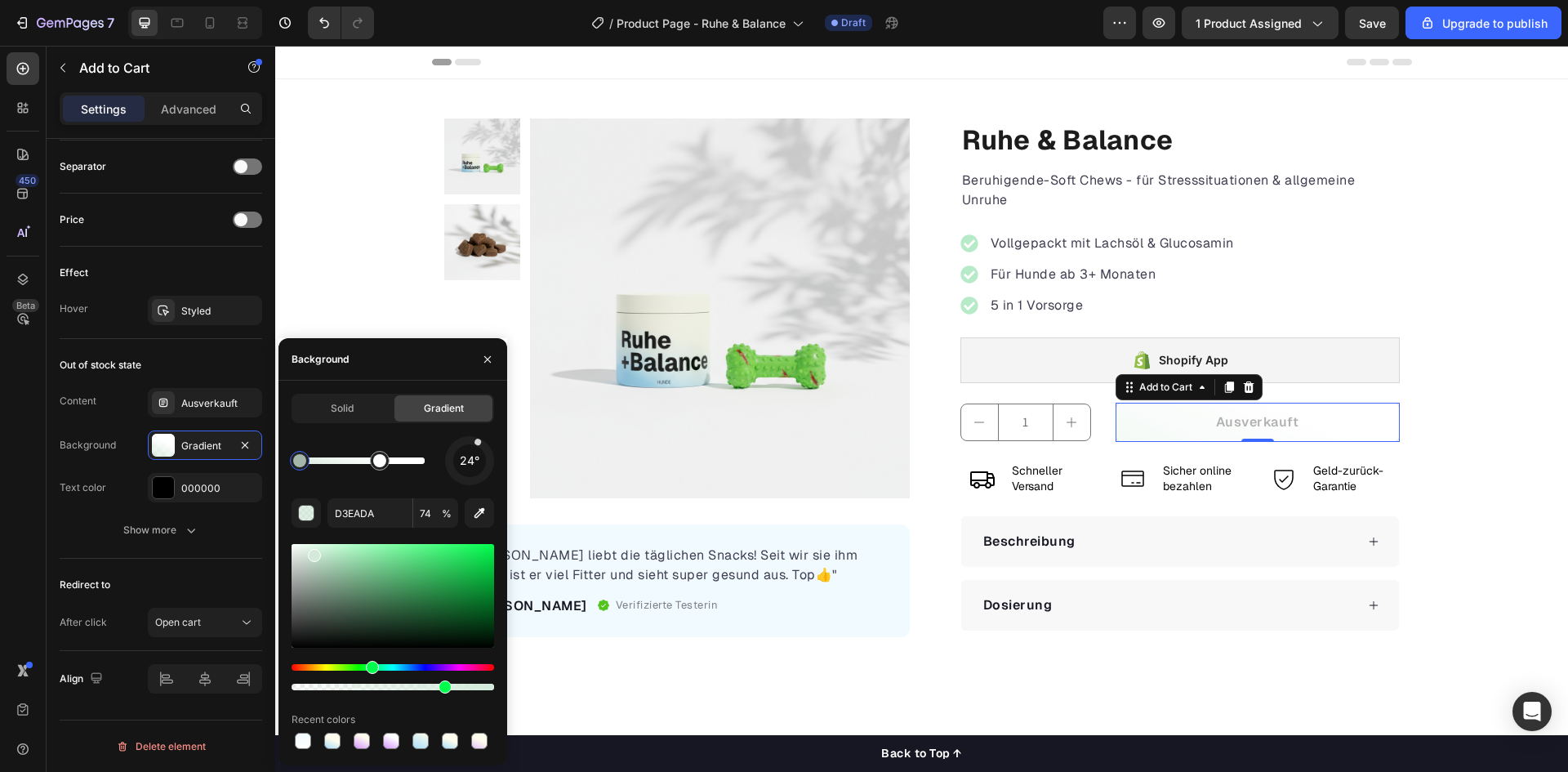
click at [300, 466] on div at bounding box center [300, 460] width 13 height 13
click at [302, 513] on div "button" at bounding box center [307, 514] width 16 height 17
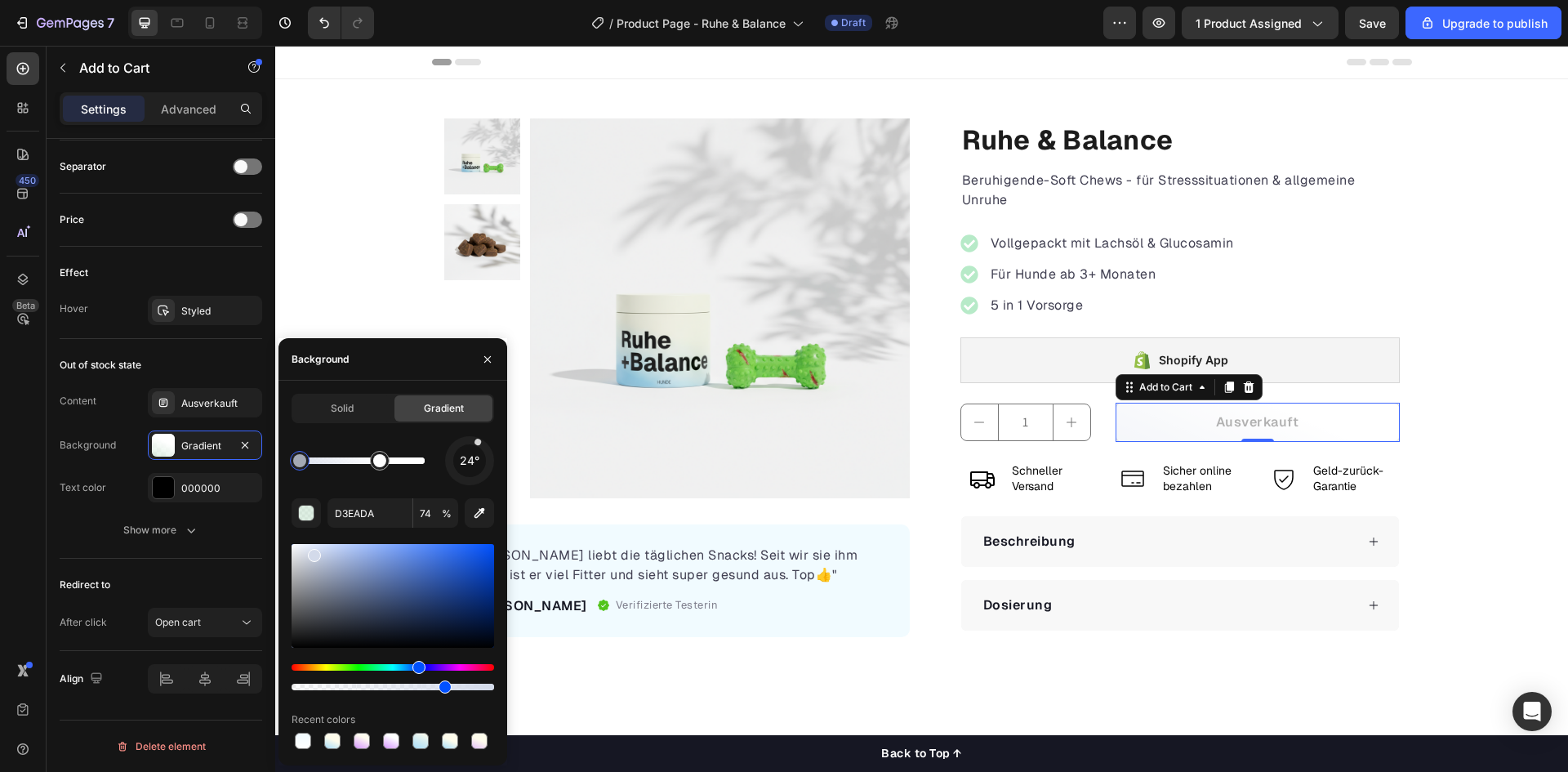
drag, startPoint x: 367, startPoint y: 668, endPoint x: 416, endPoint y: 670, distance: 49.0
click at [416, 670] on div "Hue" at bounding box center [419, 667] width 13 height 13
type input "D3DCEA"
click at [77, 511] on div "Content Ausverkauft Background Gradient Text color 000000 Show more" at bounding box center [160, 466] width 203 height 157
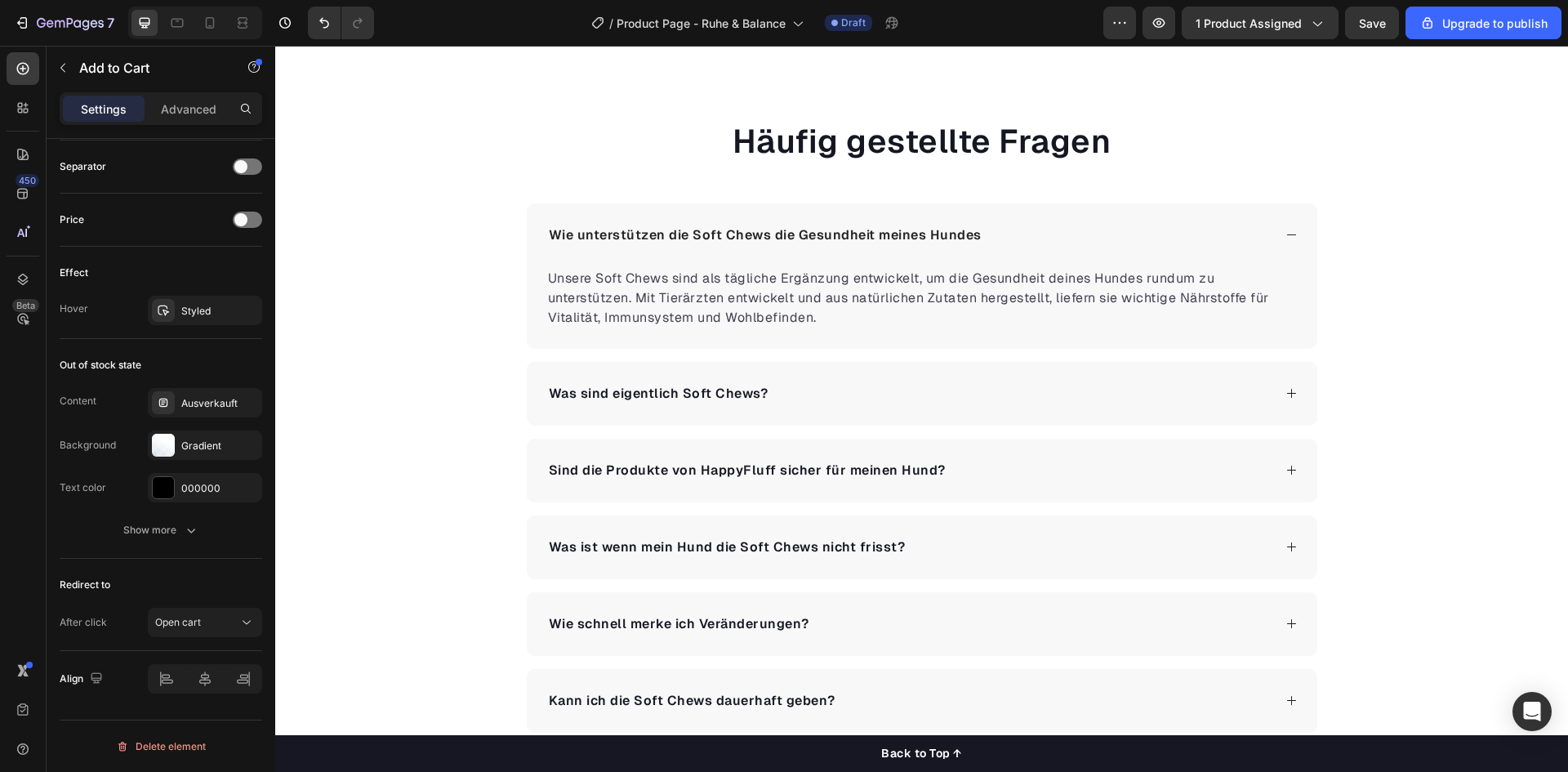
scroll to position [3105, 0]
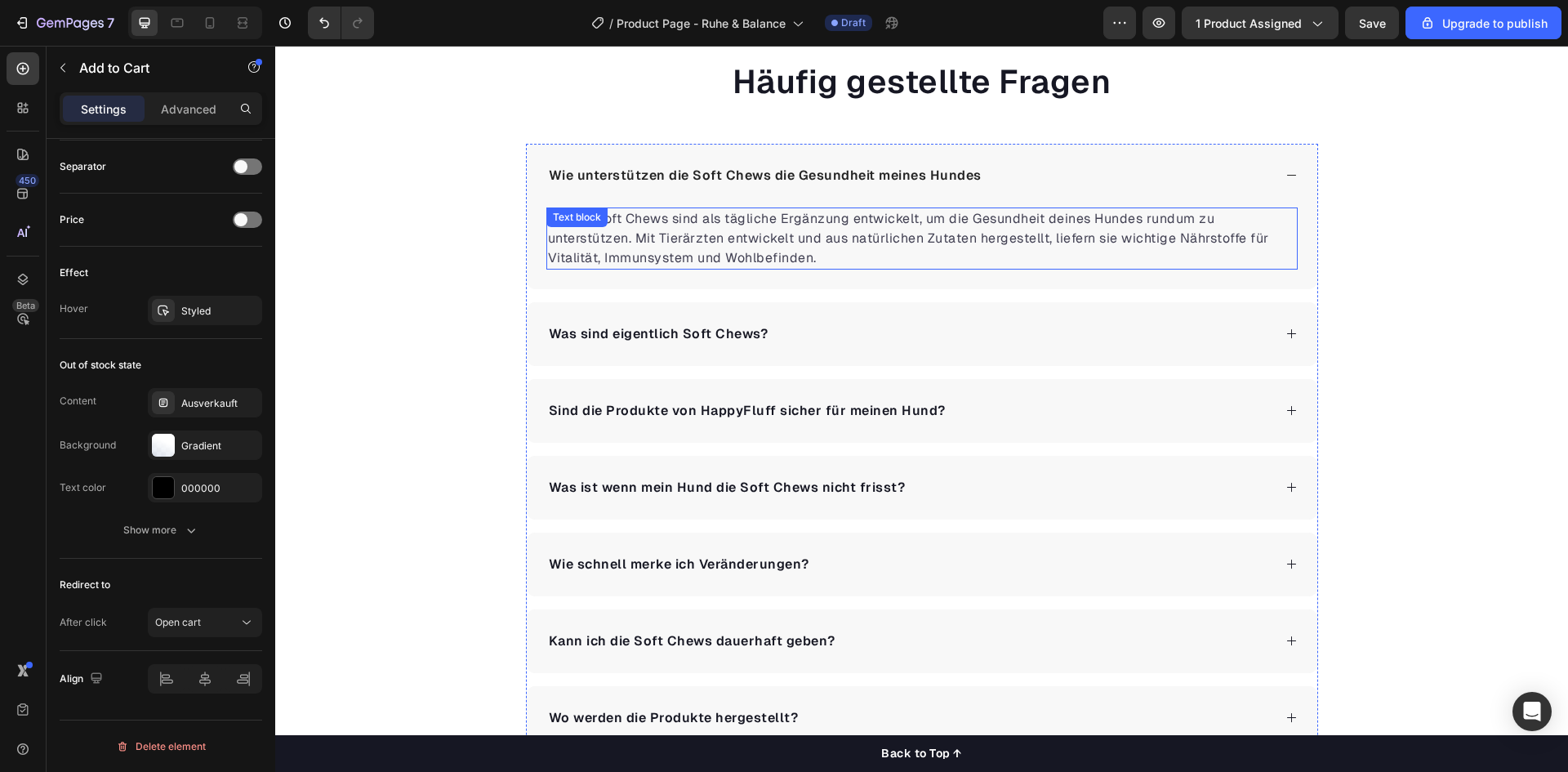
click at [652, 237] on p "Unsere Soft Chews sind als tägliche Ergänzung entwickelt, um die Gesundheit dei…" at bounding box center [922, 238] width 748 height 59
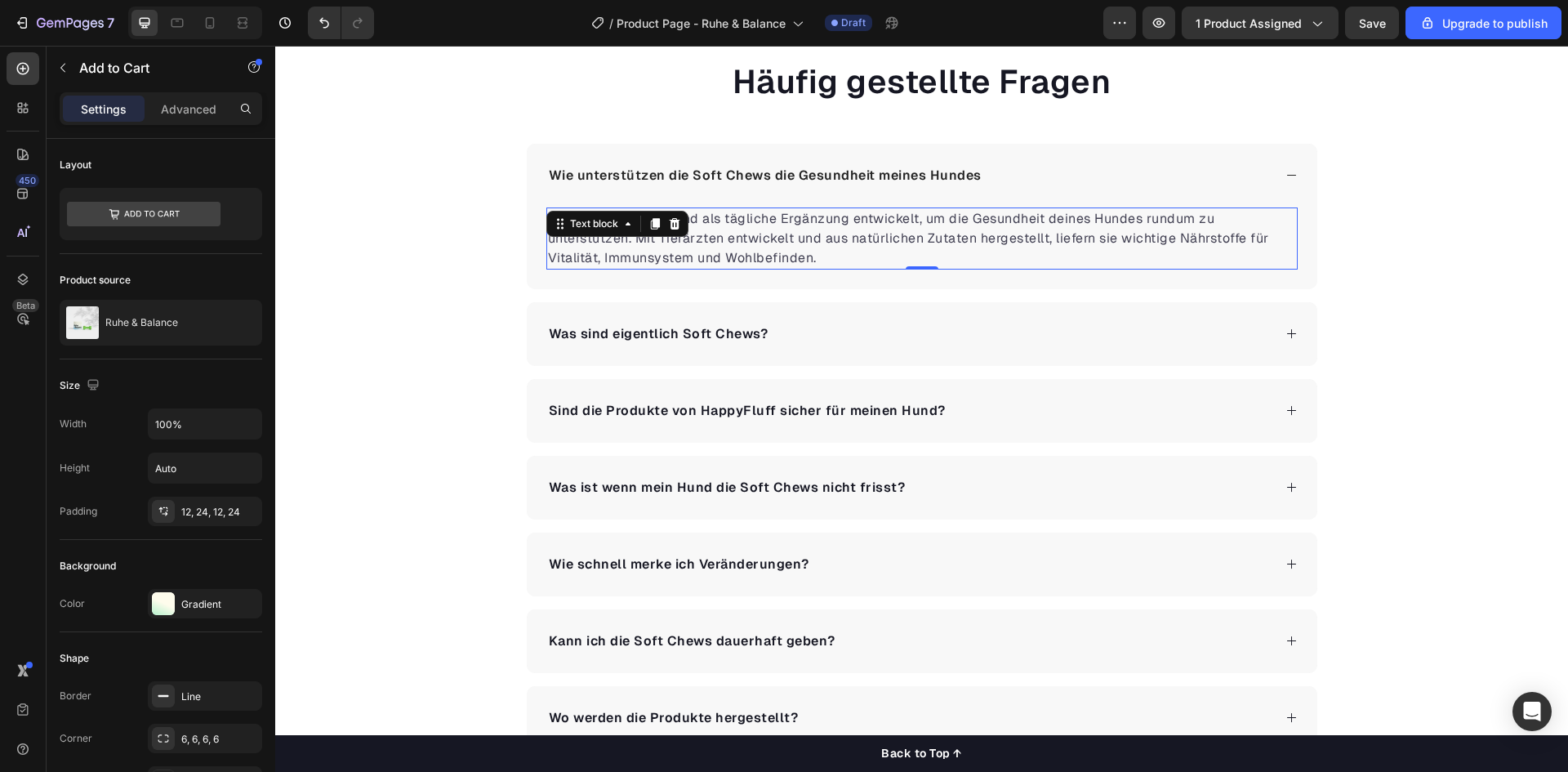
click at [652, 237] on div "Text block" at bounding box center [617, 224] width 142 height 27
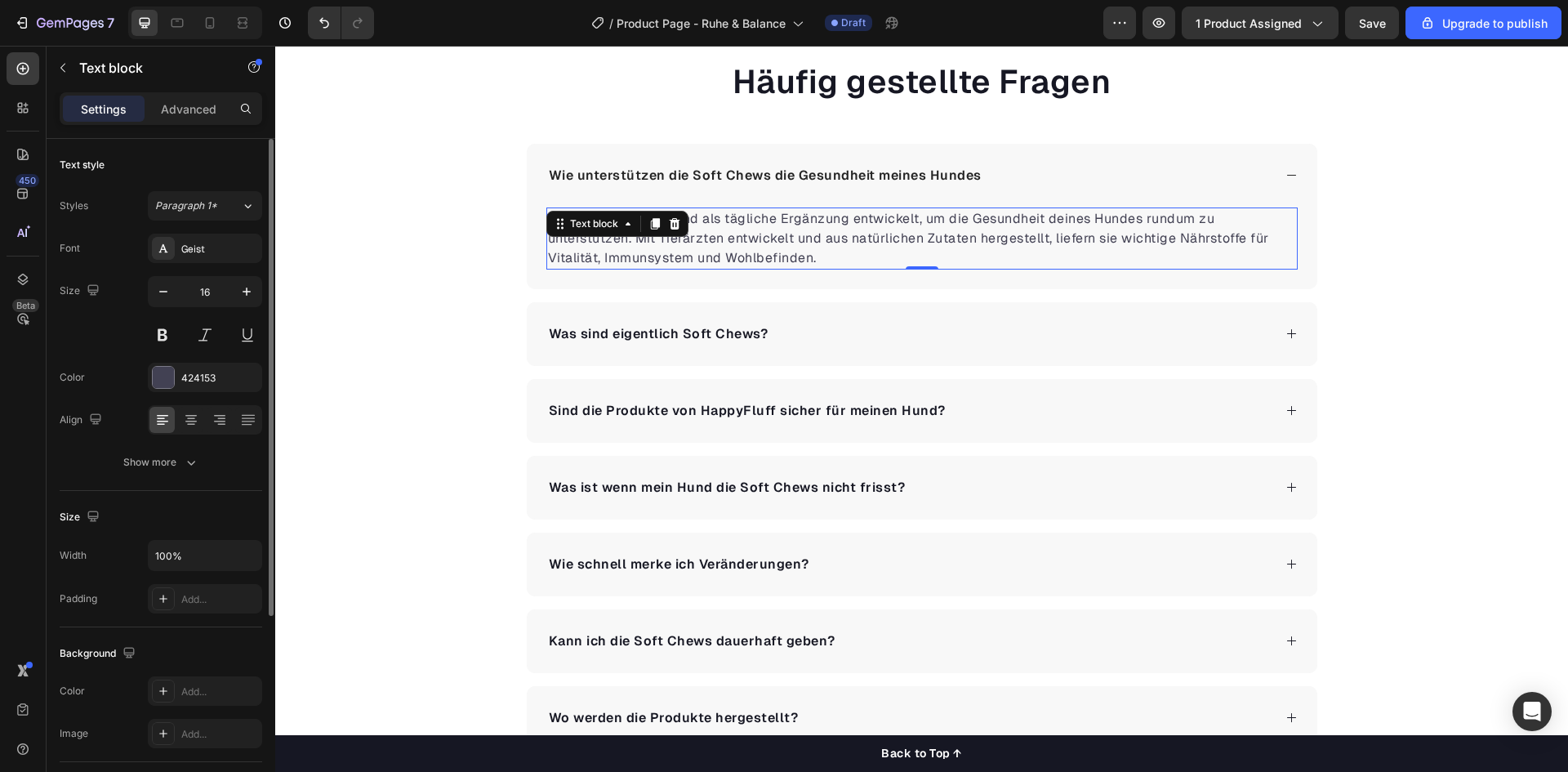
click at [652, 237] on div "Text block" at bounding box center [617, 224] width 142 height 27
click at [755, 239] on p "Unsere Soft Chews sind als tägliche Ergänzung entwickelt, um die Gesundheit dei…" at bounding box center [922, 238] width 748 height 59
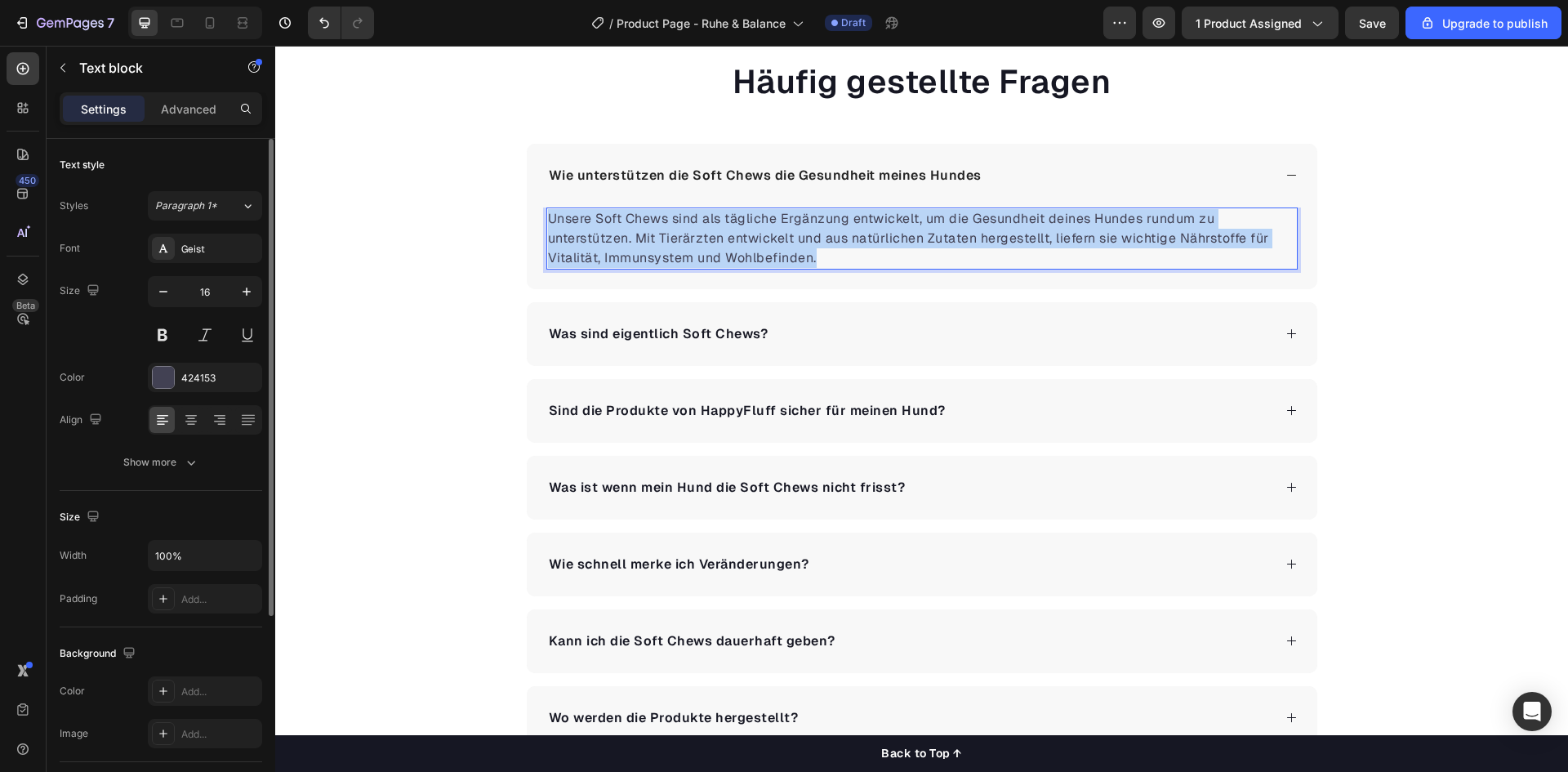
click at [755, 239] on p "Unsere Soft Chews sind als tägliche Ergänzung entwickelt, um die Gesundheit dei…" at bounding box center [922, 238] width 748 height 59
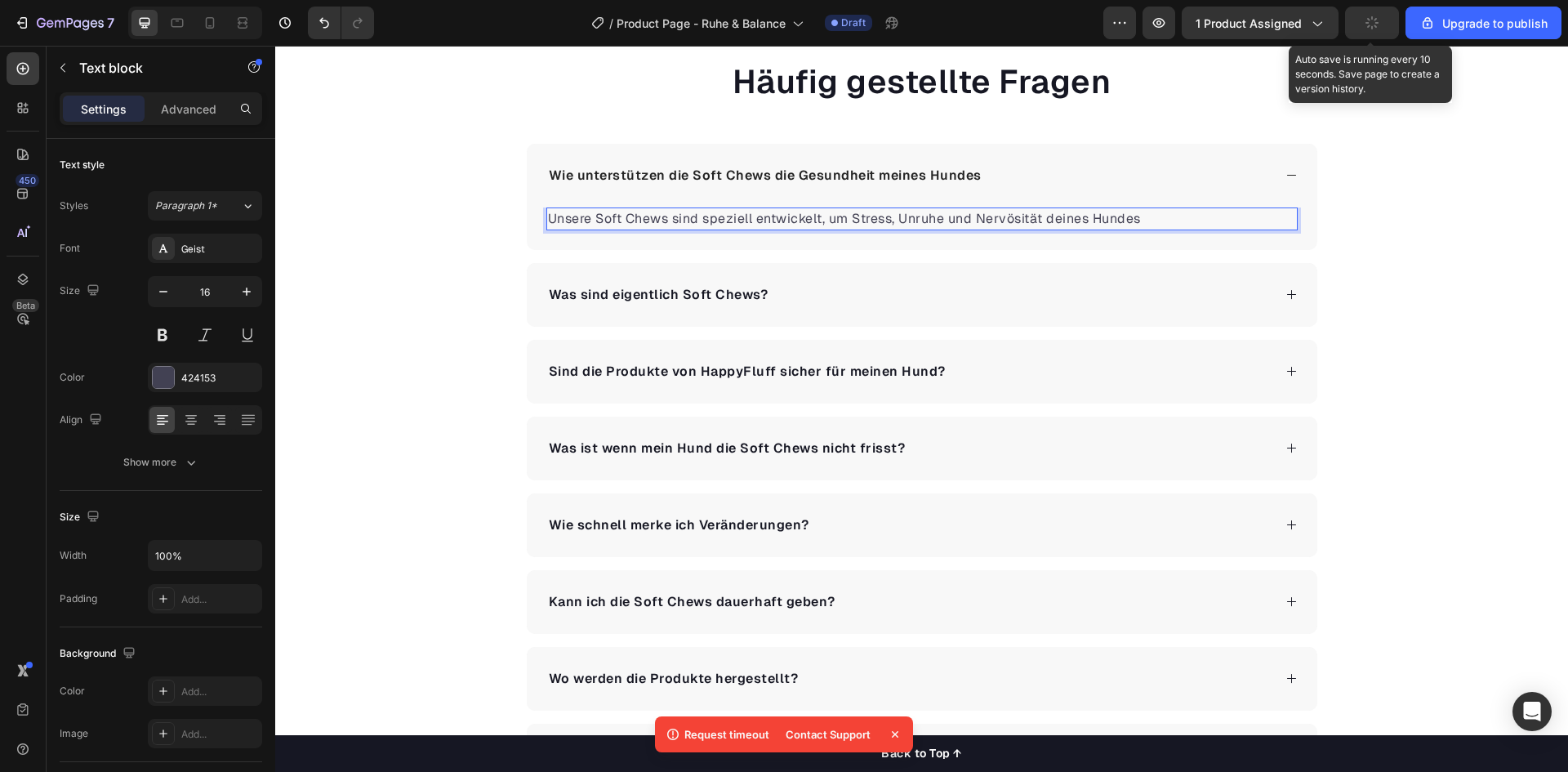
click at [1380, 34] on button "button" at bounding box center [1372, 23] width 54 height 33
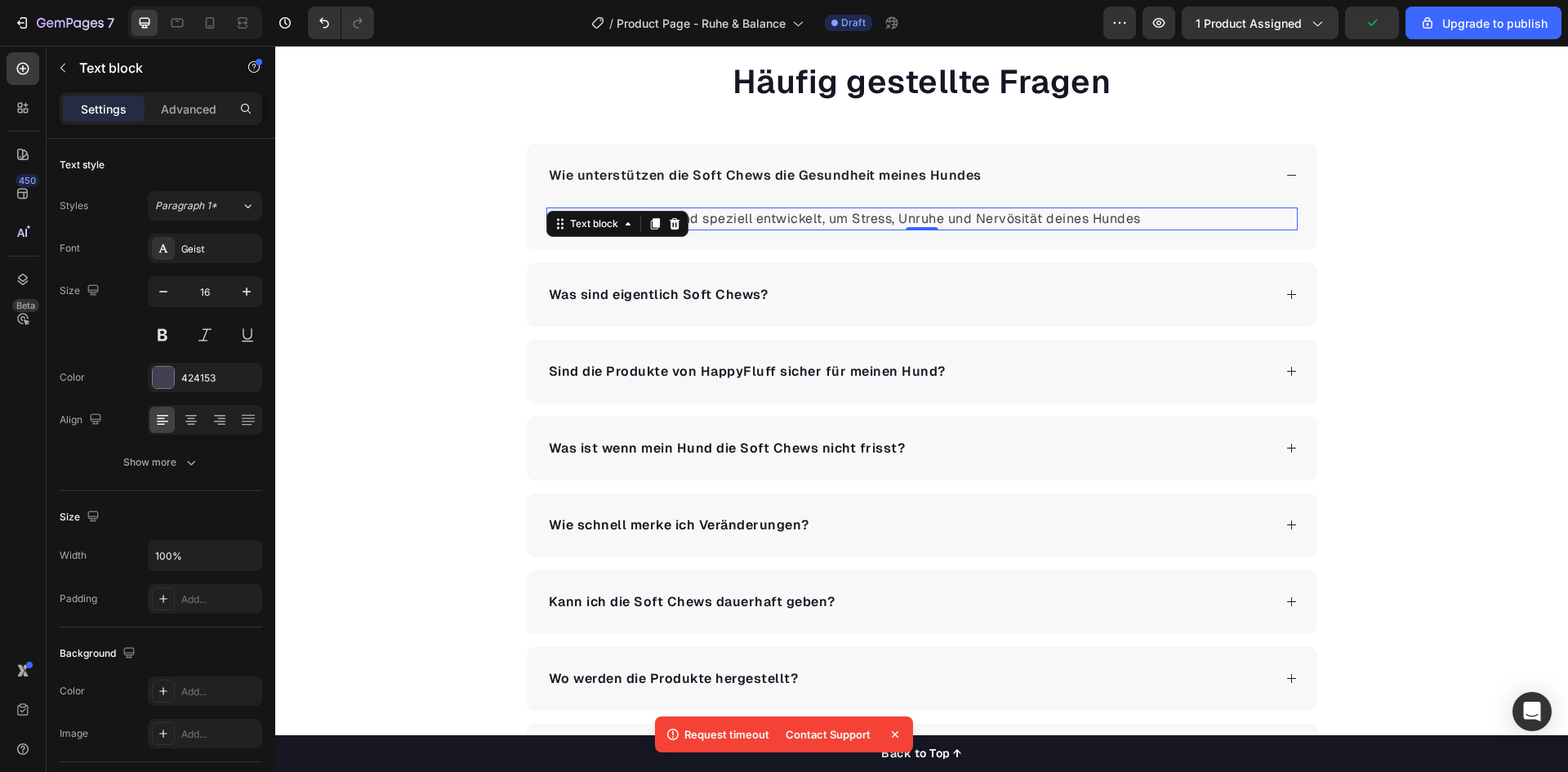
click at [900, 731] on icon at bounding box center [895, 734] width 16 height 17
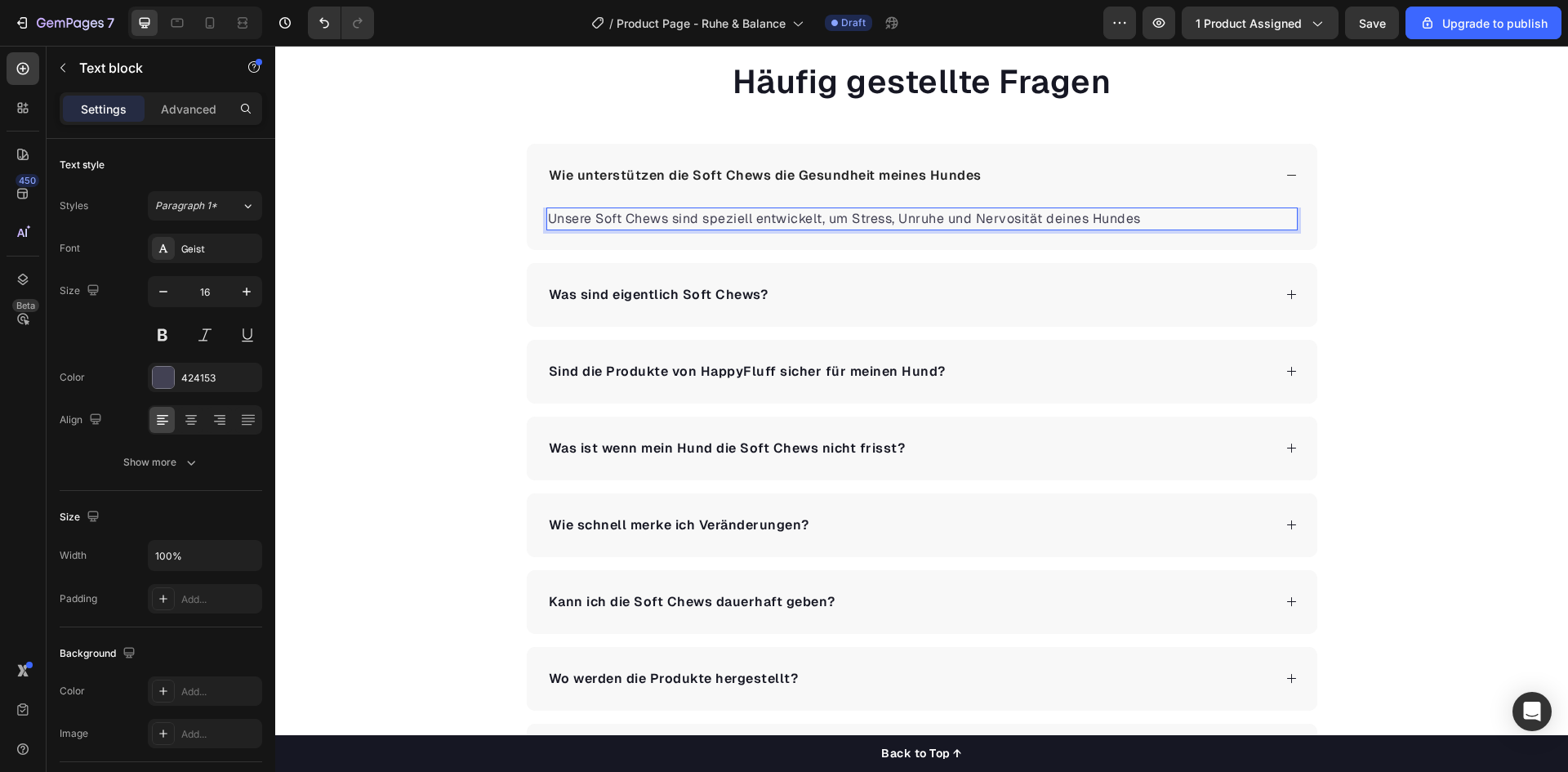
click at [1142, 221] on p "Unsere Soft Chews sind speziell entwickelt, um Stress, Unruhe und Nervosität de…" at bounding box center [922, 218] width 748 height 19
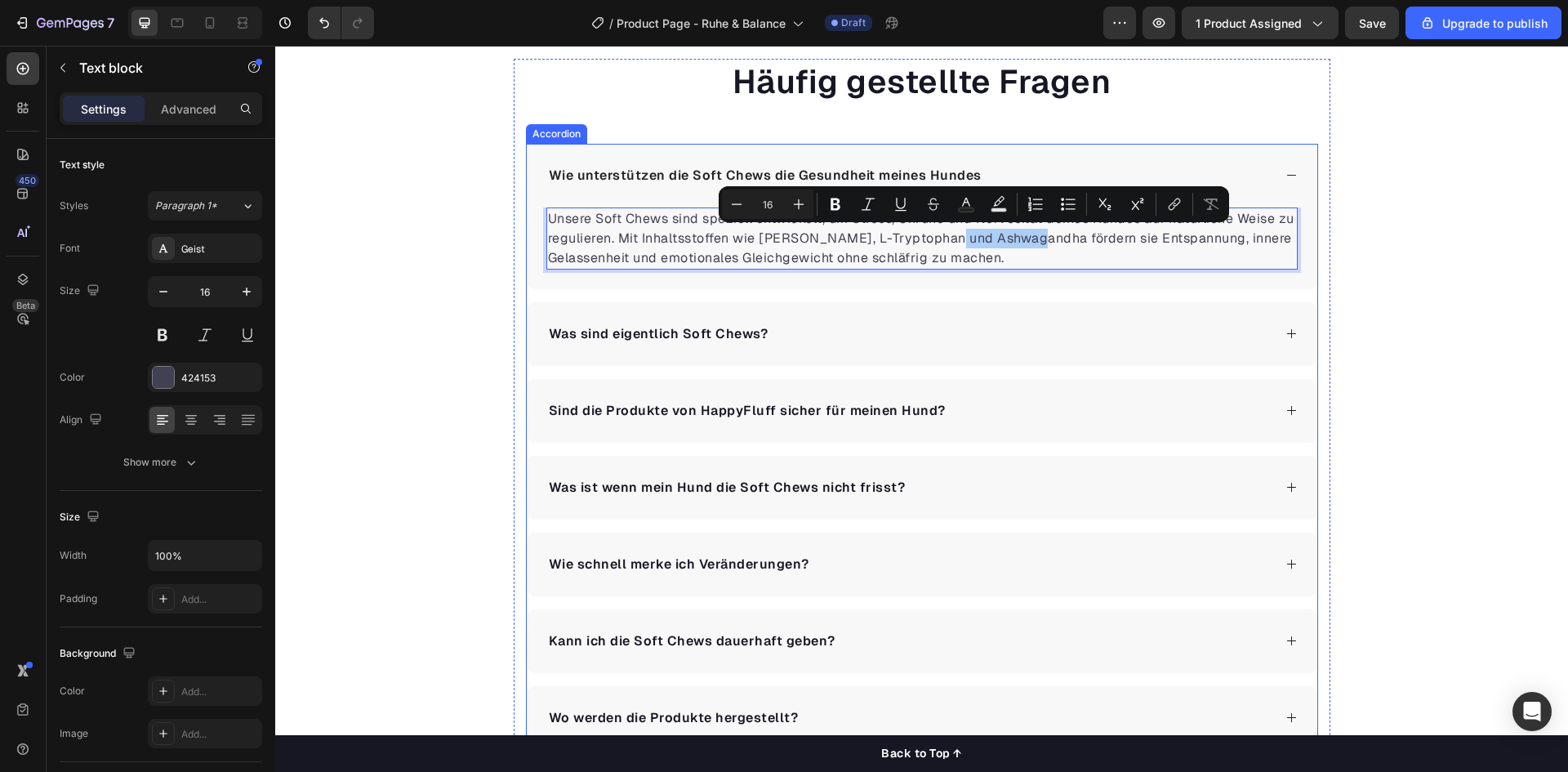
click at [1061, 336] on div "Was sind eigentlich Soft Chews?" at bounding box center [909, 334] width 726 height 25
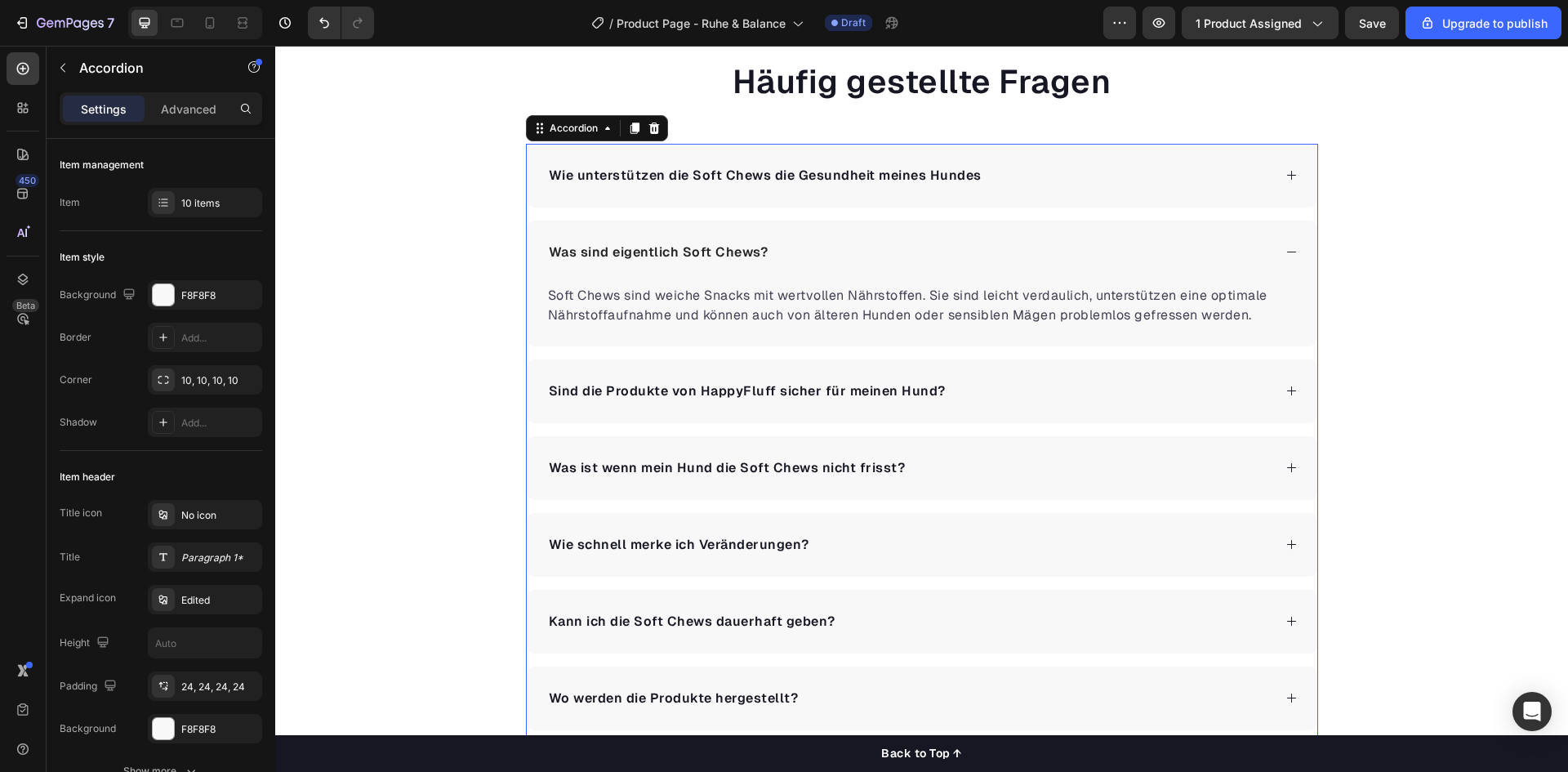
click at [1030, 197] on div "Wie unterstützen die Soft Chews die Gesundheit meines Hundes" at bounding box center [922, 176] width 791 height 64
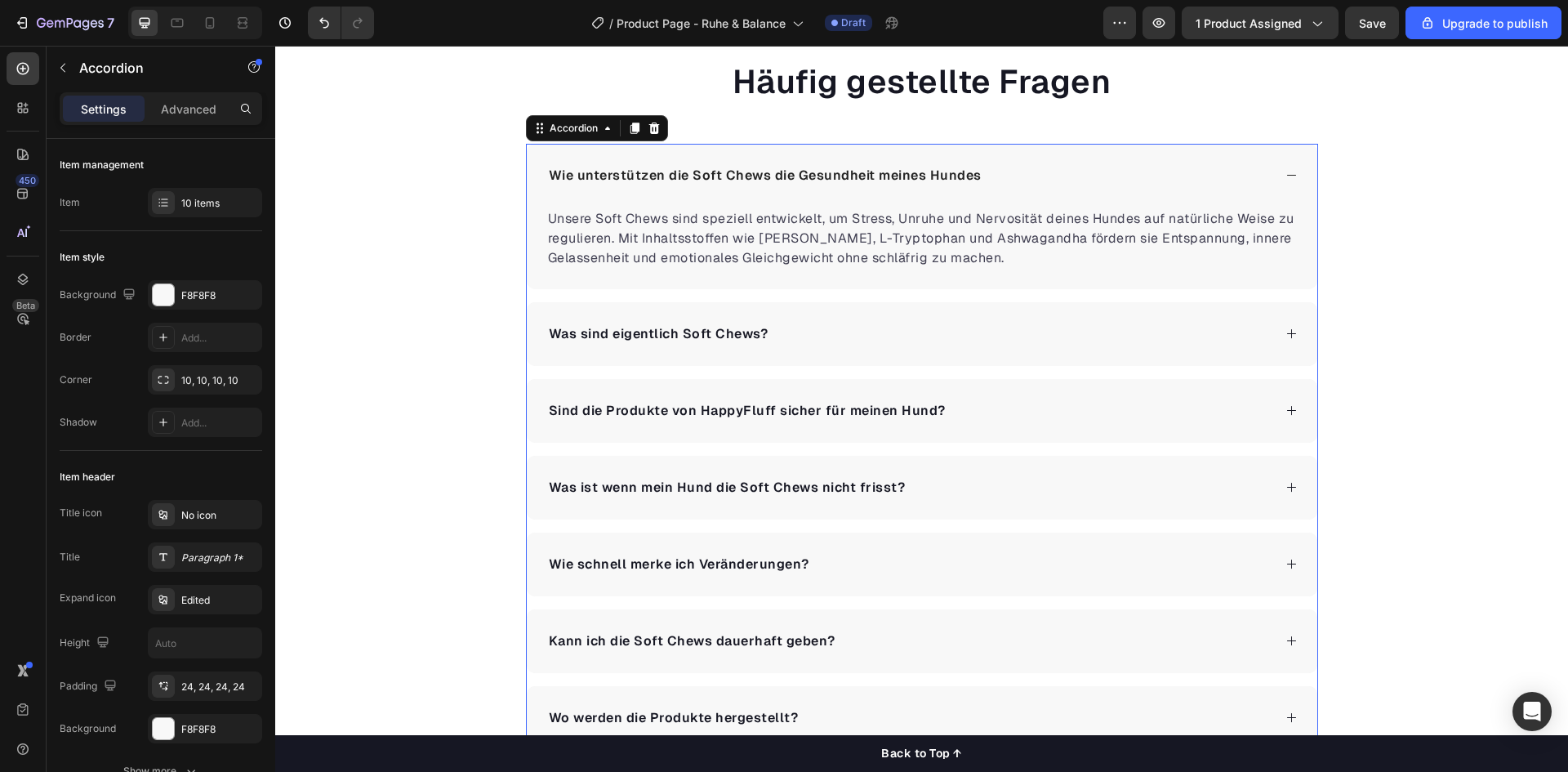
click at [664, 171] on p "Wie unterstützen die Soft Chews die Gesundheit meines Hundes" at bounding box center [765, 175] width 433 height 19
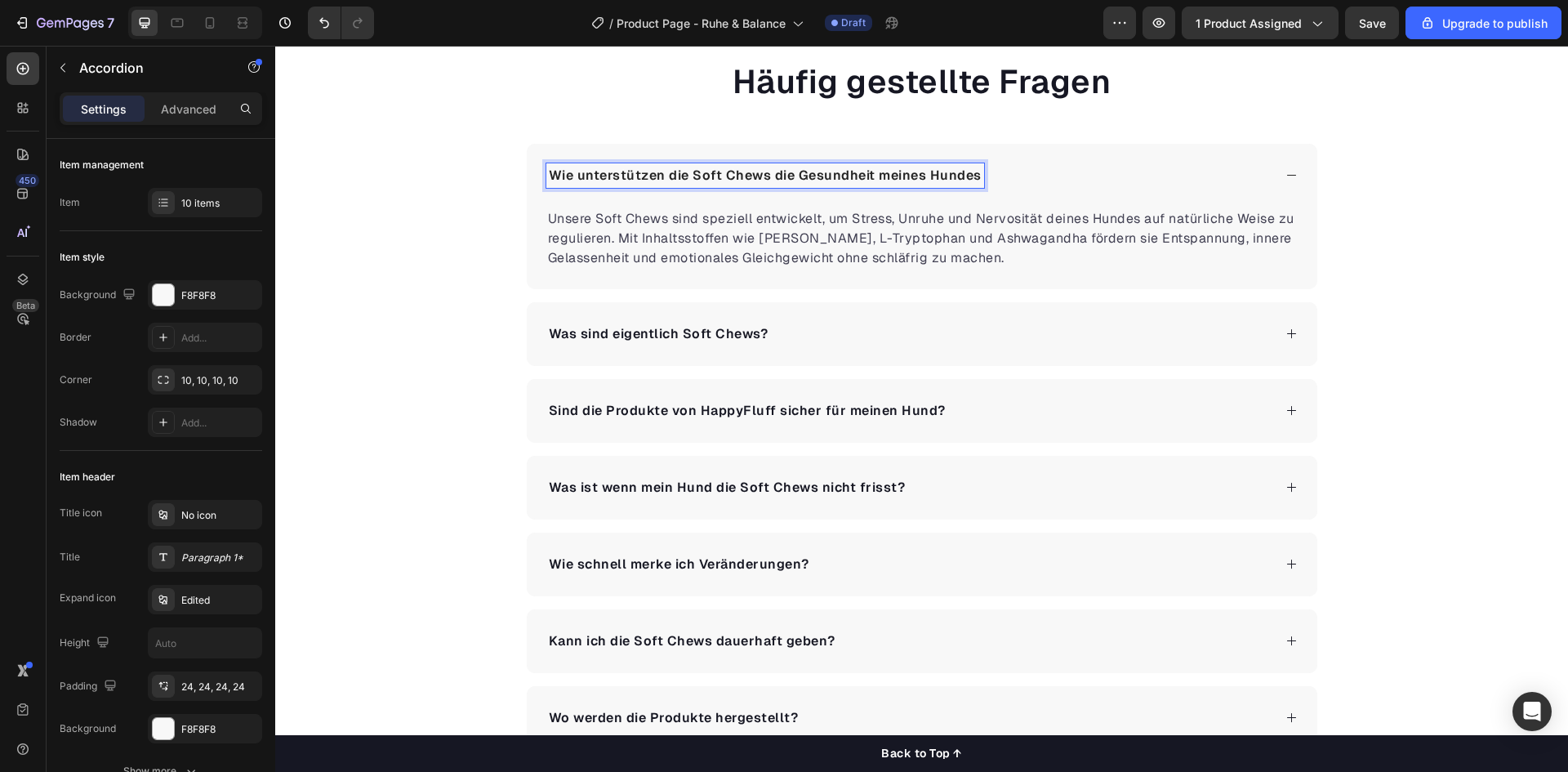
click at [654, 175] on p "Wie unterstützen die Soft Chews die Gesundheit meines Hundes" at bounding box center [765, 175] width 433 height 19
click at [741, 179] on p "Wie tragen die Soft Chews die Gesundheit meines Hundes" at bounding box center [743, 175] width 389 height 19
click at [1099, 172] on p "Wie tragen die Soft Chews zur Beruhigung & Entspannung meines Gesundheit meines…" at bounding box center [864, 175] width 630 height 19
drag, startPoint x: 1093, startPoint y: 176, endPoint x: 961, endPoint y: 175, distance: 132.0
click at [961, 175] on p "Wie tragen die Soft Chews zur Beruhigung & Entspannung meines Gesundheit meines…" at bounding box center [864, 175] width 630 height 19
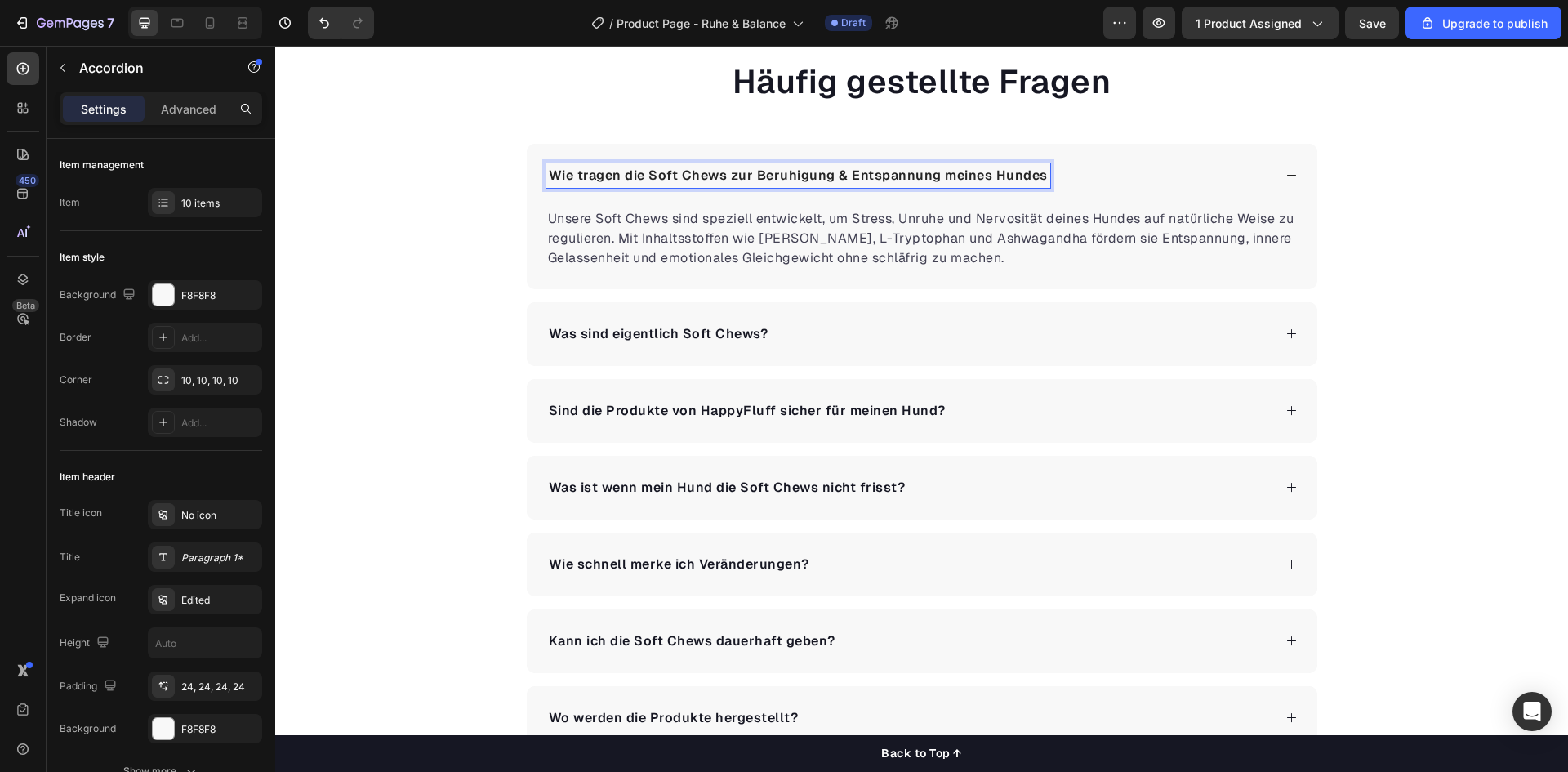
click at [1032, 175] on div "Wie tragen die Soft Chews zur Beruhigung & Entspannung meines Hundes" at bounding box center [798, 175] width 504 height 25
click at [1440, 232] on div "Häufig gestellte Fragen Heading Wie tragen die Soft Chews zur Beruhigung & Ents…" at bounding box center [921, 519] width 1293 height 921
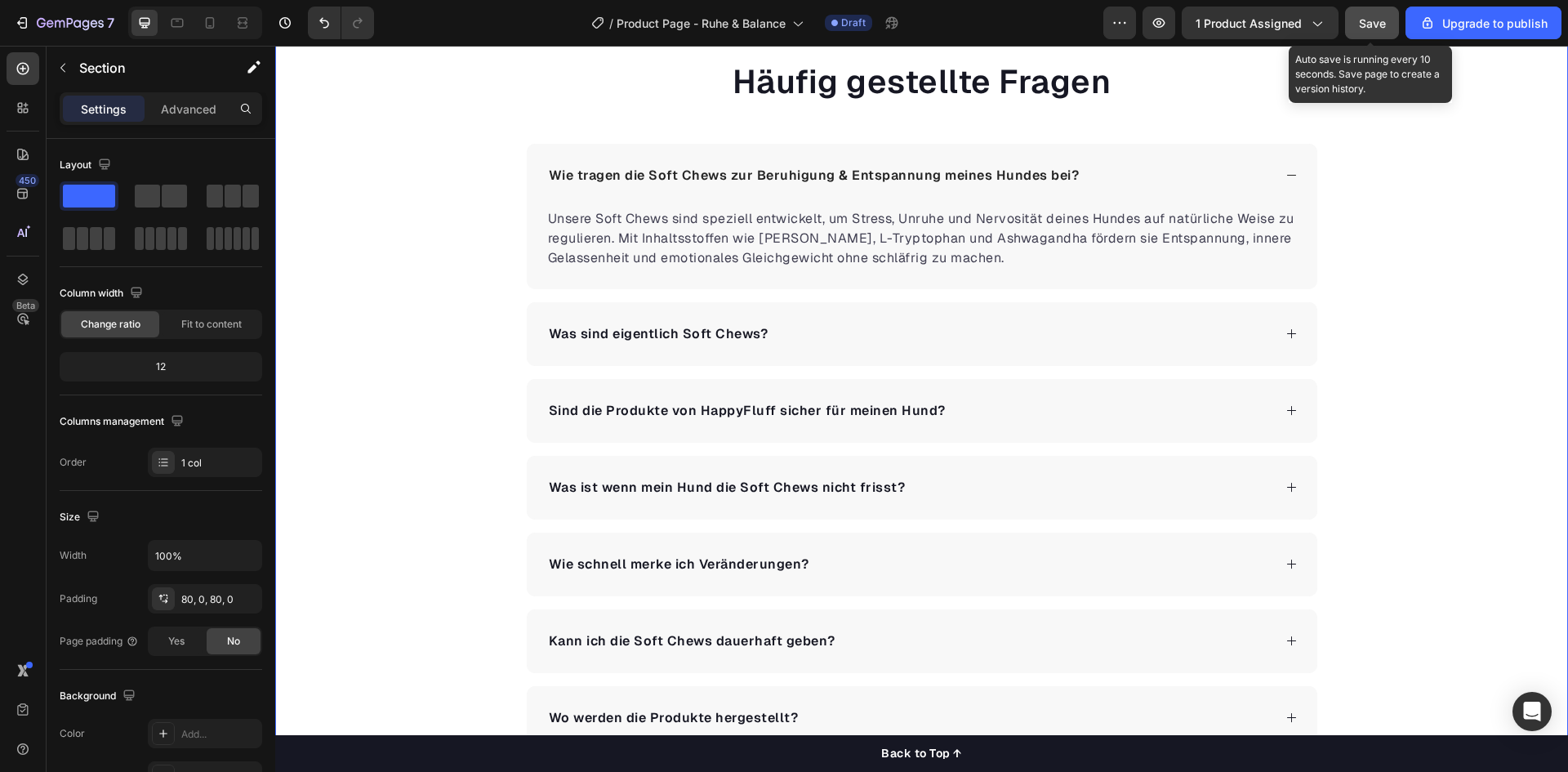
click at [1365, 8] on button "Save" at bounding box center [1372, 23] width 54 height 33
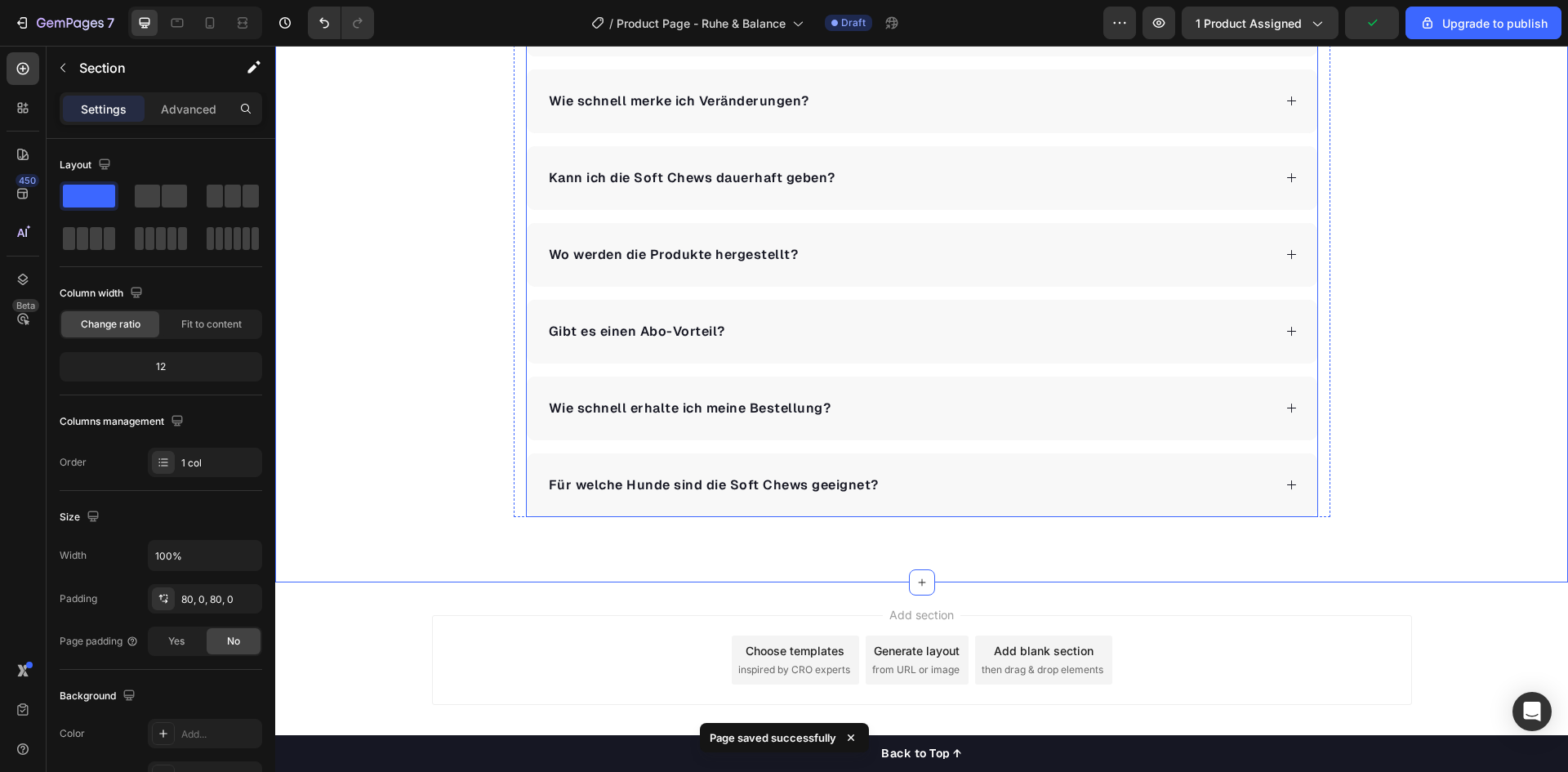
scroll to position [3595, 0]
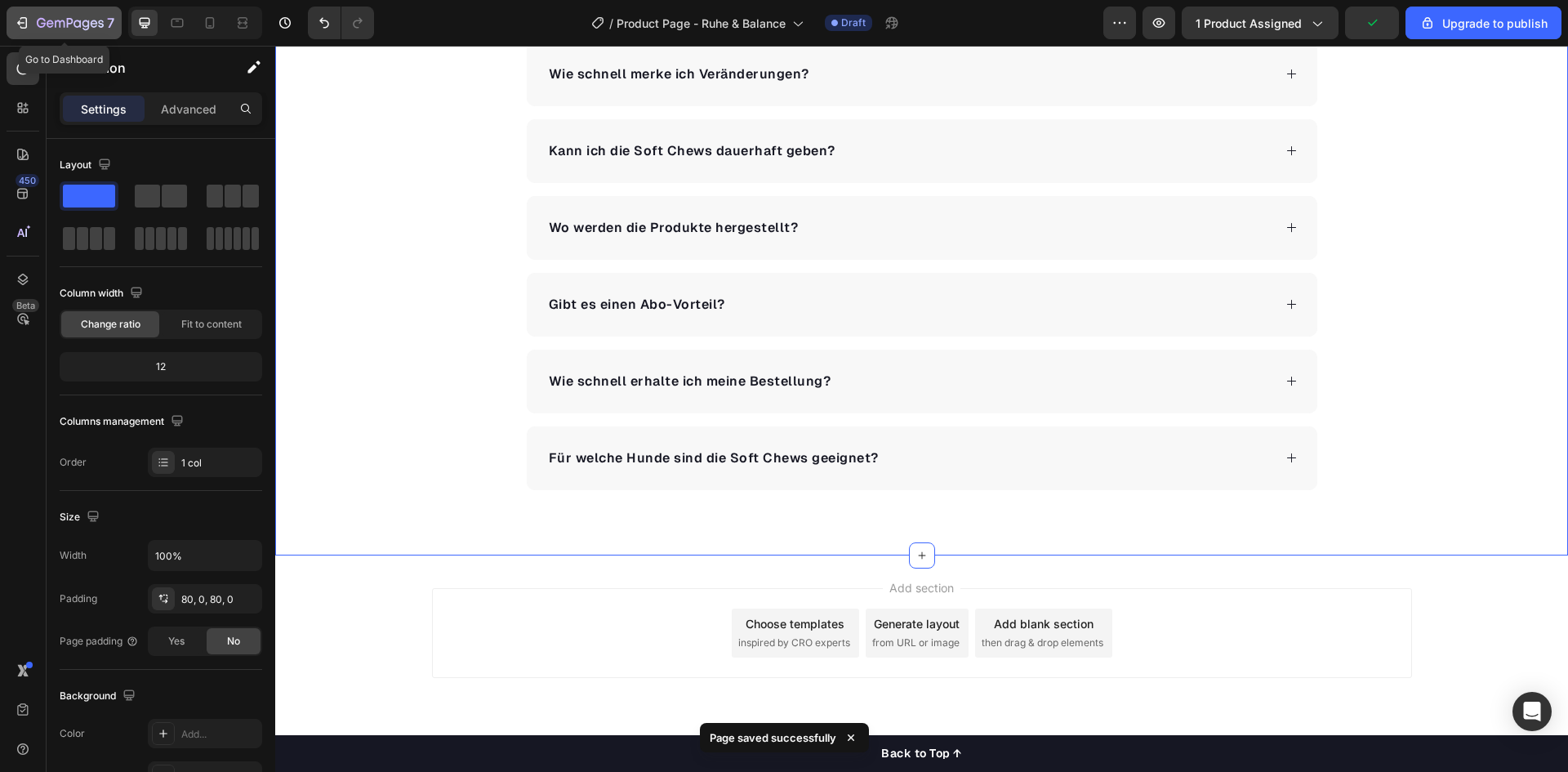
click at [76, 28] on icon "button" at bounding box center [70, 24] width 67 height 14
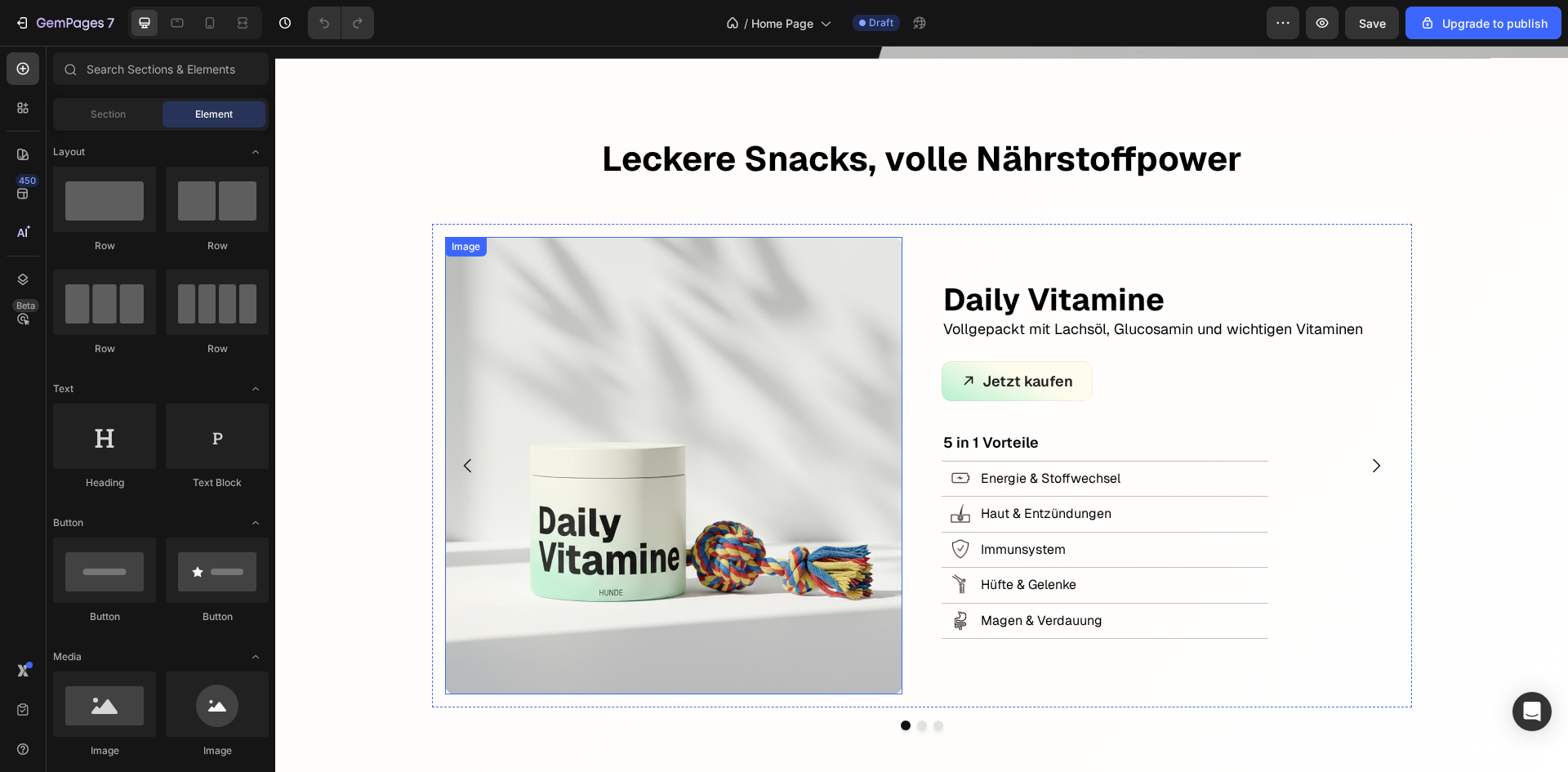
scroll to position [654, 0]
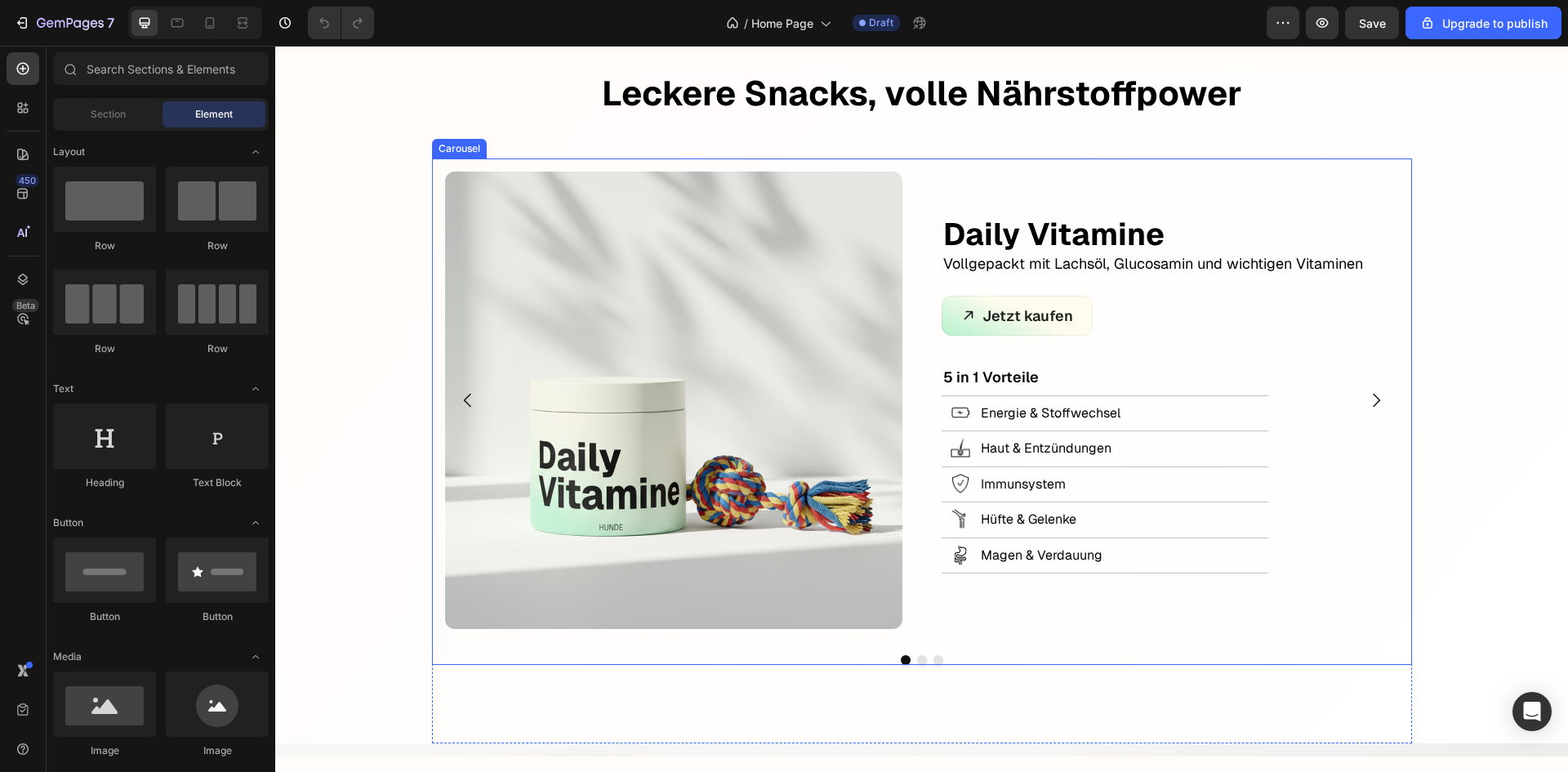
click at [1376, 394] on icon "Carousel Next Arrow" at bounding box center [1376, 400] width 19 height 19
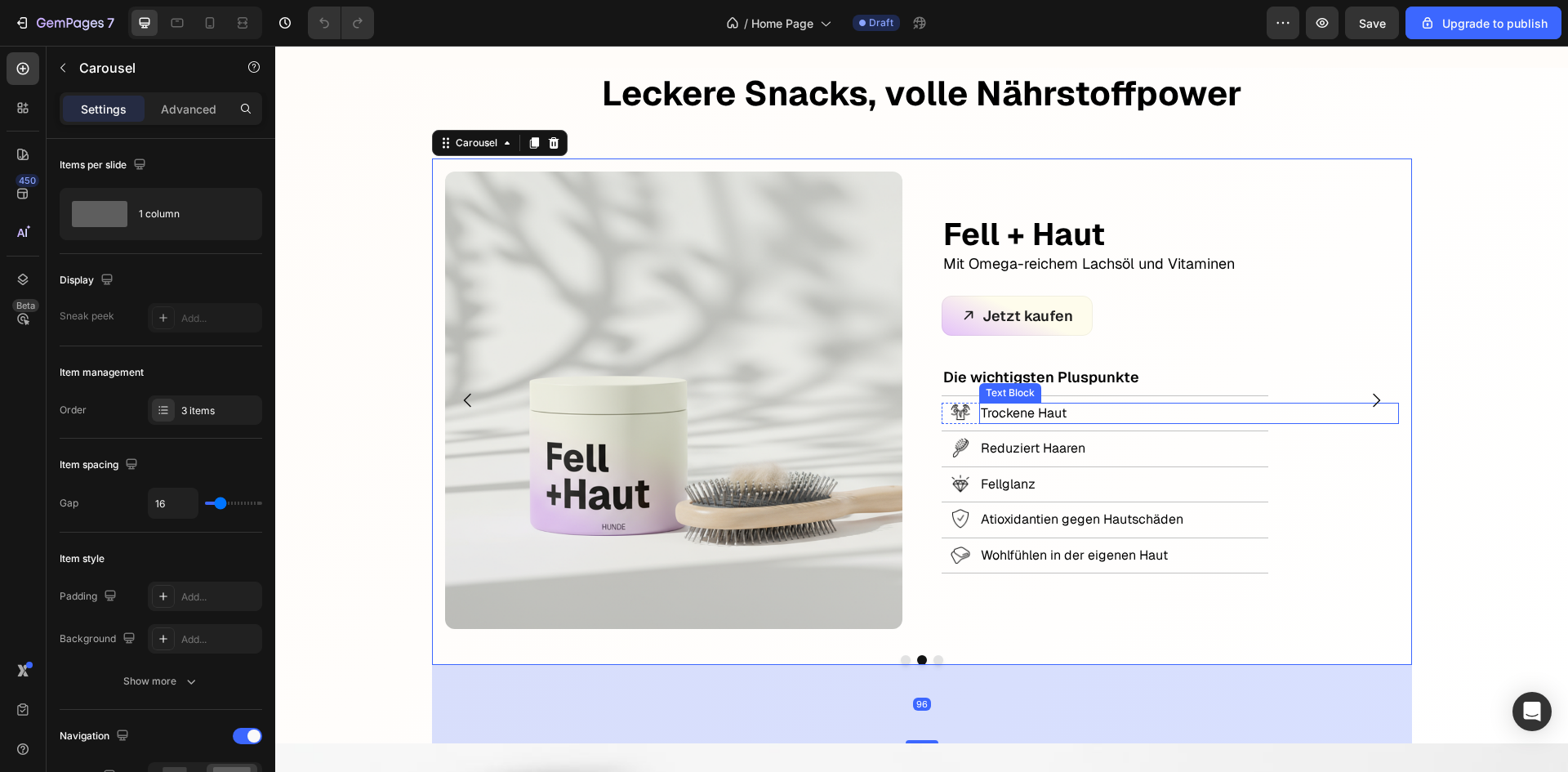
click at [984, 409] on p "Trockene Haut" at bounding box center [1189, 414] width 416 height 18
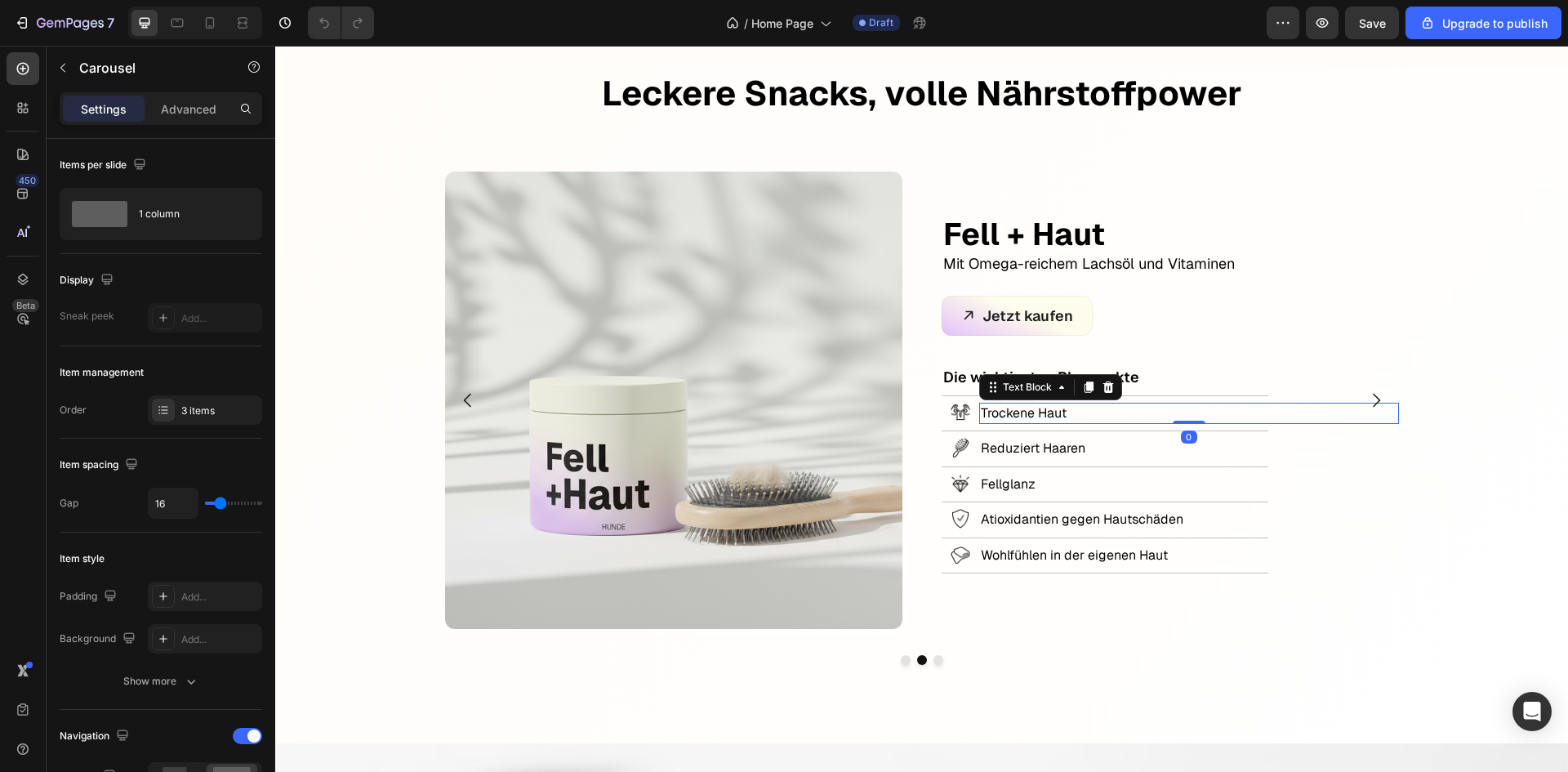
click at [984, 409] on p "Trockene Haut" at bounding box center [1189, 414] width 416 height 18
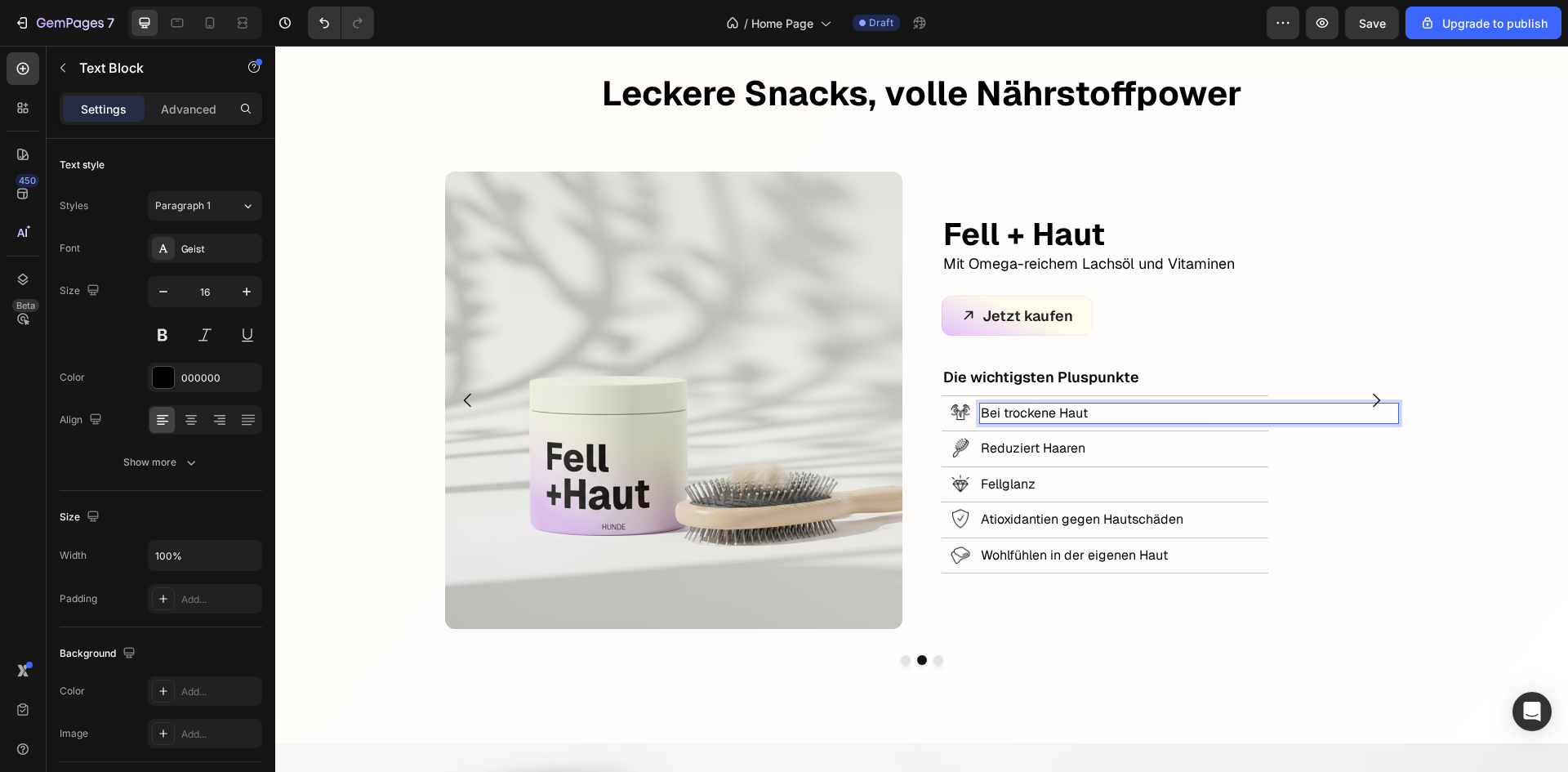
click at [1053, 409] on p "Bei trockene Haut" at bounding box center [1189, 414] width 416 height 18
click at [1354, 546] on p "Wohlfühlen in der eigenen Haut" at bounding box center [1189, 556] width 416 height 18
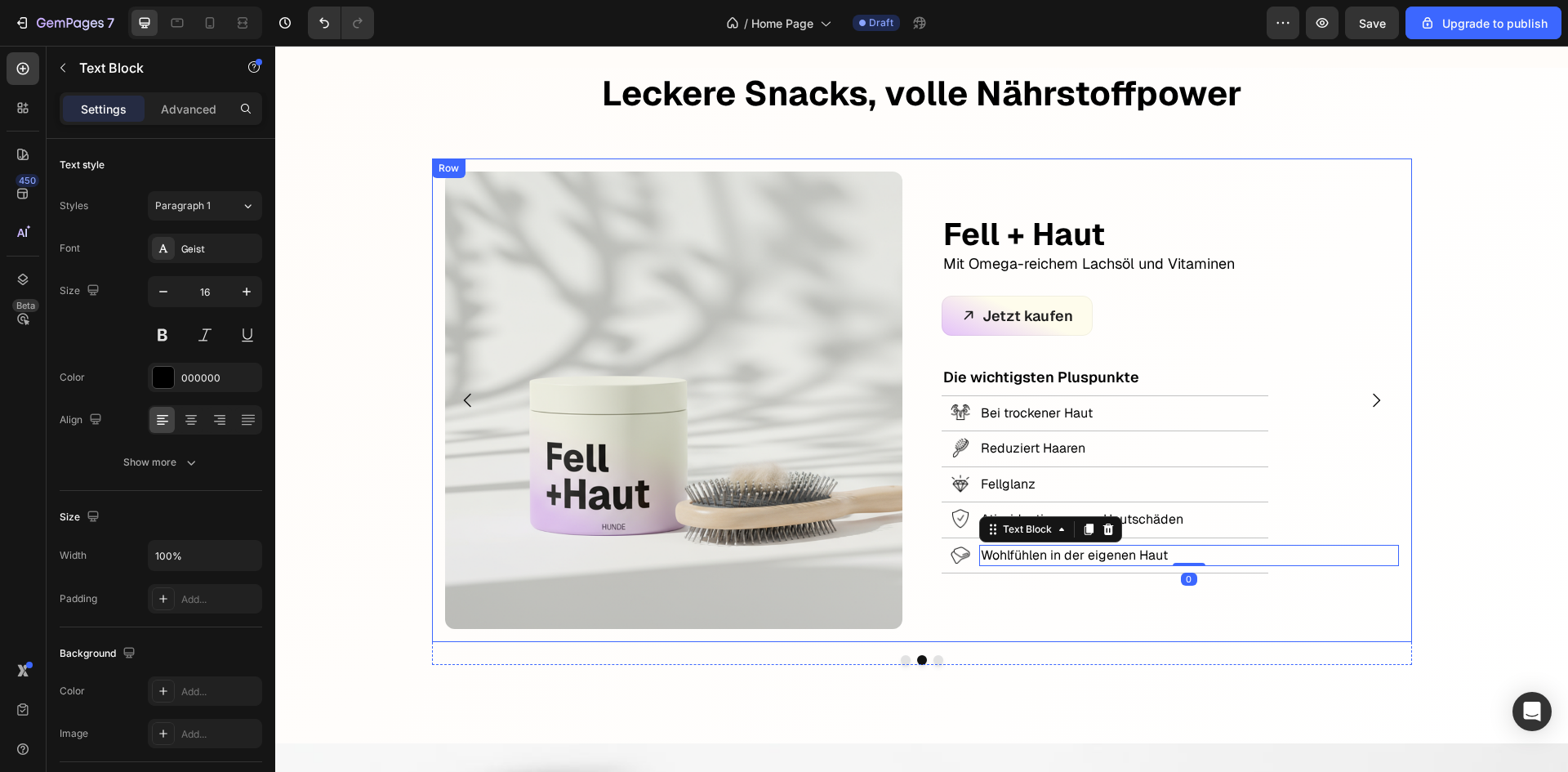
click at [1388, 636] on div "Image Fell + Haut Text Block Mit Omega-reichem Lachsöl und Vitaminen Text Block…" at bounding box center [921, 401] width 980 height 484
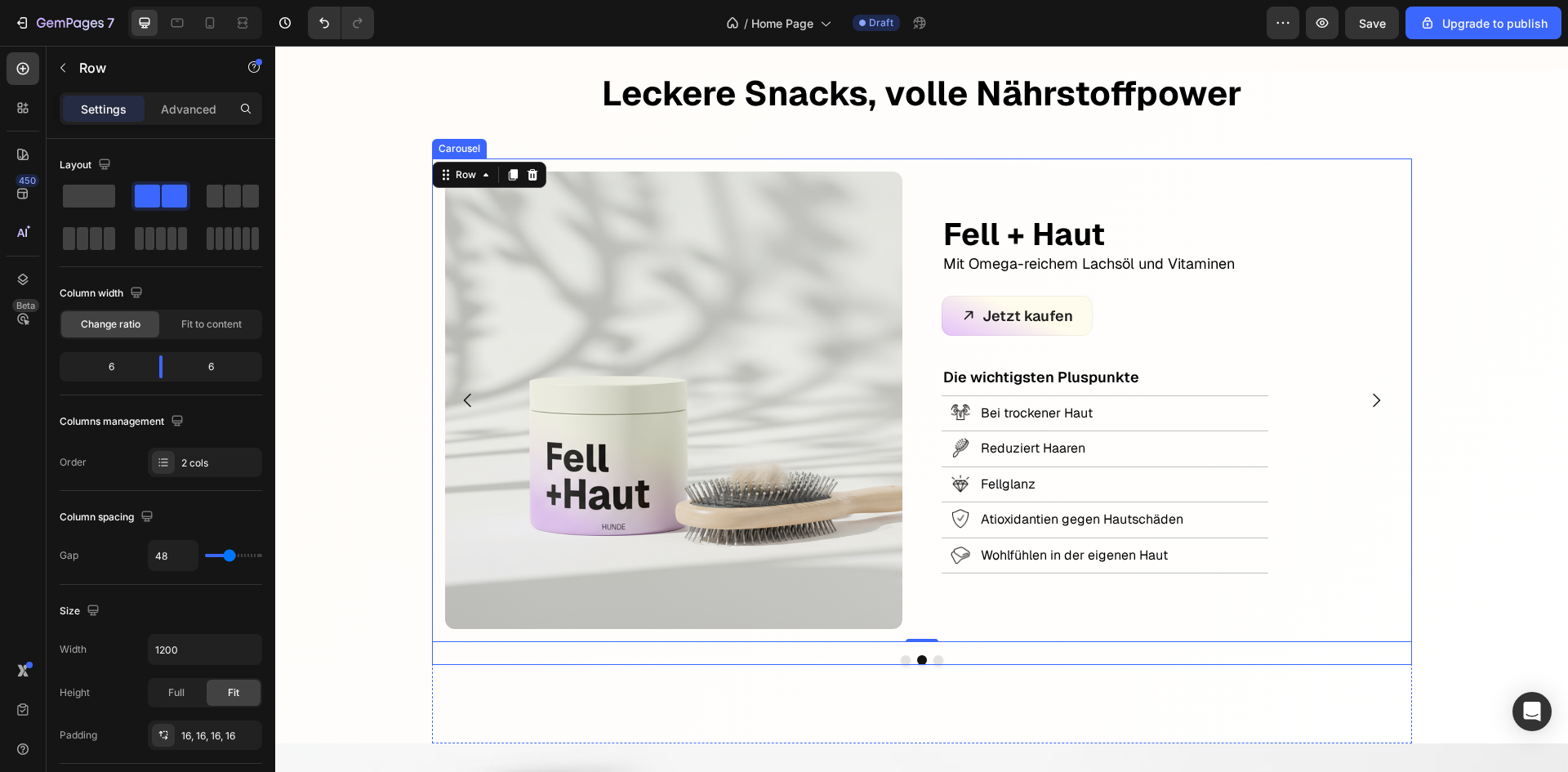
click at [458, 395] on icon "Carousel Back Arrow" at bounding box center [467, 400] width 19 height 19
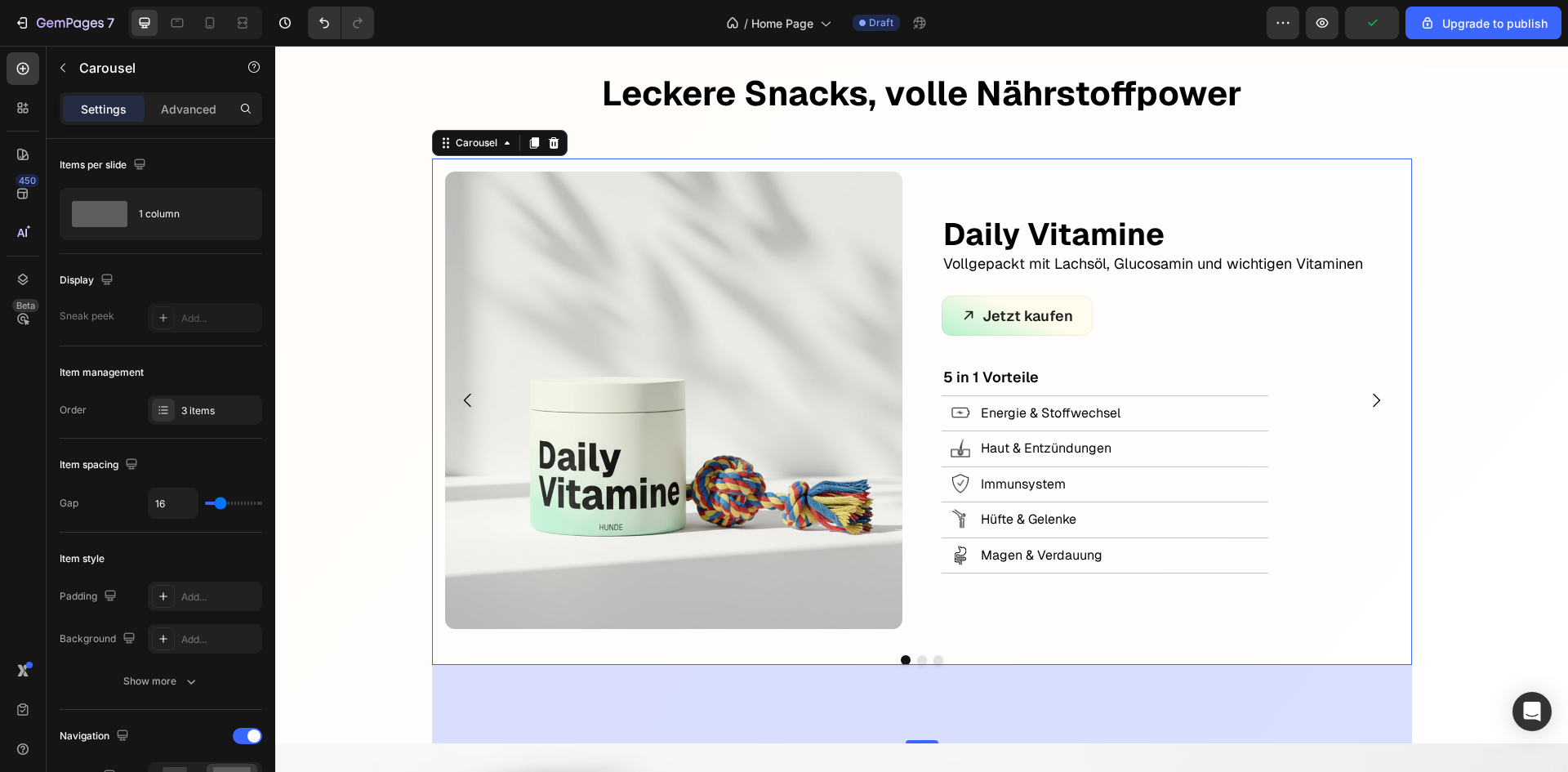
click at [1369, 392] on icon "Carousel Next Arrow" at bounding box center [1376, 400] width 19 height 19
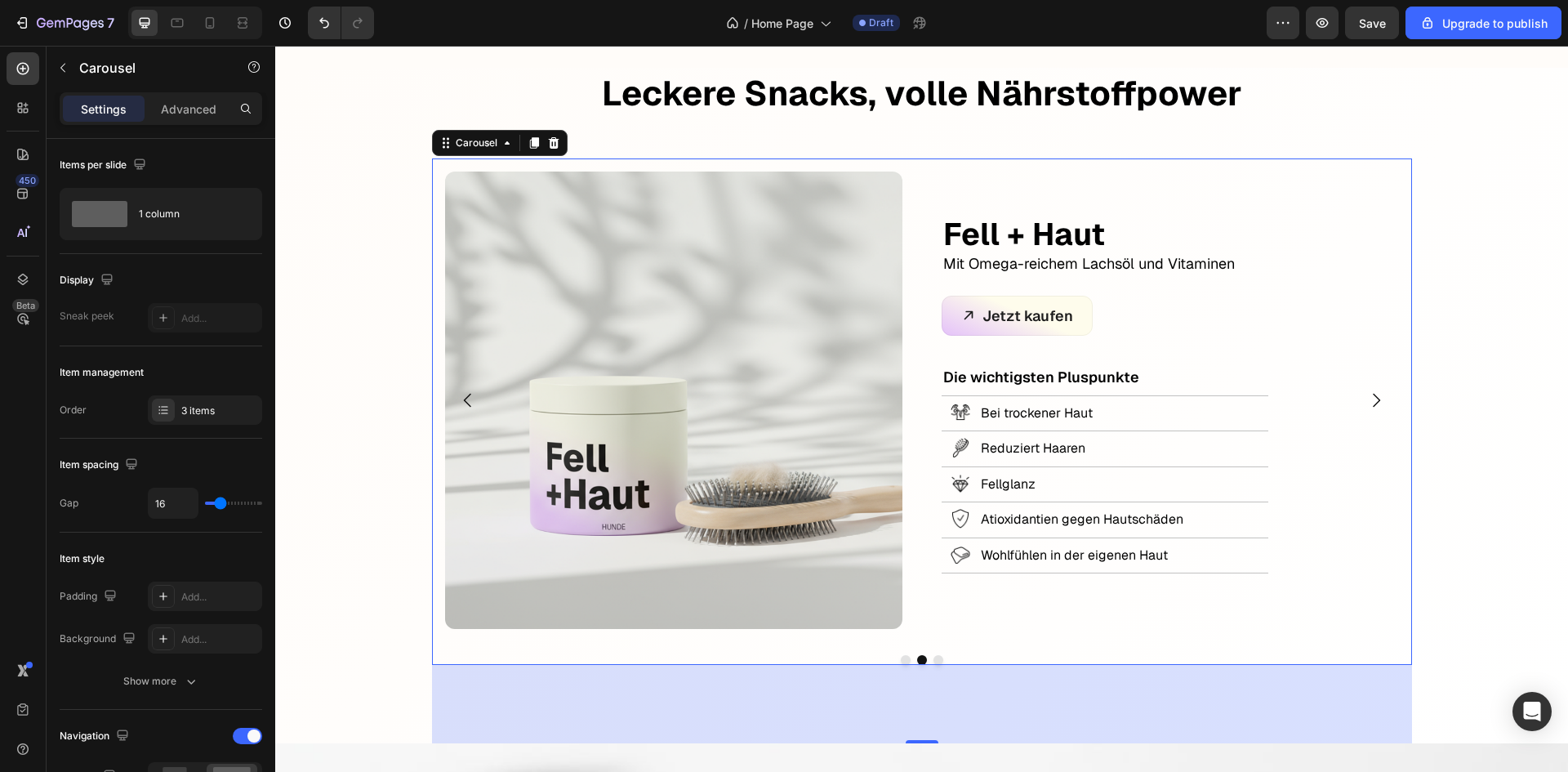
click at [1369, 392] on icon "Carousel Next Arrow" at bounding box center [1376, 400] width 19 height 19
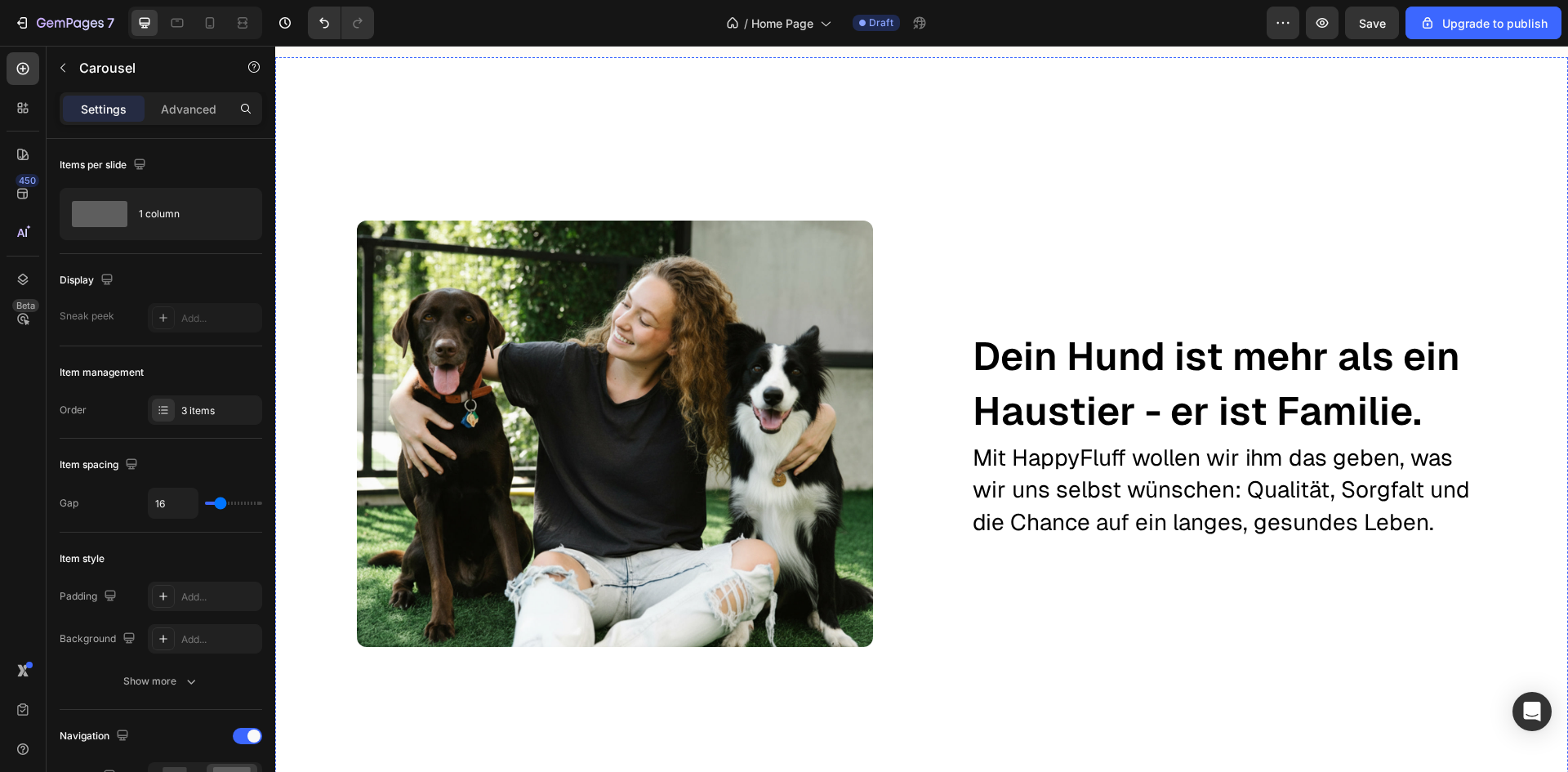
scroll to position [2454, 0]
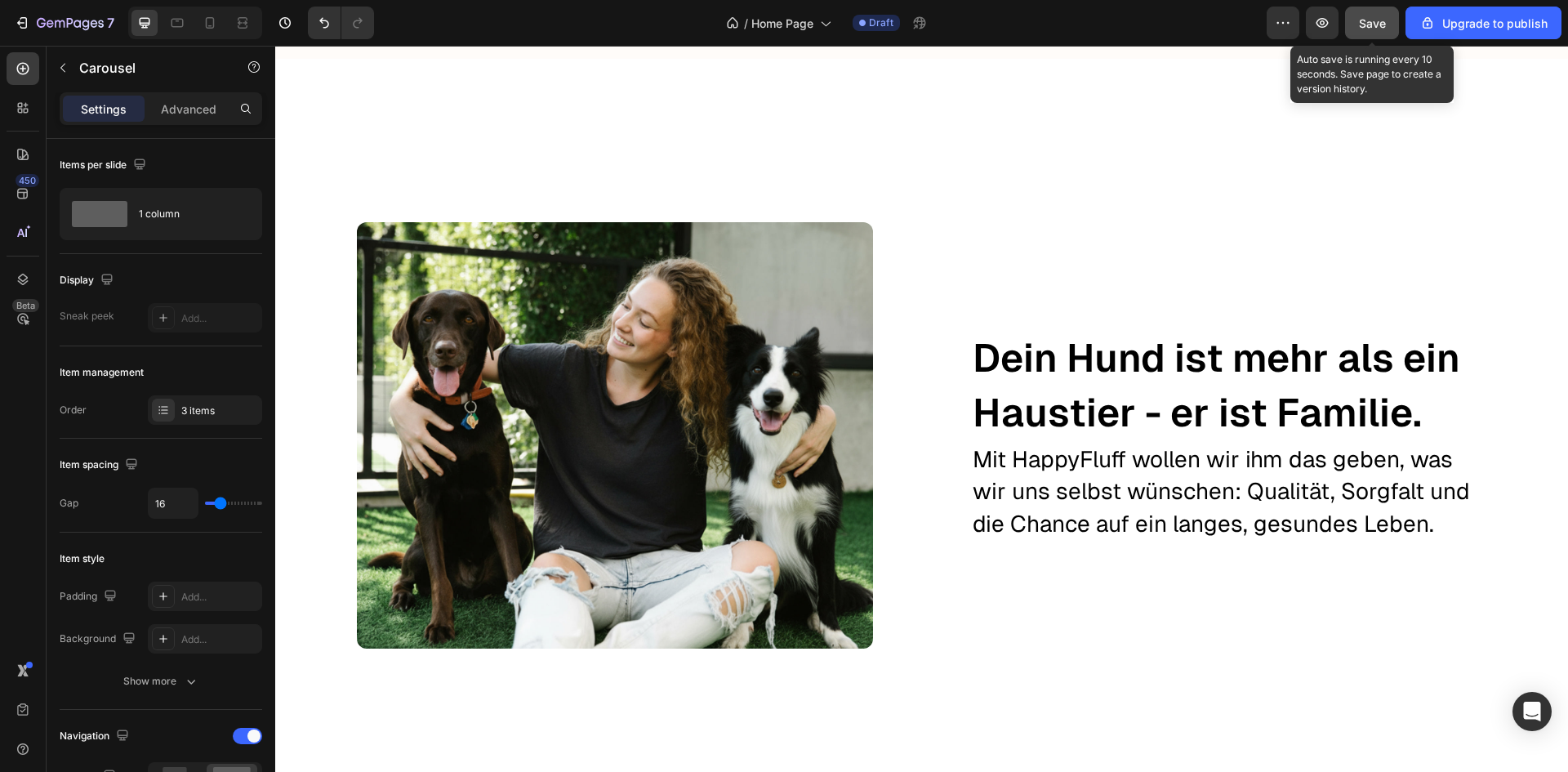
drag, startPoint x: 1376, startPoint y: 27, endPoint x: 988, endPoint y: 49, distance: 388.6
click at [1376, 27] on span "Save" at bounding box center [1372, 23] width 27 height 14
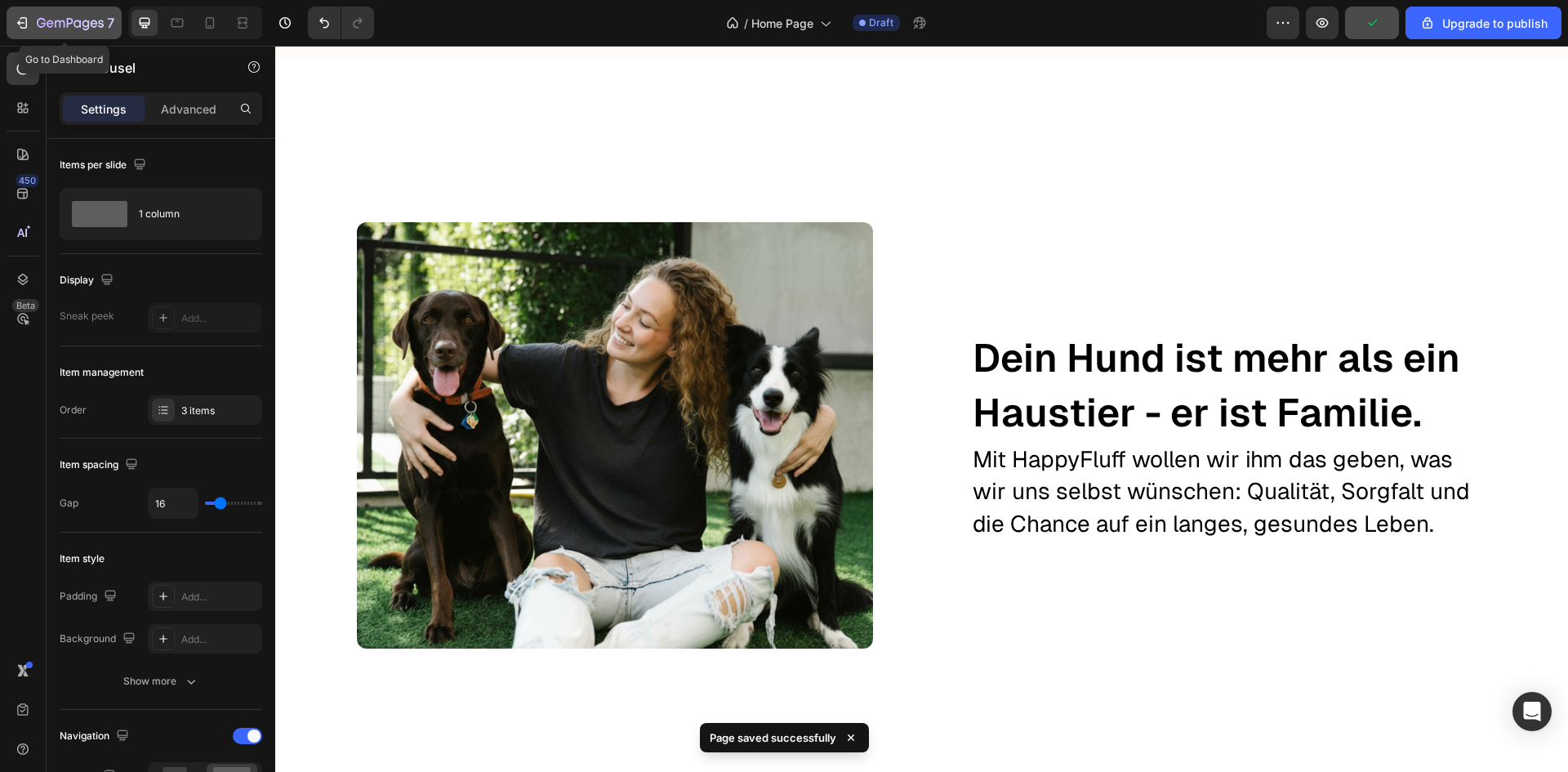
click at [93, 22] on icon "button" at bounding box center [94, 23] width 7 height 7
